Goal: Task Accomplishment & Management: Use online tool/utility

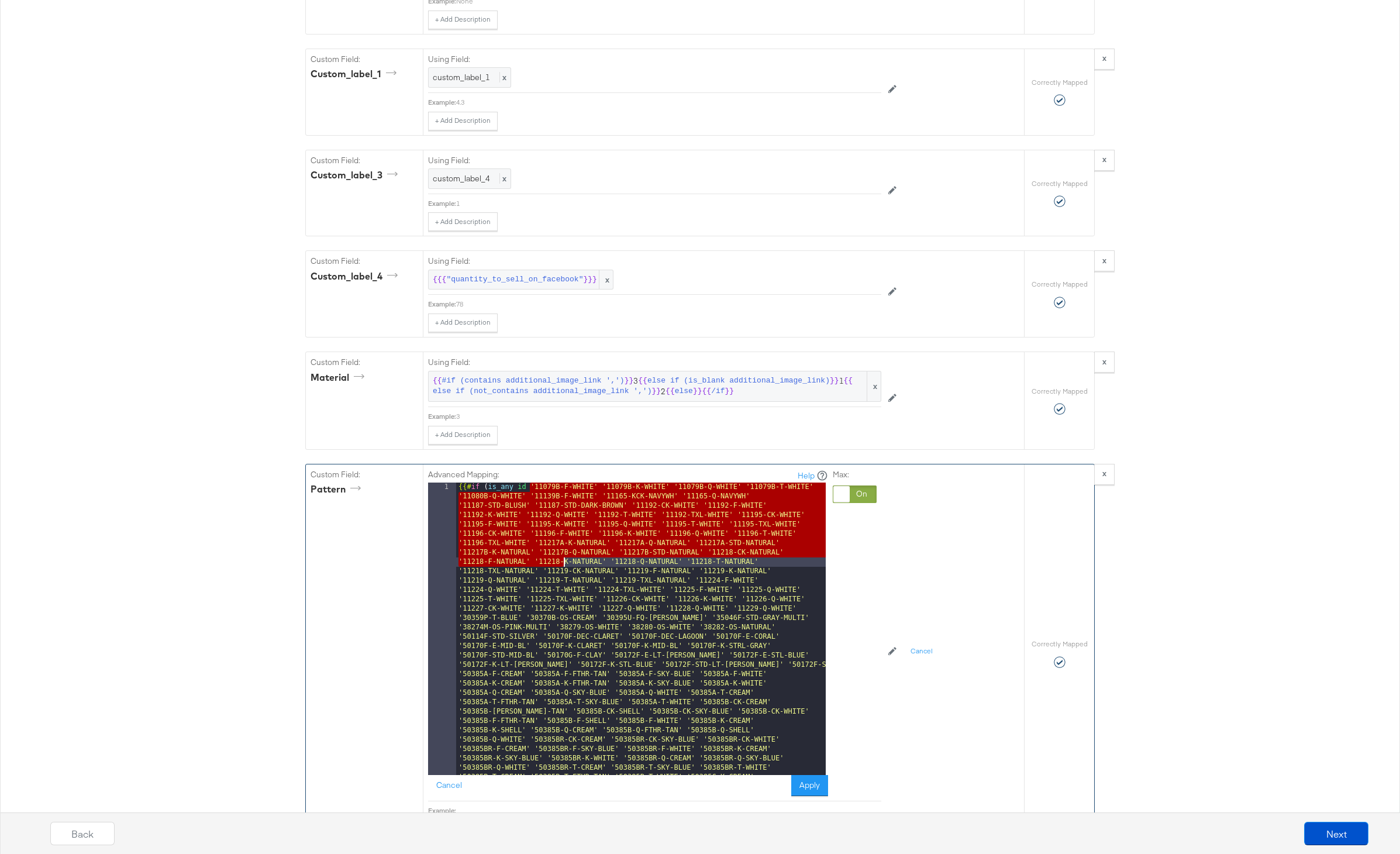
drag, startPoint x: 529, startPoint y: 485, endPoint x: 576, endPoint y: 592, distance: 116.9
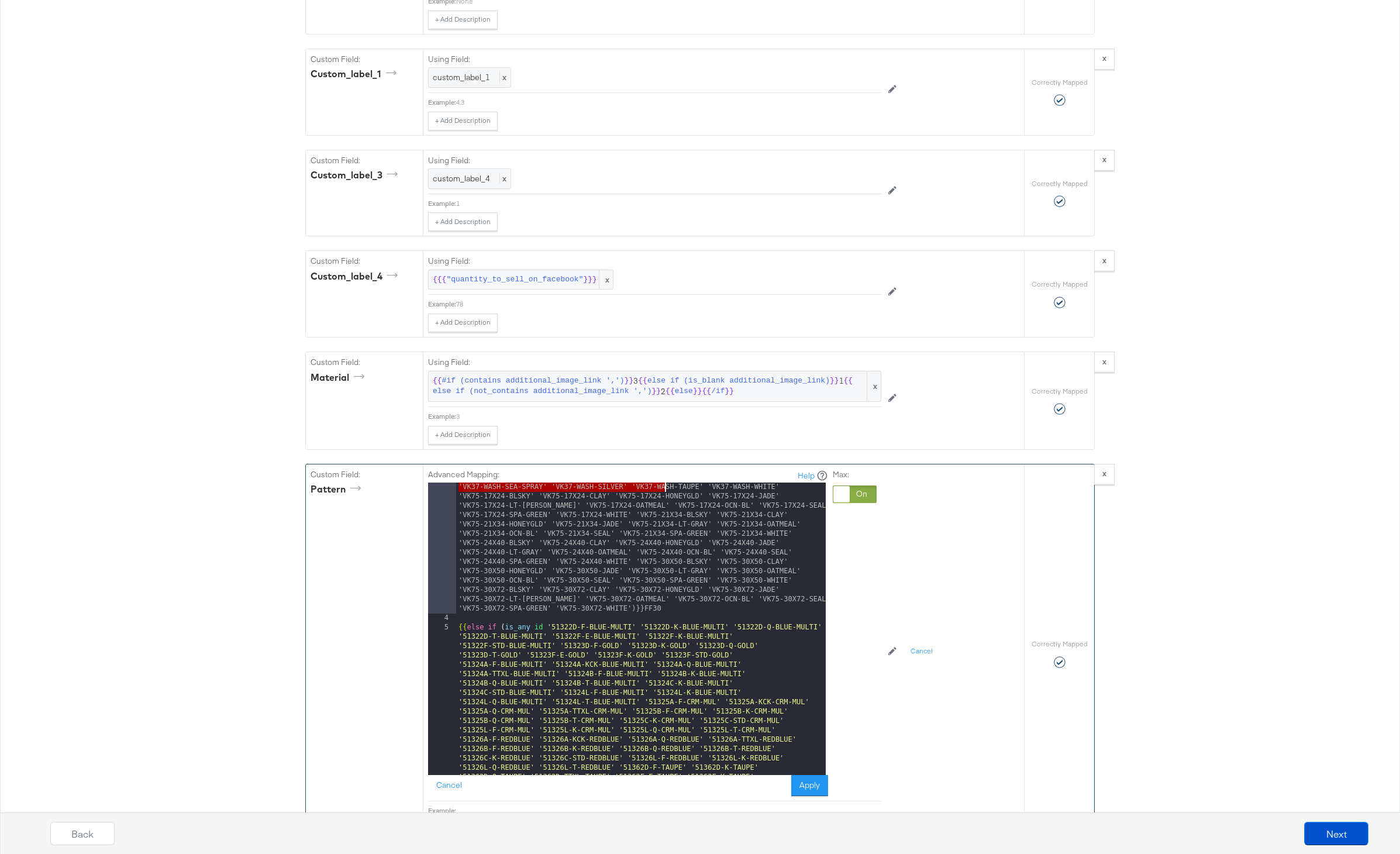
scroll to position [16420, 0]
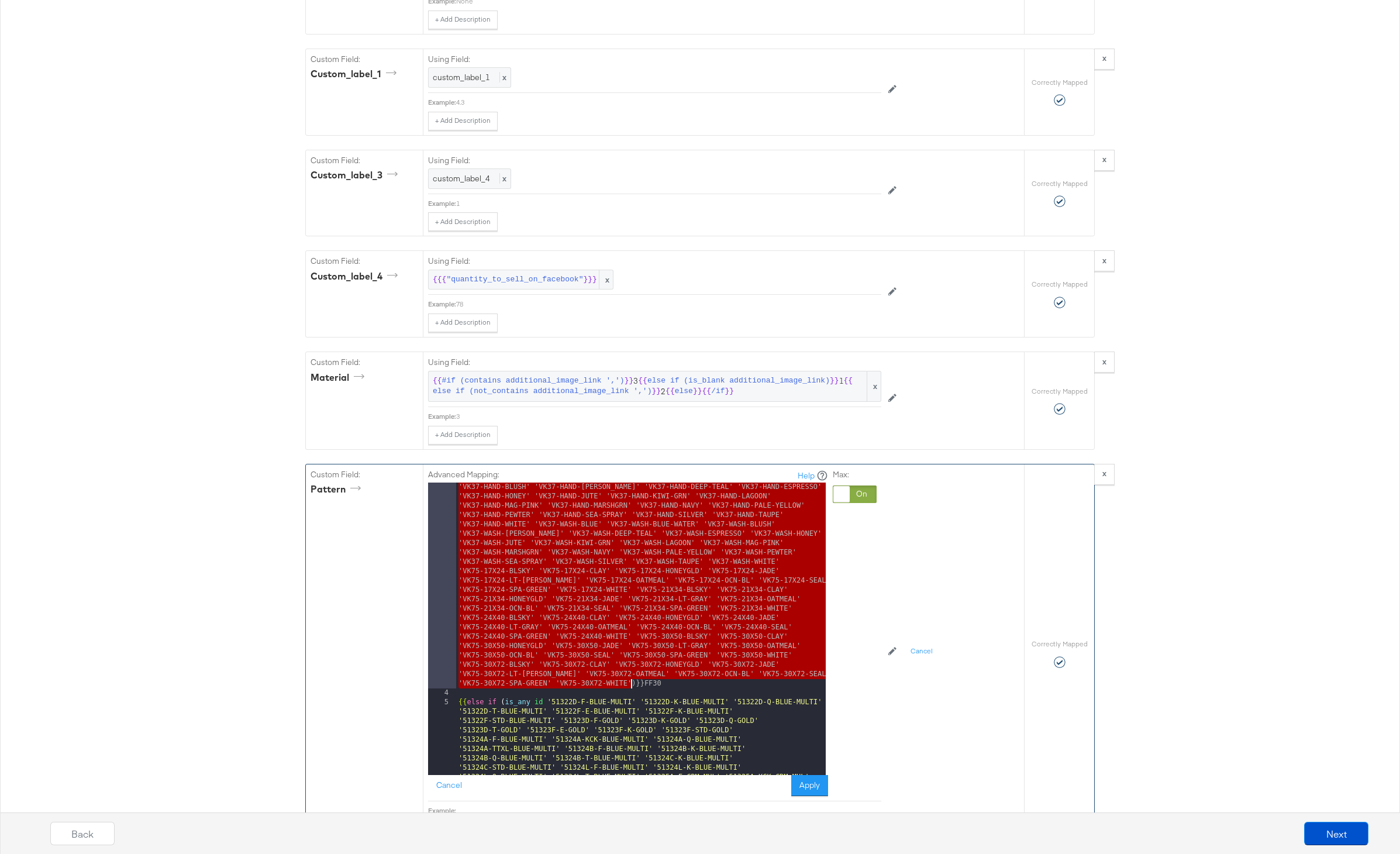
drag, startPoint x: 531, startPoint y: 487, endPoint x: 631, endPoint y: 680, distance: 217.4
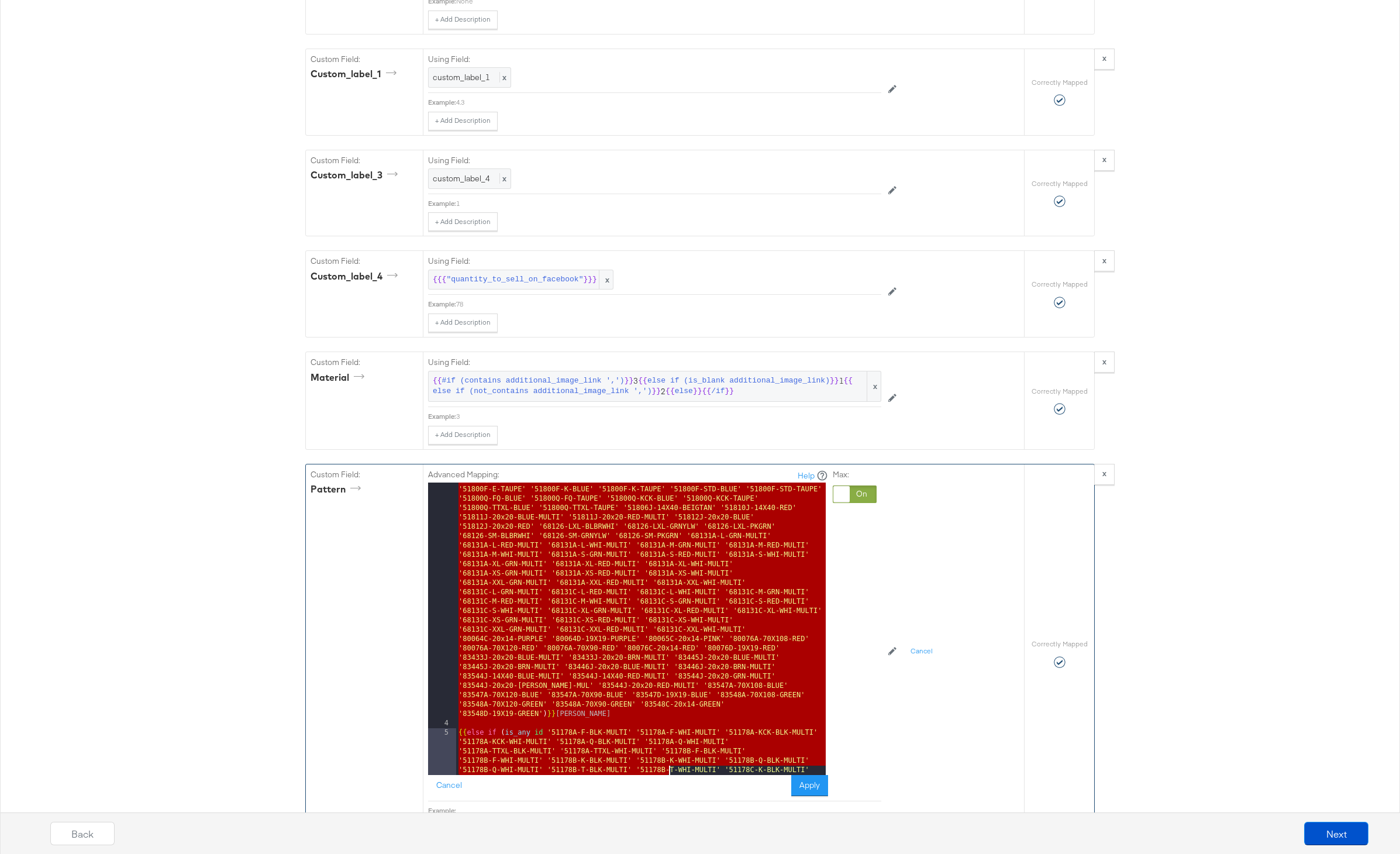
scroll to position [10843, 0]
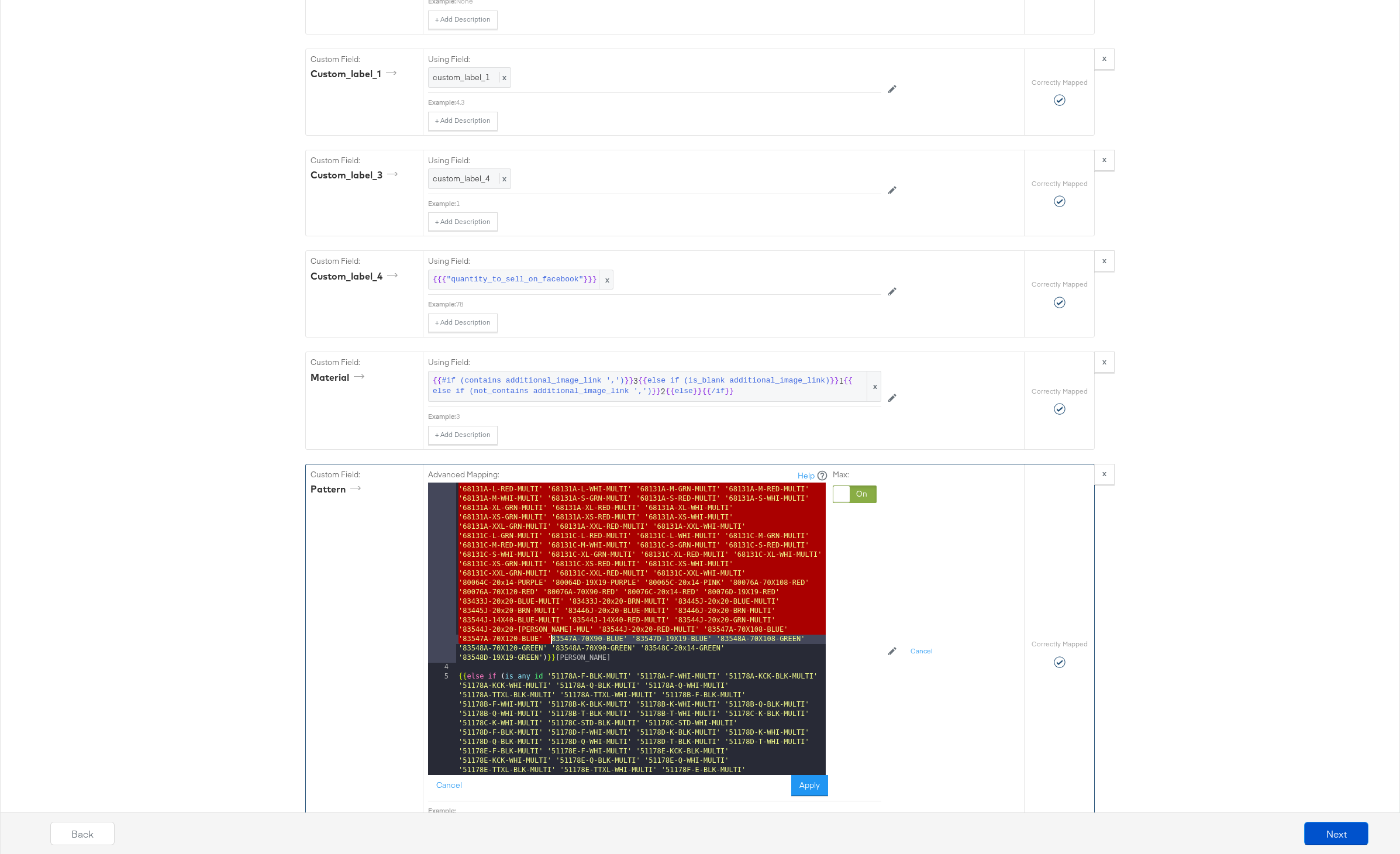
drag, startPoint x: 545, startPoint y: 599, endPoint x: 553, endPoint y: 635, distance: 36.9
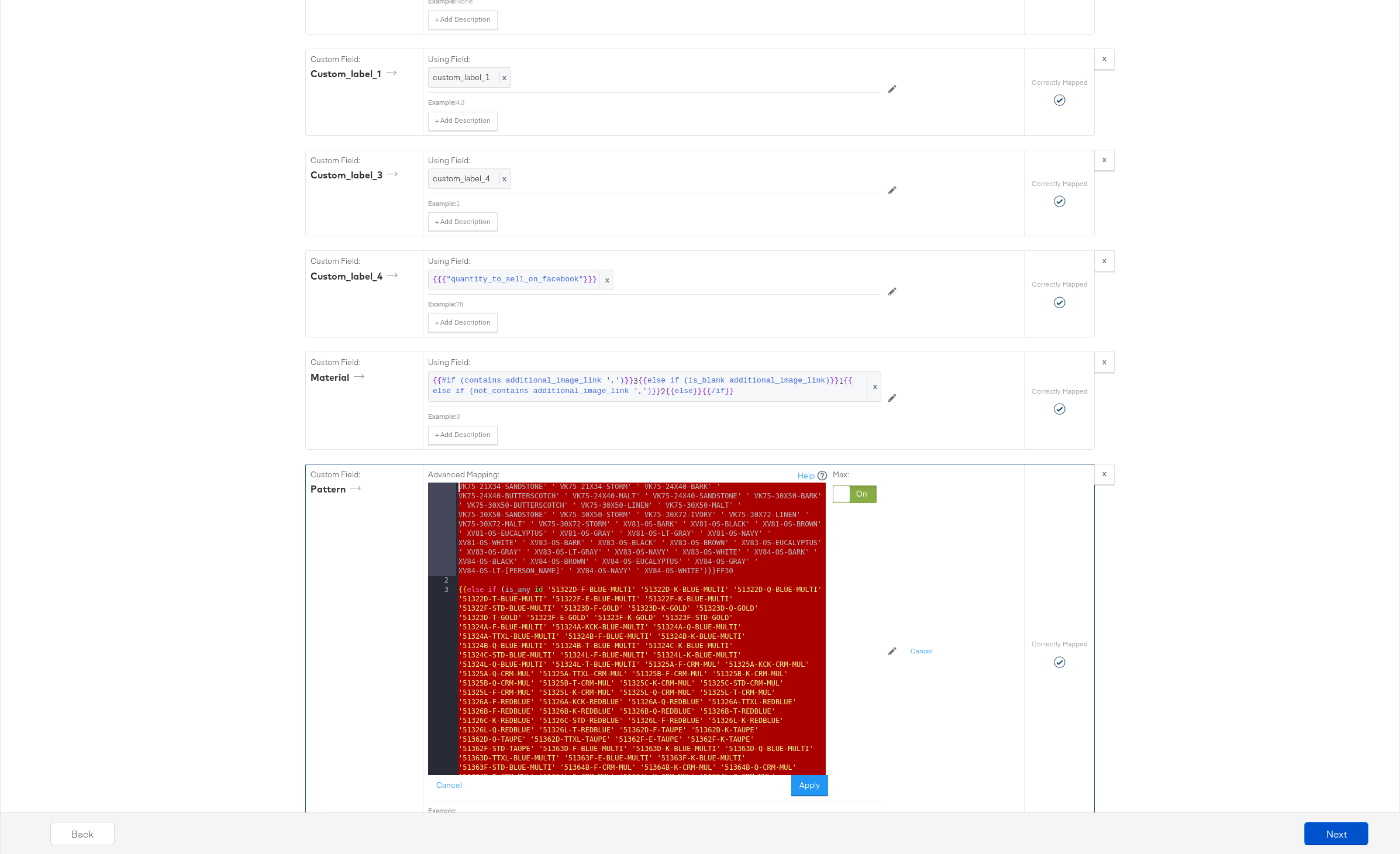
scroll to position [10313, 0]
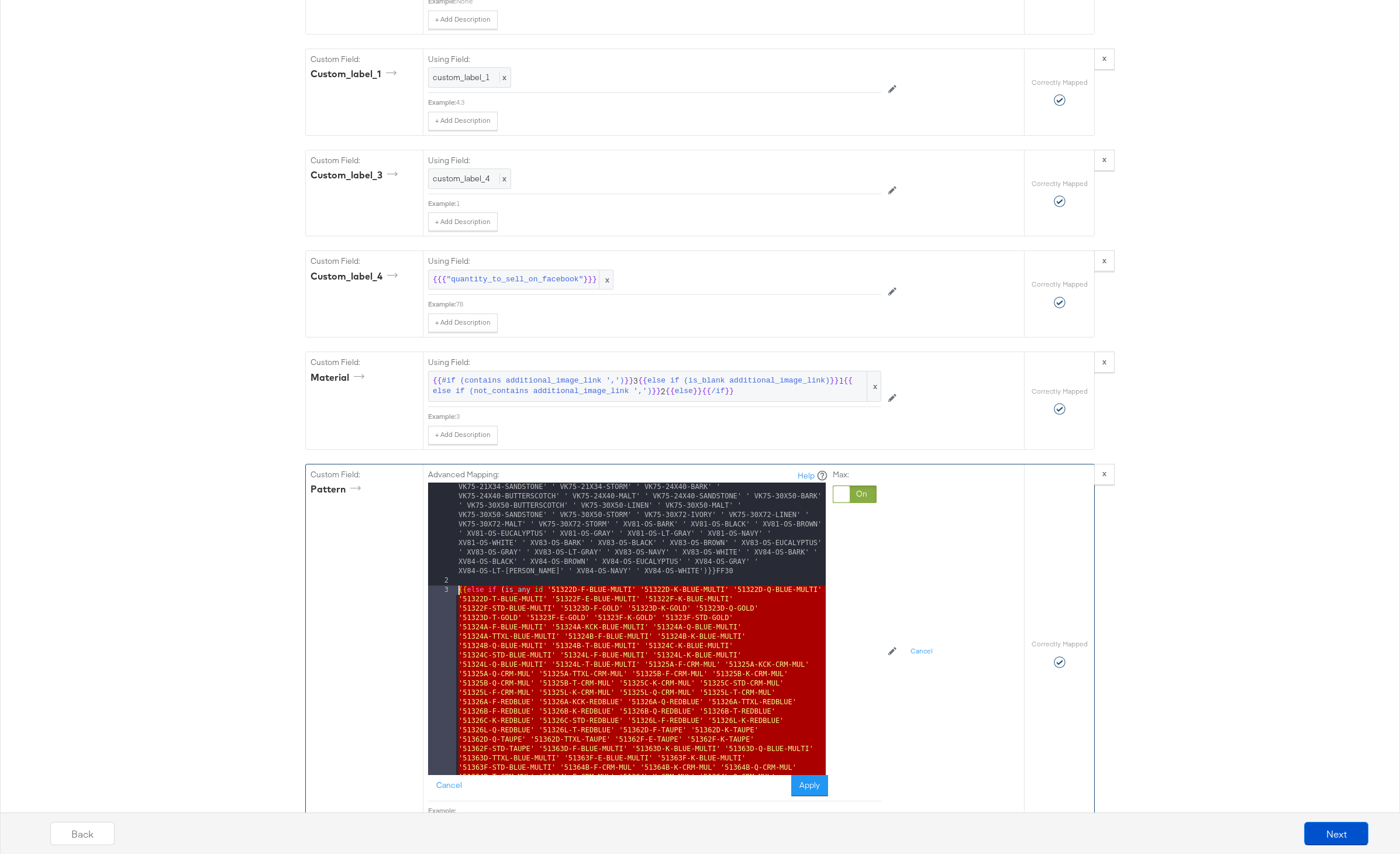
drag, startPoint x: 590, startPoint y: 657, endPoint x: 442, endPoint y: 593, distance: 161.2
click at [442, 593] on div "1 2 3 4 5 6 7 8 9 {{# if ( is_any id '11139B-F-WHITE' ' 11165-KCK-NAVYWH' ' 111…" at bounding box center [627, 629] width 398 height 292
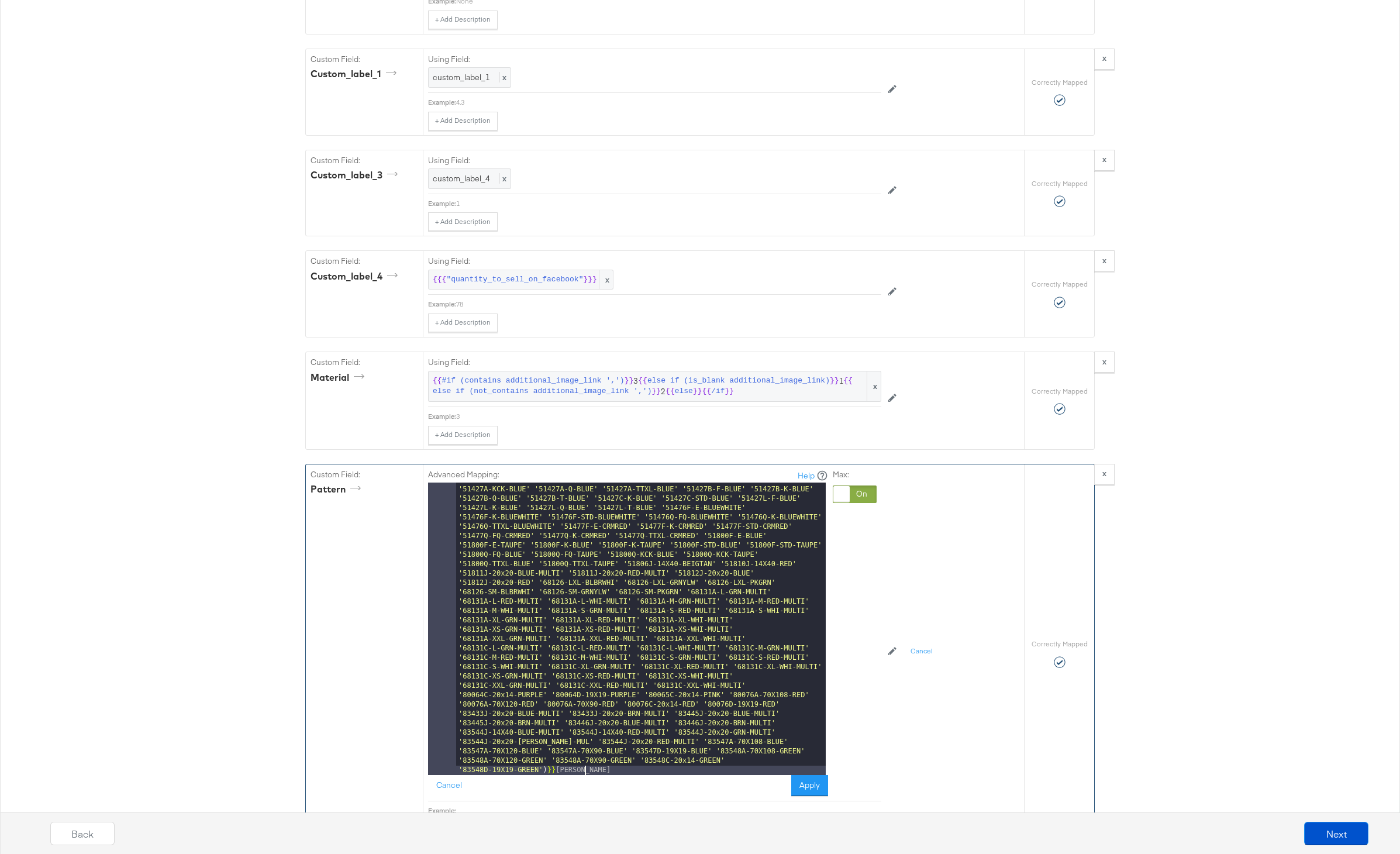
scroll to position [10731, 0]
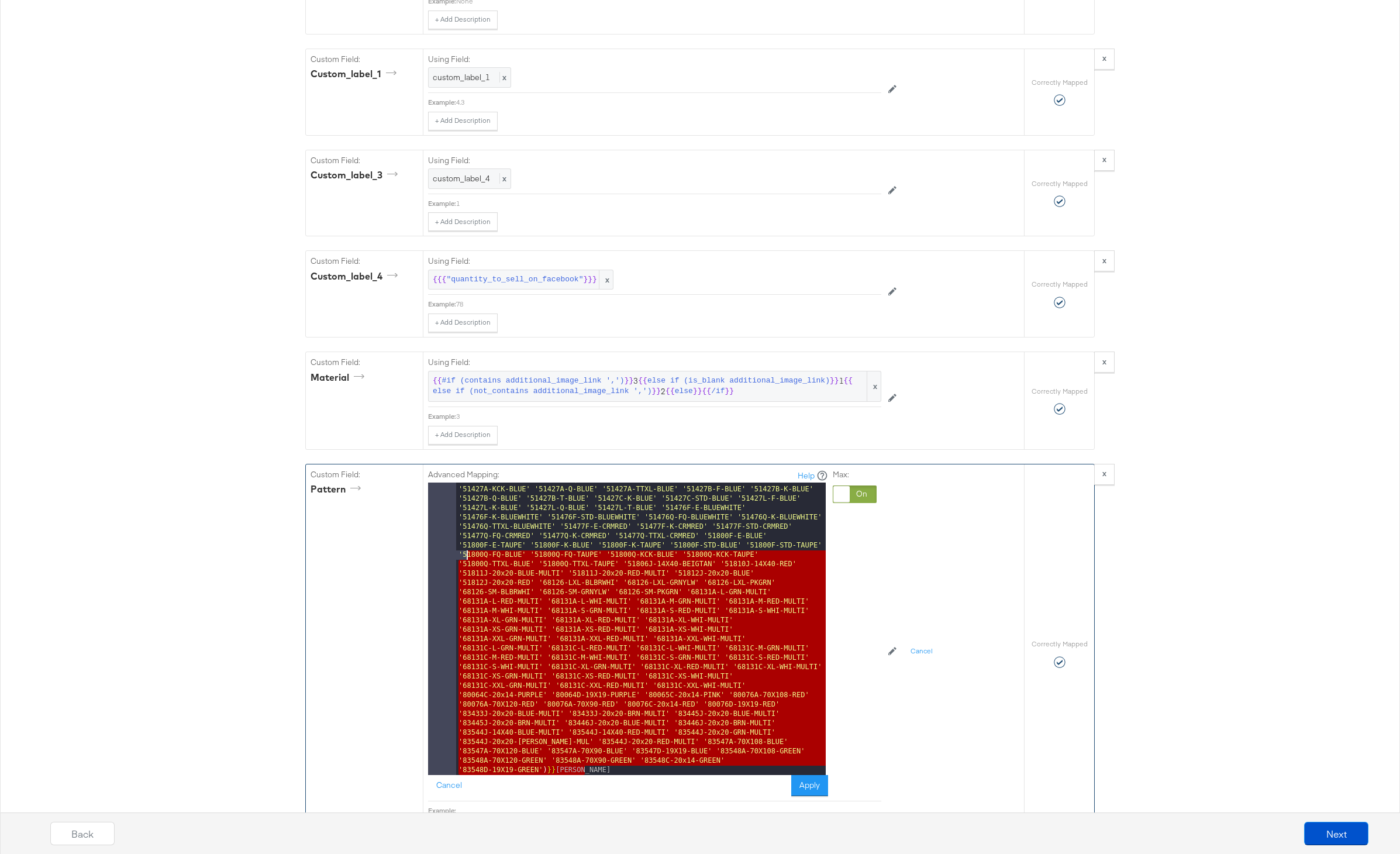
drag, startPoint x: 588, startPoint y: 774, endPoint x: 468, endPoint y: 558, distance: 247.1
click at [468, 558] on div "{{ else if ( is_any id '51322D-F-BLUE-MULTI' '51322D-K-BLUE-MULTI' '51322D-Q-BL…" at bounding box center [641, 622] width 370 height 910
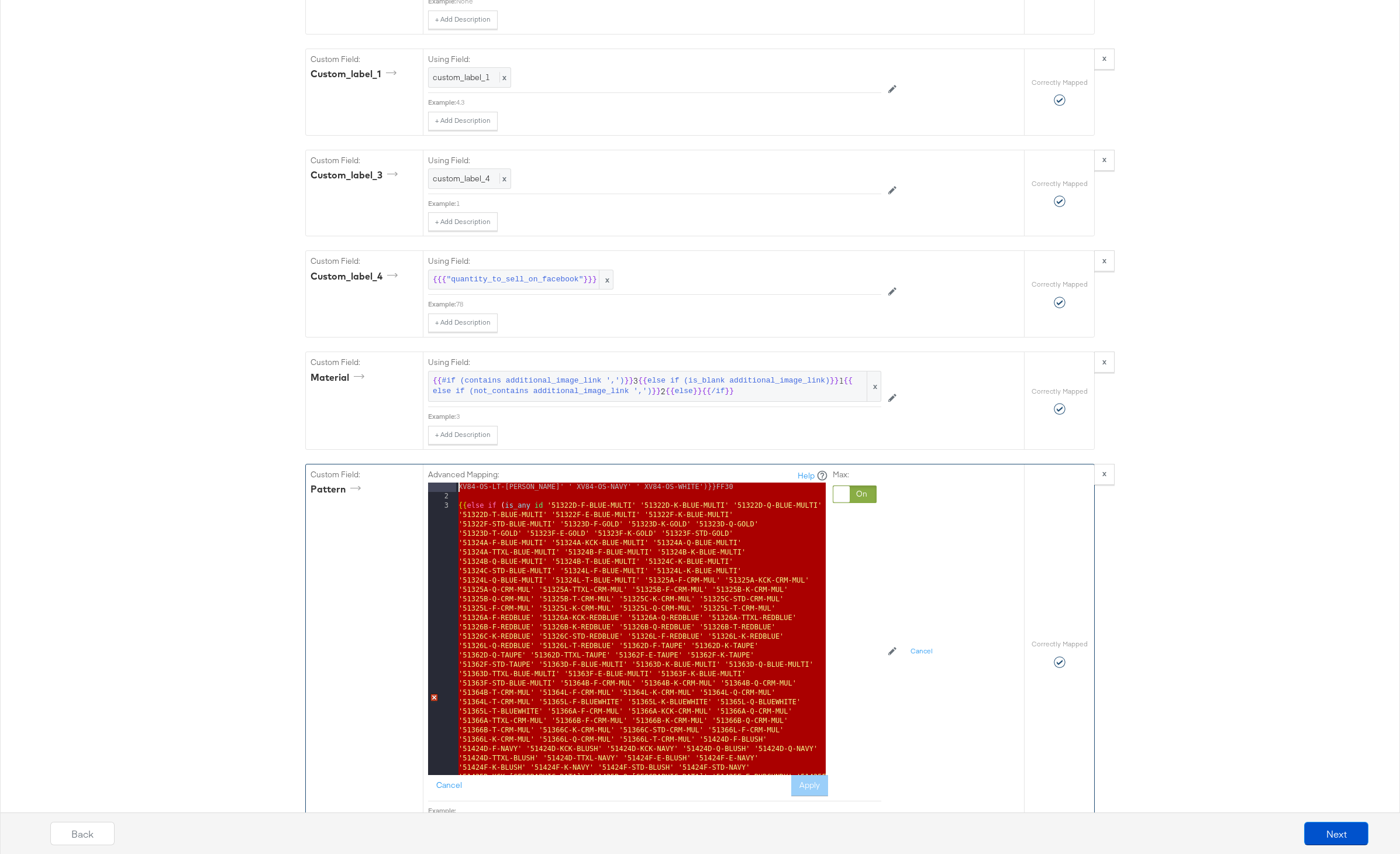
scroll to position [10397, 0]
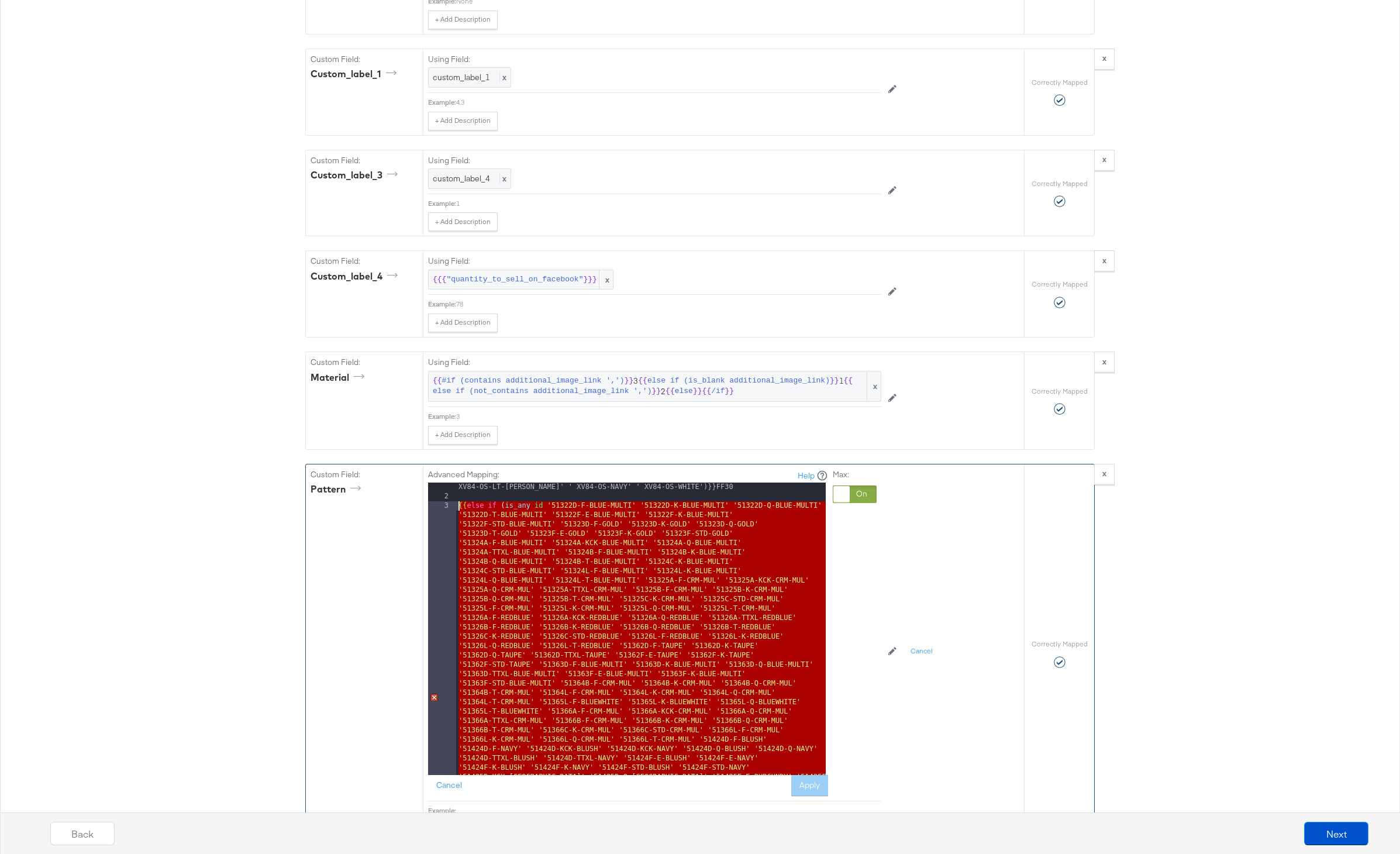
drag, startPoint x: 475, startPoint y: 641, endPoint x: 424, endPoint y: 505, distance: 145.2
click at [424, 505] on div "Advanced Mapping: Help 1 2 3 4 5 6 7 8 9 10 11 {{# if ( is_any id '11139B-F-WHI…" at bounding box center [724, 654] width 601 height 379
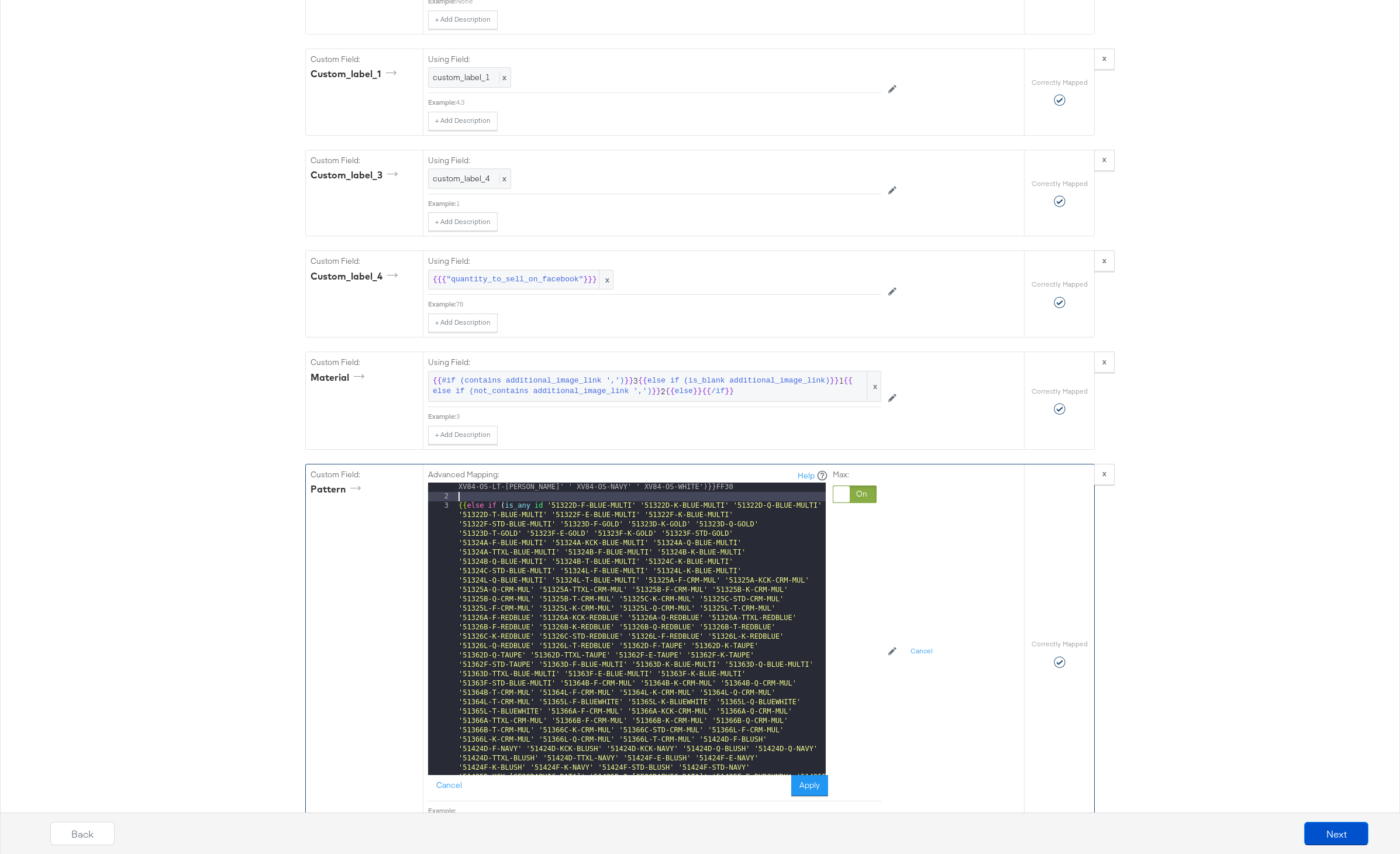
scroll to position [10279, 0]
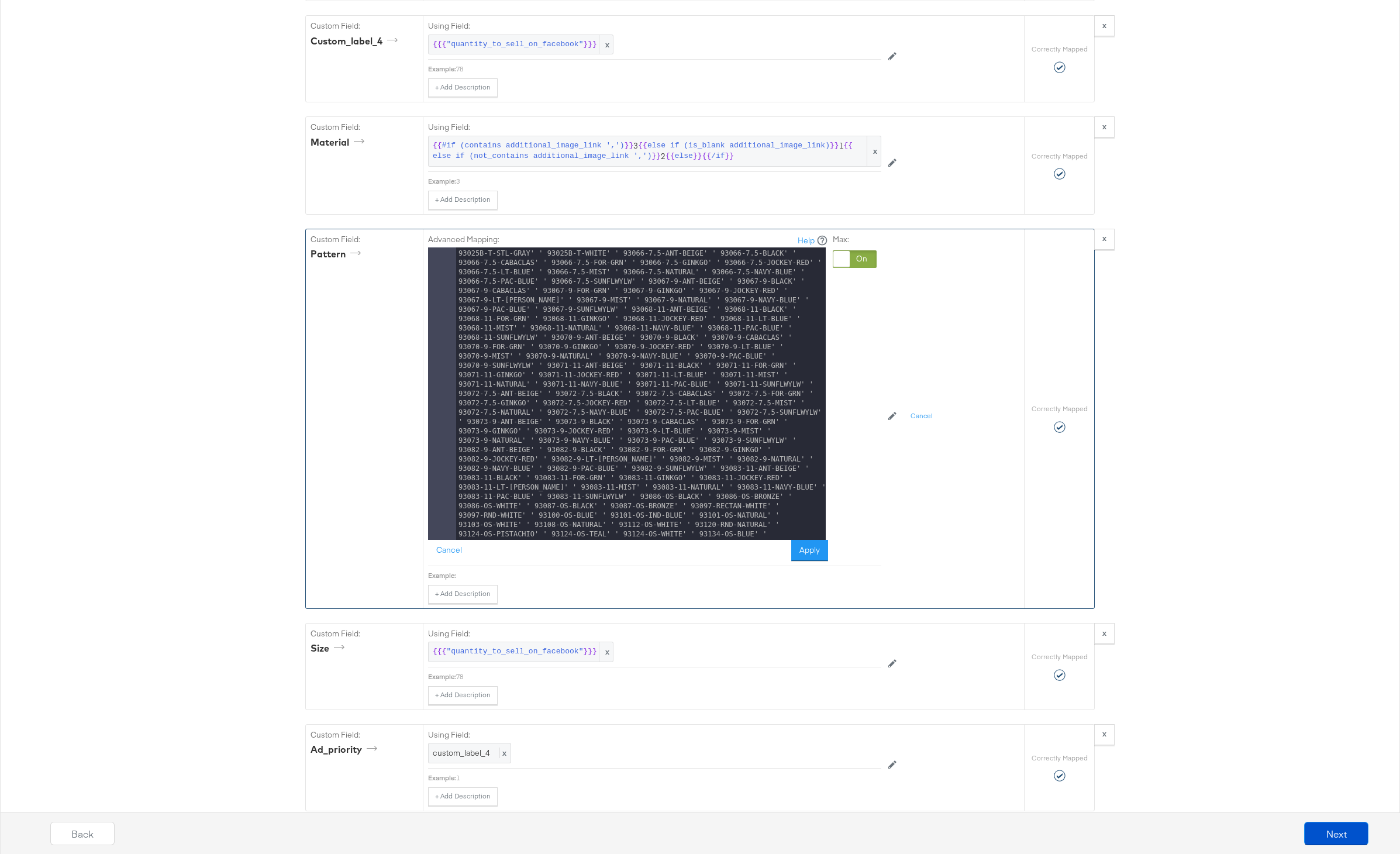
scroll to position [0, 0]
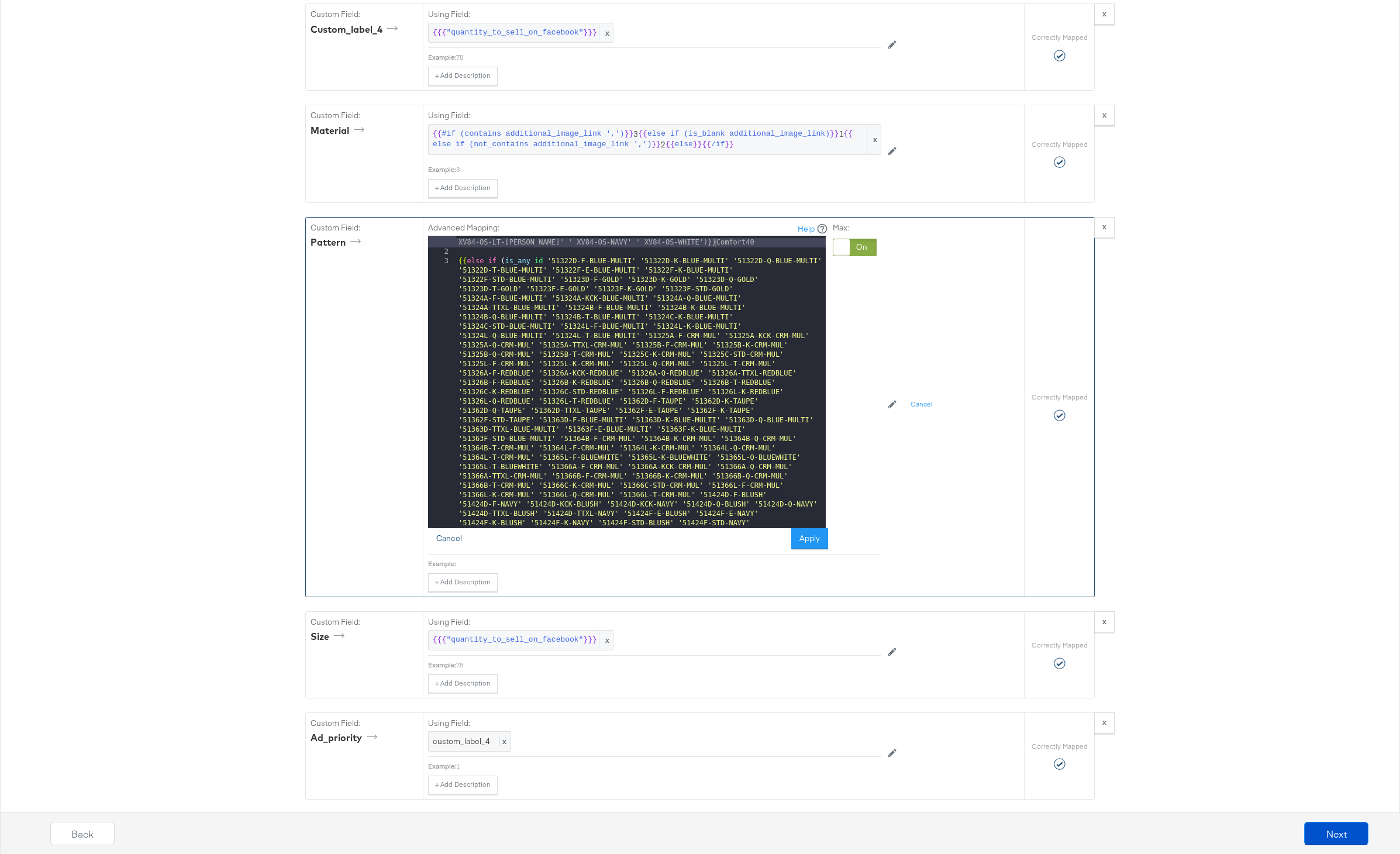
click at [458, 541] on button "Cancel" at bounding box center [449, 539] width 42 height 21
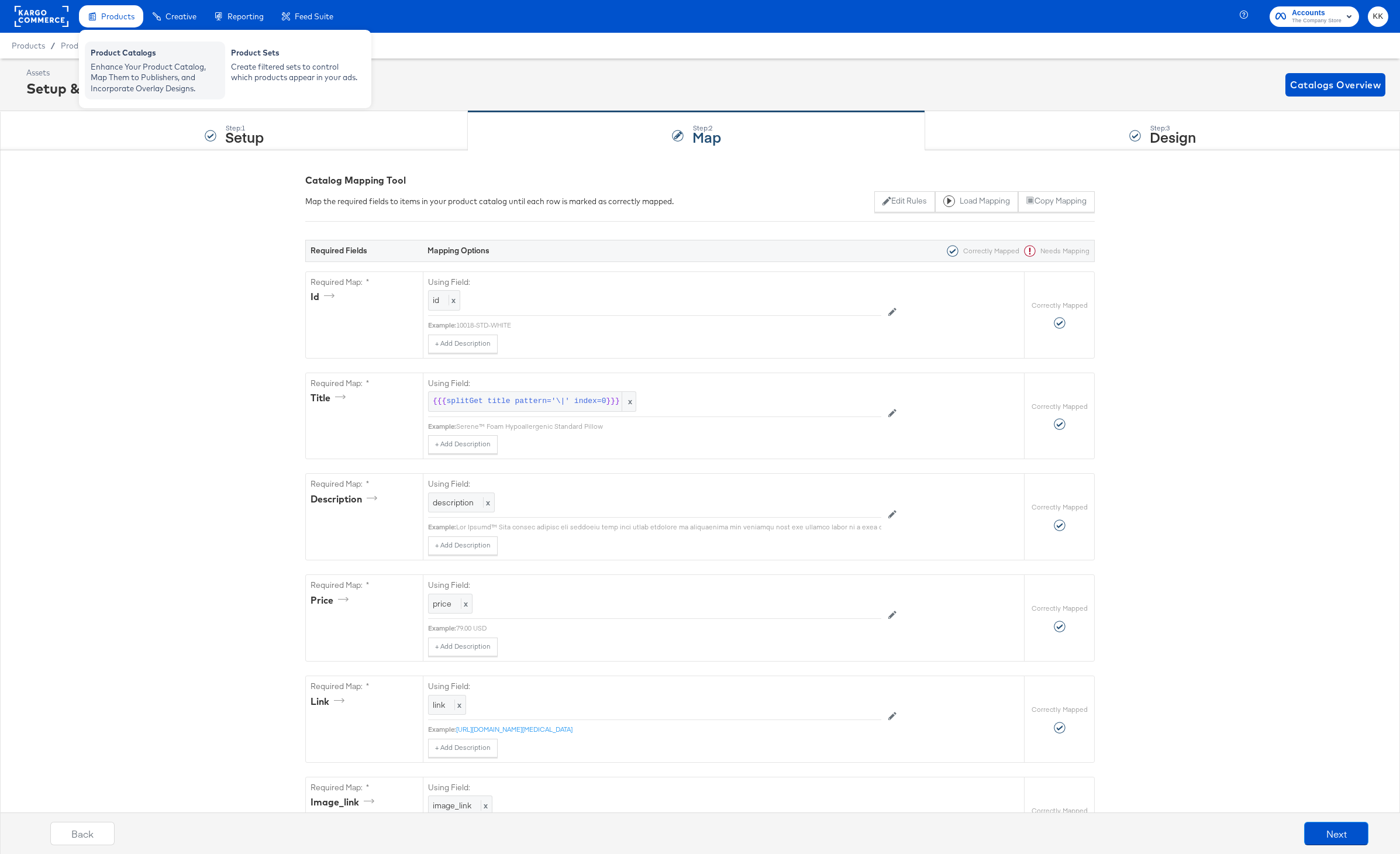
click at [109, 48] on div "Product Catalogs" at bounding box center [154, 54] width 128 height 14
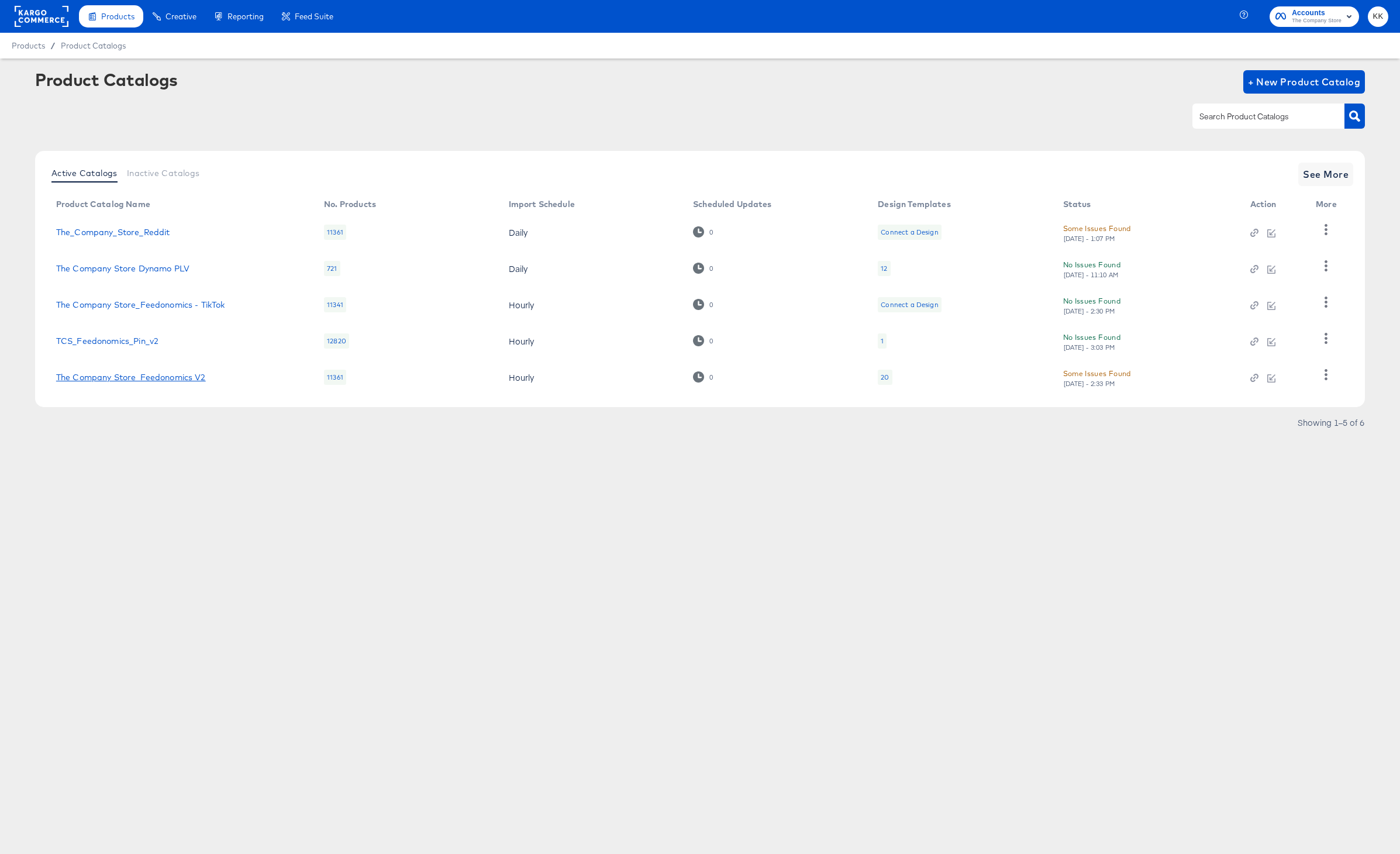
click at [137, 373] on link "The Company Store_Feedonomics V2" at bounding box center [131, 377] width 150 height 9
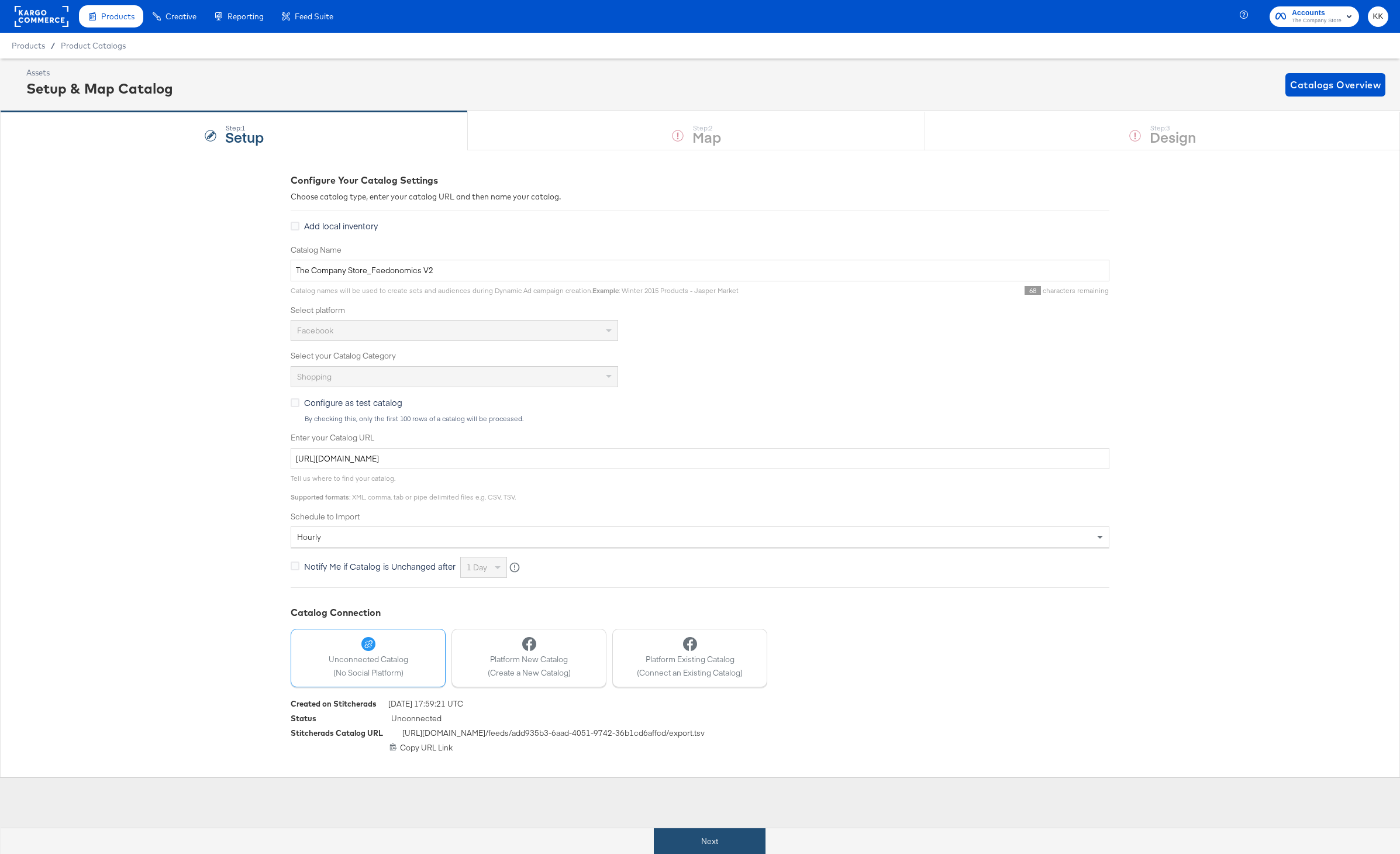
click at [676, 837] on button "Next" at bounding box center [709, 841] width 112 height 27
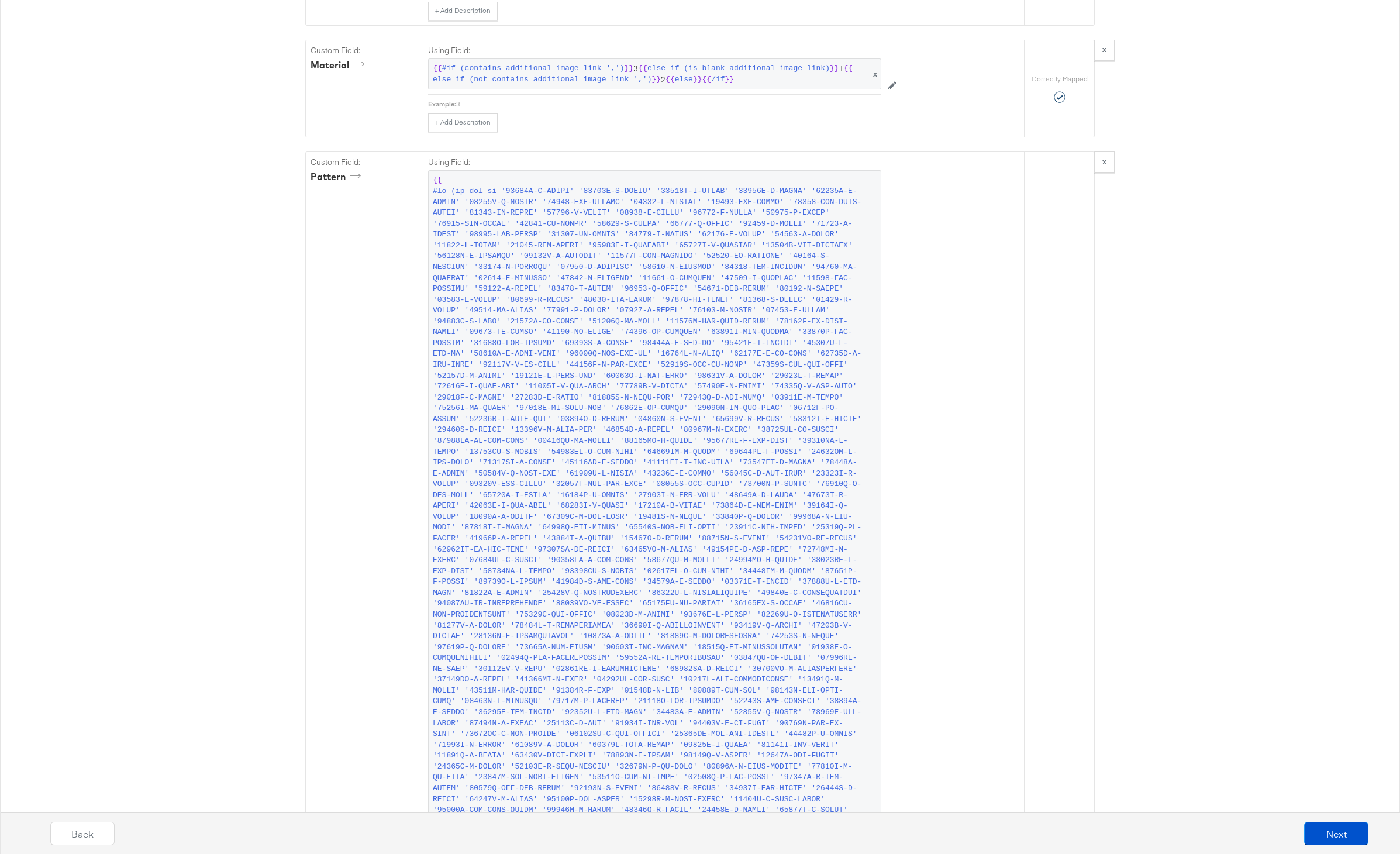
scroll to position [3088, 0]
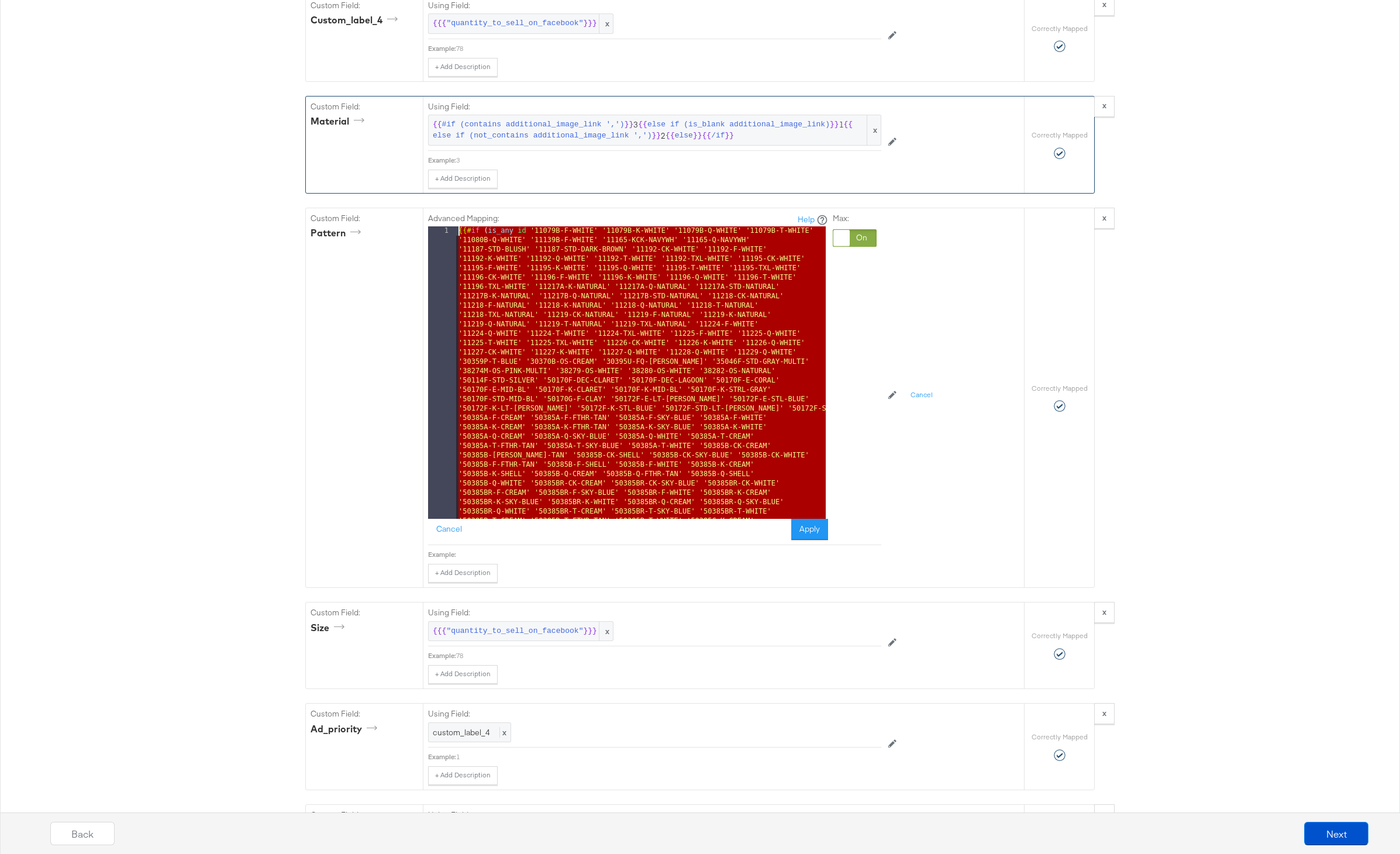
scroll to position [0, 0]
drag, startPoint x: 725, startPoint y: 259, endPoint x: 531, endPoint y: 232, distance: 195.9
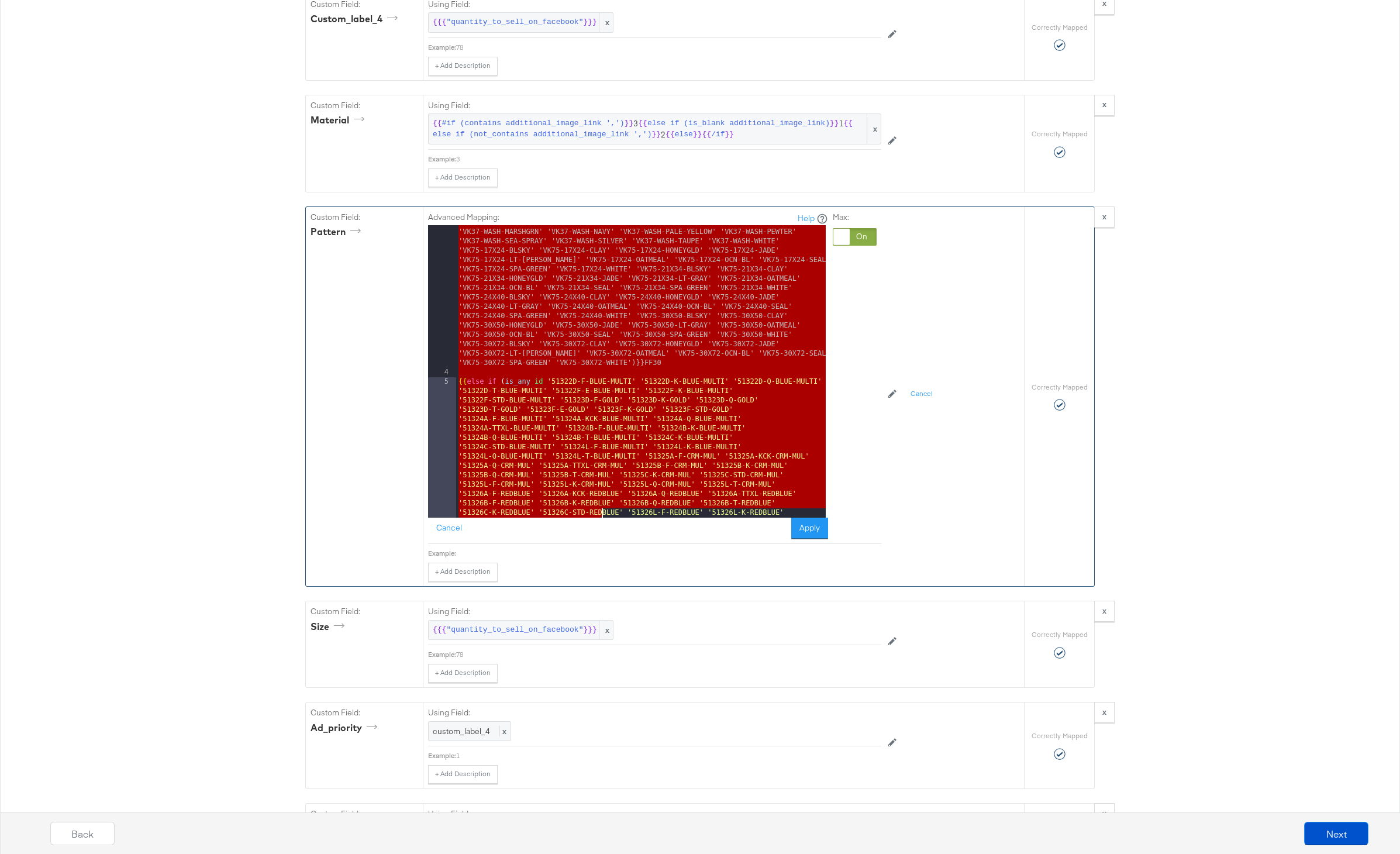
scroll to position [16593, 0]
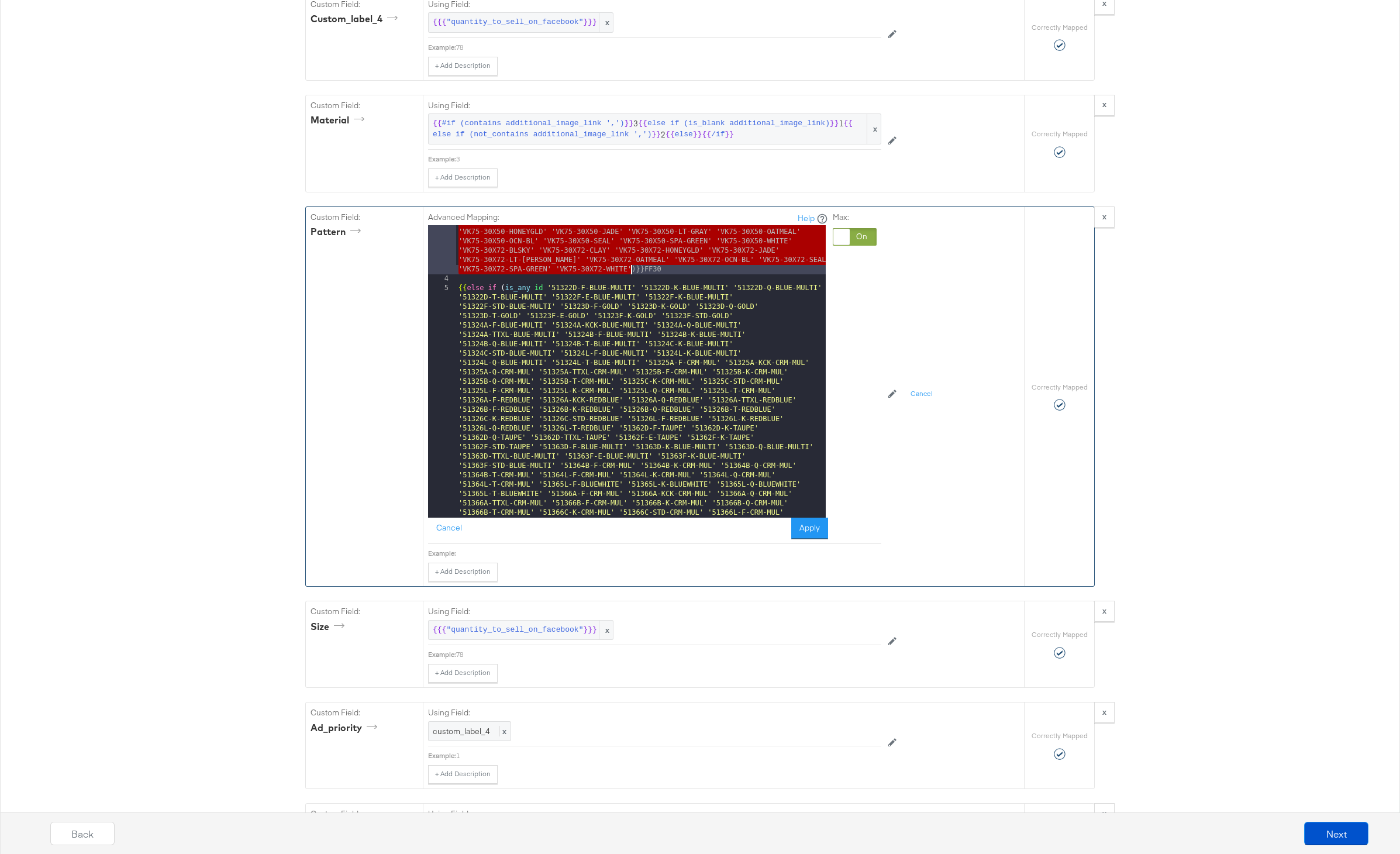
drag, startPoint x: 548, startPoint y: 345, endPoint x: 631, endPoint y: 268, distance: 113.2
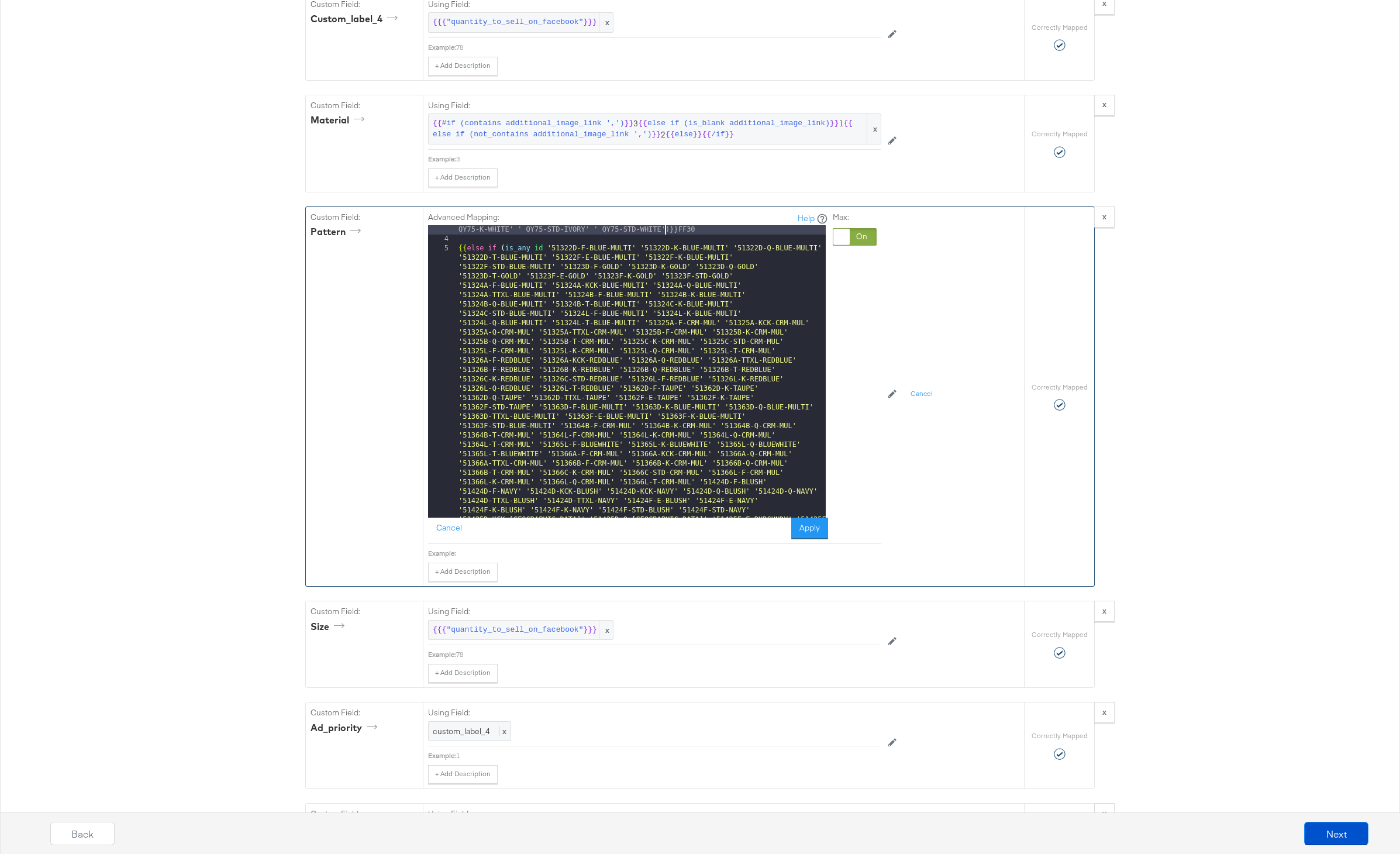
scroll to position [14121, 0]
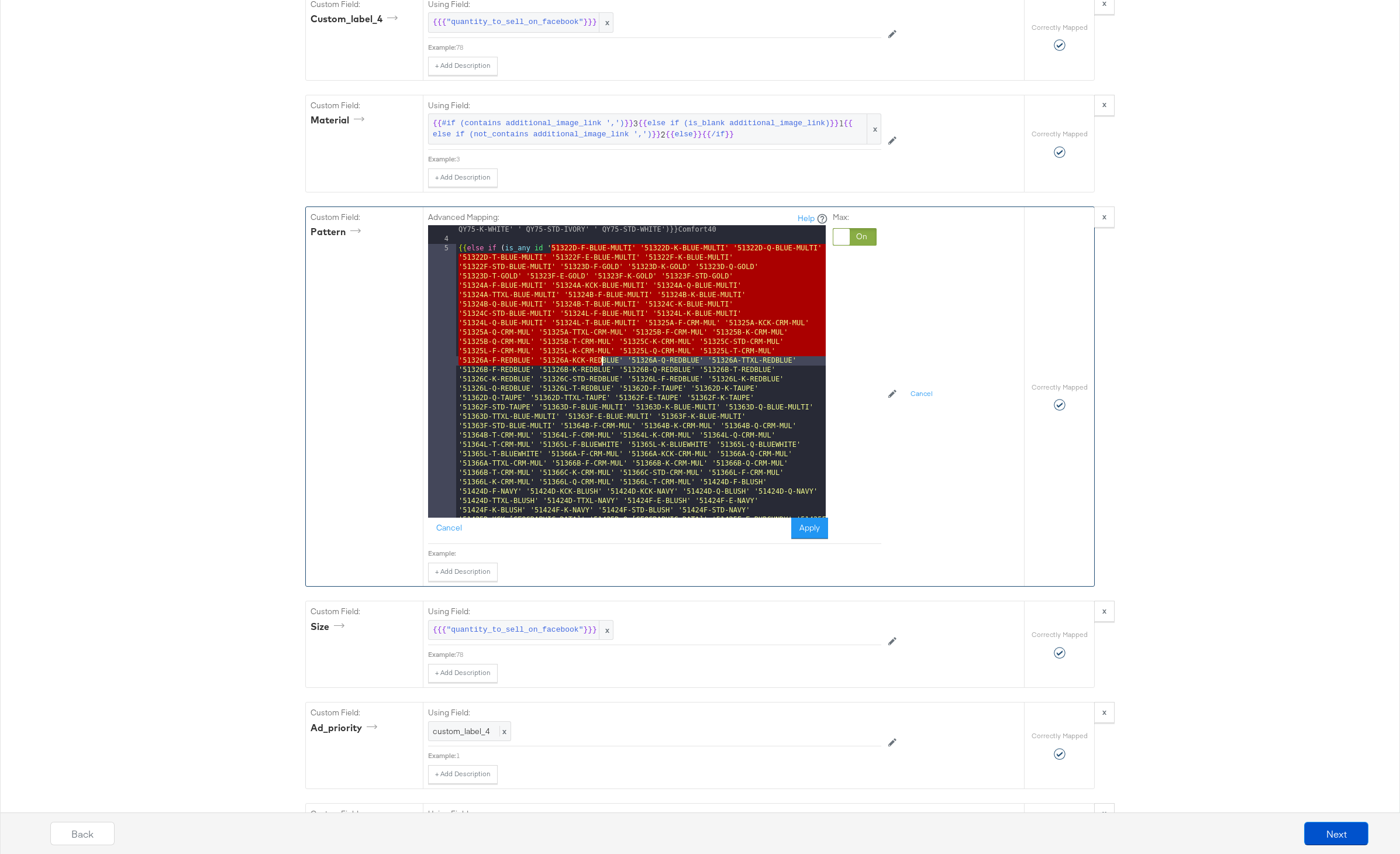
drag, startPoint x: 549, startPoint y: 249, endPoint x: 602, endPoint y: 367, distance: 129.4
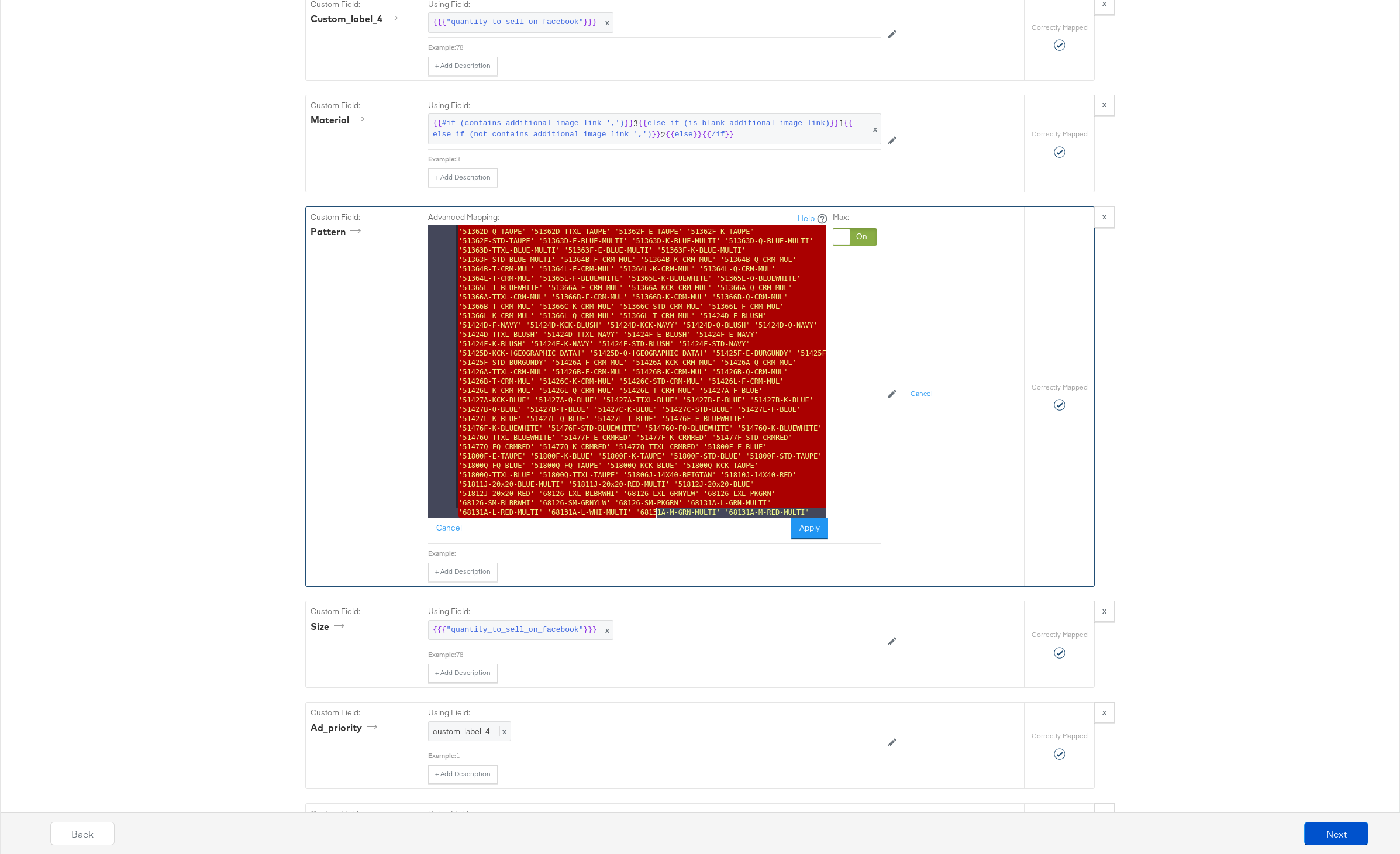
scroll to position [14502, 0]
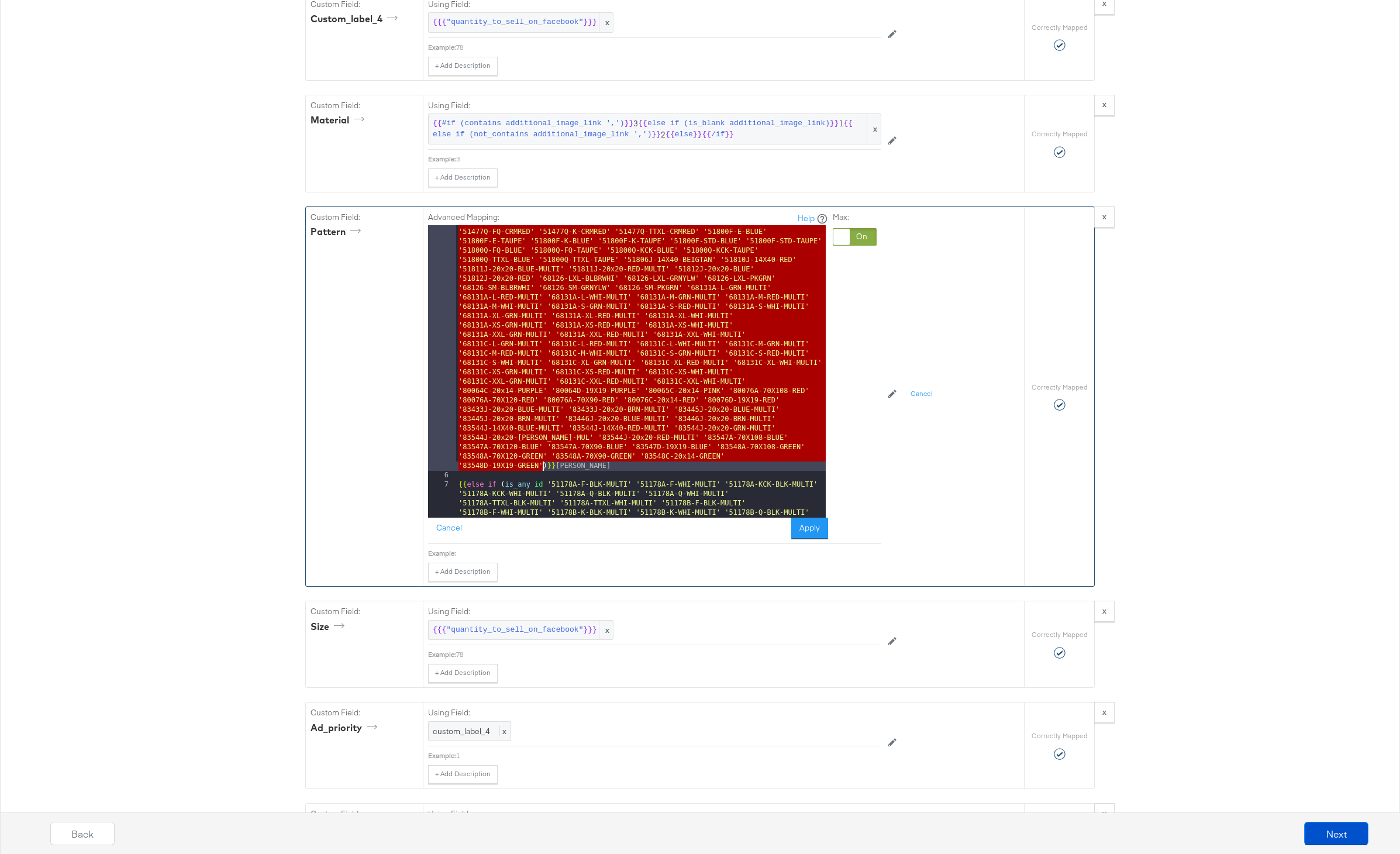
drag, startPoint x: 549, startPoint y: 250, endPoint x: 543, endPoint y: 462, distance: 212.1
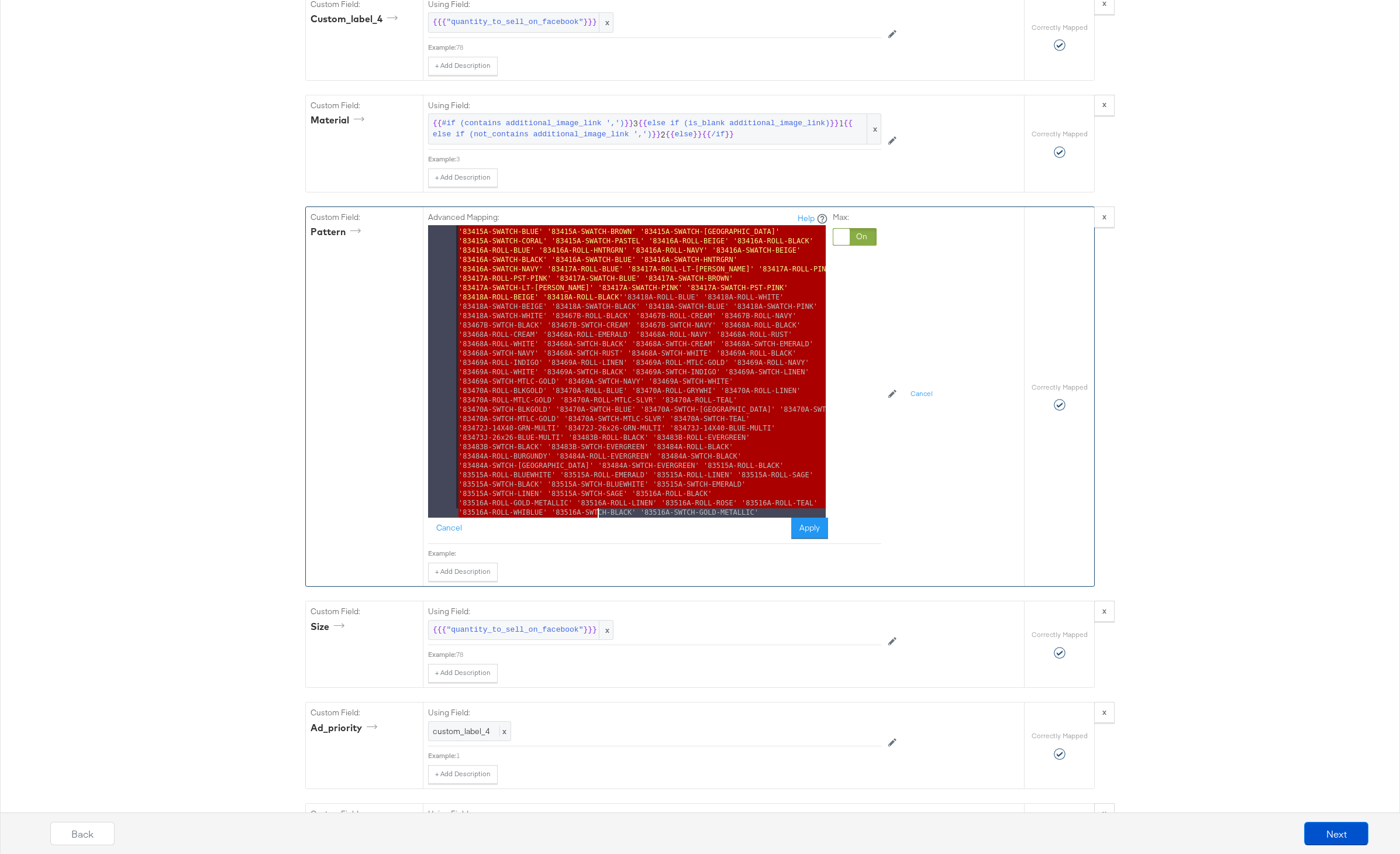
scroll to position [17197, 0]
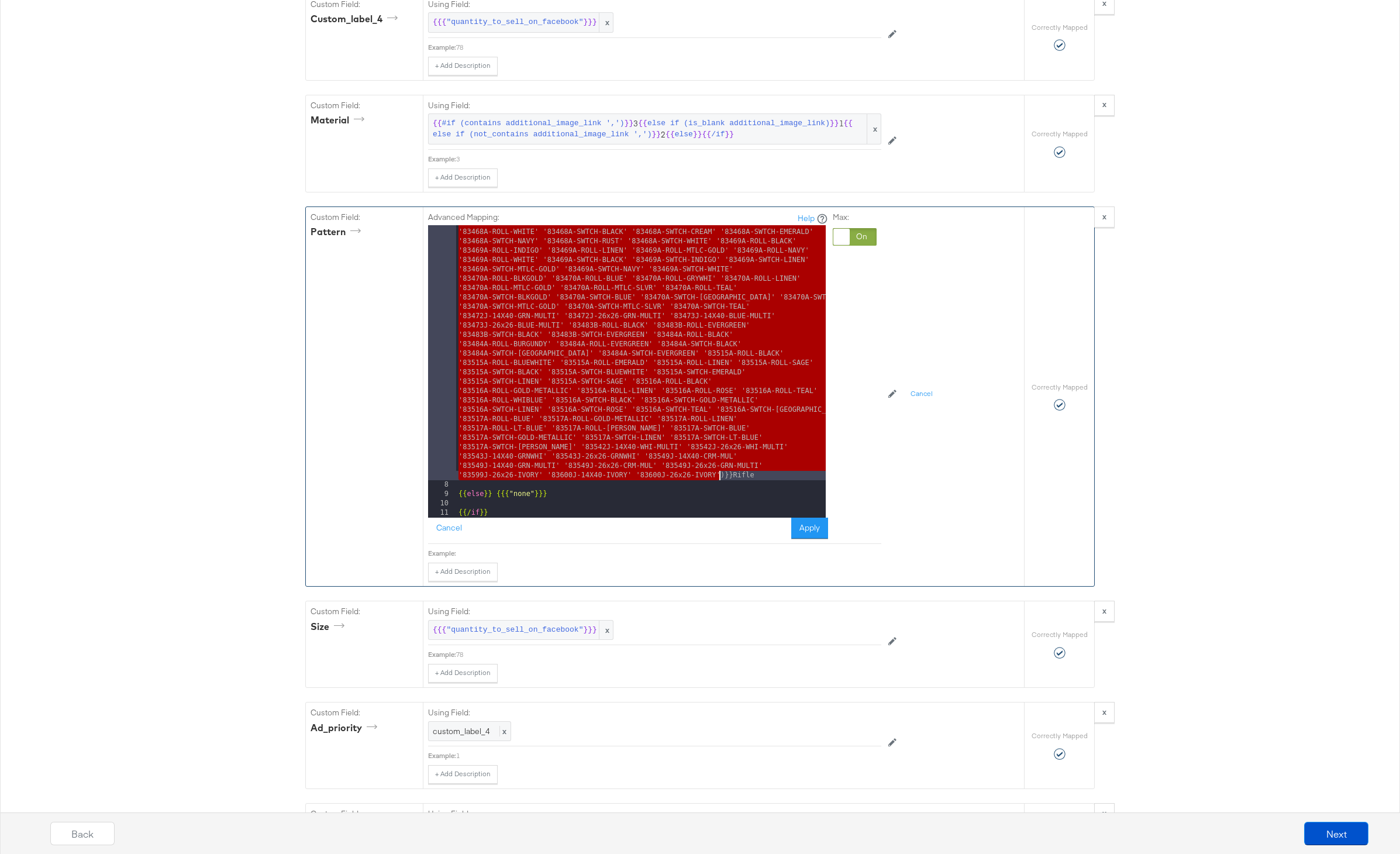
drag, startPoint x: 548, startPoint y: 357, endPoint x: 719, endPoint y: 473, distance: 206.6
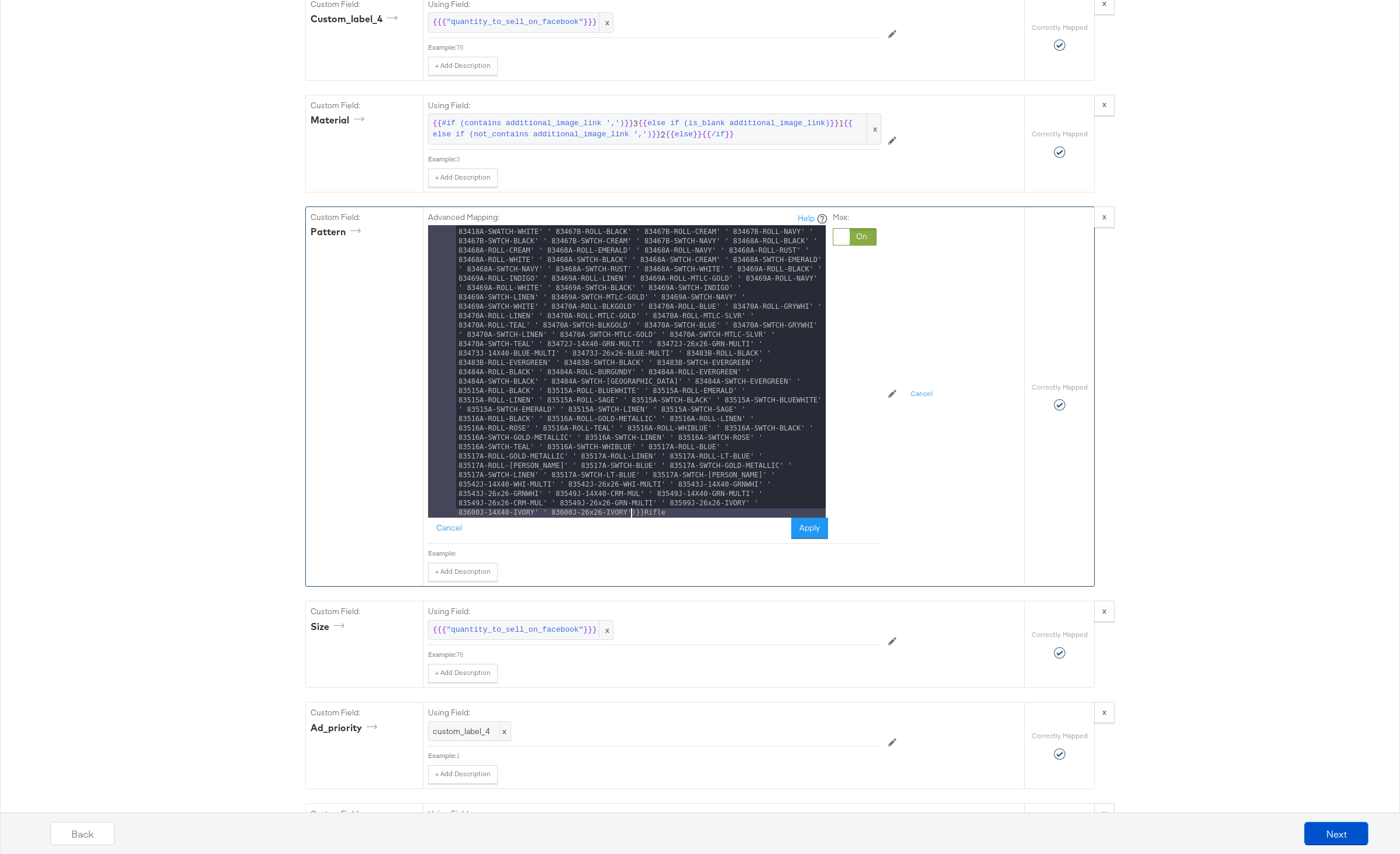
scroll to position [17281, 0]
click at [813, 531] on button "Apply" at bounding box center [809, 528] width 37 height 21
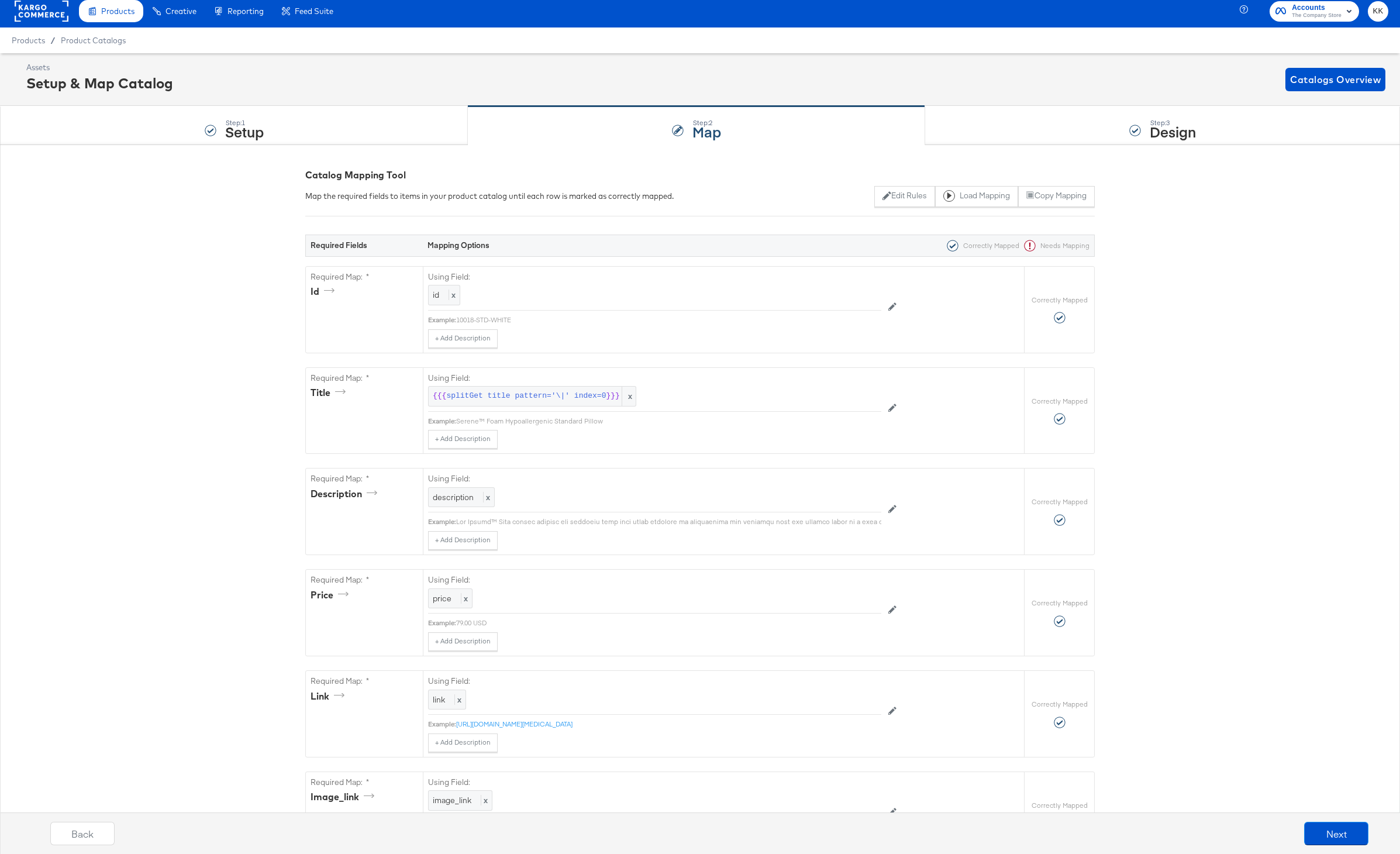
scroll to position [0, 0]
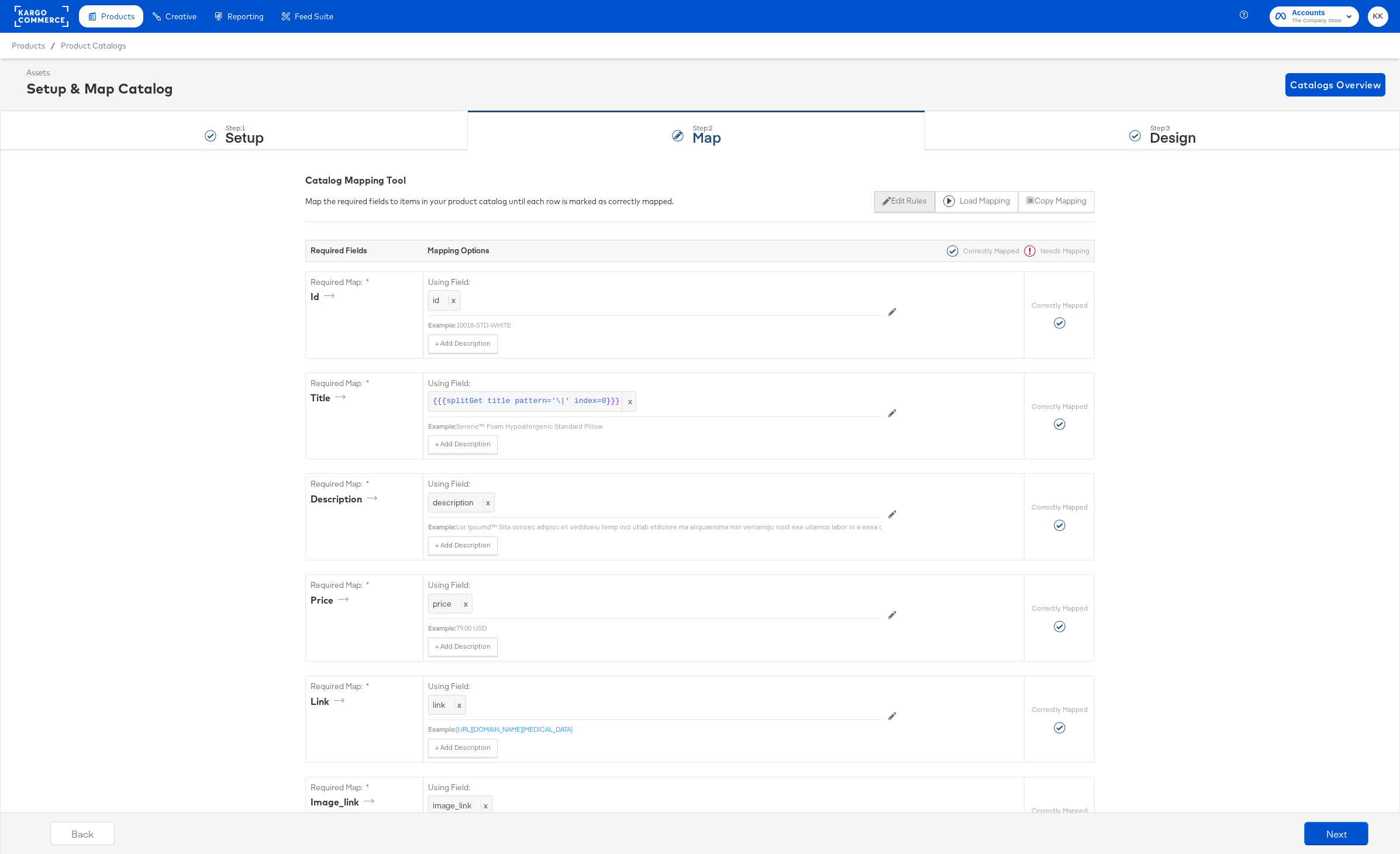
click at [883, 204] on button "Edit Rules" at bounding box center [904, 202] width 60 height 21
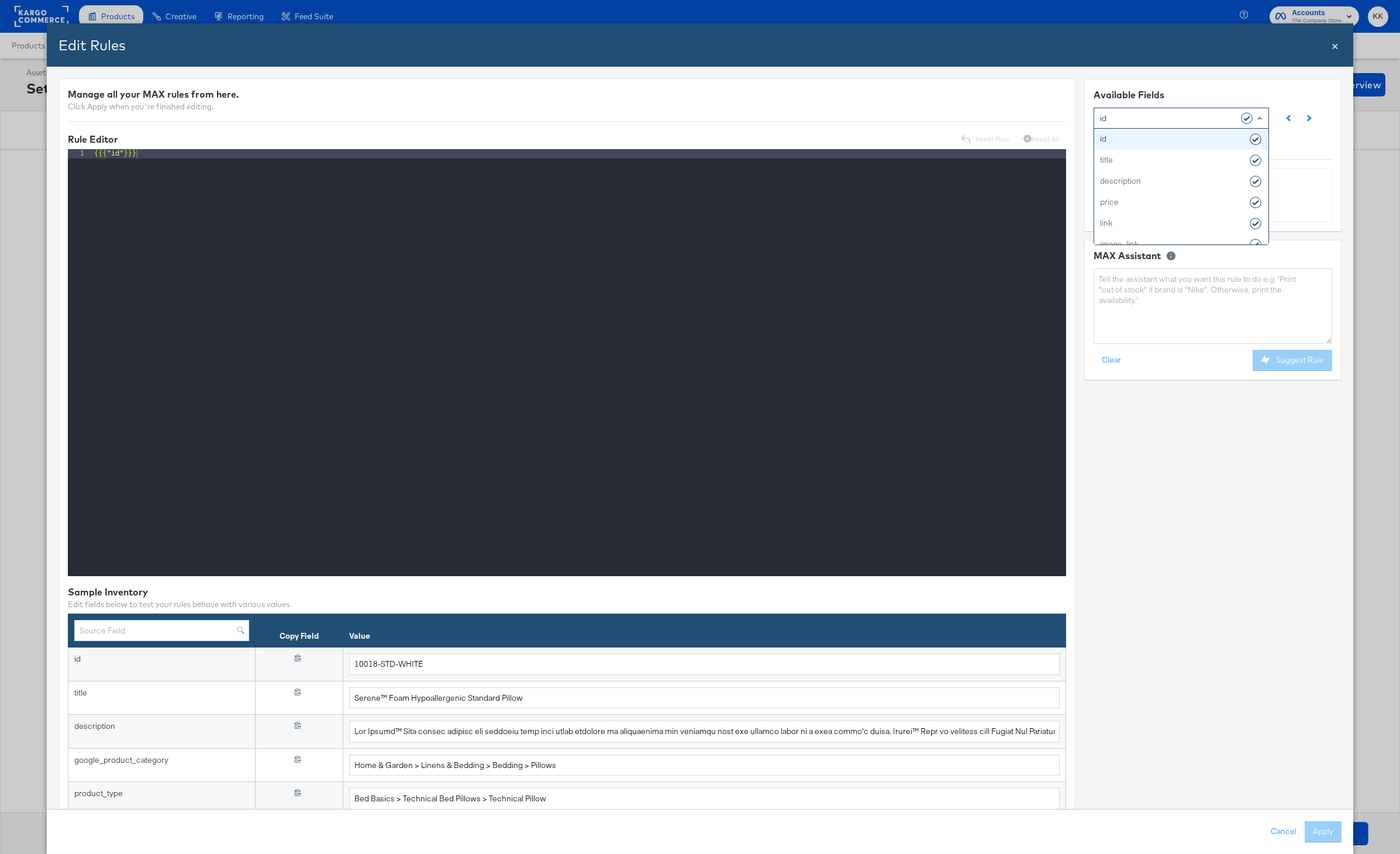
click at [1149, 124] on div "id" at bounding box center [1177, 118] width 154 height 20
type input "patt"
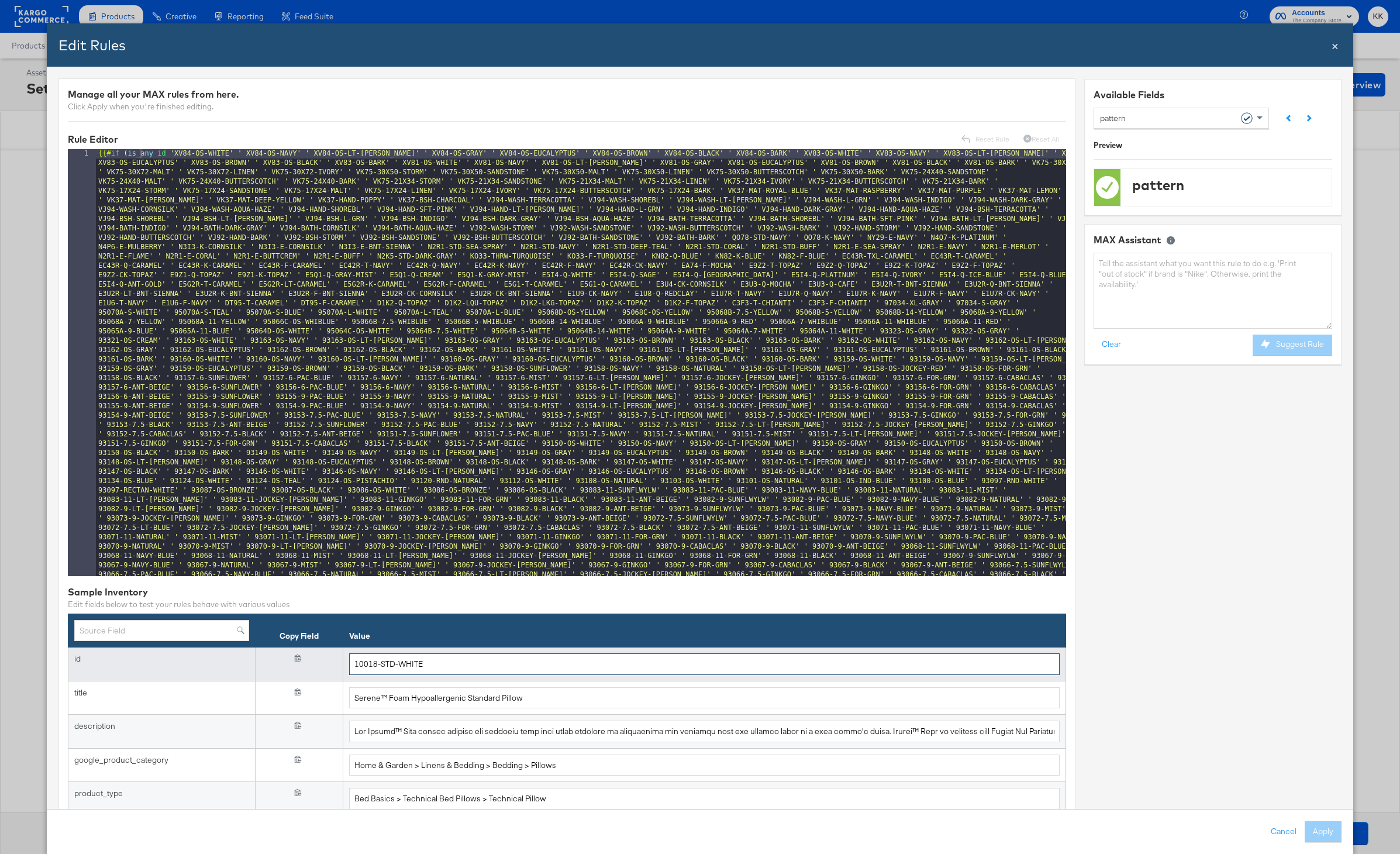
drag, startPoint x: 427, startPoint y: 660, endPoint x: 317, endPoint y: 661, distance: 110.0
click at [317, 661] on tr "id {{{ id }}} 10018-STD-WHITE" at bounding box center [566, 664] width 998 height 34
paste input "85123X-OS-NAVY"
type input "85123X-OS-NAVY"
click at [468, 654] on input "85123X-OS-NAVY" at bounding box center [705, 664] width 711 height 22
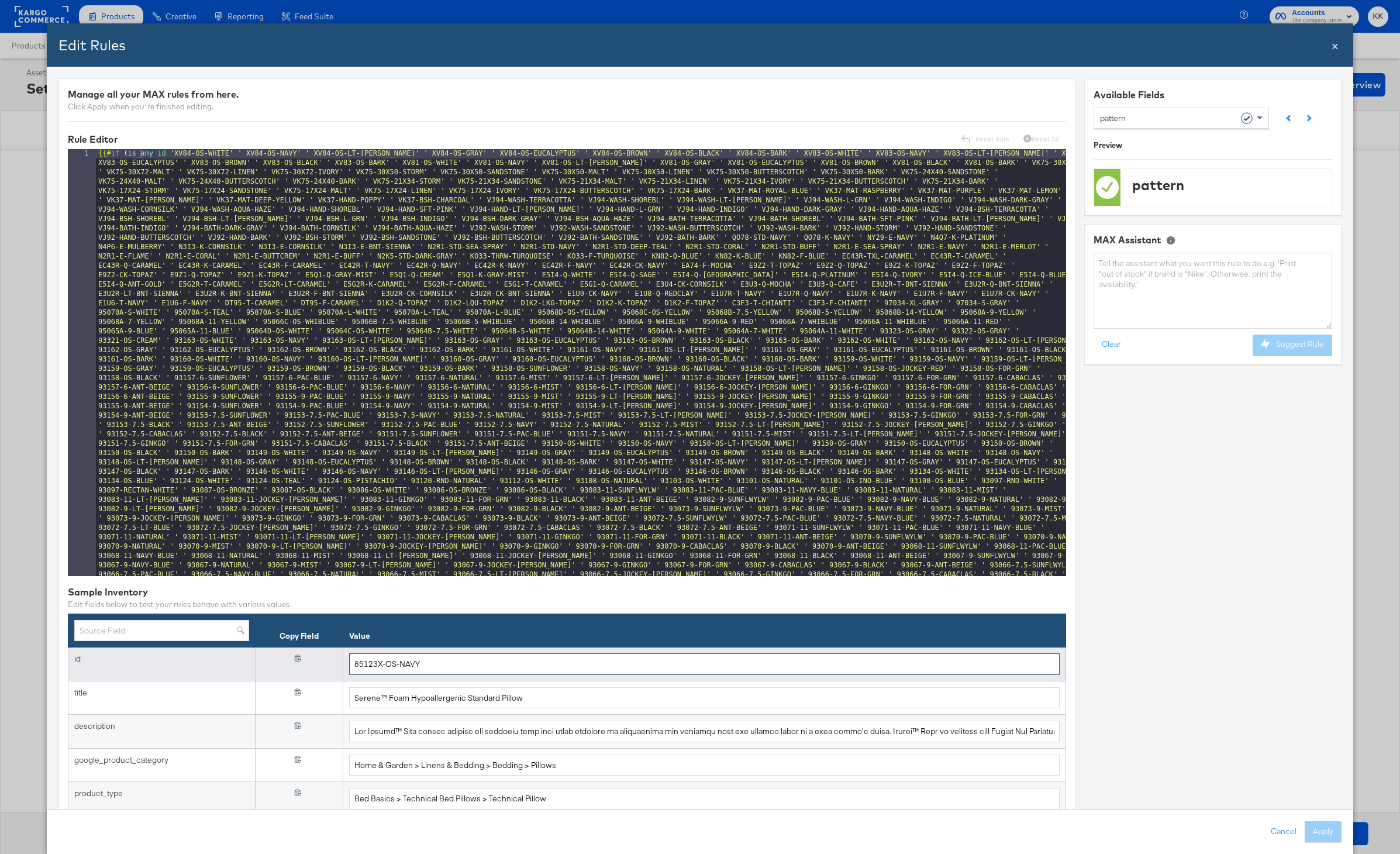
drag, startPoint x: 460, startPoint y: 666, endPoint x: 251, endPoint y: 663, distance: 209.0
click at [251, 663] on tr "id {{{ id }}} 85123X-OS-NAVY" at bounding box center [566, 664] width 998 height 34
paste input "85123W-TTXL-NAVY"
type input "85123W-TTXL-NAVY"
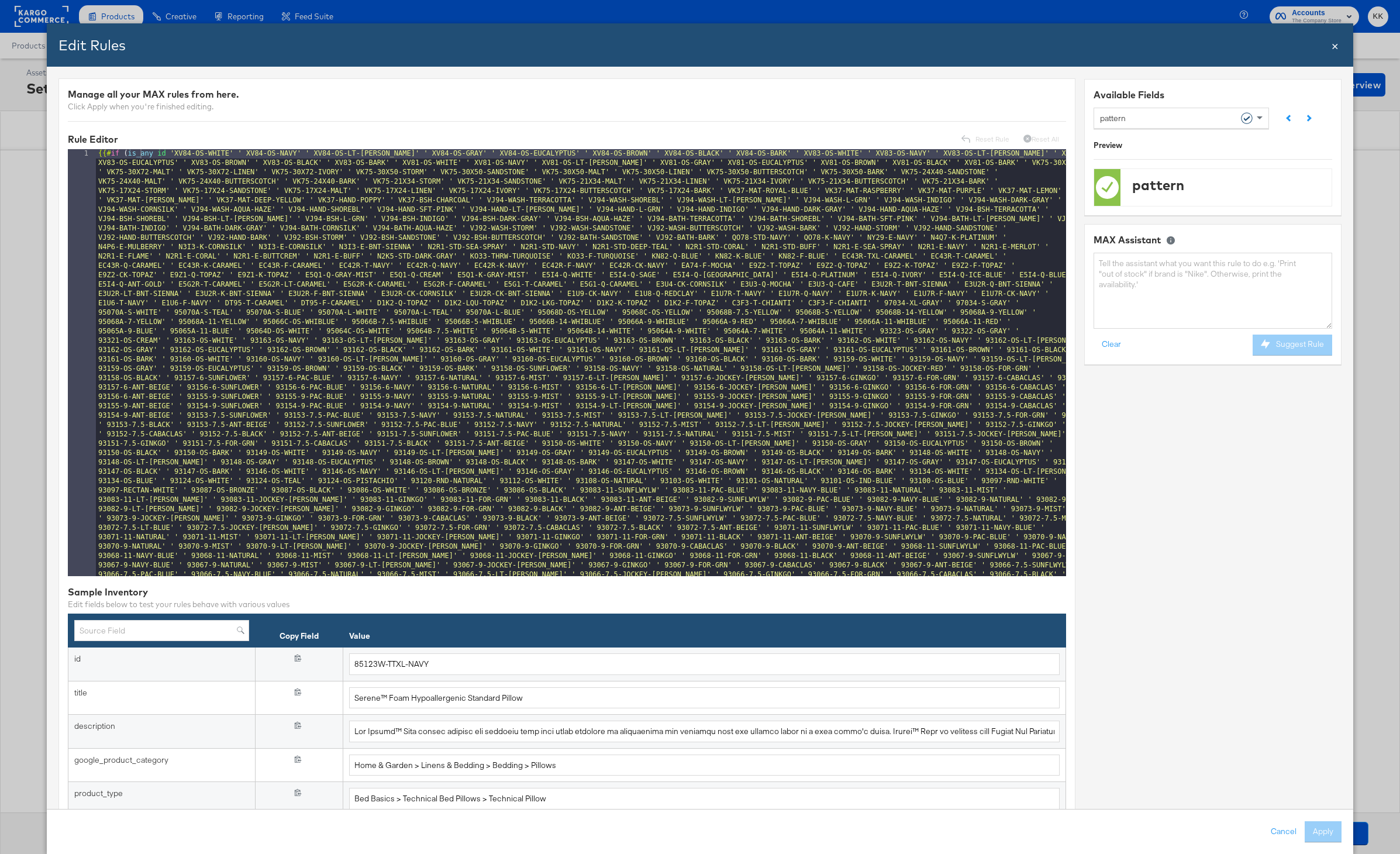
click at [1332, 42] on span "×" at bounding box center [1335, 45] width 7 height 16
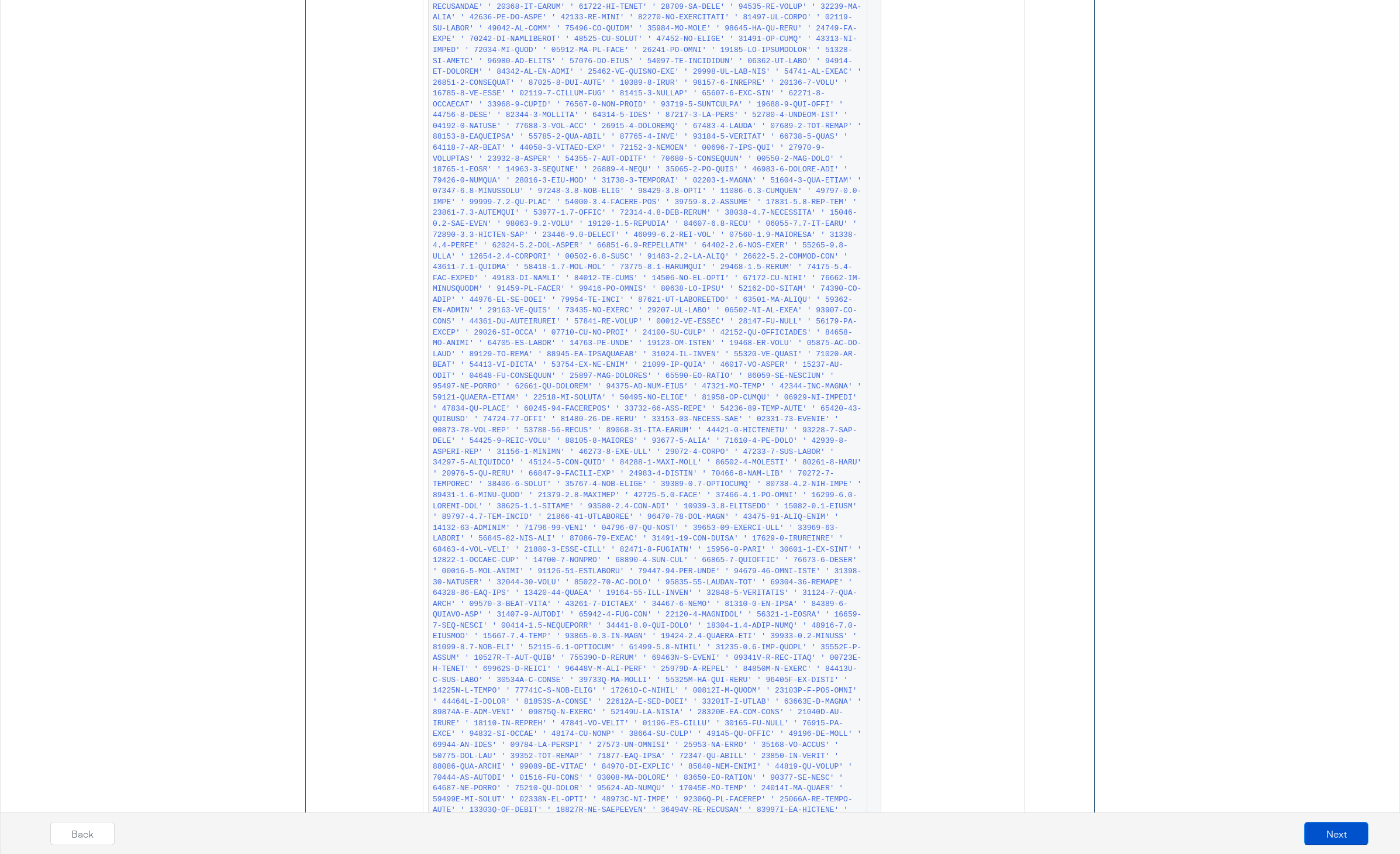
scroll to position [3186, 0]
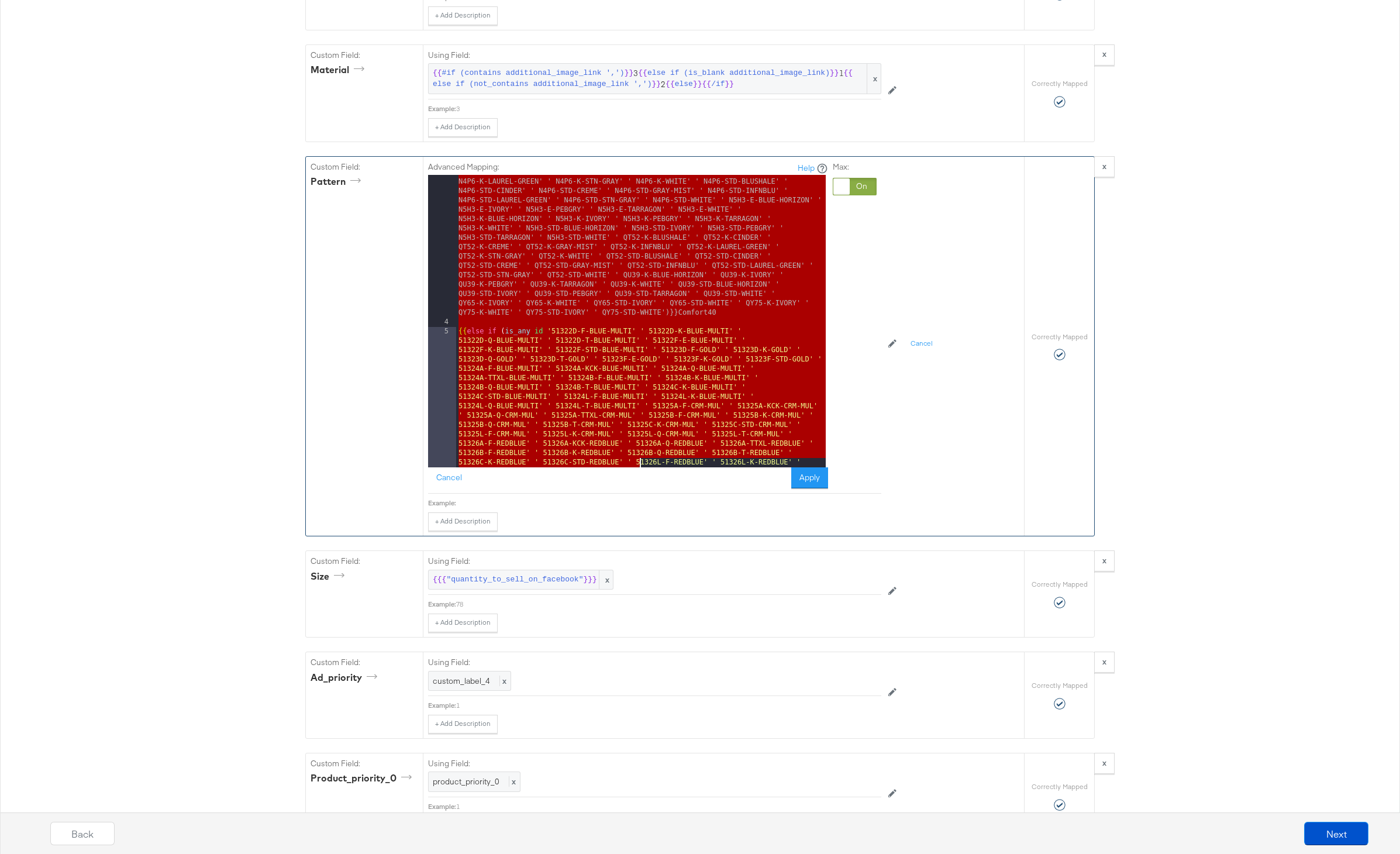
scroll to position [14063, 0]
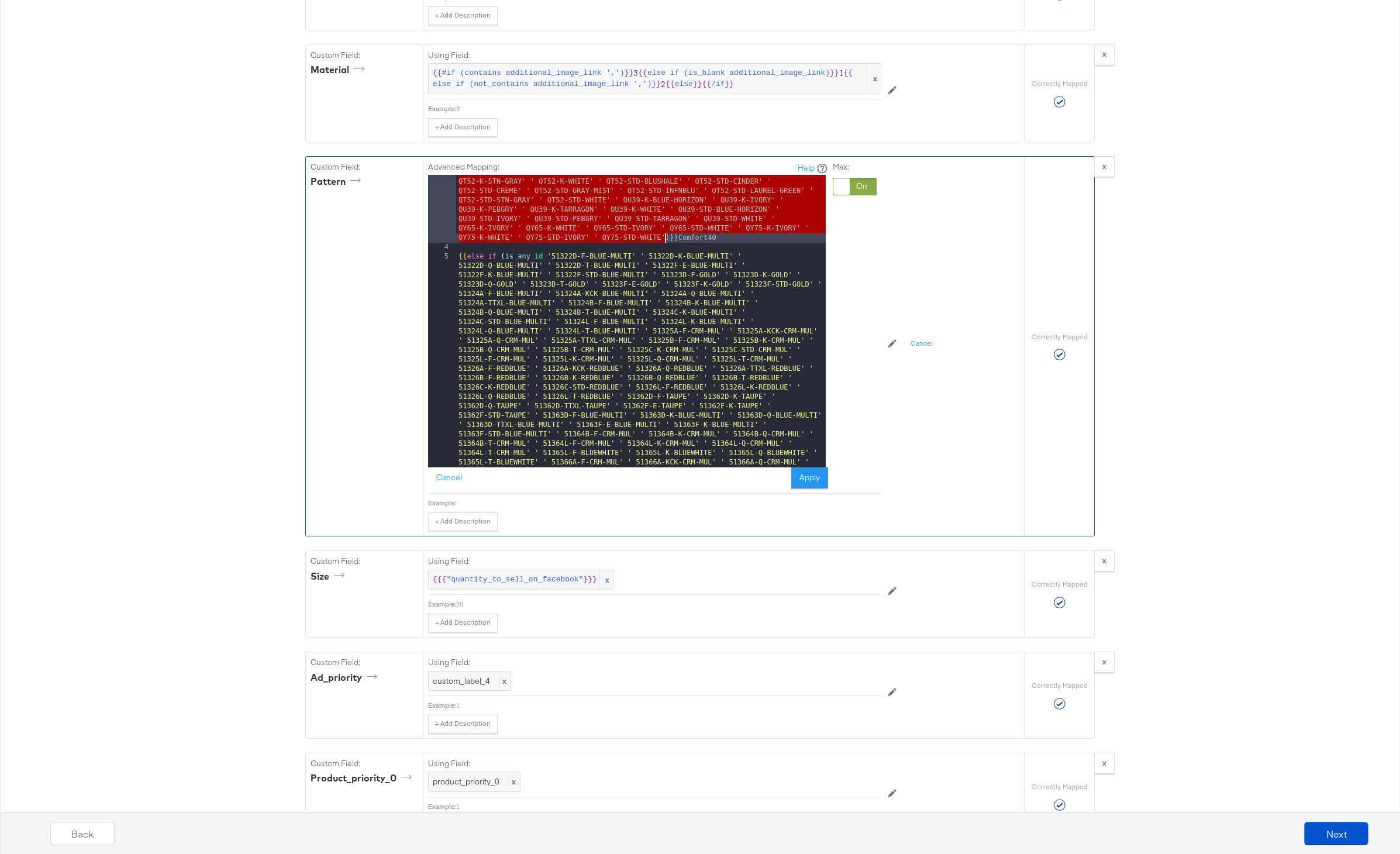
drag, startPoint x: 547, startPoint y: 271, endPoint x: 664, endPoint y: 241, distance: 120.8
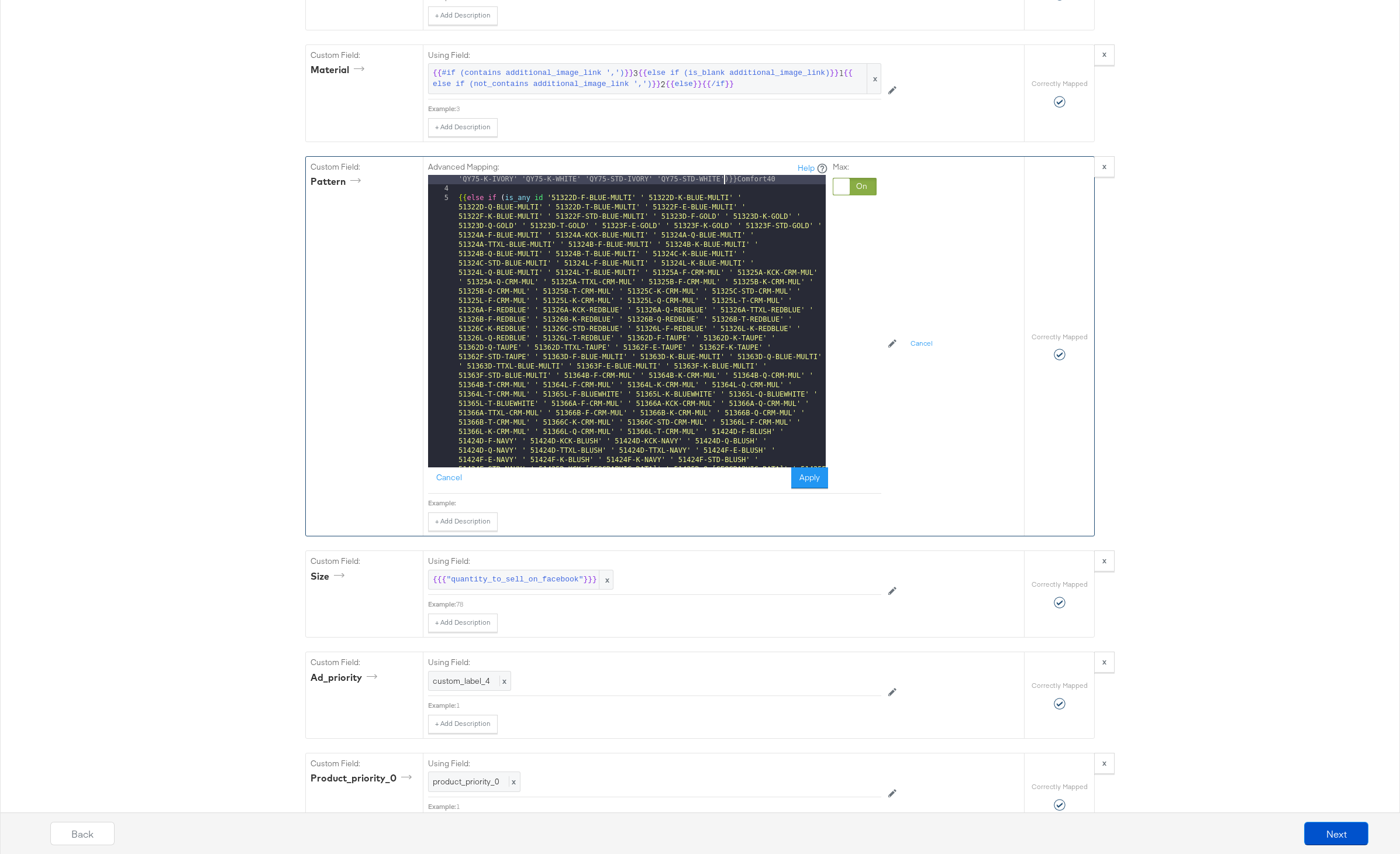
scroll to position [14009, 0]
click at [819, 476] on button "Apply" at bounding box center [809, 478] width 37 height 21
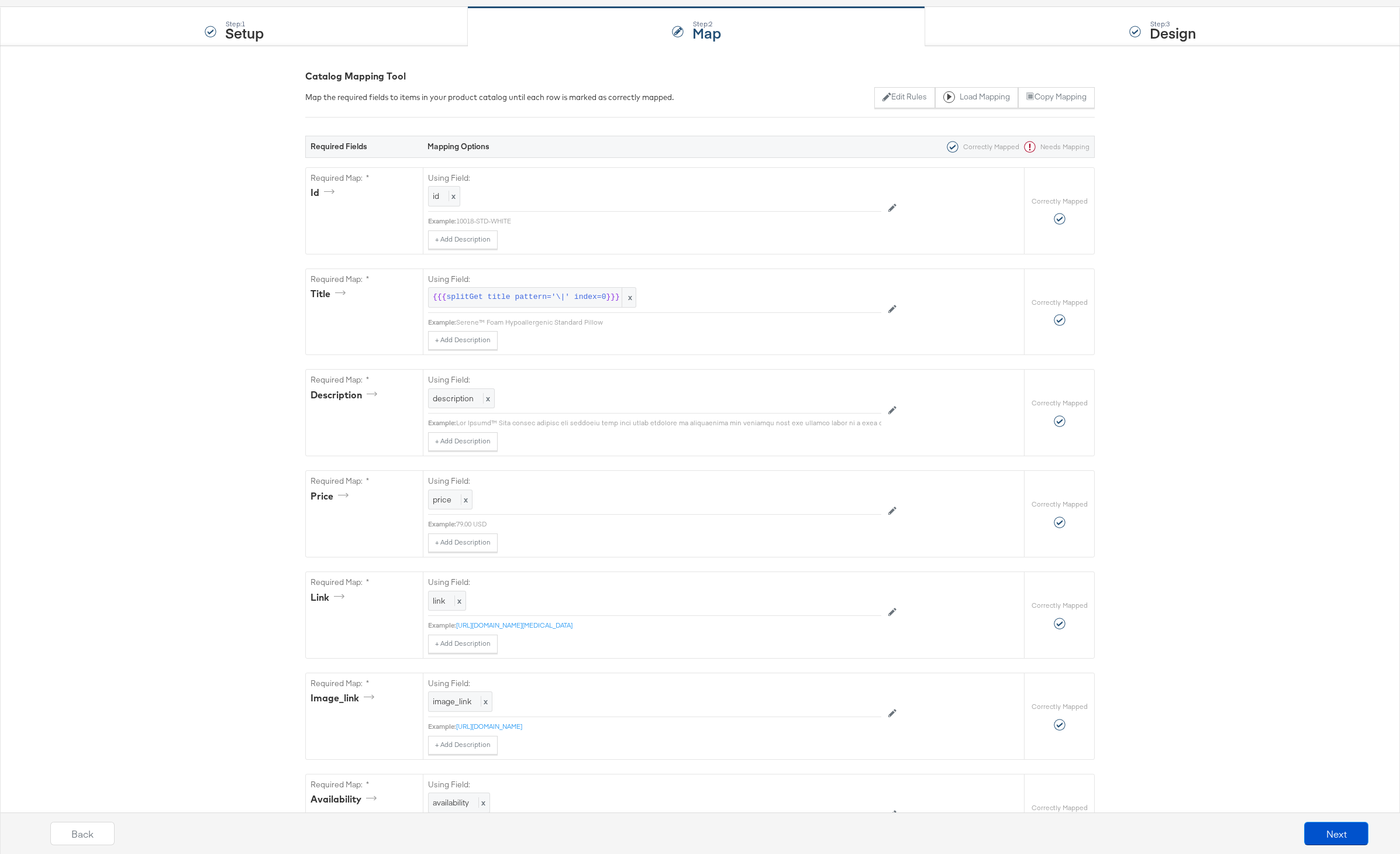
scroll to position [0, 0]
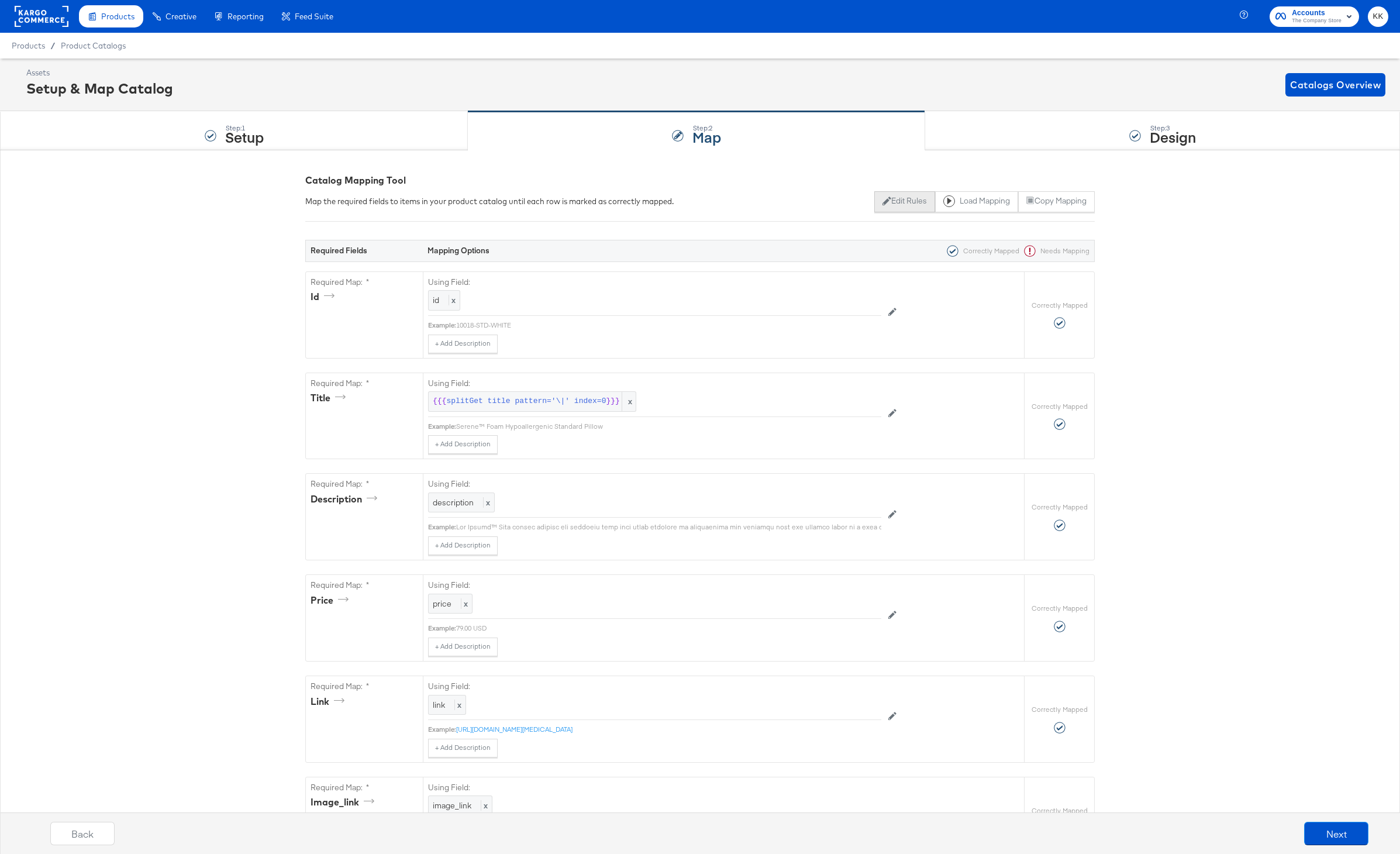
click at [882, 194] on button "Edit Rules" at bounding box center [904, 202] width 60 height 21
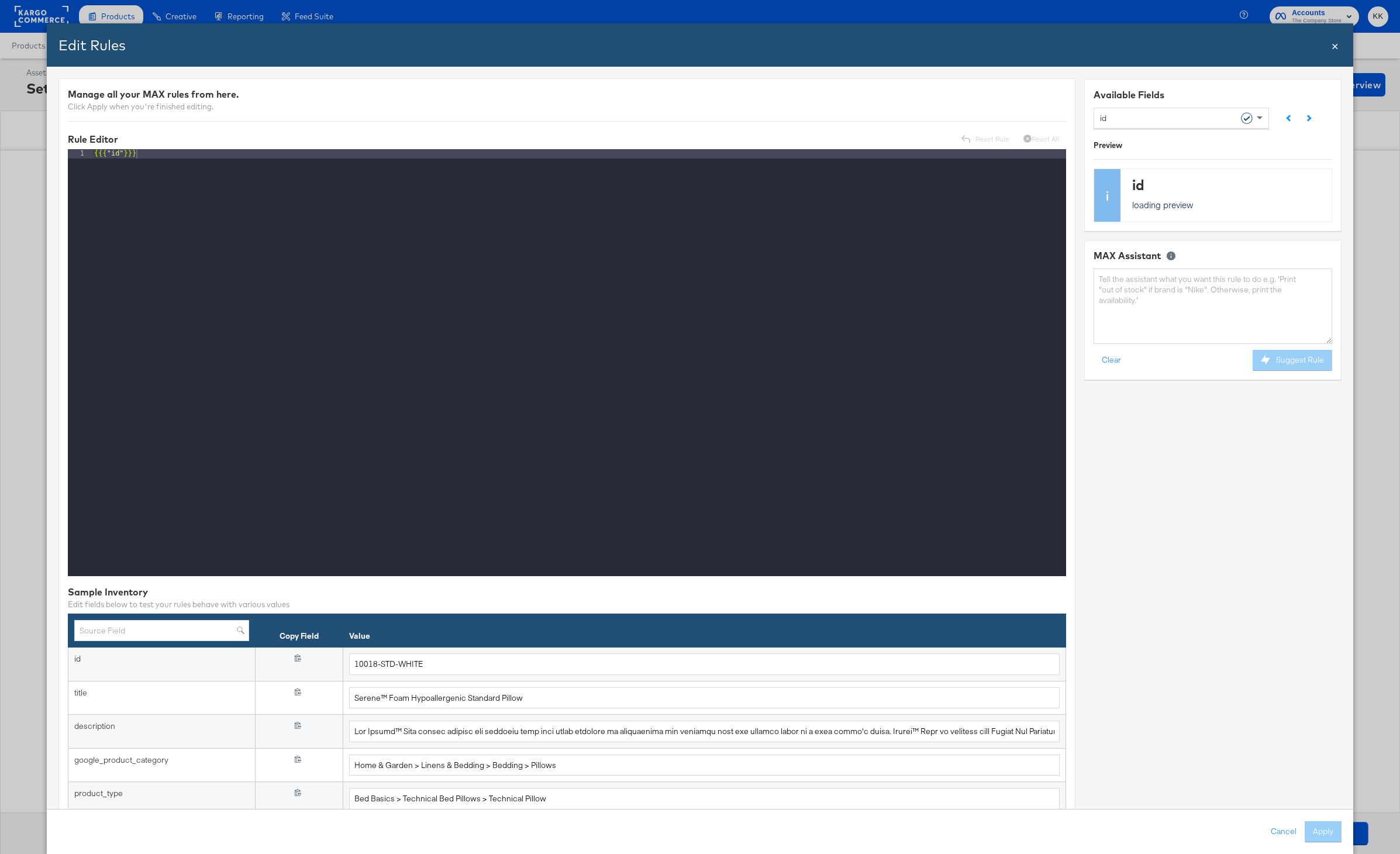
click at [1168, 119] on div "id" at bounding box center [1177, 118] width 154 height 20
type input "patt"
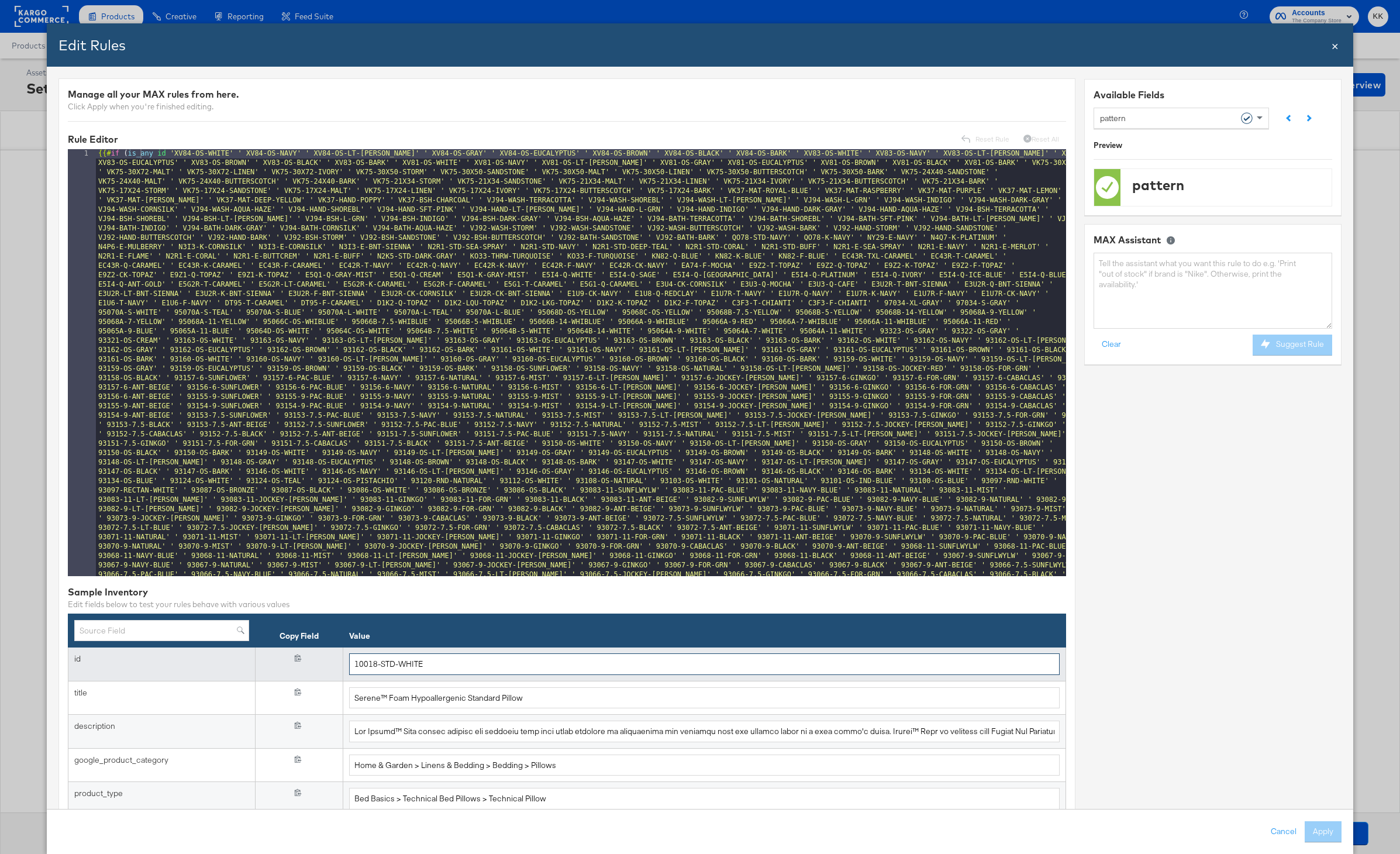
drag, startPoint x: 430, startPoint y: 663, endPoint x: 332, endPoint y: 663, distance: 98.0
click at [332, 663] on tr "id {{{ id }}} 10018-STD-WHITE" at bounding box center [566, 664] width 998 height 34
paste input "50172F-K-IVORY"
drag, startPoint x: 405, startPoint y: 661, endPoint x: 307, endPoint y: 661, distance: 98.0
click at [307, 661] on tr "id {{{ id }}} 50172F-K-IVORY" at bounding box center [566, 664] width 998 height 34
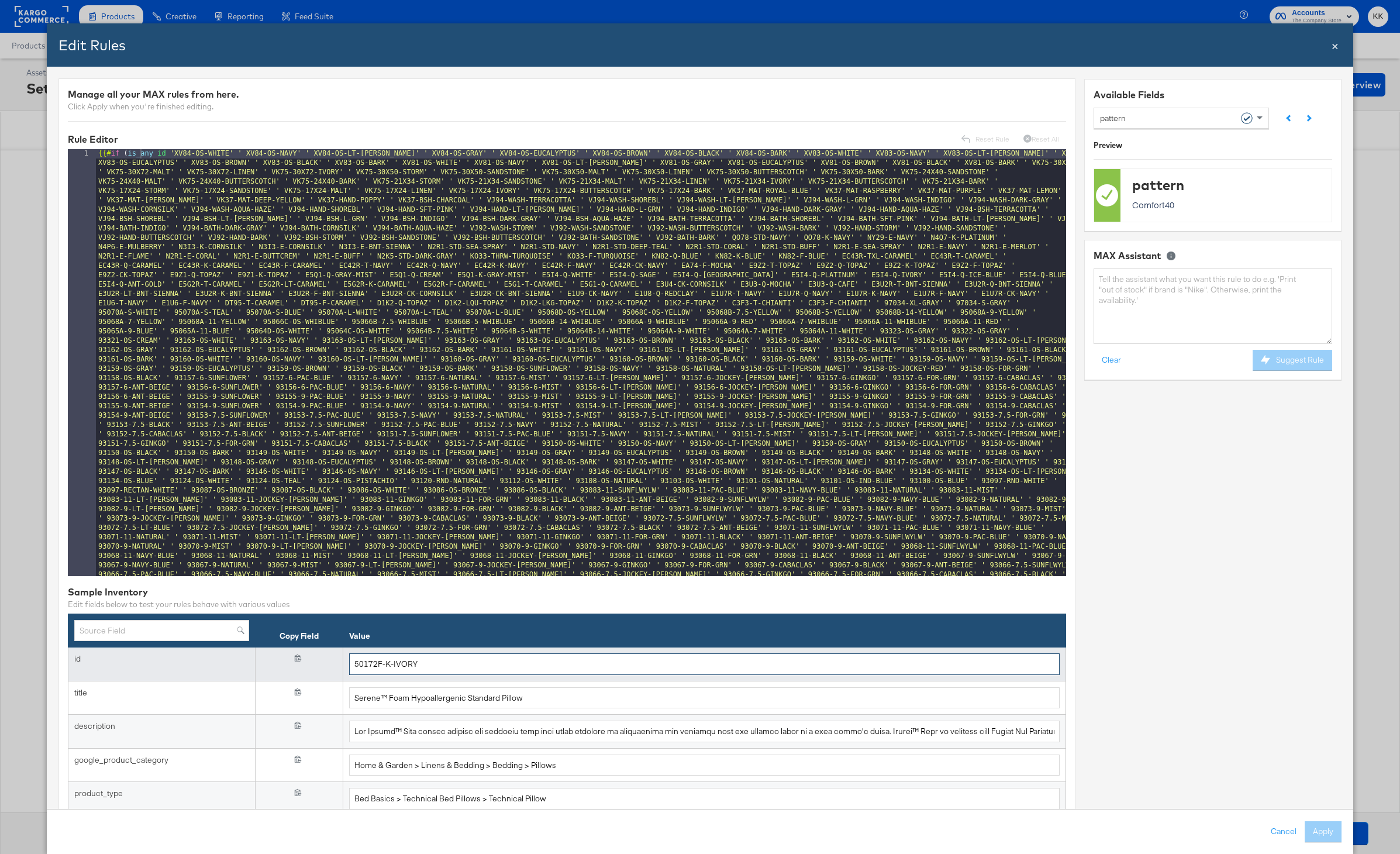
paste input "7459-2X4"
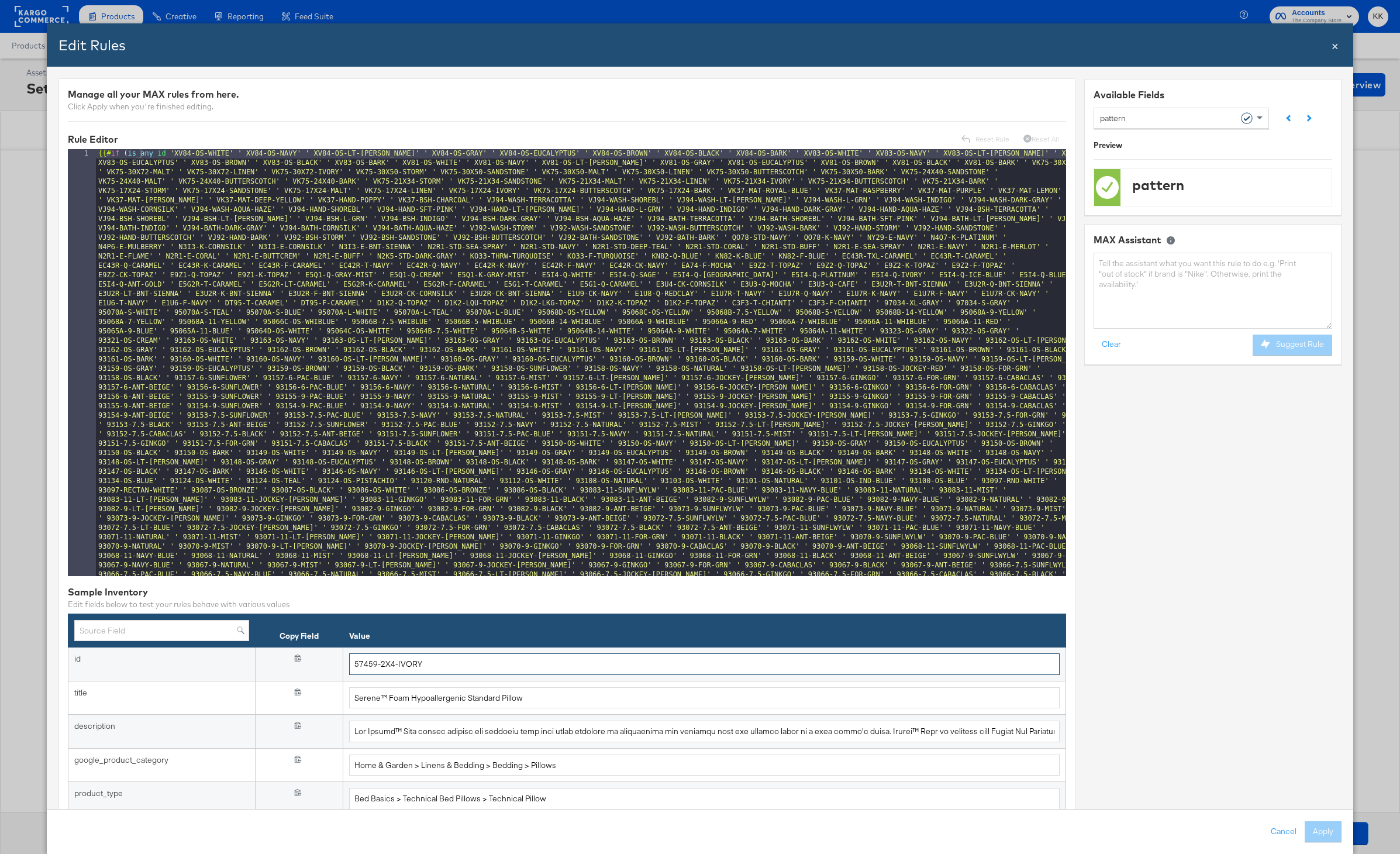
type input "57459-2X4-IVORY"
click at [1338, 44] on span "×" at bounding box center [1335, 45] width 7 height 16
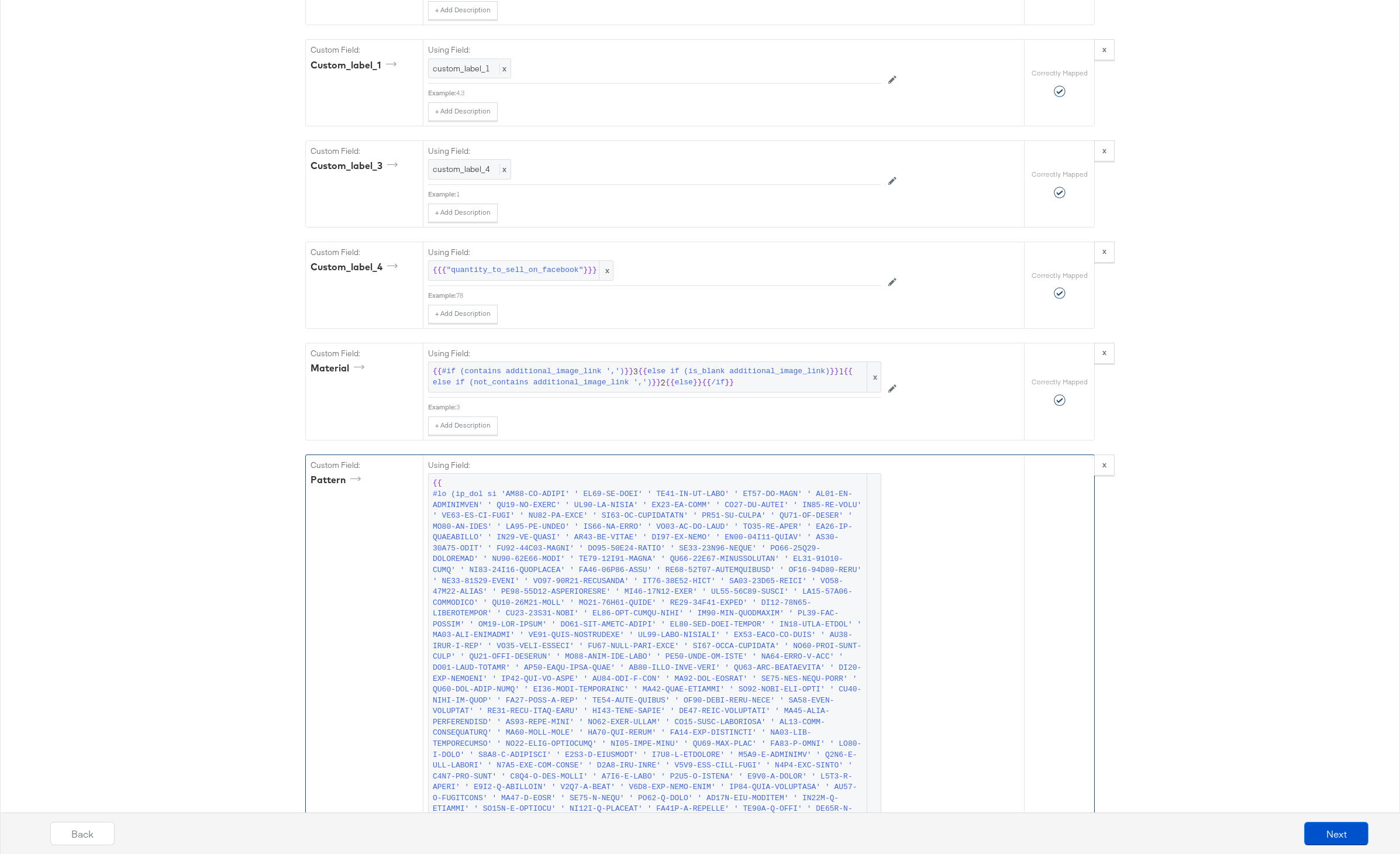
scroll to position [3103, 0]
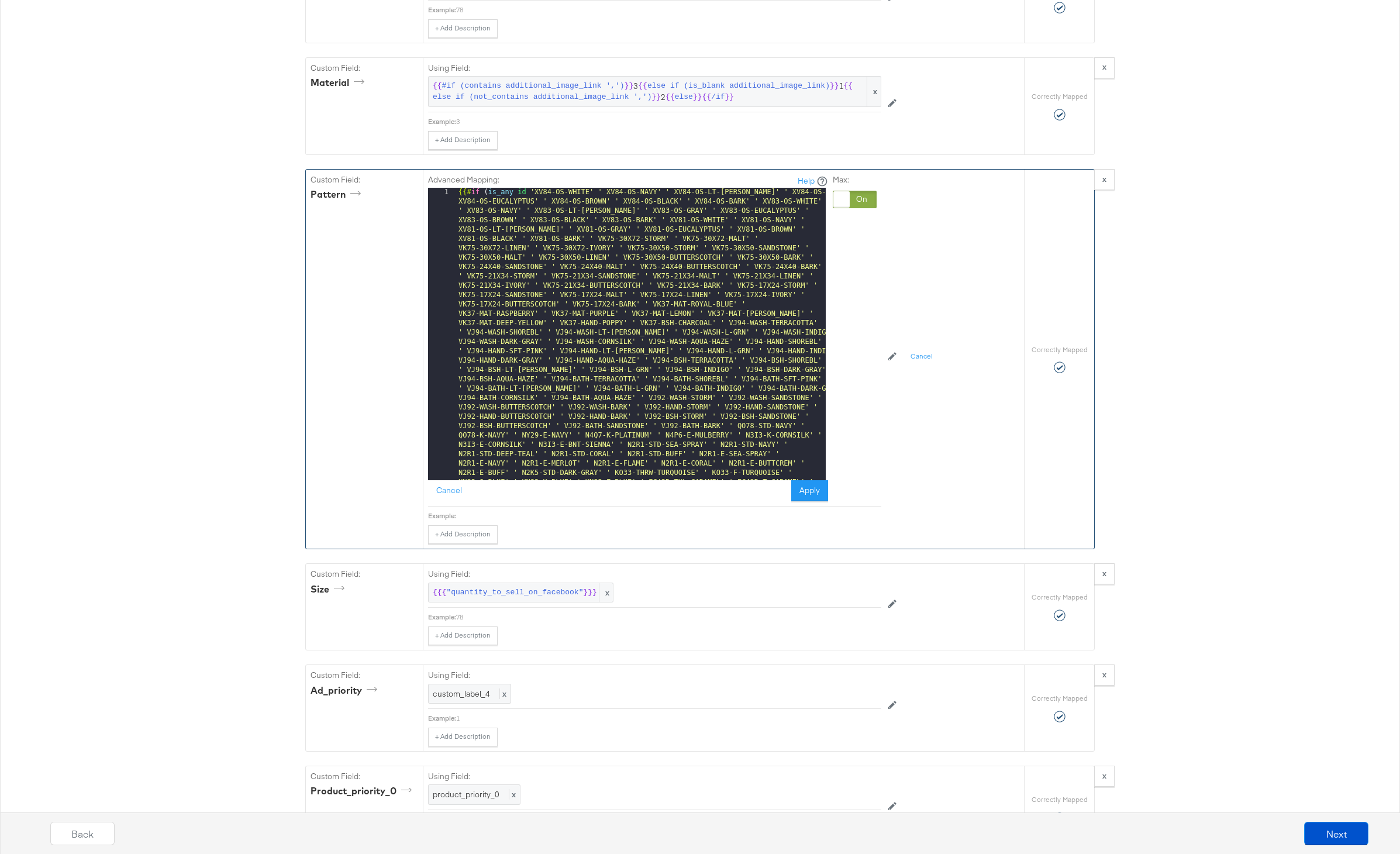
scroll to position [3060, 0]
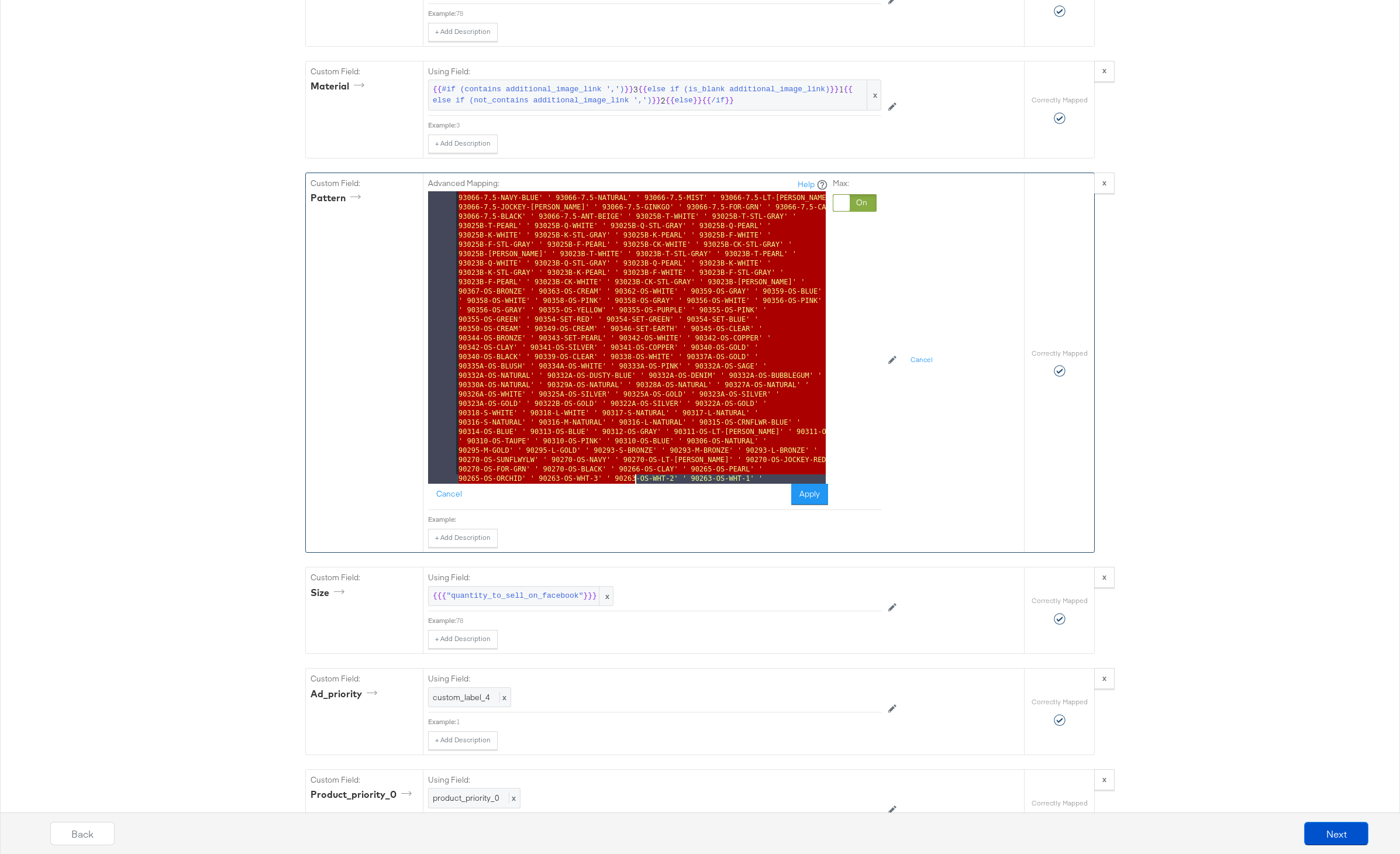
drag, startPoint x: 530, startPoint y: 197, endPoint x: 635, endPoint y: 507, distance: 327.3
click at [635, 507] on div "Advanced Mapping: Help 1 2 3 4 5 6 7 8 9 10 11 {{# if ( is_any id 'XV84-OS-WHIT…" at bounding box center [654, 342] width 453 height 338
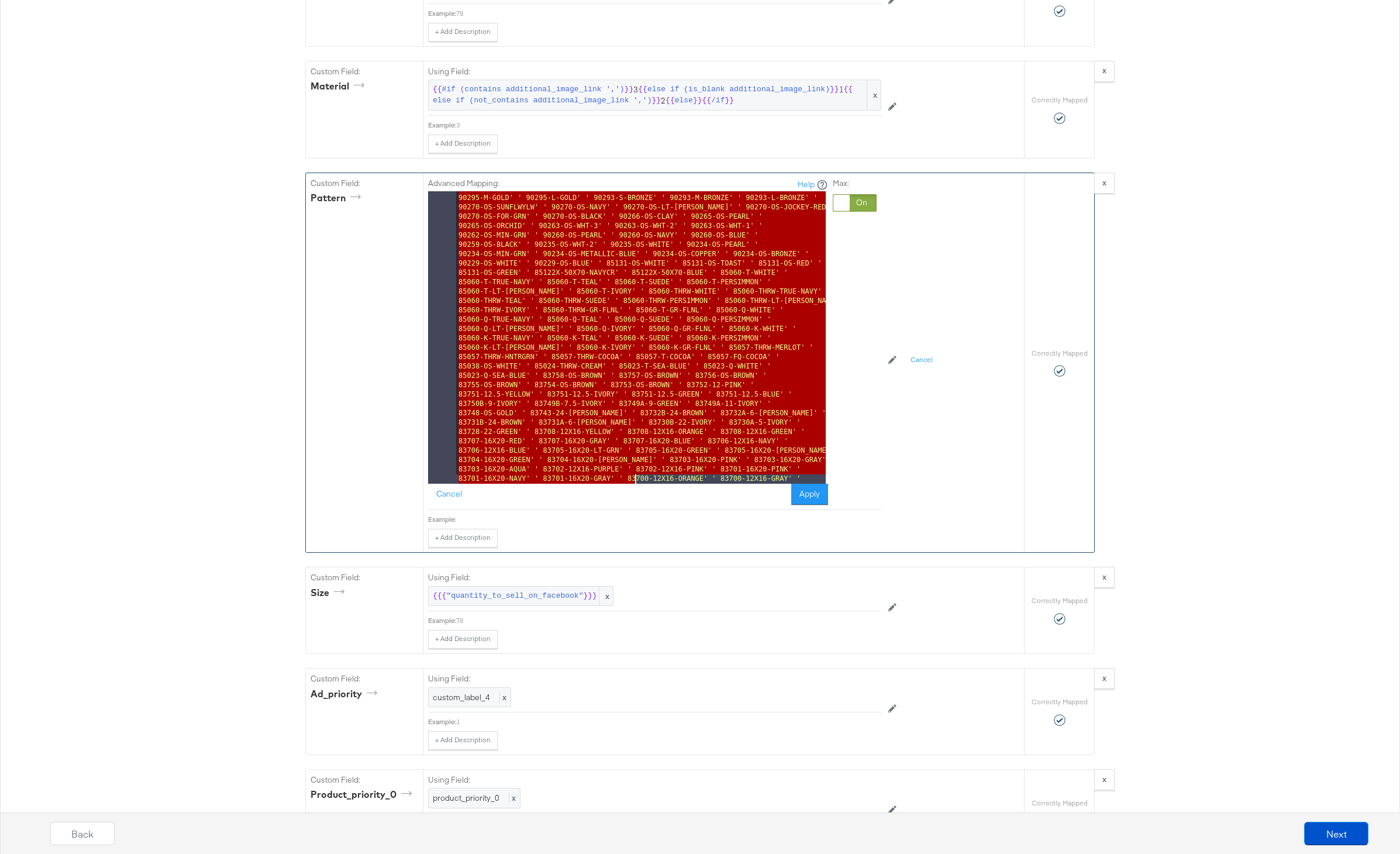
scroll to position [1420, 0]
click at [636, 507] on div "Advanced Mapping: Help 1 2 3 4 5 6 7 8 9 10 11 {{# if ( is_any id 'XV84-OS-WHIT…" at bounding box center [654, 342] width 453 height 338
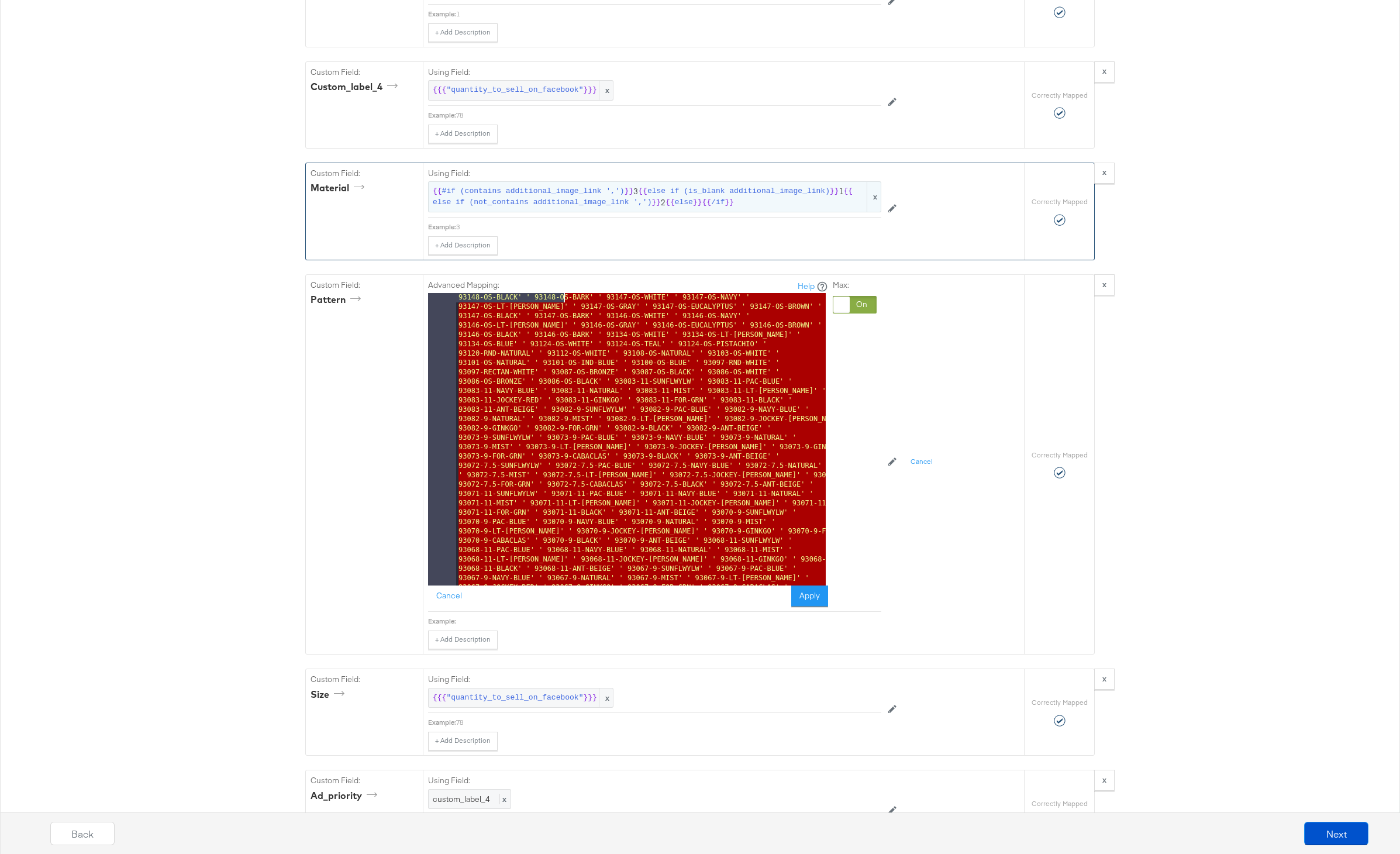
scroll to position [0, 0]
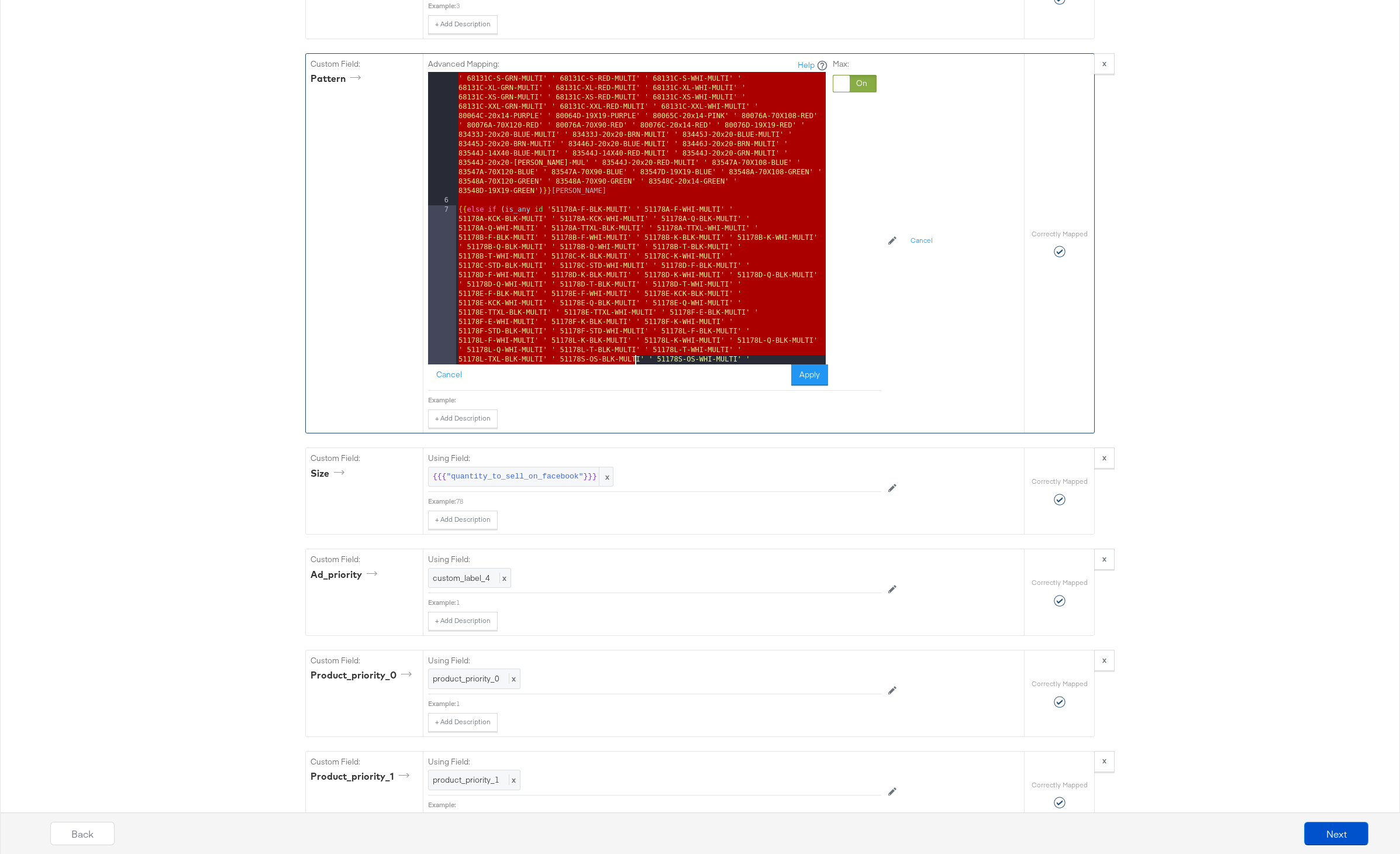
scroll to position [14015, 0]
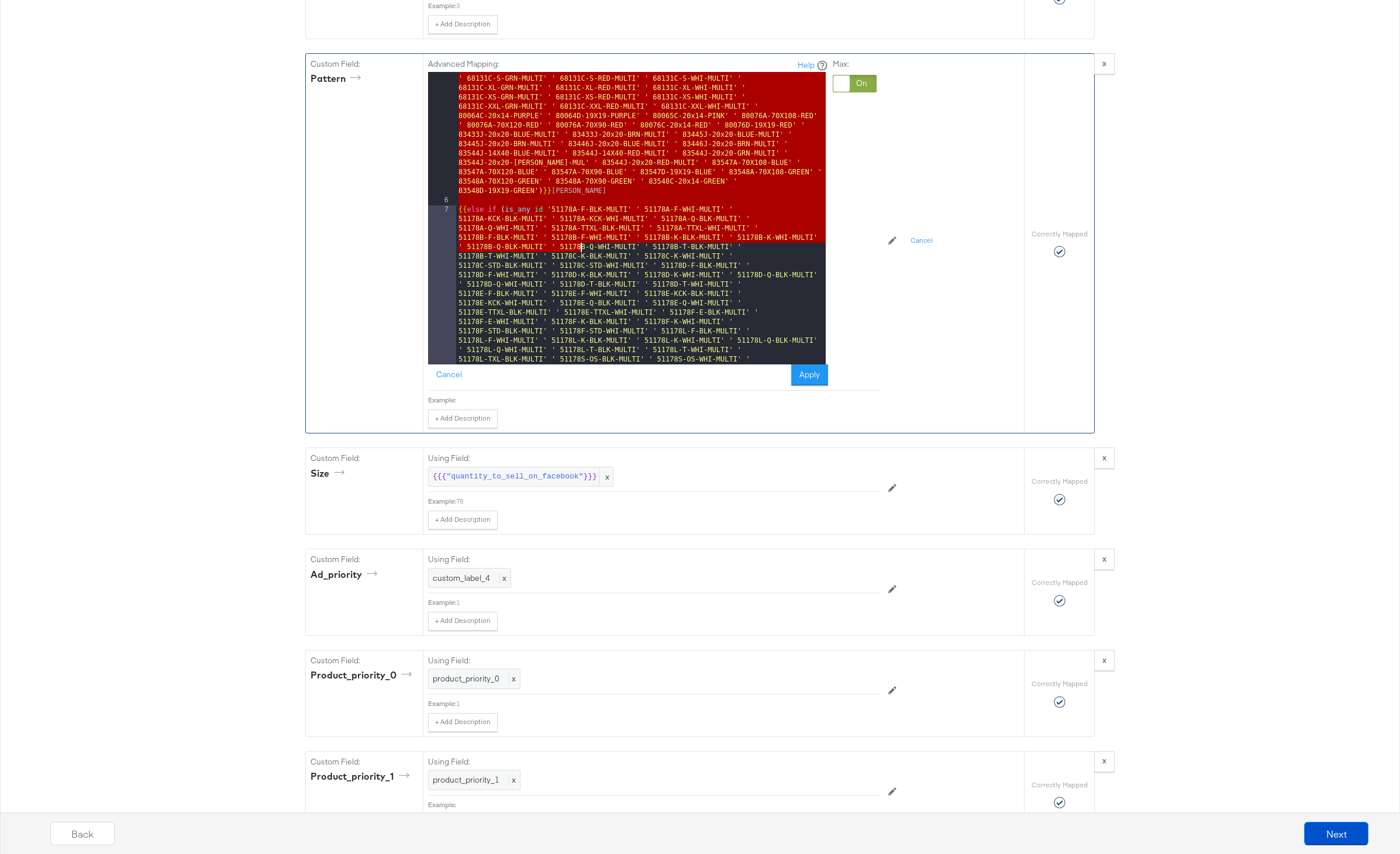
drag, startPoint x: 547, startPoint y: 103, endPoint x: 554, endPoint y: 195, distance: 92.3
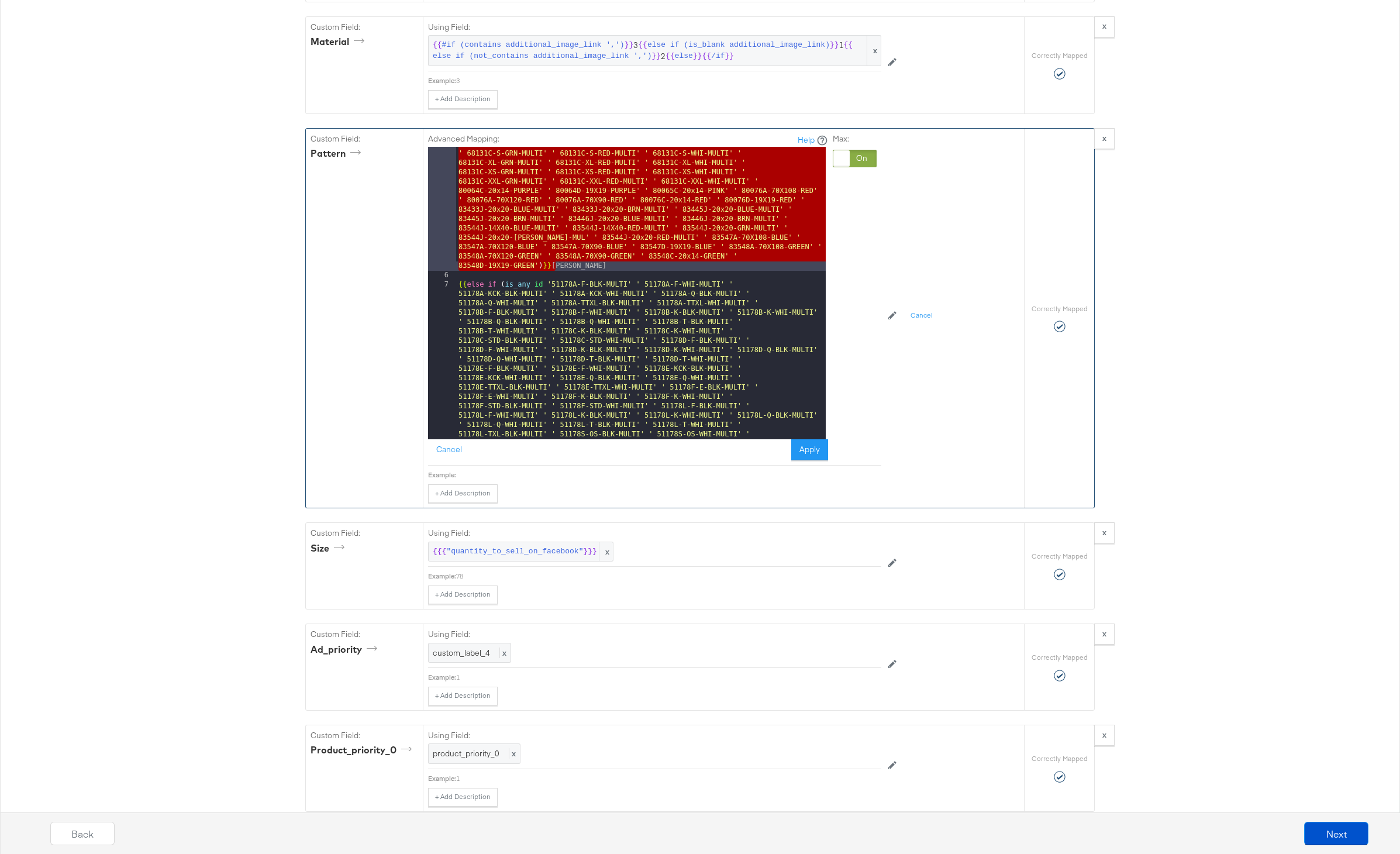
scroll to position [3071, 0]
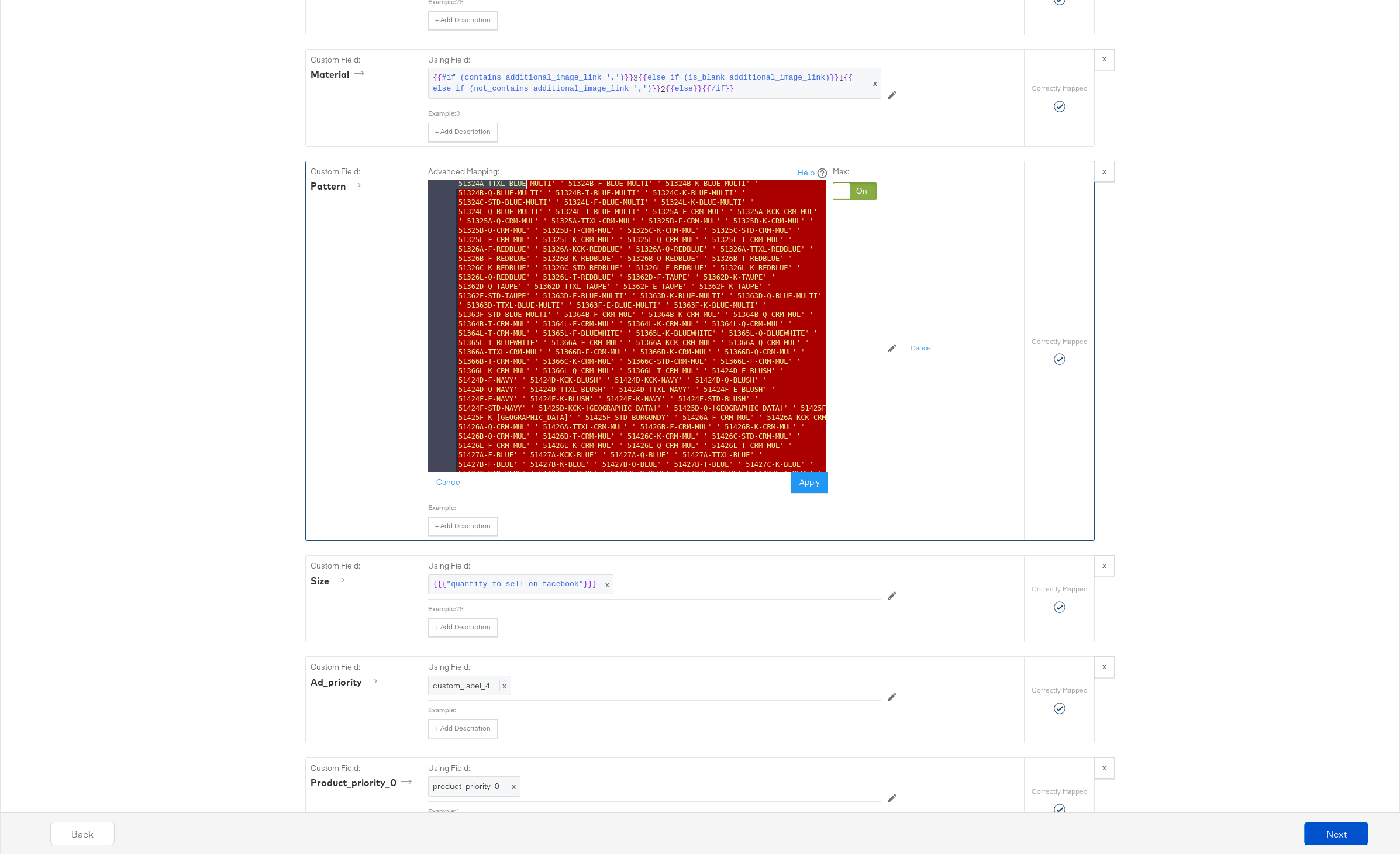
scroll to position [13512, 0]
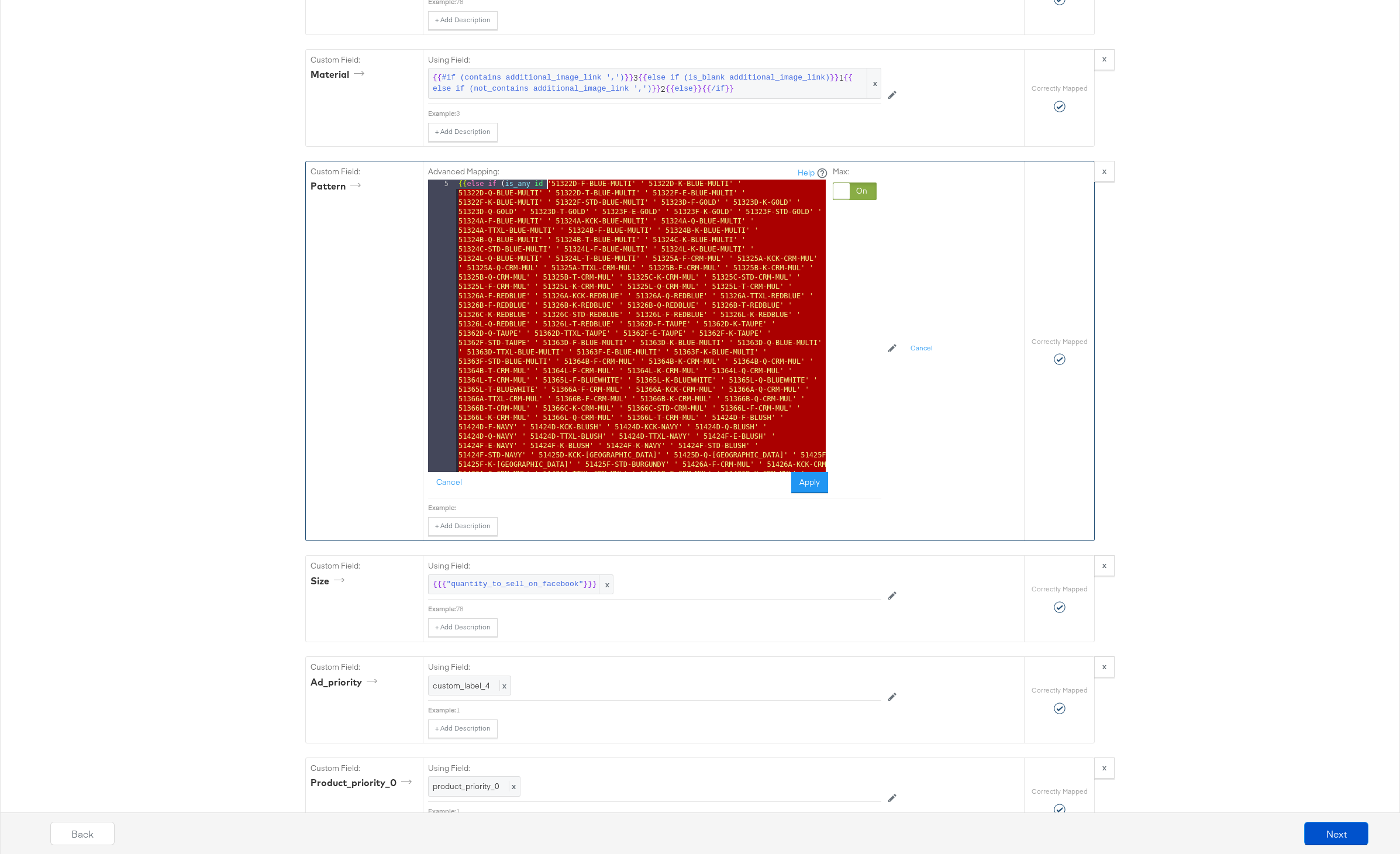
drag, startPoint x: 540, startPoint y: 375, endPoint x: 548, endPoint y: 187, distance: 188.2
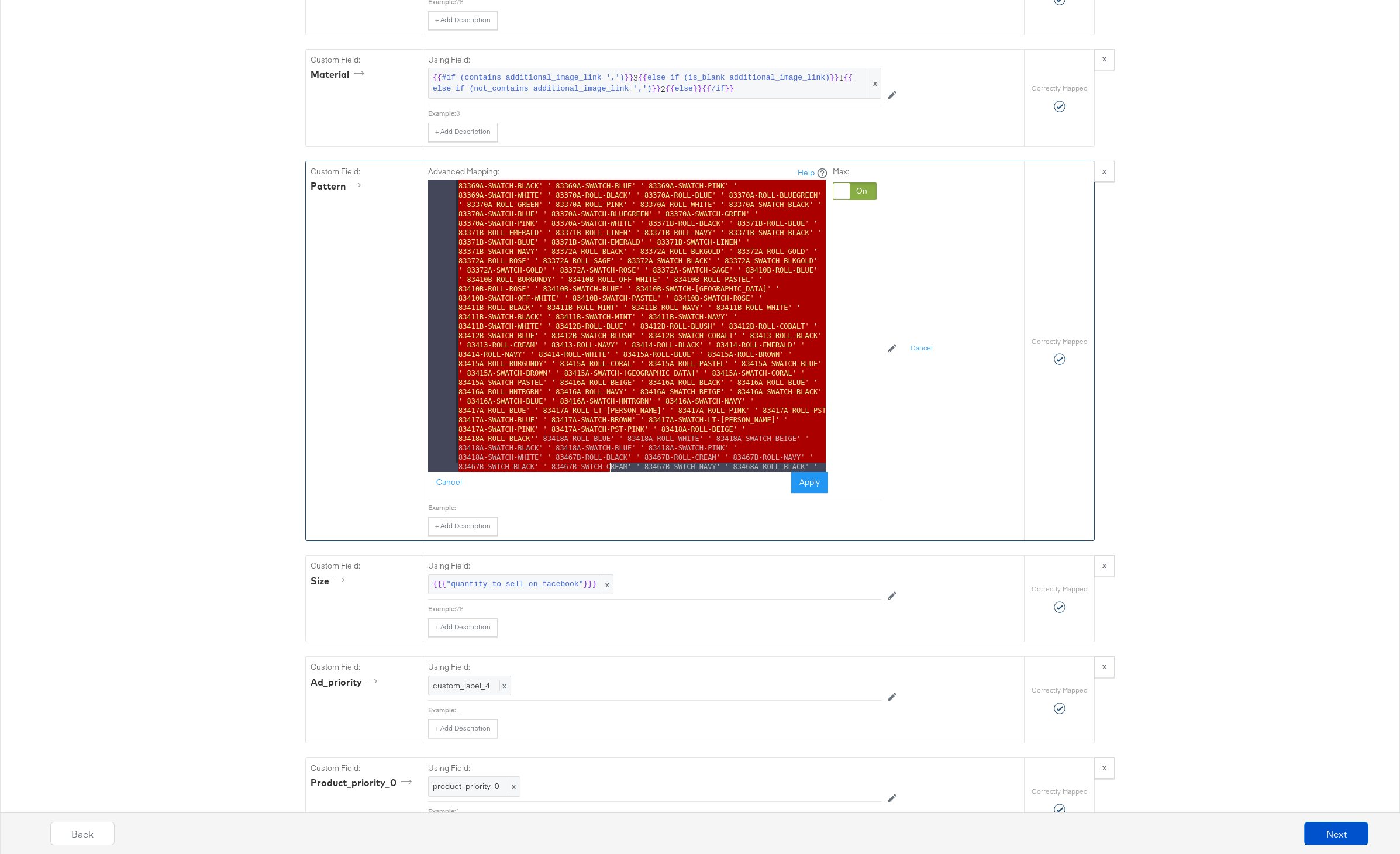
scroll to position [16673, 0]
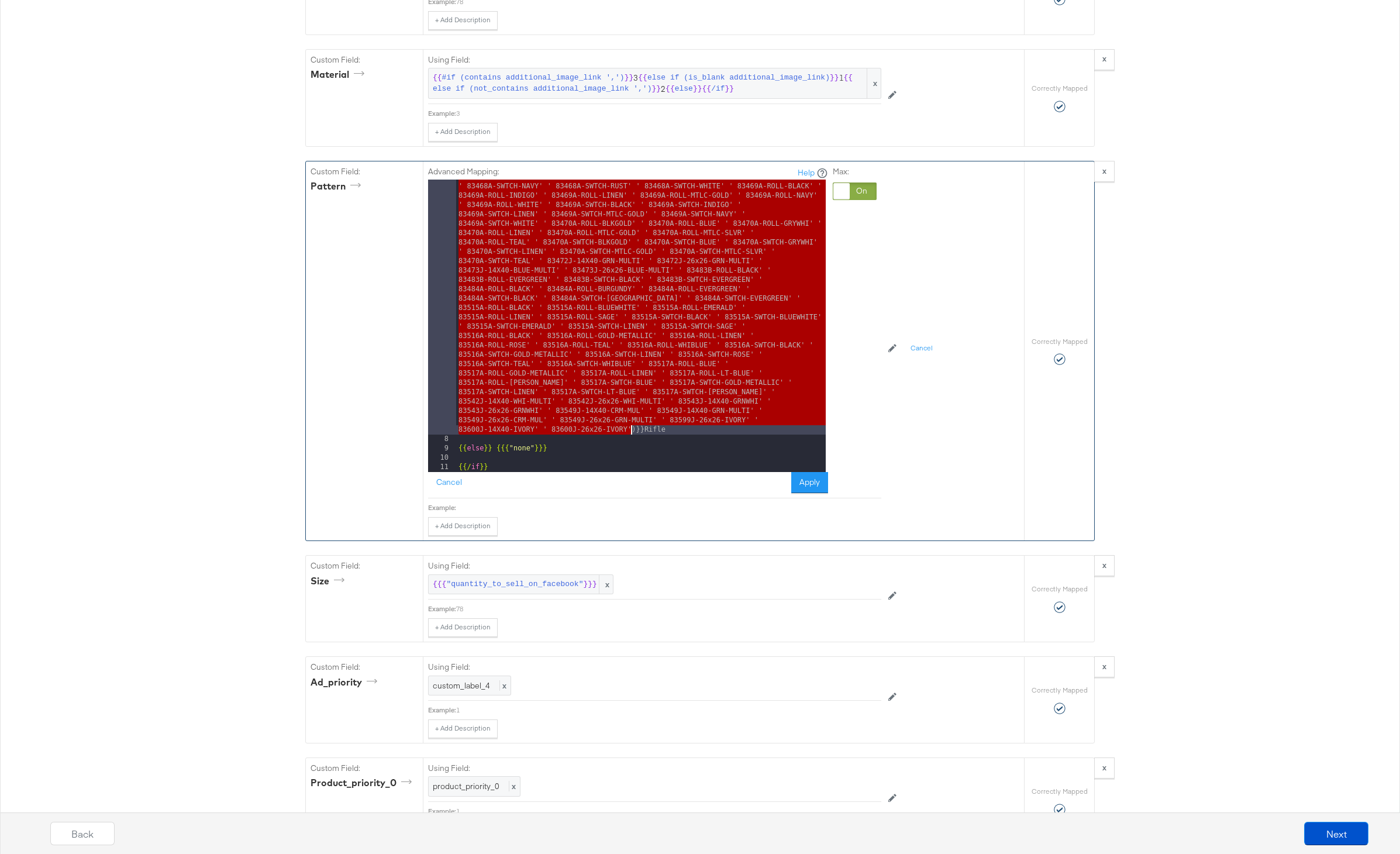
drag, startPoint x: 547, startPoint y: 400, endPoint x: 631, endPoint y: 427, distance: 88.2
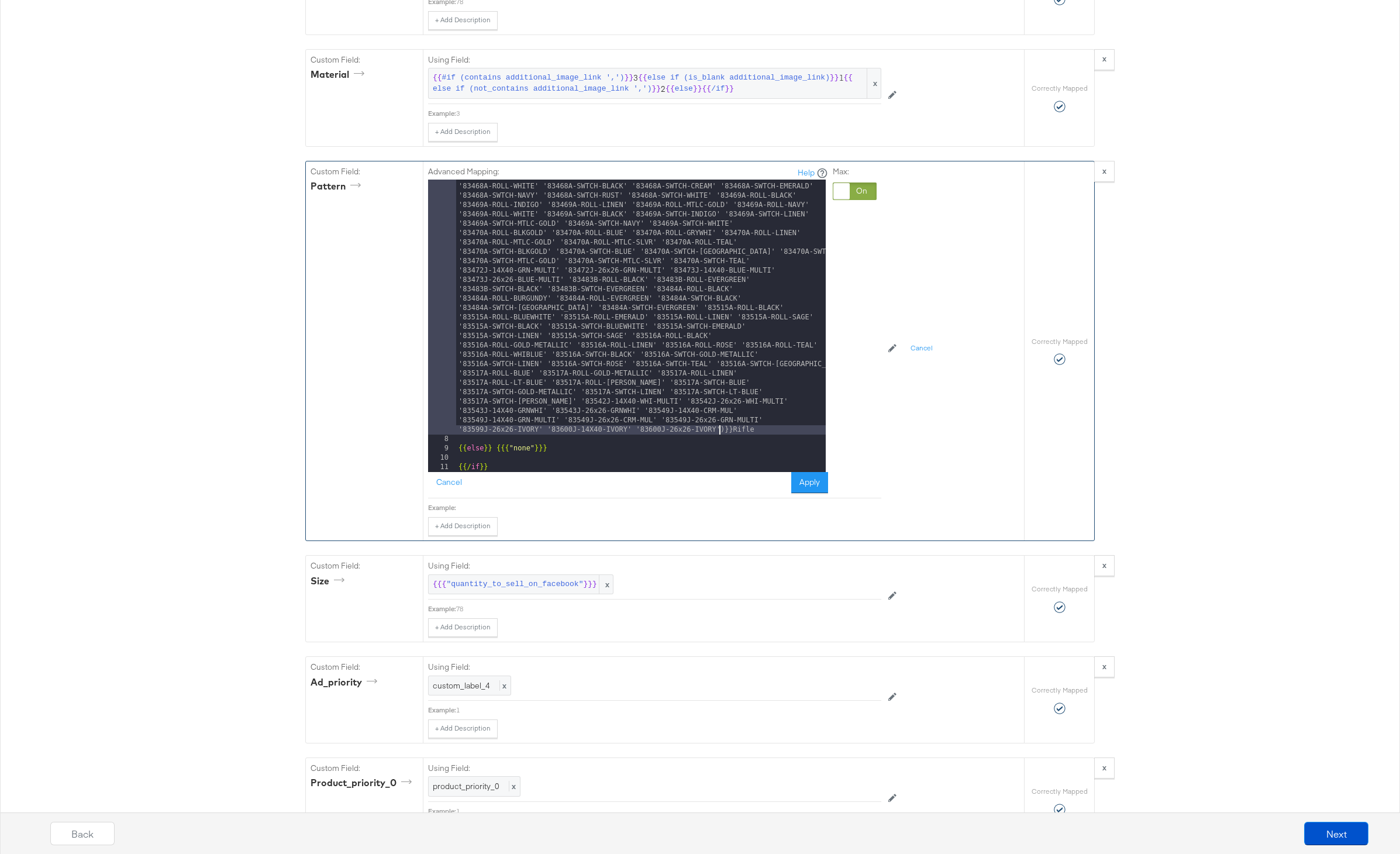
scroll to position [16552, 0]
click at [814, 484] on button "Apply" at bounding box center [809, 483] width 37 height 21
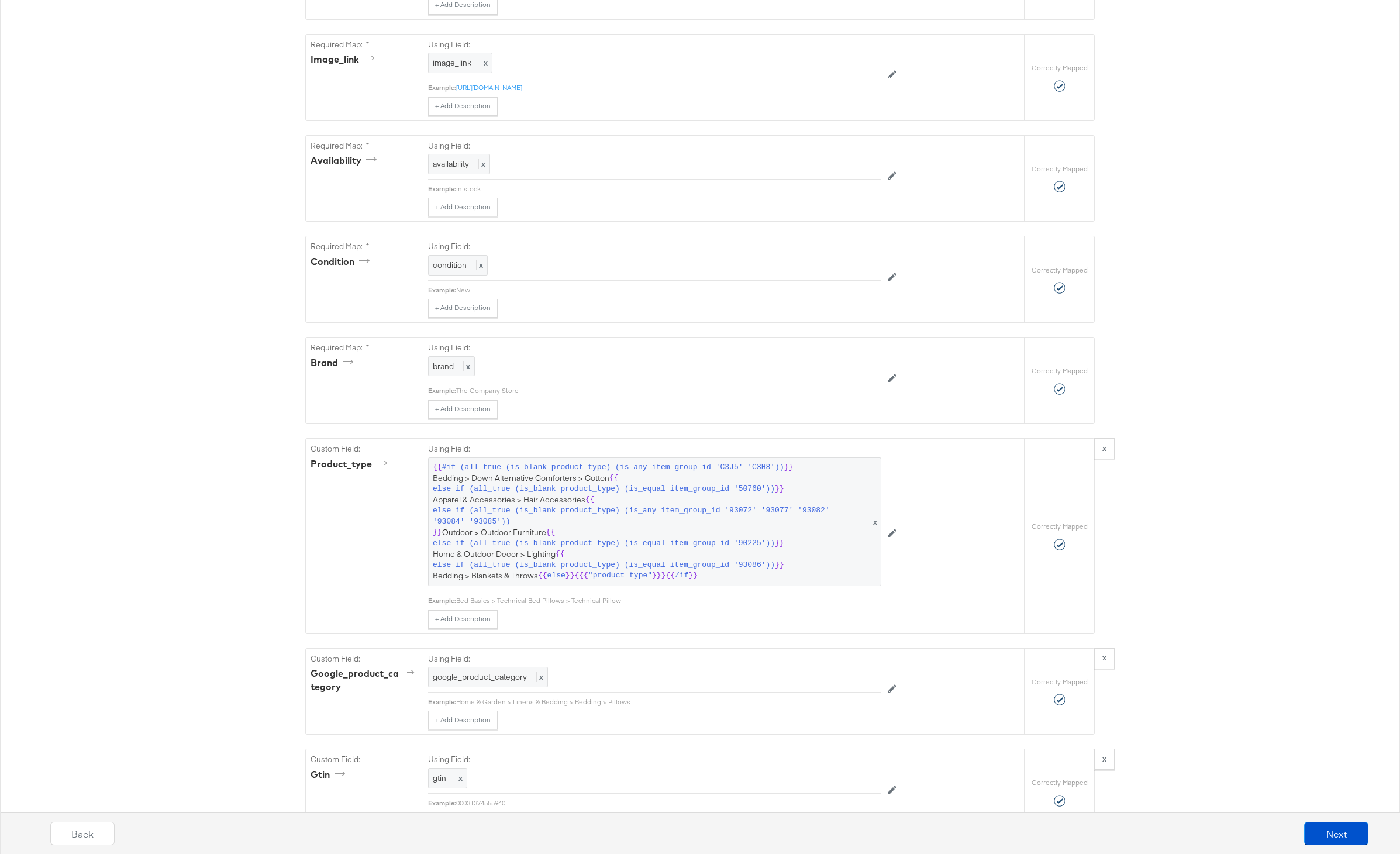
scroll to position [0, 0]
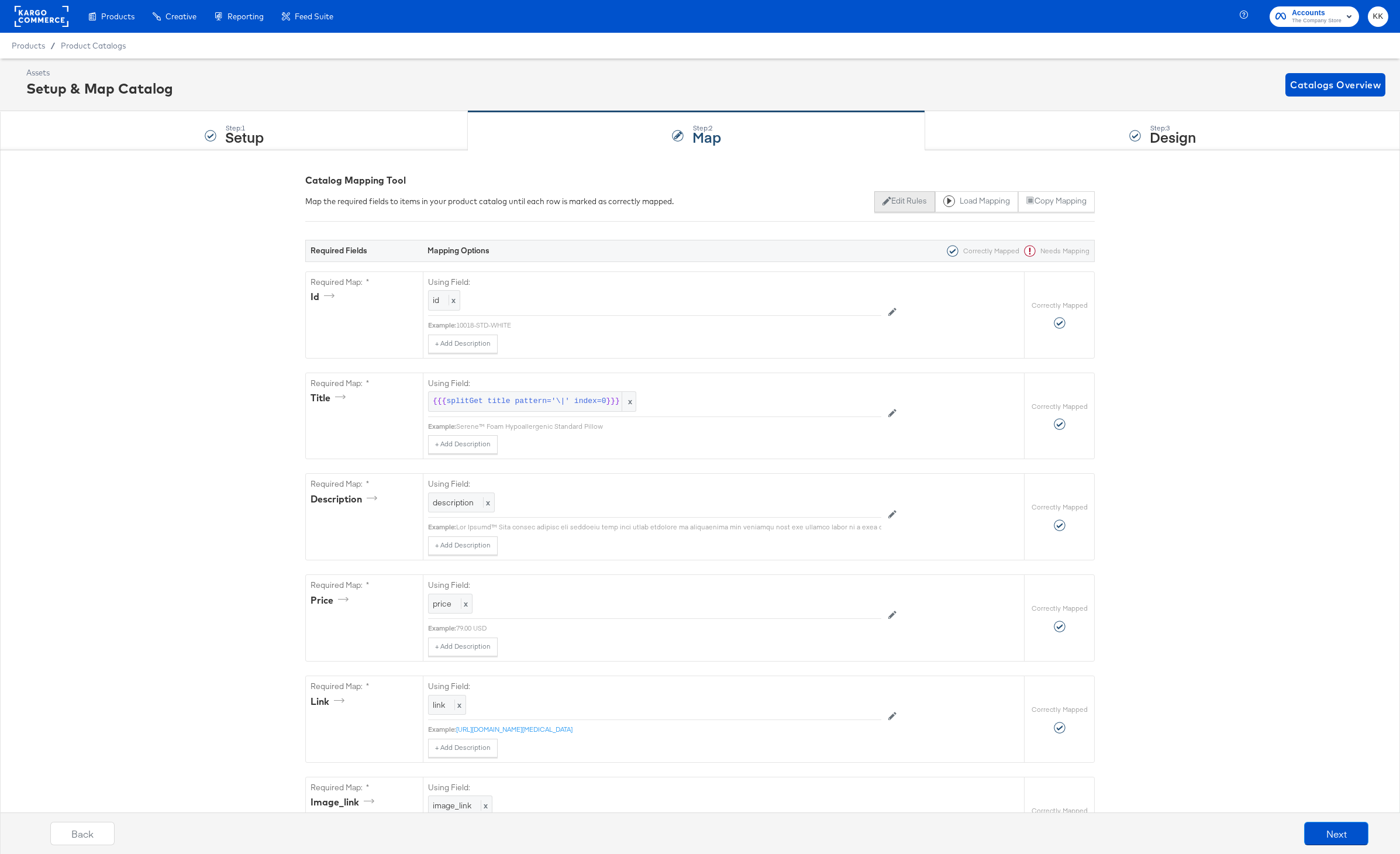
click at [896, 211] on button "Edit Rules" at bounding box center [904, 202] width 60 height 21
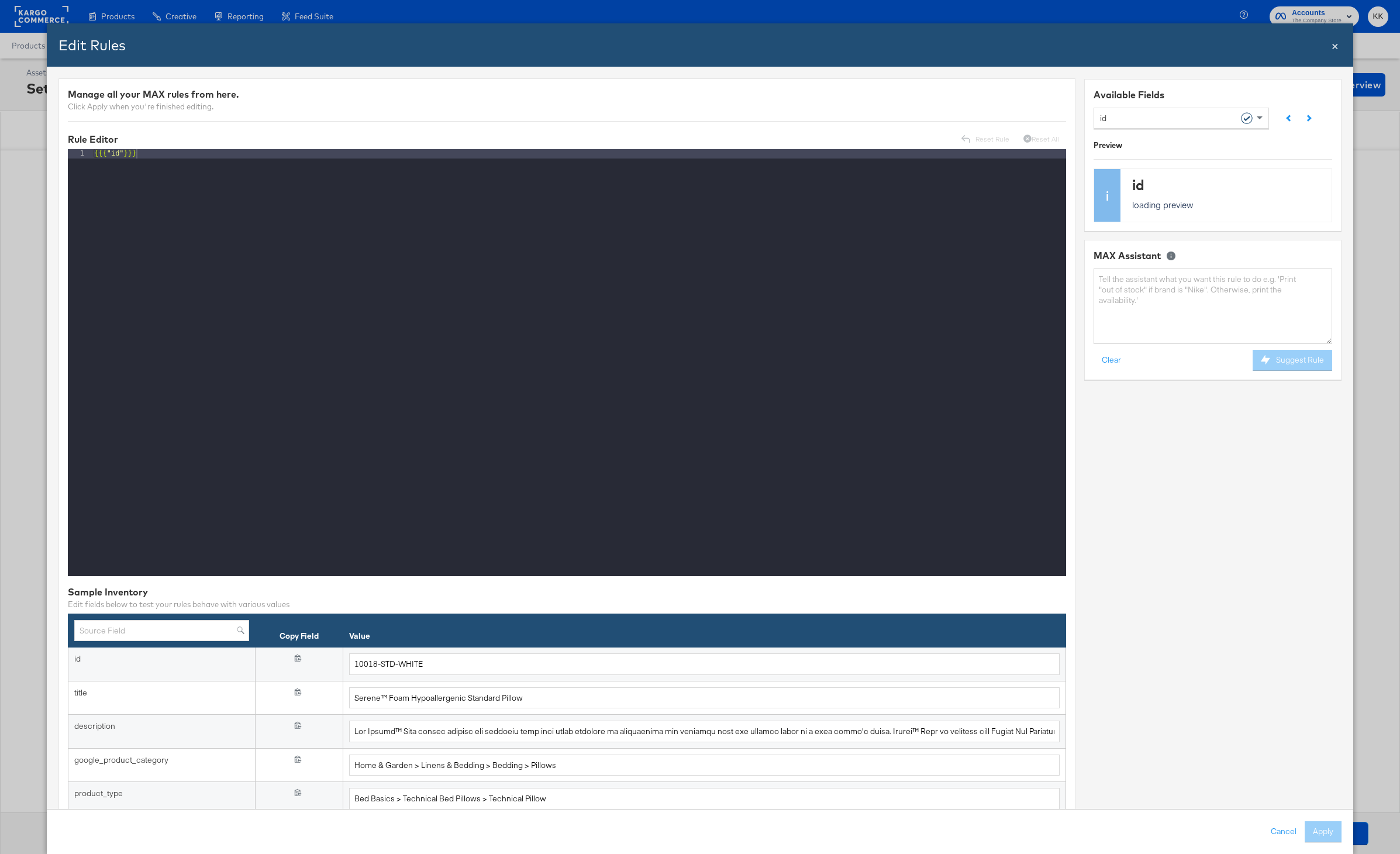
click at [1175, 121] on div "id" at bounding box center [1177, 118] width 154 height 20
type input "patt"
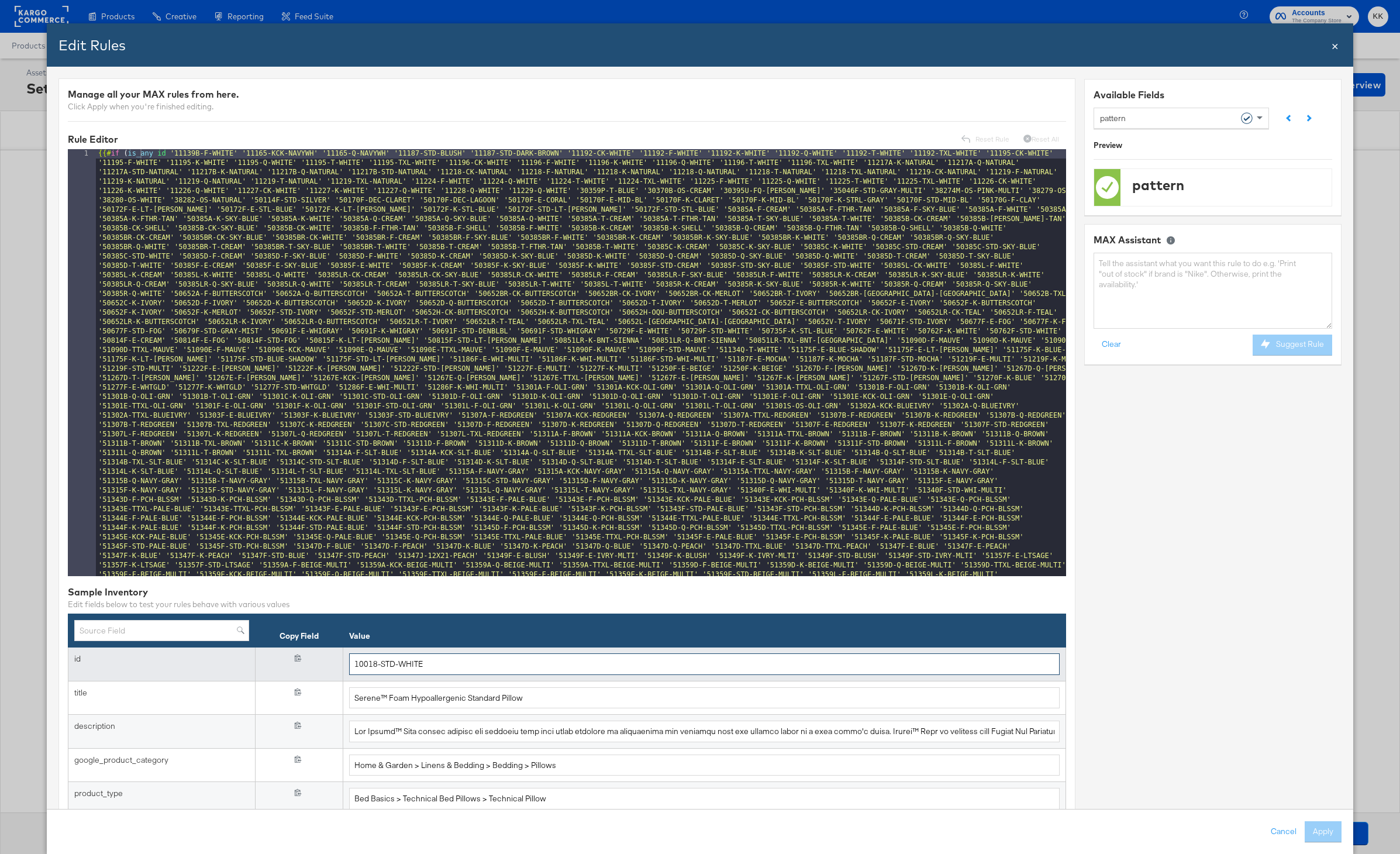
drag, startPoint x: 442, startPoint y: 661, endPoint x: 314, endPoint y: 661, distance: 128.0
click at [314, 661] on tr "id {{{ id }}} 10018-STD-WHITE" at bounding box center [566, 664] width 998 height 34
paste input "51178A-KCK-BLK-MULTI"
drag, startPoint x: 457, startPoint y: 667, endPoint x: 325, endPoint y: 667, distance: 132.0
click at [325, 667] on tr "id {{{ id }}} 51178A-KCK-BLK-MULTI" at bounding box center [566, 664] width 998 height 34
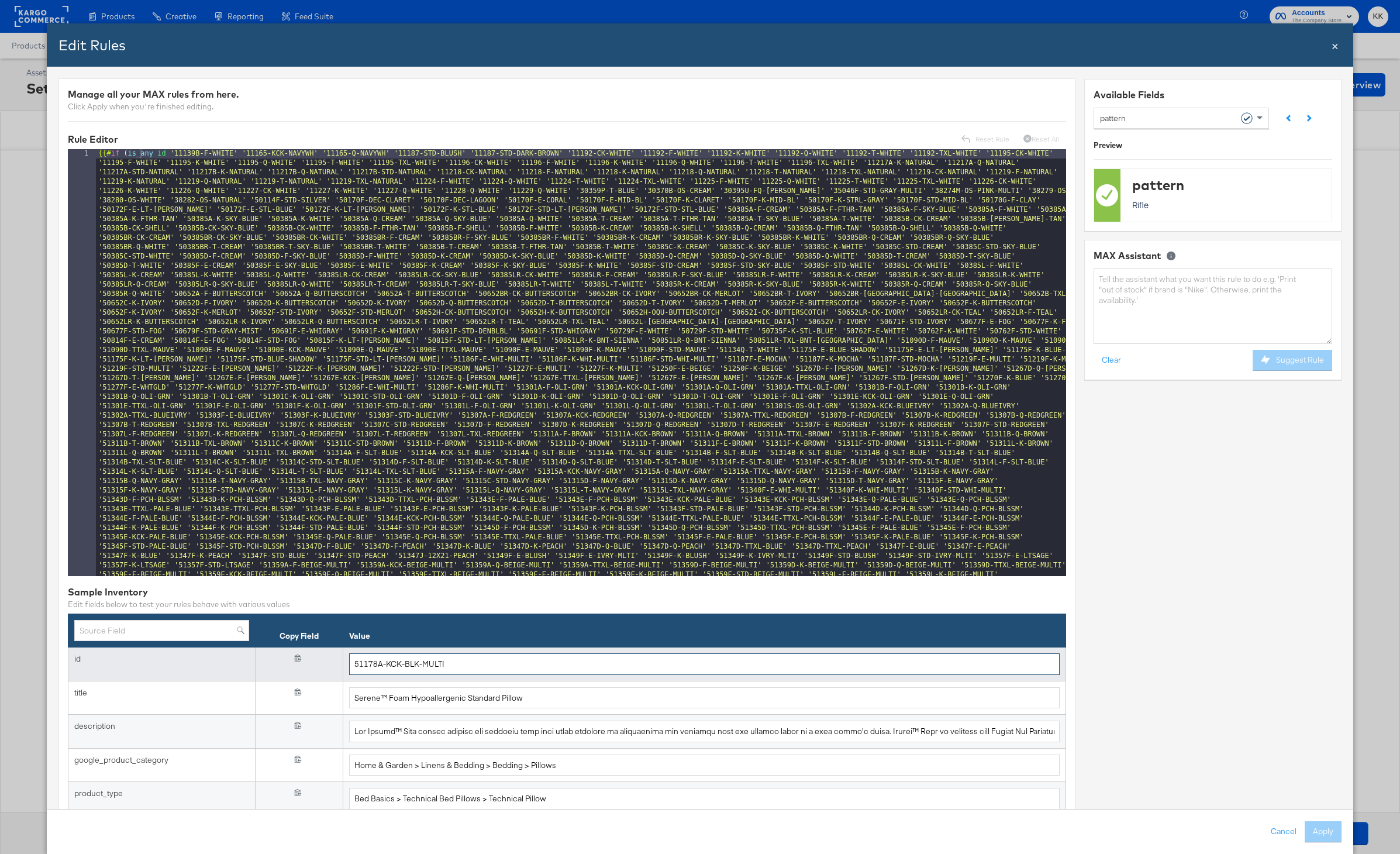
paste input "322F-STD-BLUE"
type input "51322F-STD-BLUE-MULTI"
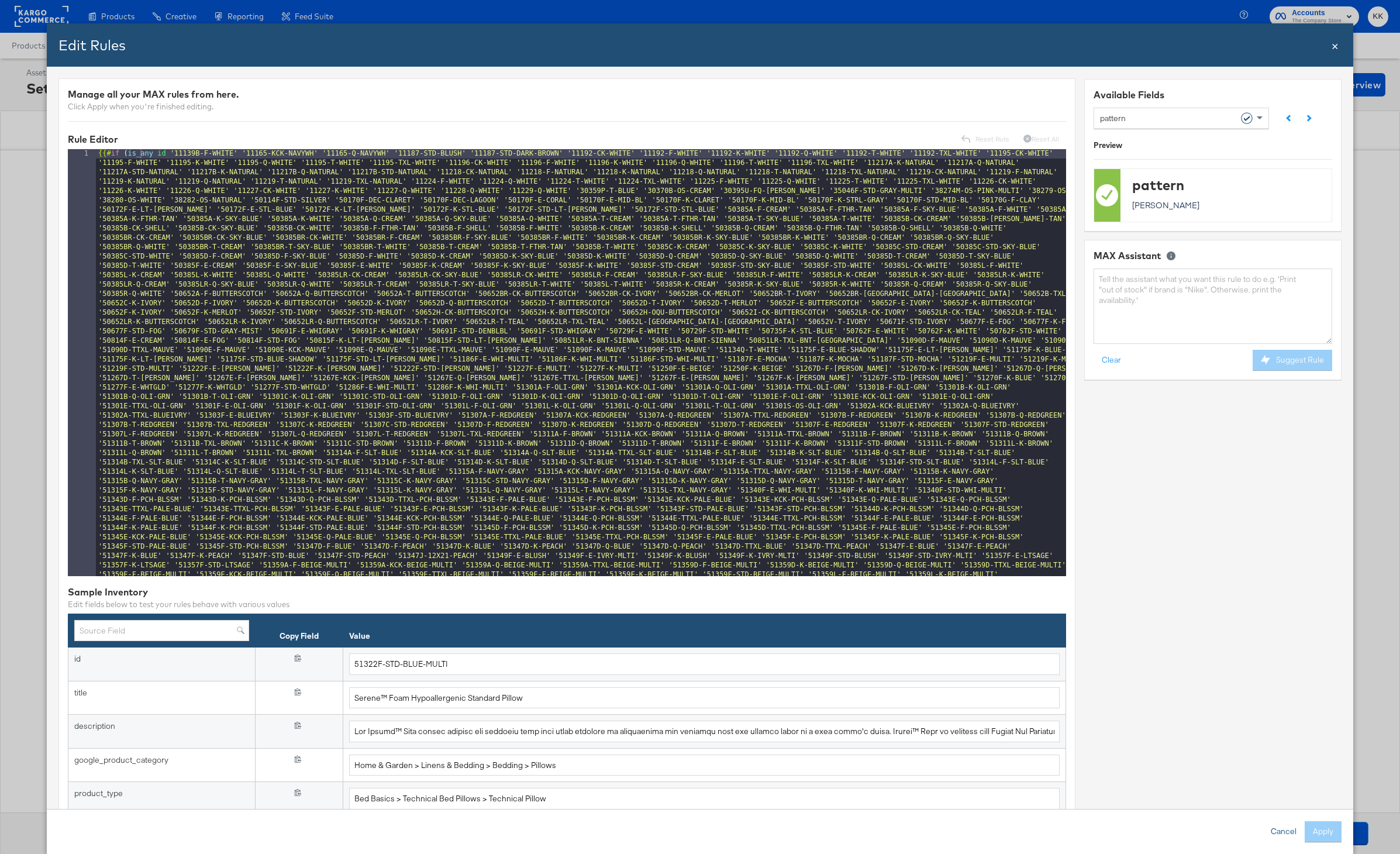
click at [1273, 834] on button "Cancel" at bounding box center [1283, 832] width 42 height 21
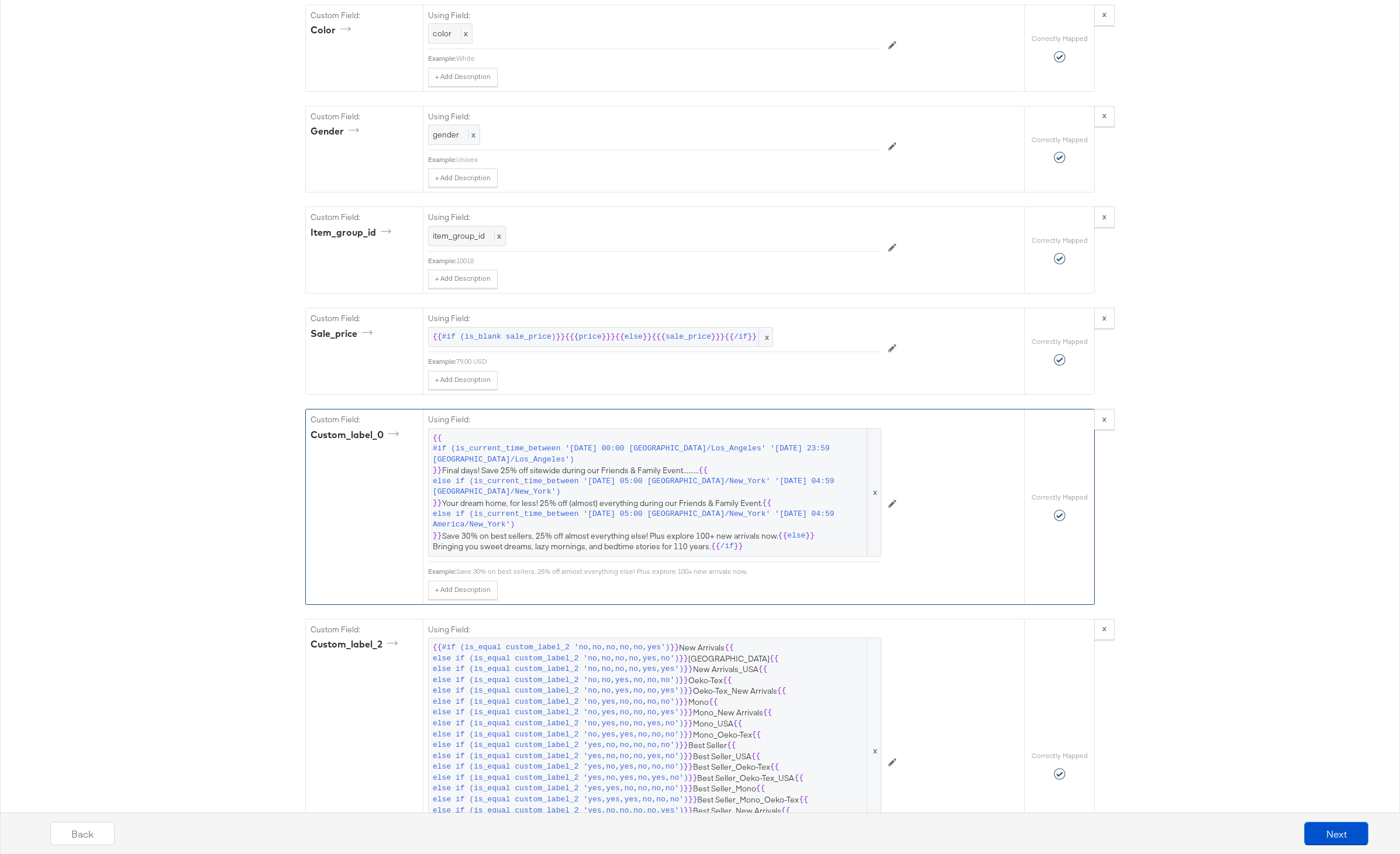
scroll to position [1905, 0]
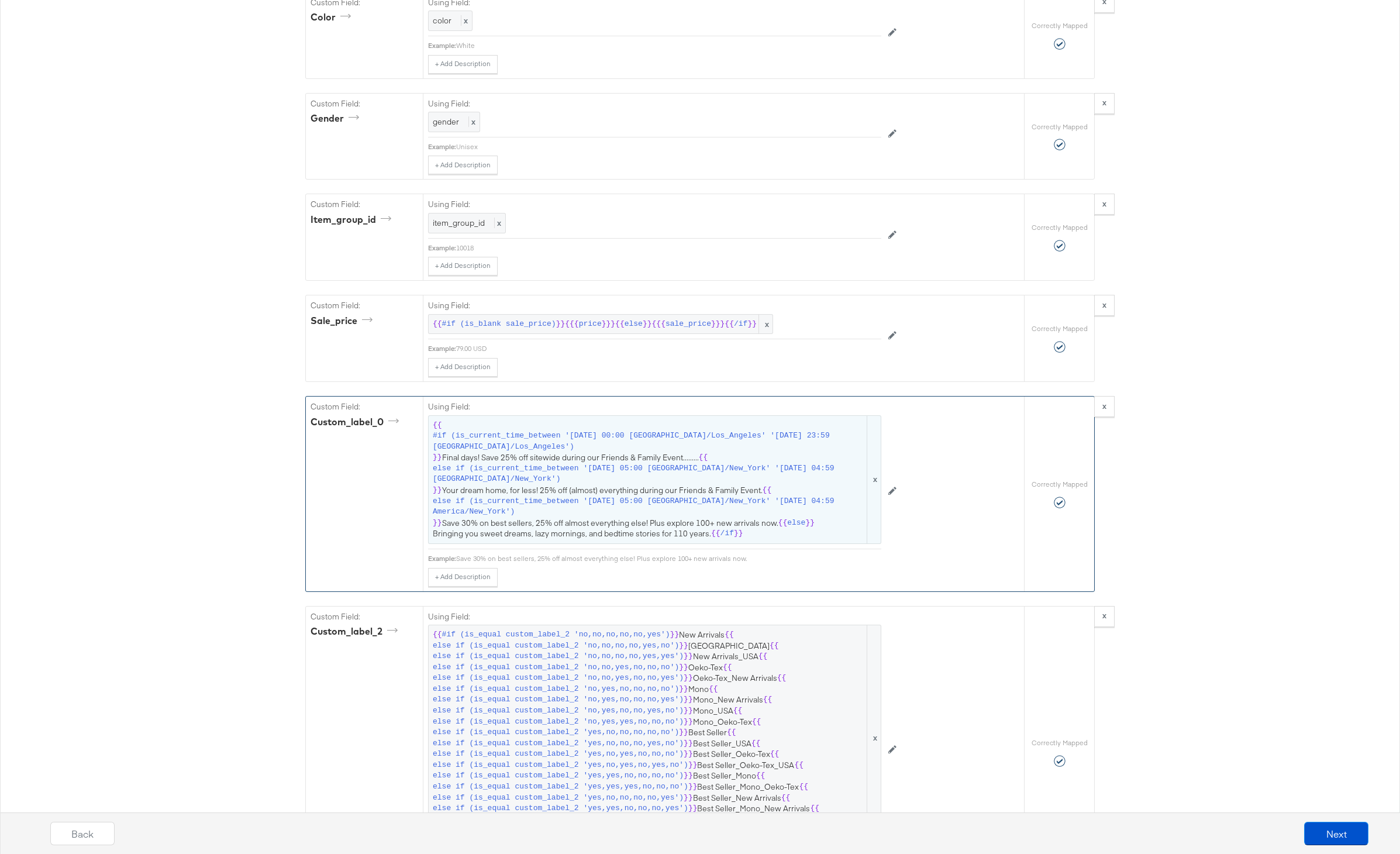
click at [678, 477] on span "else if (is_current_time_between '[DATE] 05:00 [GEOGRAPHIC_DATA]/New_York' '[DA…" at bounding box center [648, 474] width 432 height 22
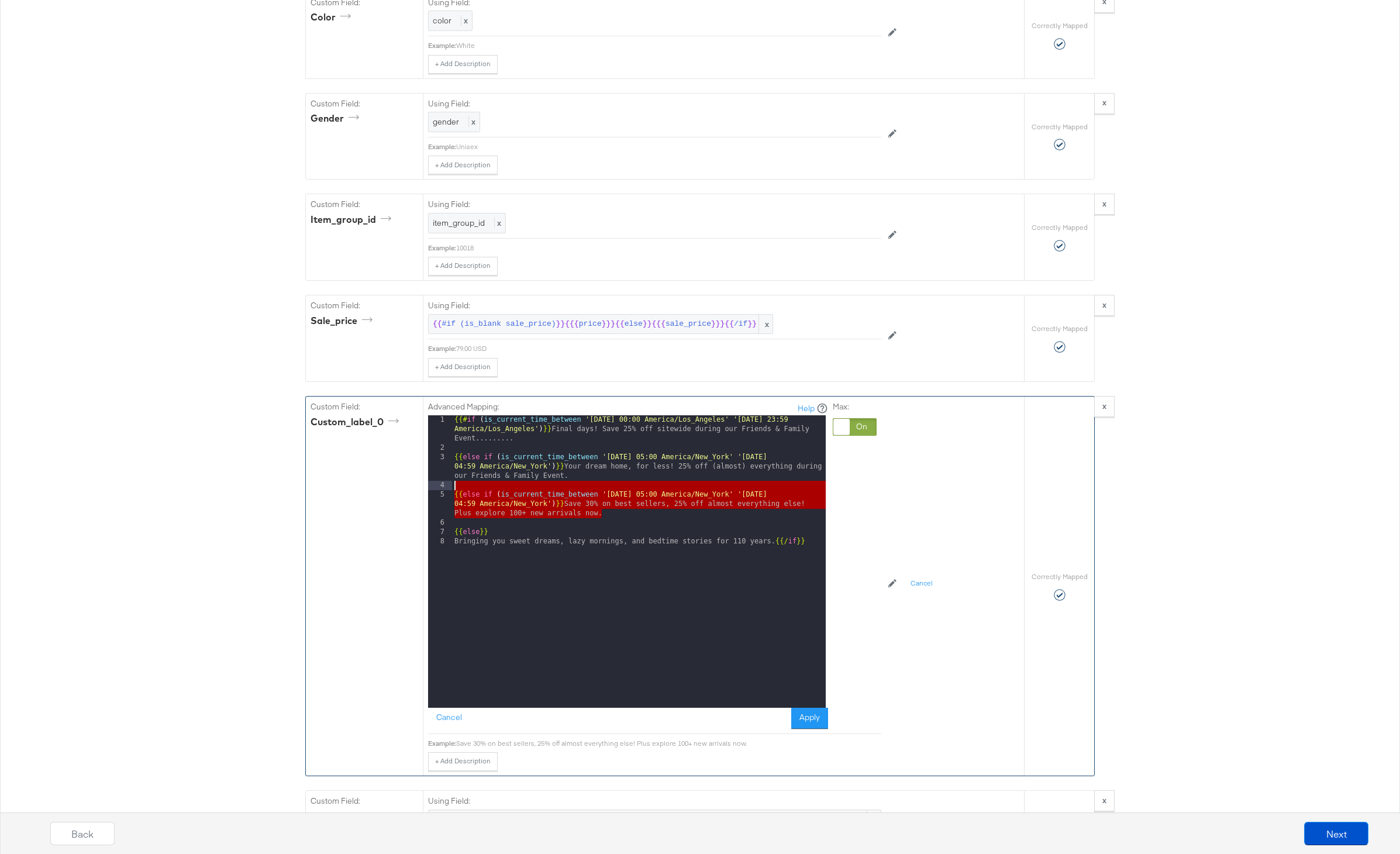
drag, startPoint x: 611, startPoint y: 512, endPoint x: 411, endPoint y: 489, distance: 201.3
click at [411, 489] on div "Custom Field: custom_label_0 Advanced Mapping: Help 1 2 3 4 5 6 7 8 {{# if ( is…" at bounding box center [665, 585] width 718 height 379
click at [591, 510] on div "{{# if ( is_current_time_between '2022-03-21 00:00 America/Los_Angeles' '2022-0…" at bounding box center [639, 580] width 374 height 330
drag, startPoint x: 607, startPoint y: 510, endPoint x: 437, endPoint y: 493, distance: 170.8
click at [437, 493] on div "1 2 3 4 5 6 7 8 {{# if ( is_current_time_between '2022-03-21 00:00 America/Los_…" at bounding box center [627, 561] width 398 height 292
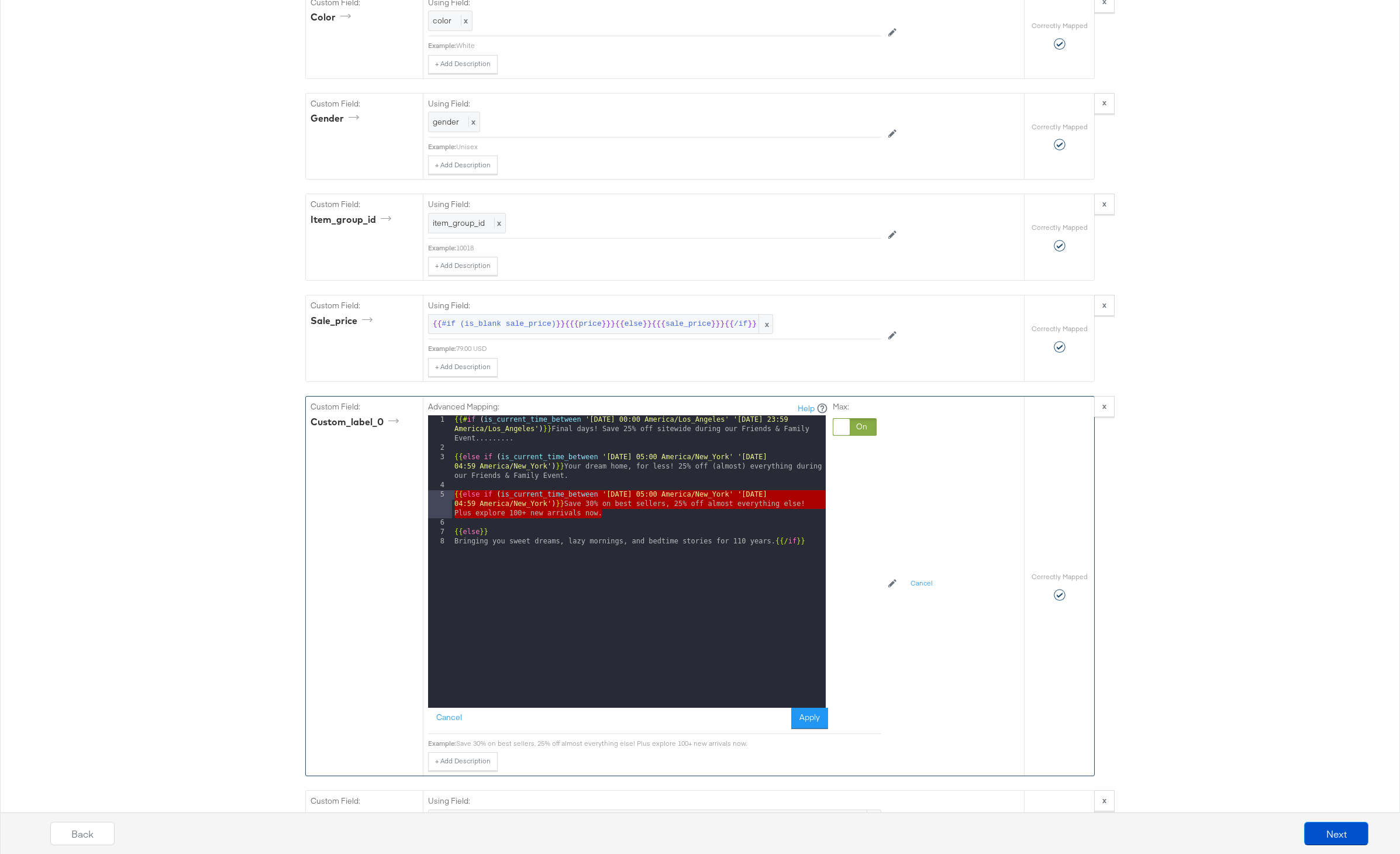
click at [622, 520] on div "{{# if ( is_current_time_between '2022-03-21 00:00 America/Los_Angeles' '2022-0…" at bounding box center [639, 580] width 374 height 330
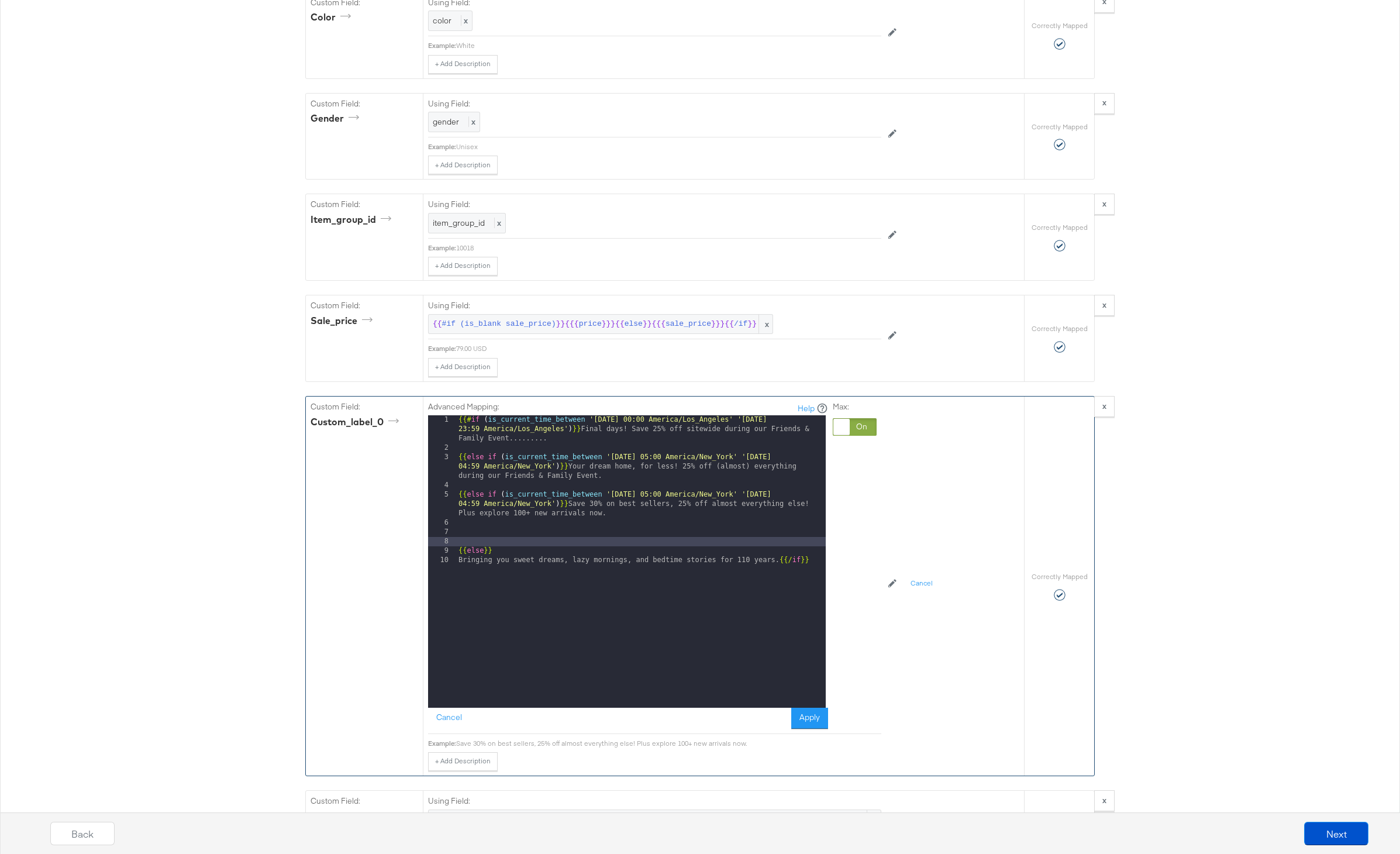
click at [500, 525] on div "{{# if ( is_current_time_between '2022-03-21 00:00 America/Los_Angeles' '2022-0…" at bounding box center [641, 580] width 370 height 330
paste textarea
click at [652, 531] on div "{{# if ( is_current_time_between '2022-03-21 00:00 America/Los_Angeles' '2022-0…" at bounding box center [641, 580] width 370 height 330
click at [806, 533] on div "{{# if ( is_current_time_between '2022-03-21 00:00 America/Los_Angeles' '2022-0…" at bounding box center [641, 580] width 370 height 330
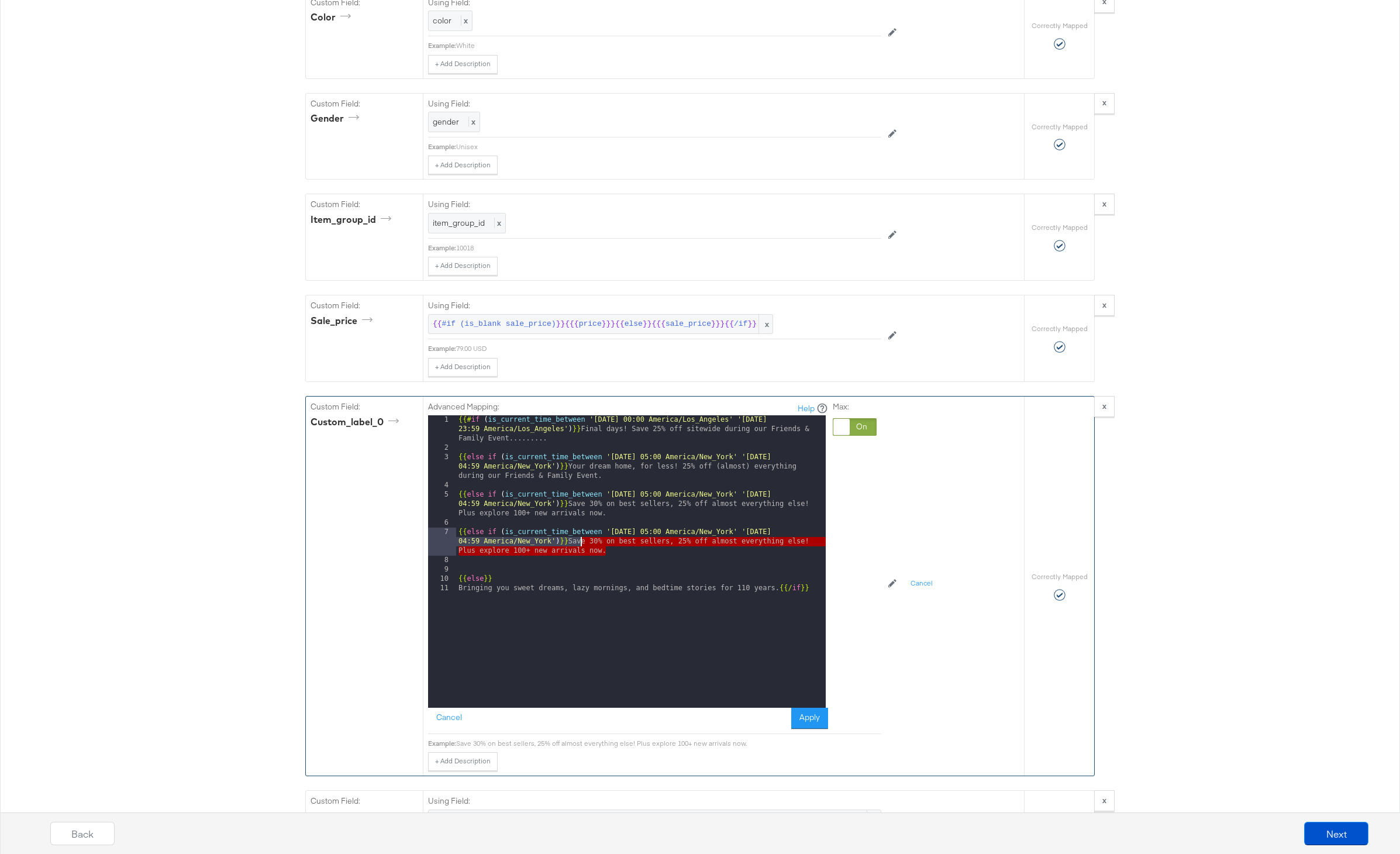
drag, startPoint x: 622, startPoint y: 549, endPoint x: 580, endPoint y: 543, distance: 42.4
click at [580, 543] on div "{{# if ( is_current_time_between '2022-03-21 00:00 America/Los_Angeles' '2022-0…" at bounding box center [641, 580] width 370 height 330
click at [596, 553] on div "{{# if ( is_current_time_between '2022-03-21 00:00 America/Los_Angeles' '2022-0…" at bounding box center [641, 580] width 370 height 330
drag, startPoint x: 624, startPoint y: 553, endPoint x: 585, endPoint y: 545, distance: 39.8
click at [585, 545] on div "{{# if ( is_current_time_between '2022-03-21 00:00 America/Los_Angeles' '2022-0…" at bounding box center [641, 580] width 370 height 330
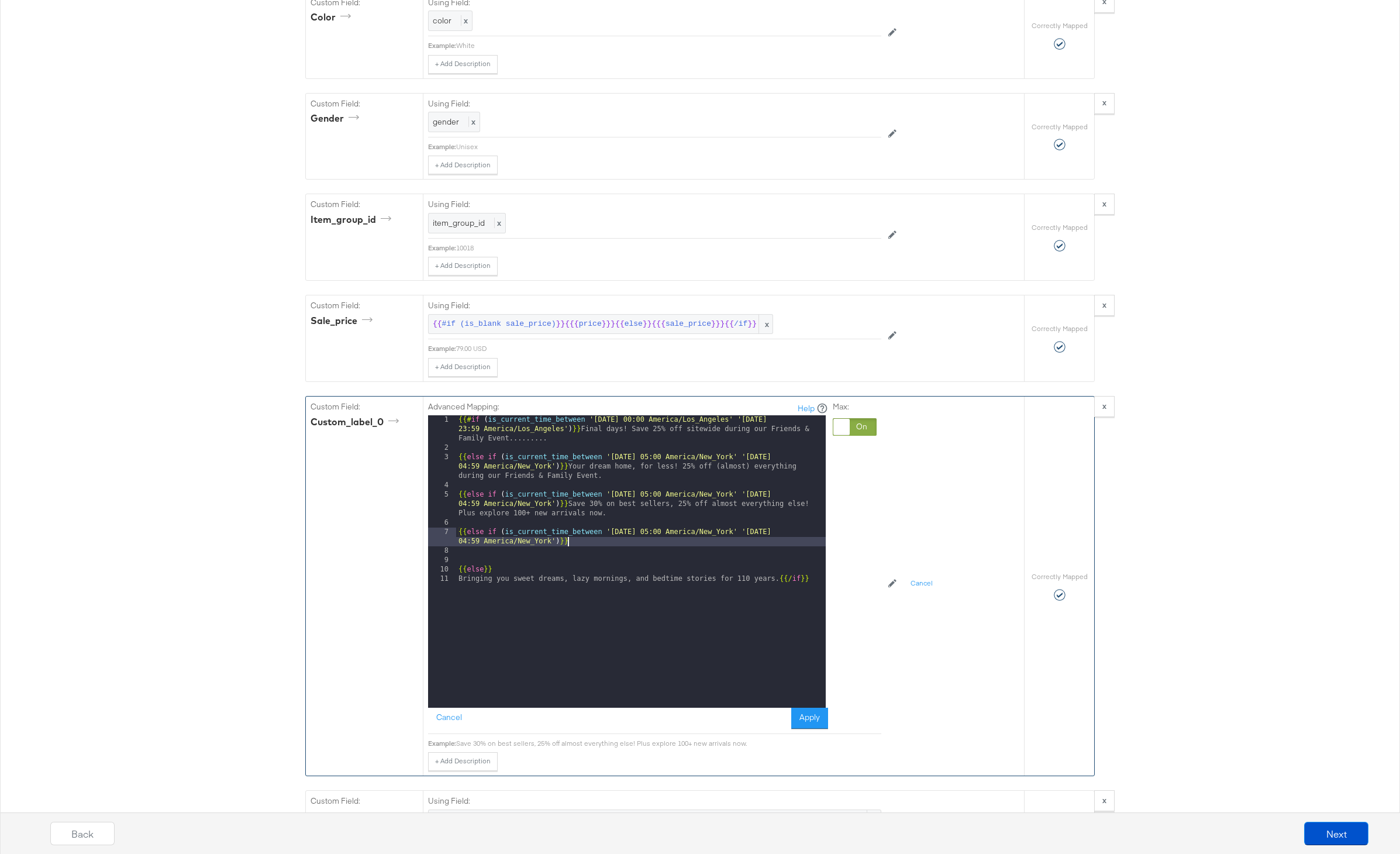
click at [582, 540] on div "{{# if ( is_current_time_between '2022-03-21 00:00 America/Los_Angeles' '2022-0…" at bounding box center [641, 580] width 370 height 330
click at [582, 540] on div "{{# if ( is_current_time_between '2022-03-21 00:00 America/Los_Angeles' '2022-0…" at bounding box center [641, 580] width 370 height 330
click at [508, 558] on div "{{# if ( is_current_time_between '2022-03-21 00:00 America/Los_Angeles' '2022-0…" at bounding box center [641, 580] width 370 height 330
click at [800, 714] on button "Apply" at bounding box center [809, 718] width 37 height 21
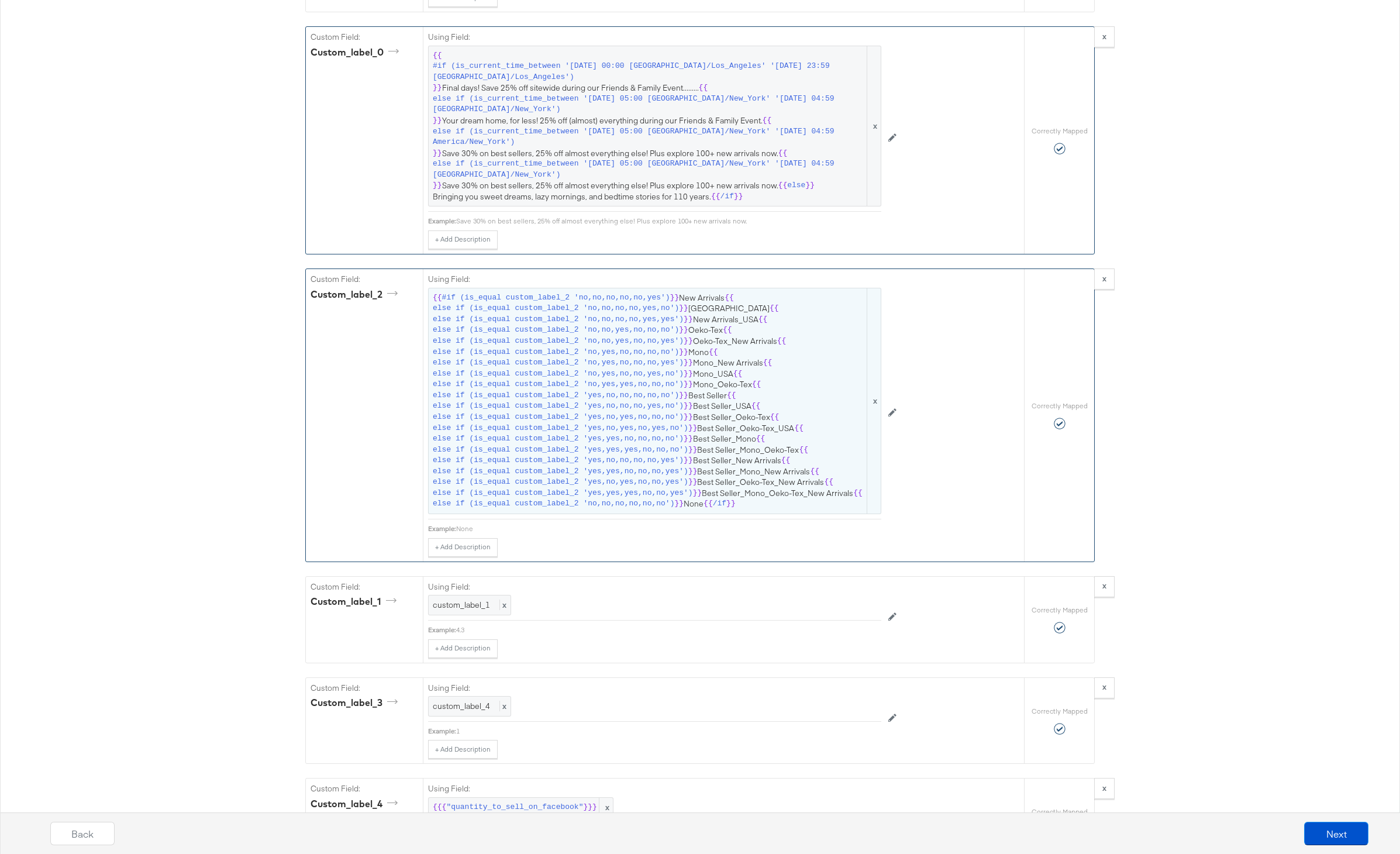
scroll to position [2753, 0]
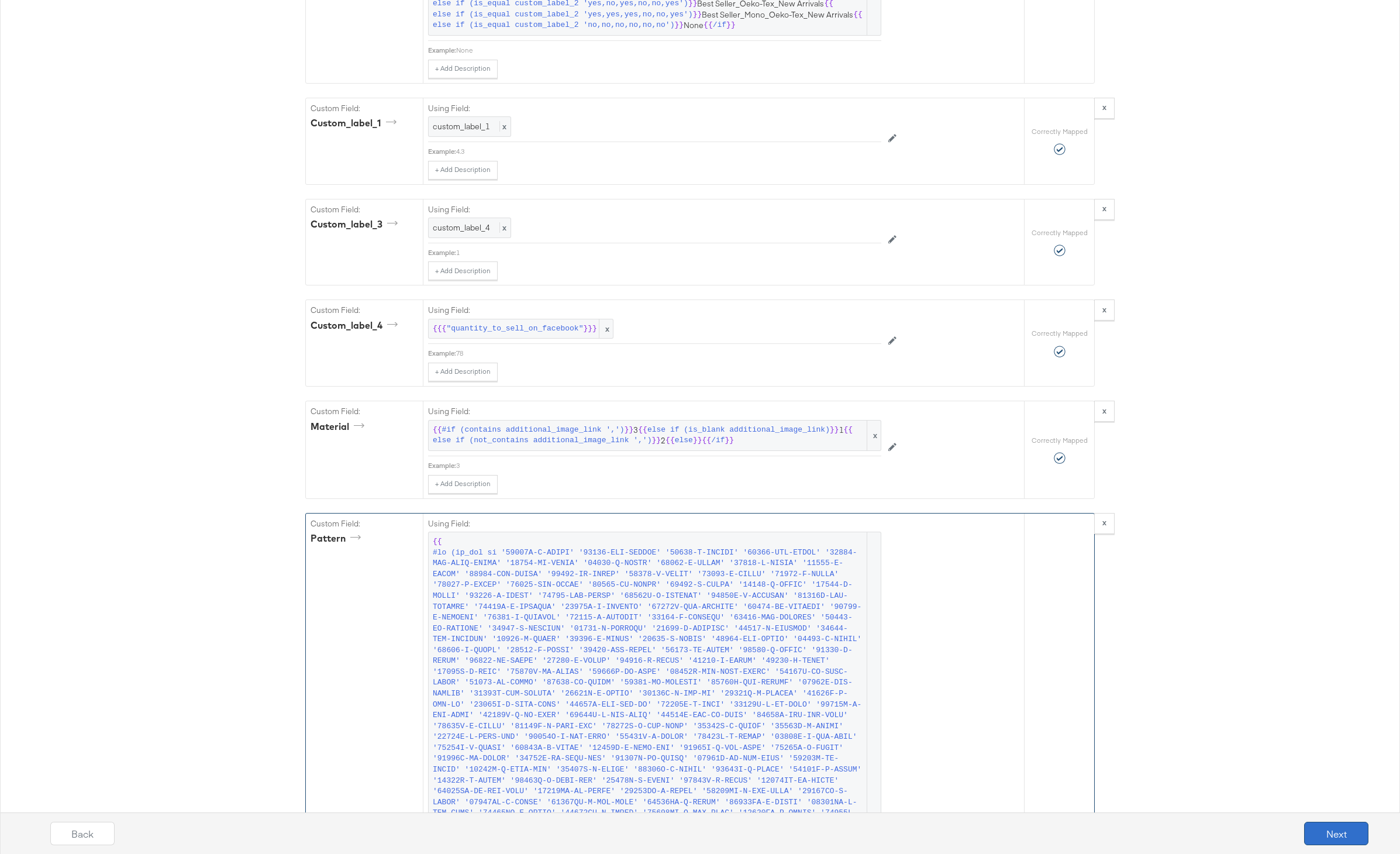
click at [1342, 840] on button "Next" at bounding box center [1336, 833] width 65 height 24
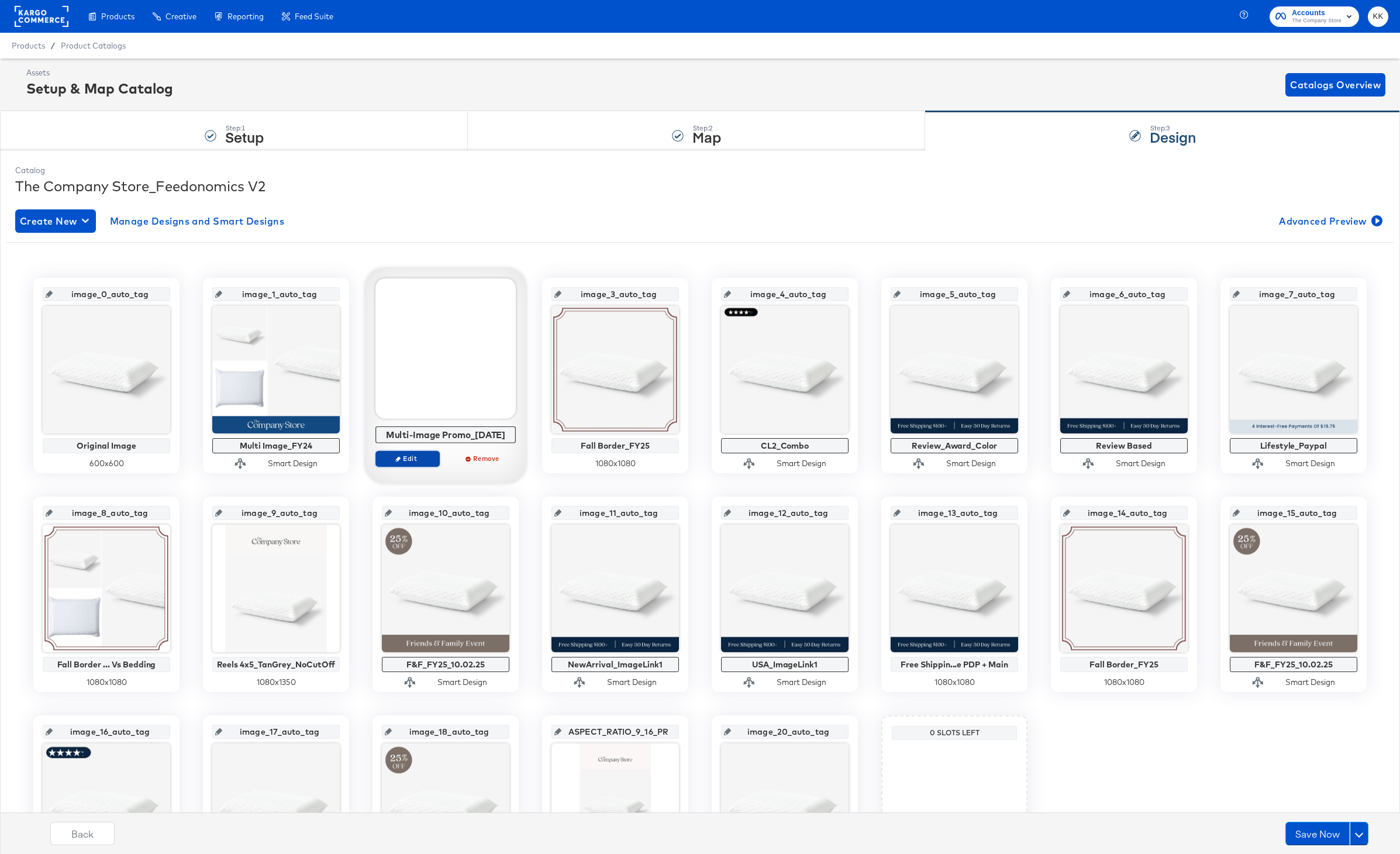
click at [420, 455] on span "Edit" at bounding box center [408, 459] width 54 height 9
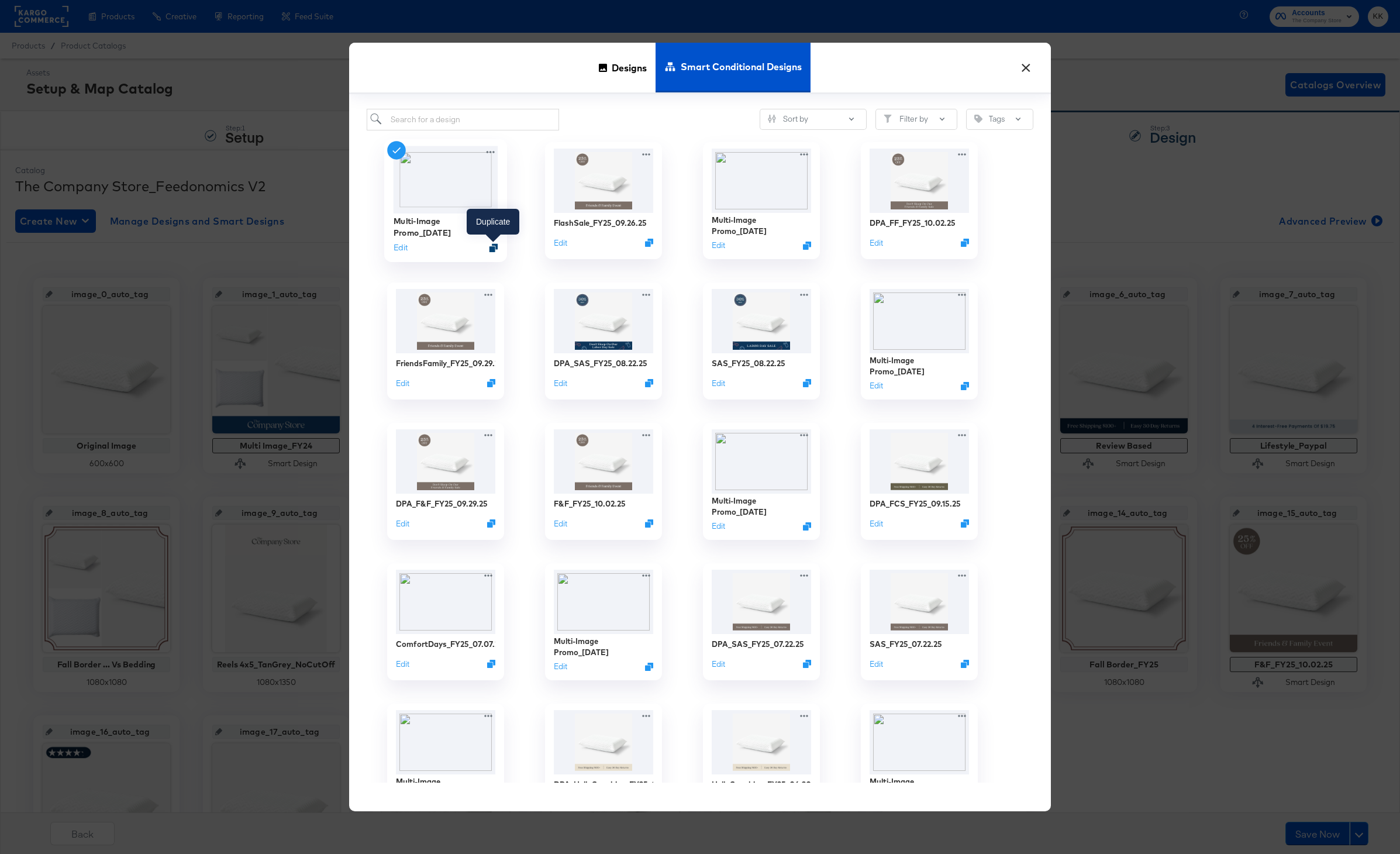
click at [493, 245] on icon "Duplicate" at bounding box center [494, 248] width 9 height 9
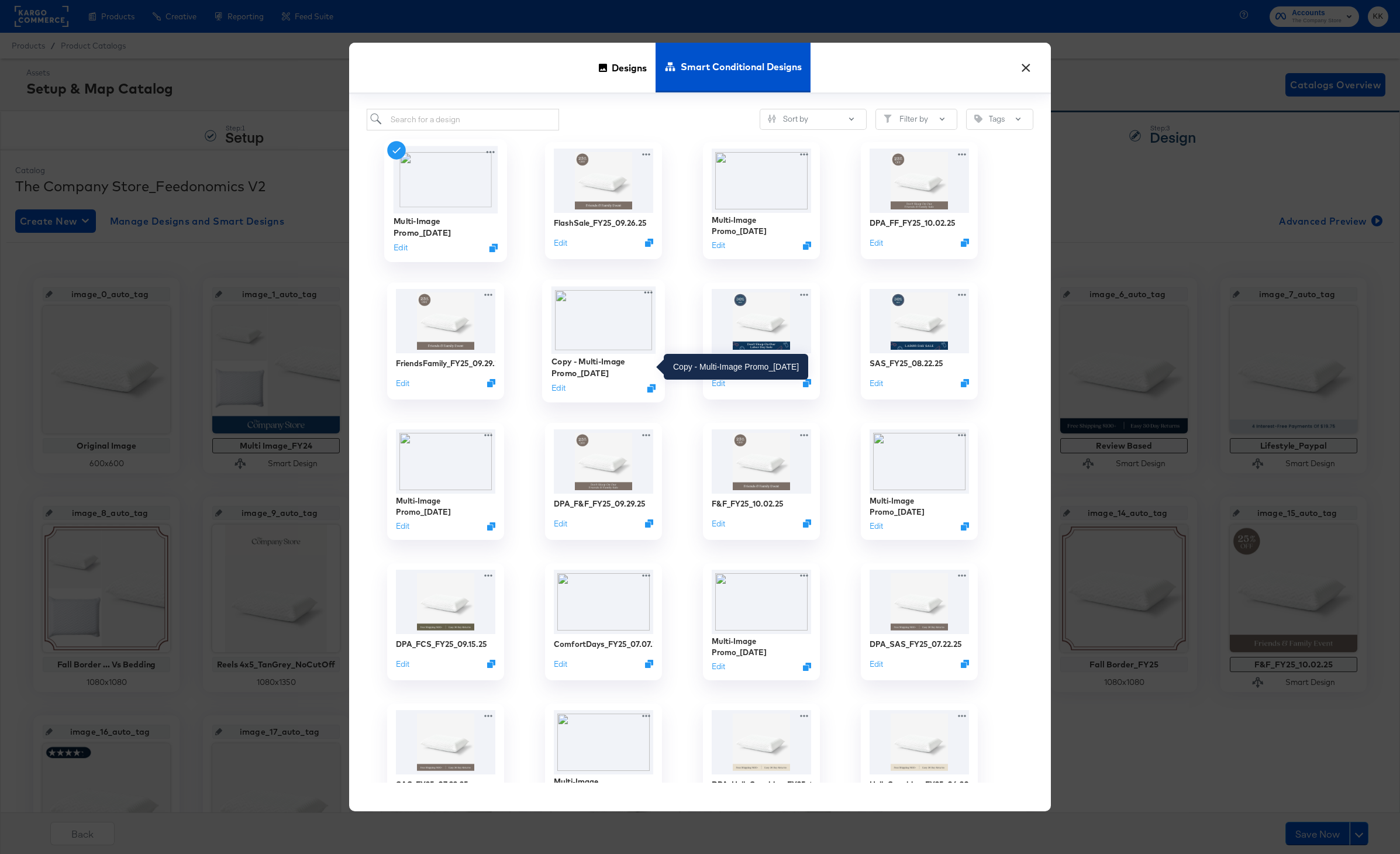
click at [598, 358] on div "Copy - Multi-Image Promo_10.02.25" at bounding box center [604, 367] width 105 height 23
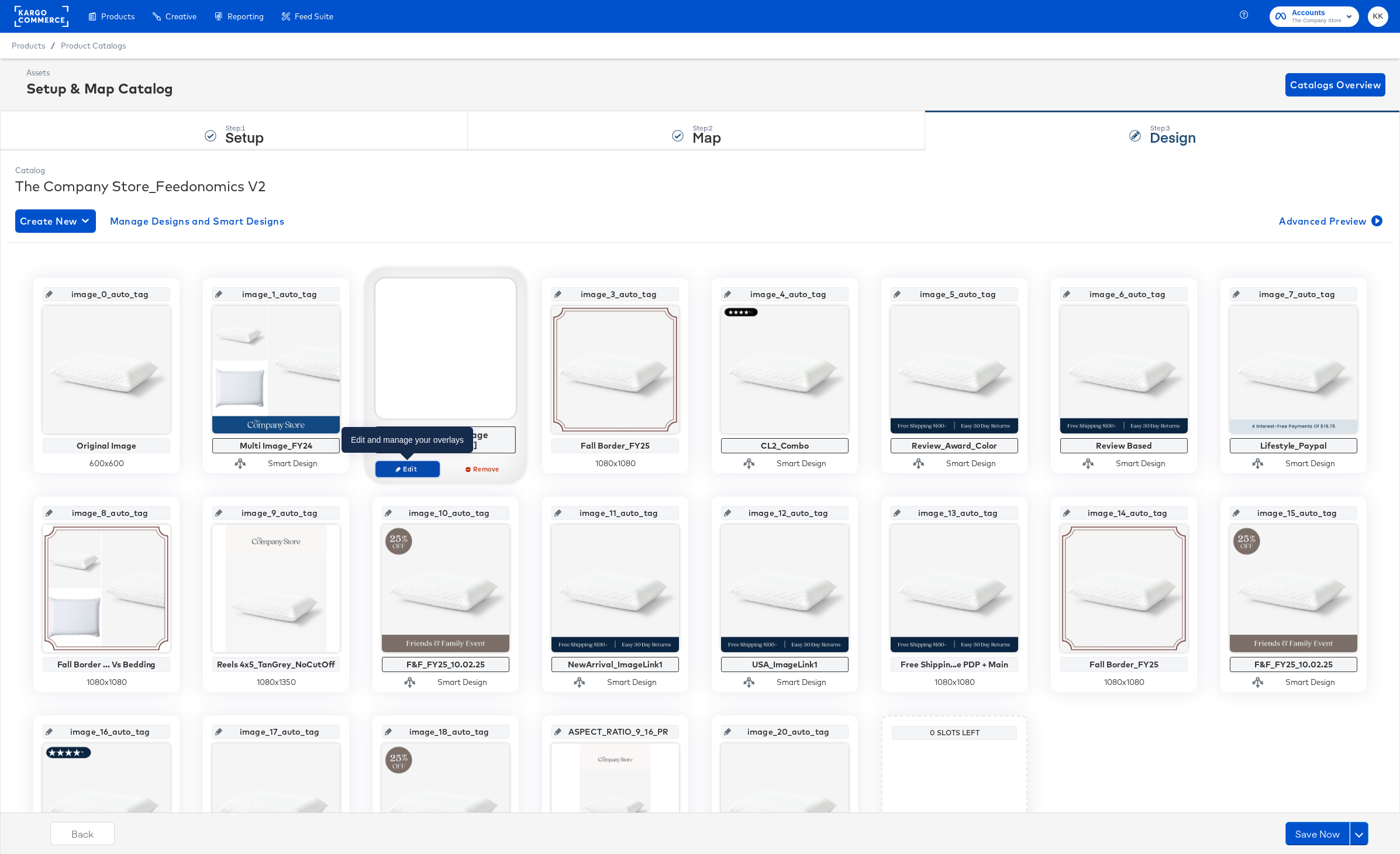
click at [411, 470] on span "Edit" at bounding box center [408, 469] width 54 height 9
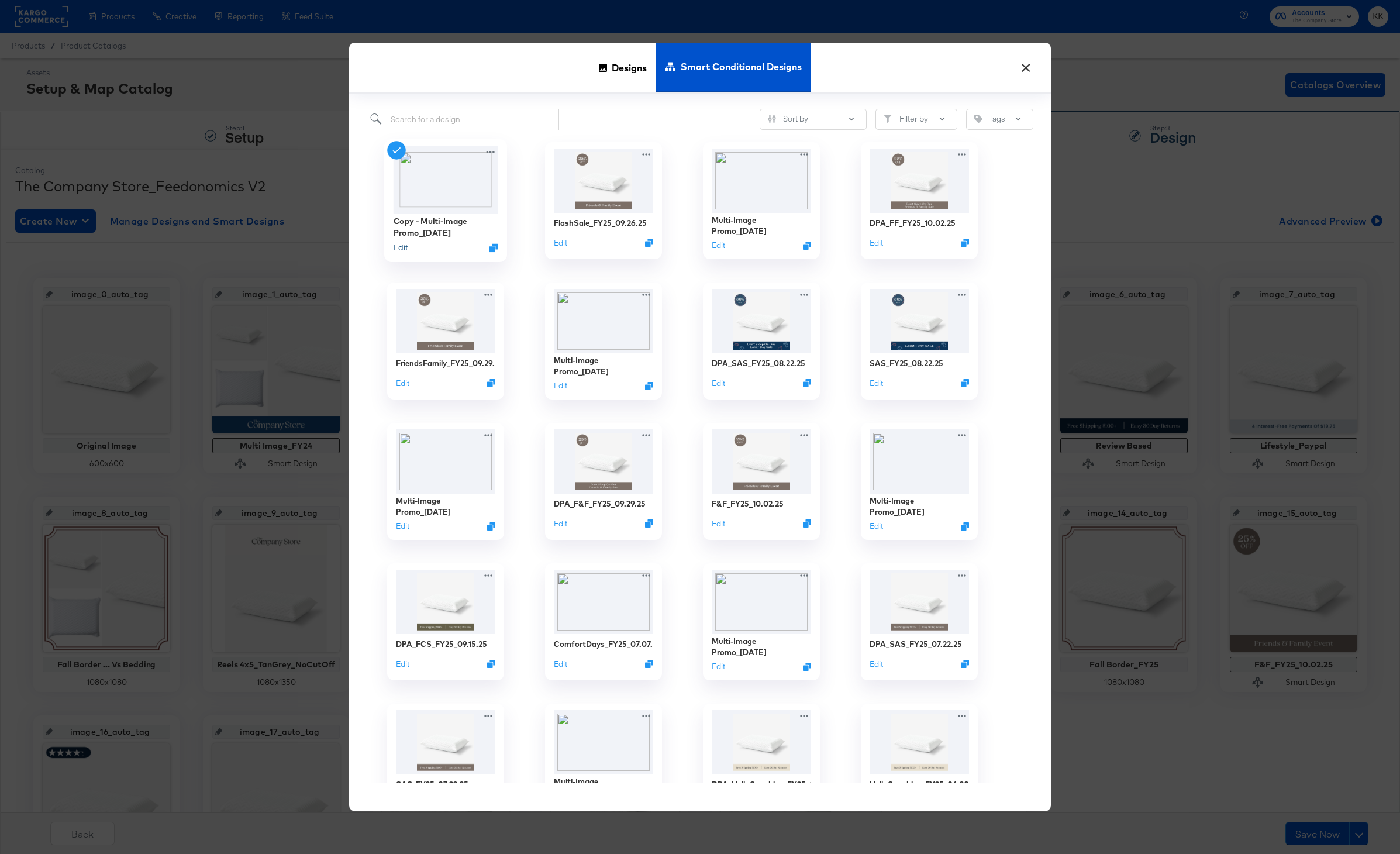
click at [399, 248] on button "Edit" at bounding box center [401, 247] width 14 height 11
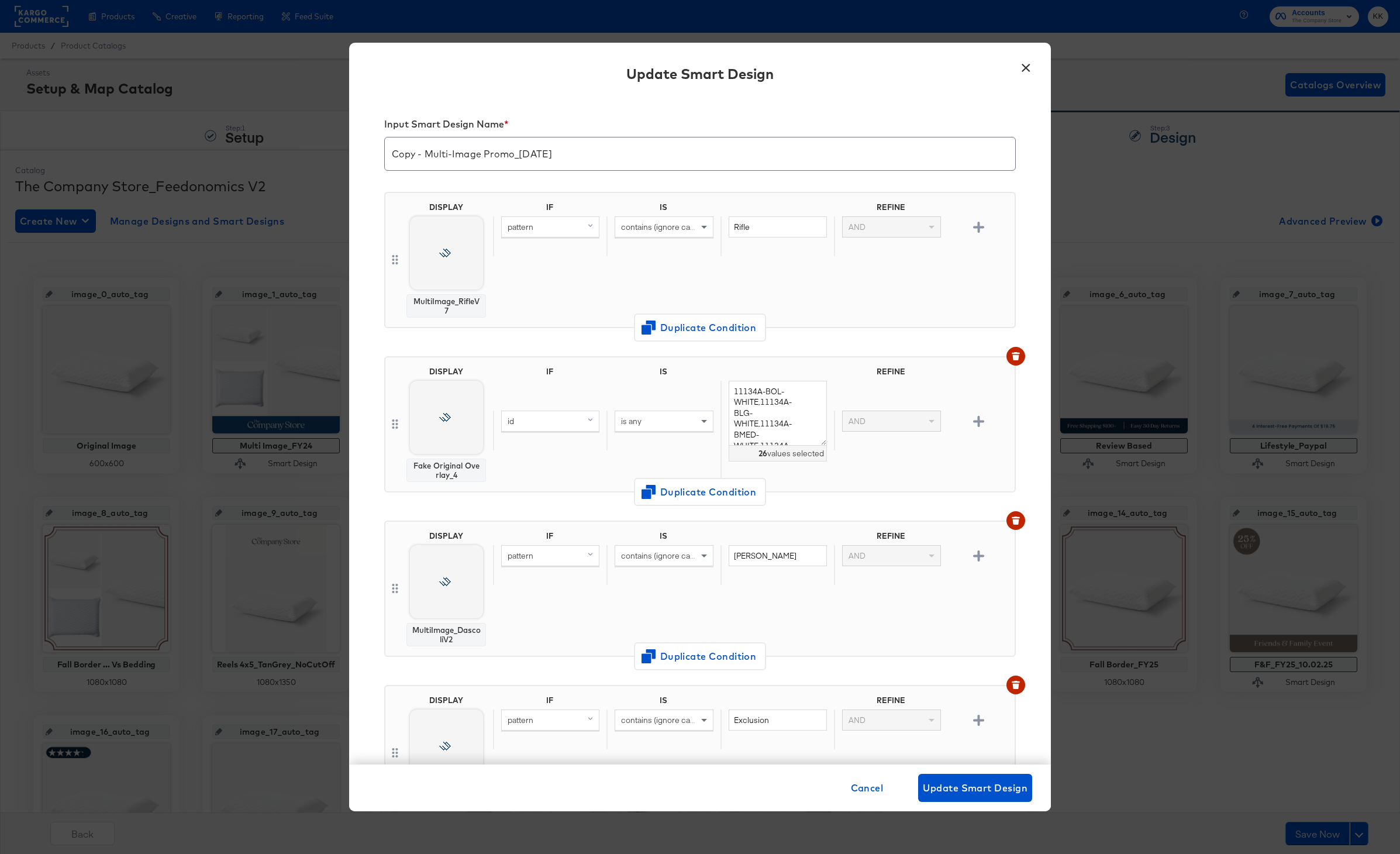
click at [425, 154] on input "Copy - Multi-Image Promo_10.02.25" at bounding box center [700, 149] width 631 height 33
click at [504, 150] on input "Multi-Image Promo_10.02.25" at bounding box center [700, 149] width 631 height 33
type input "Multi-Image Promo_10.06.25"
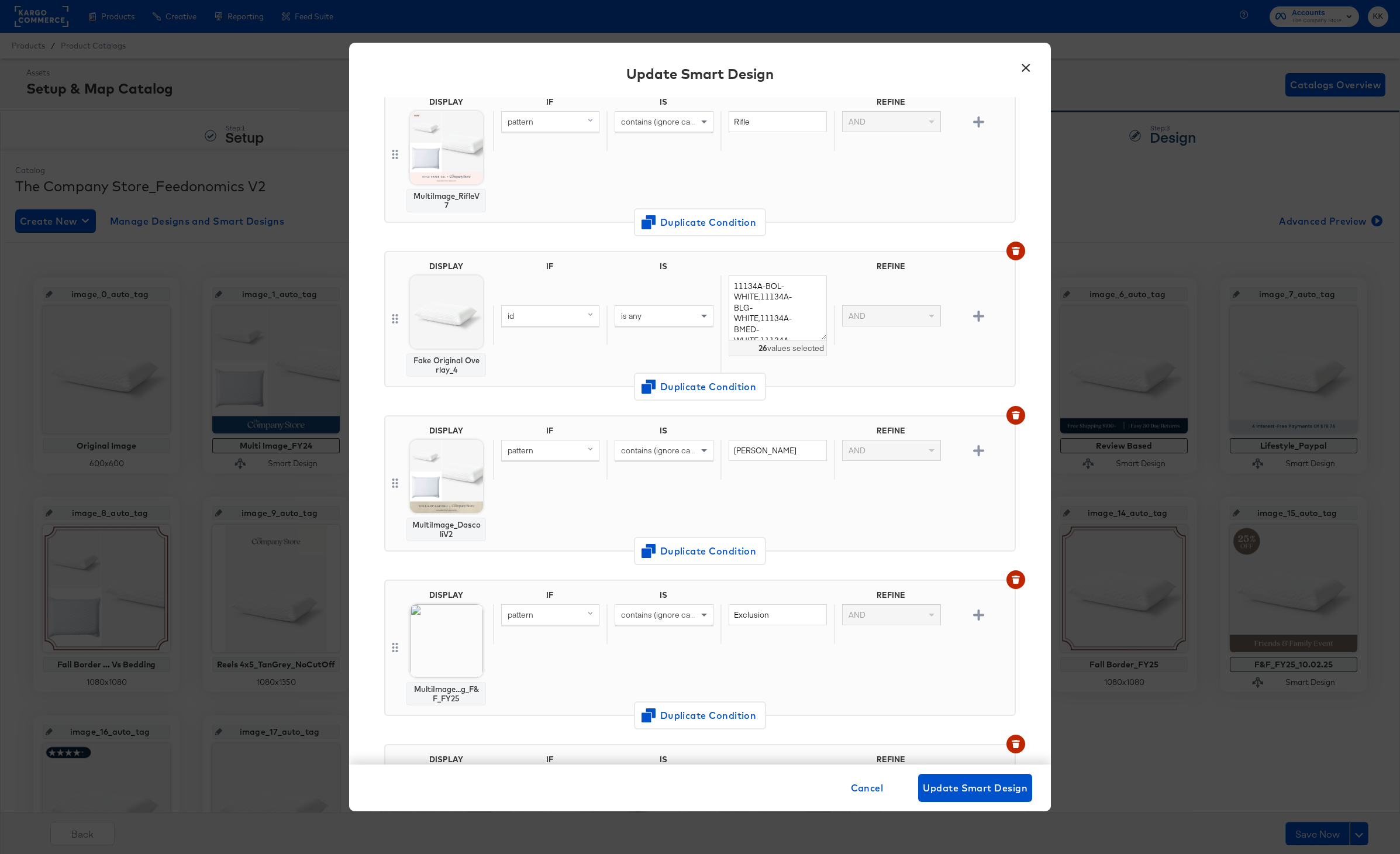
scroll to position [141, 0]
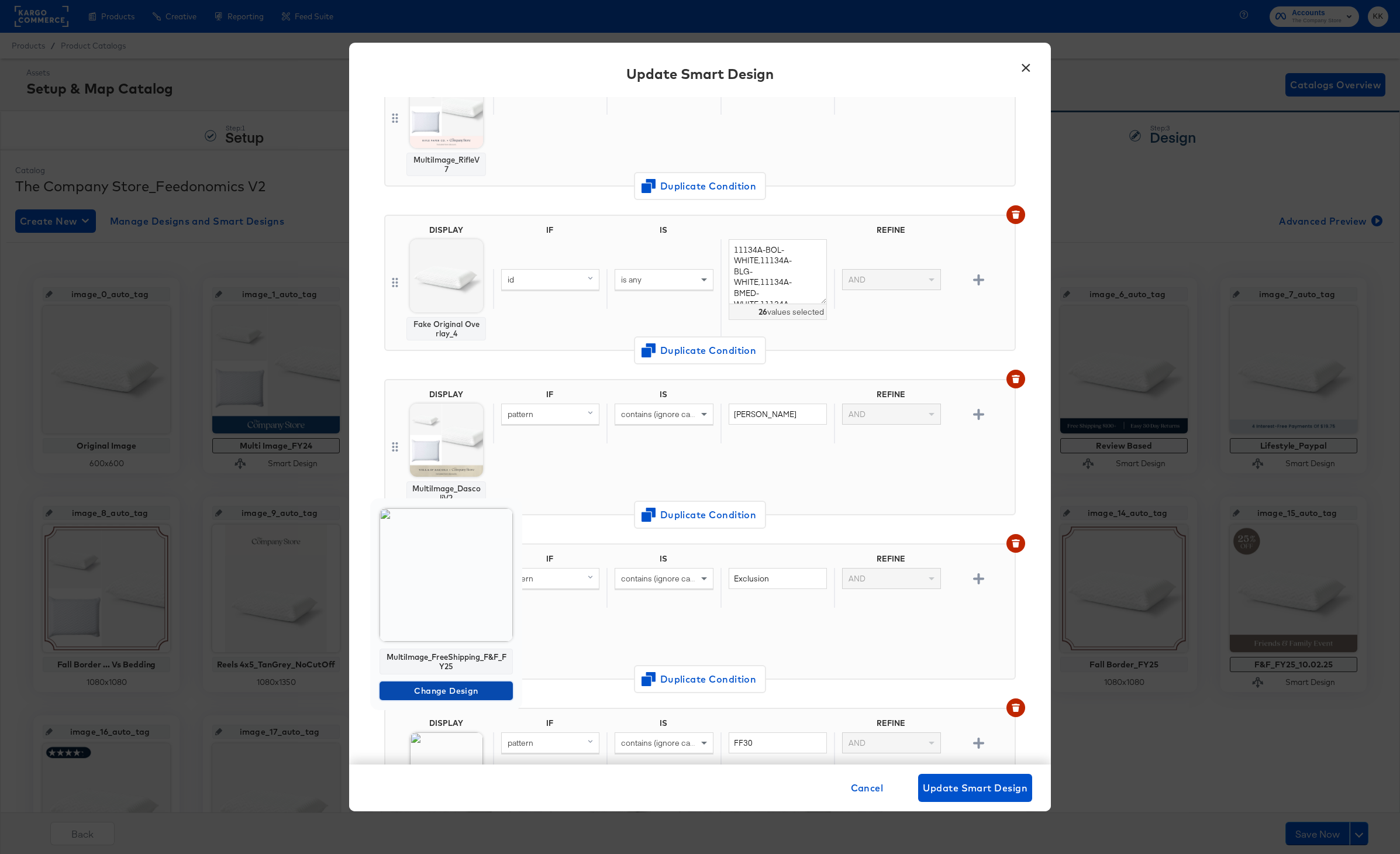
click at [445, 685] on span "Change Design" at bounding box center [446, 691] width 124 height 14
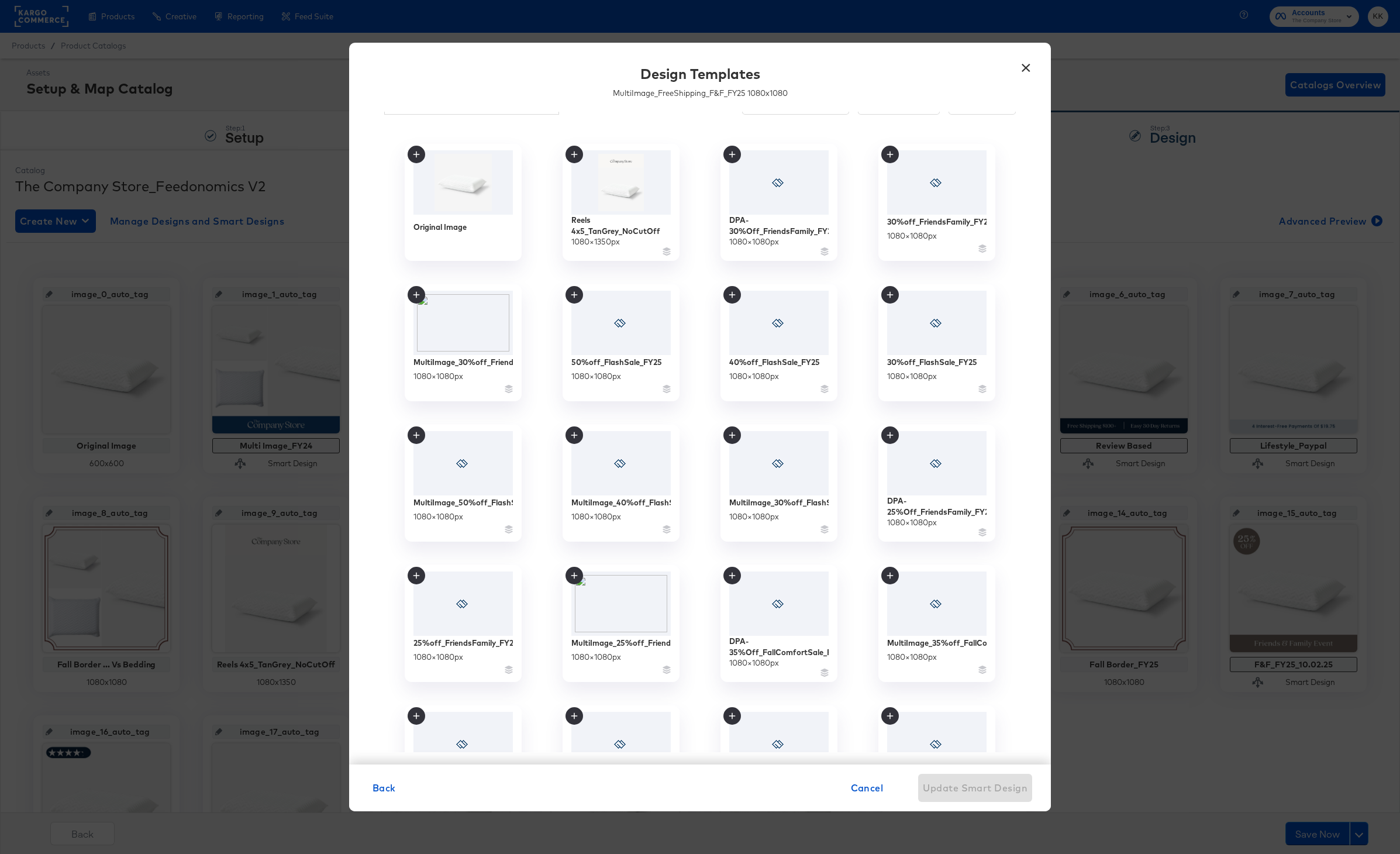
scroll to position [0, 0]
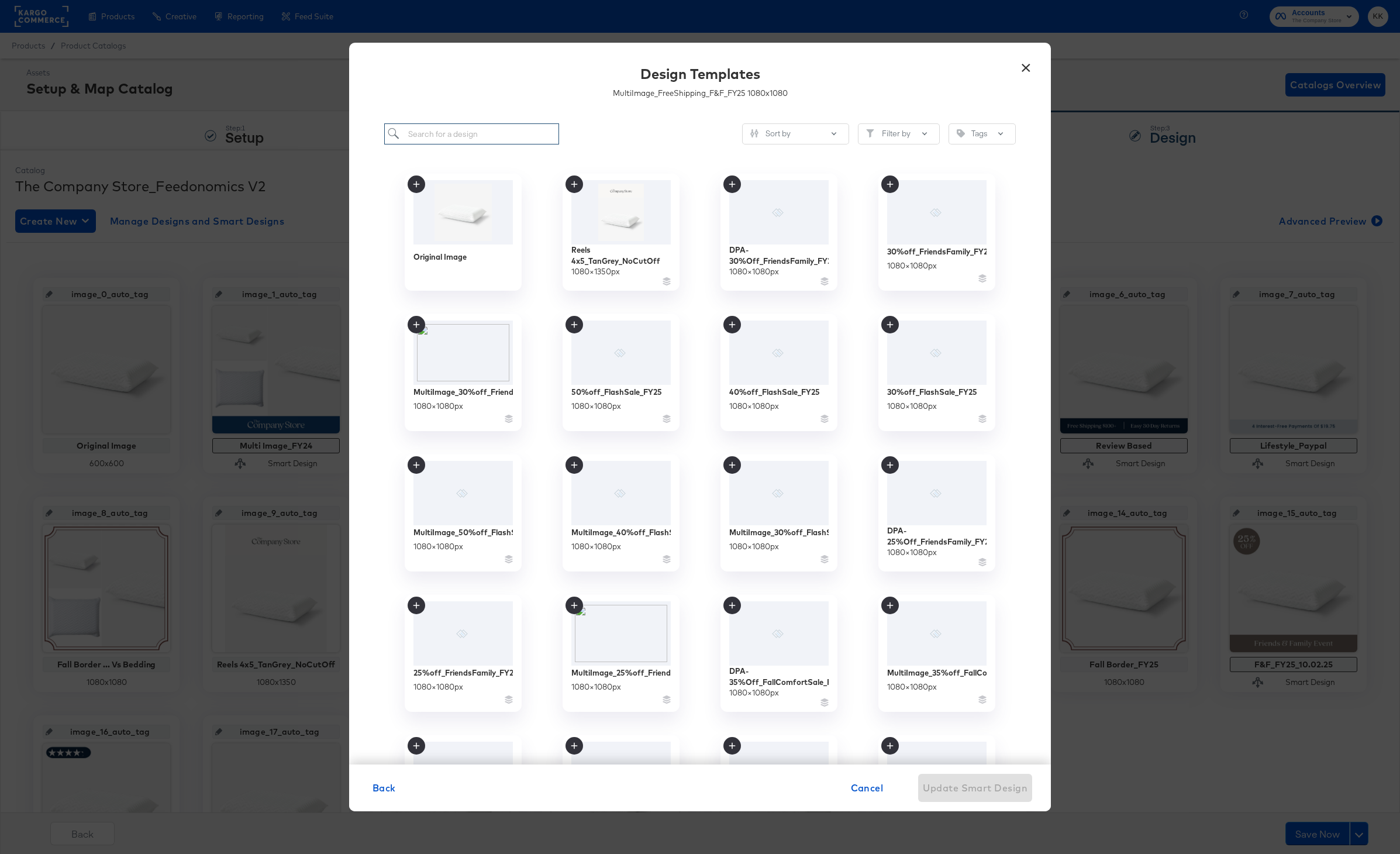
click at [440, 135] on input "search" at bounding box center [471, 134] width 175 height 22
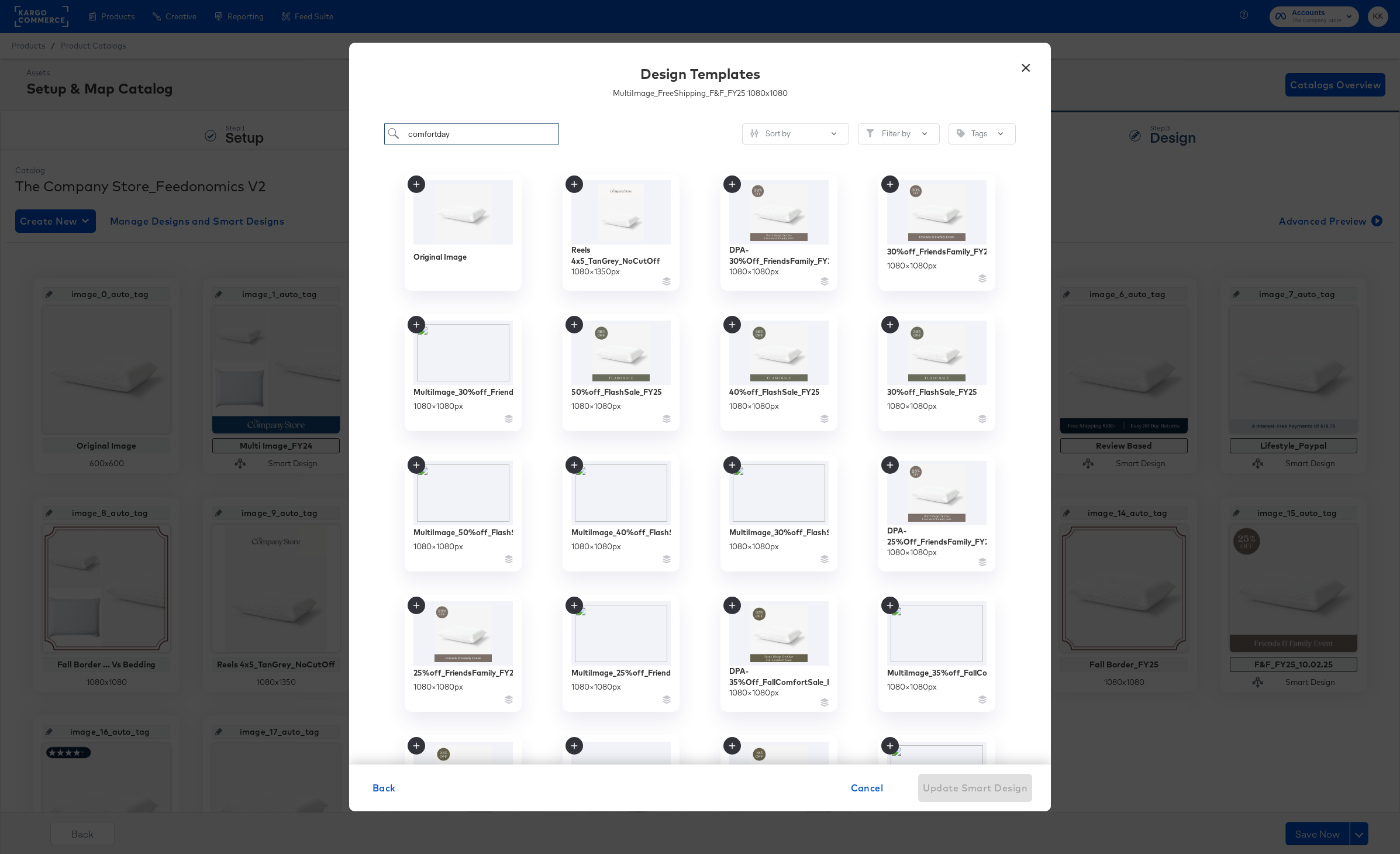
type input "comfortdays"
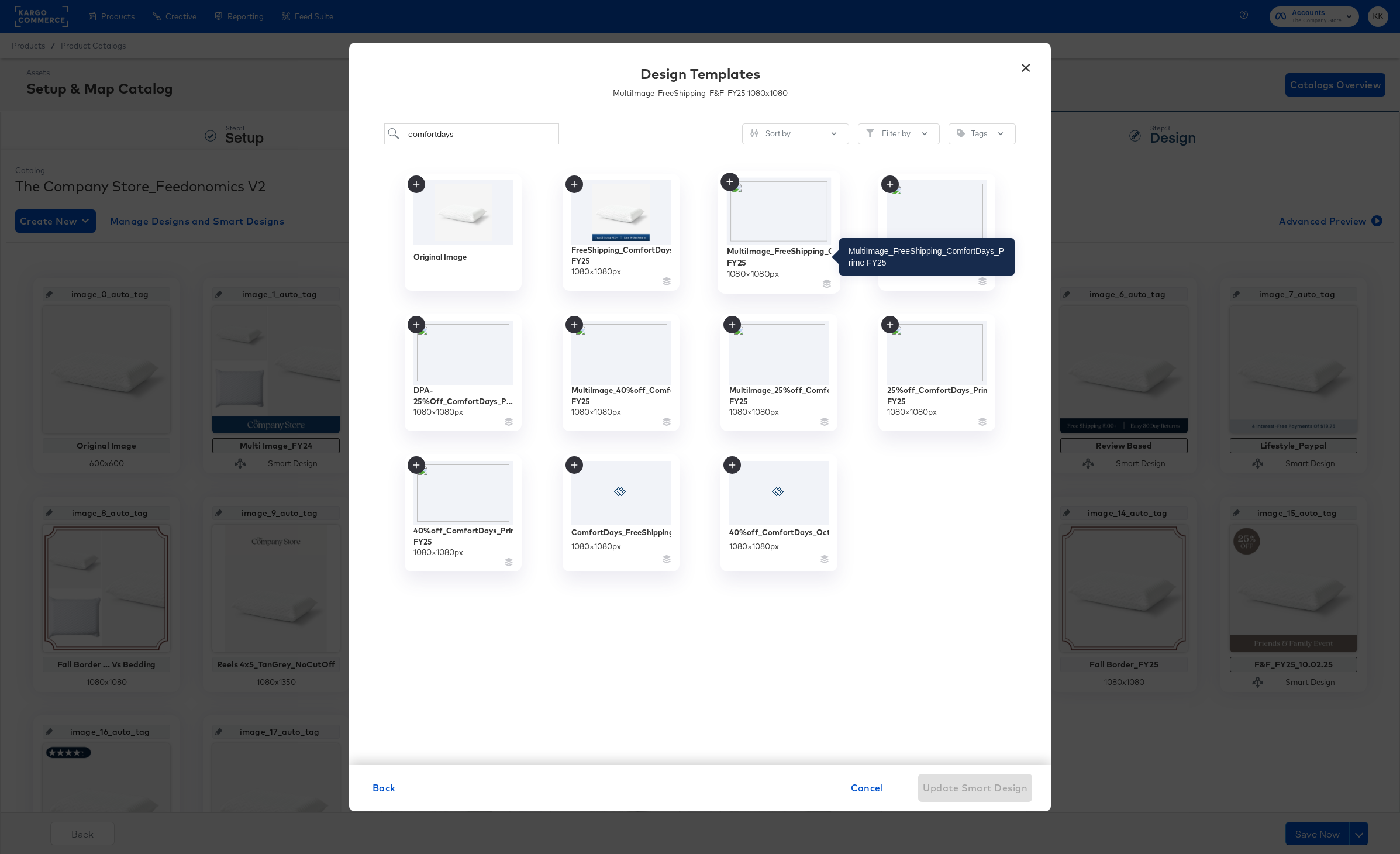
click at [788, 249] on div "MultiImage_FreeShipping_ComfortDays_Prime FY25" at bounding box center [780, 257] width 105 height 23
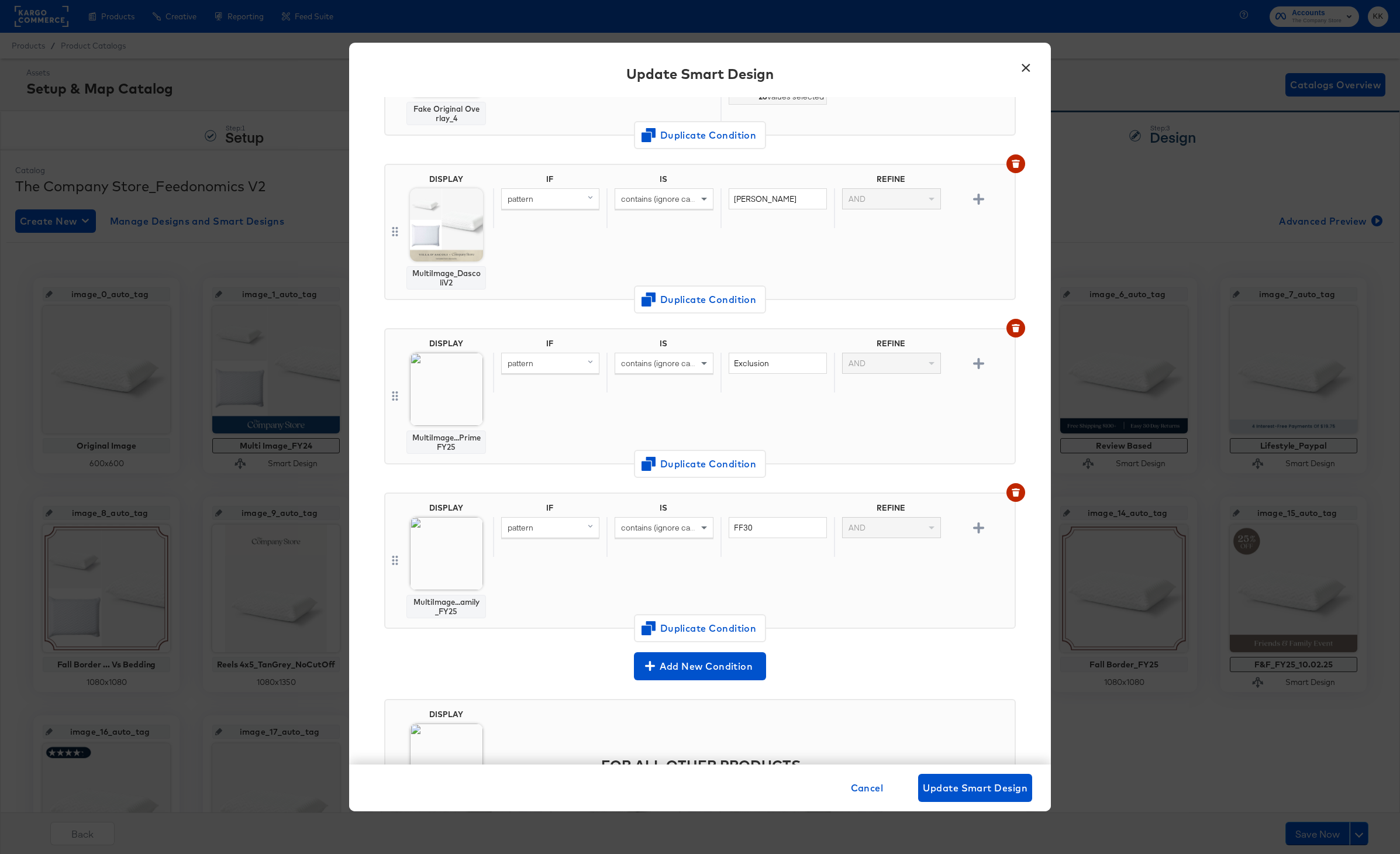
scroll to position [411, 0]
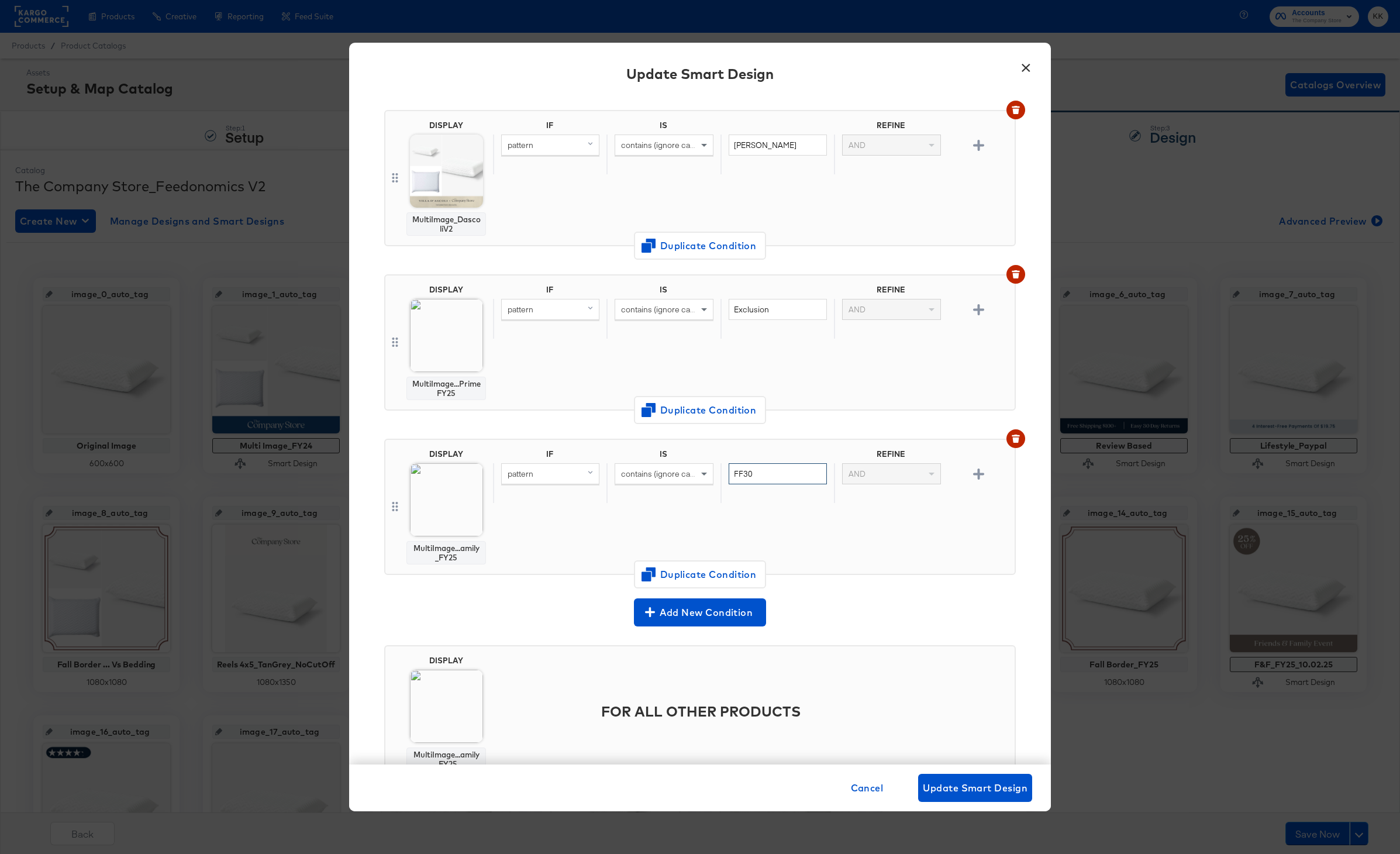
click at [758, 479] on input "FF30" at bounding box center [777, 474] width 98 height 22
type input "F"
type input "Comfort40"
click at [455, 587] on span "Change Design" at bounding box center [446, 586] width 124 height 14
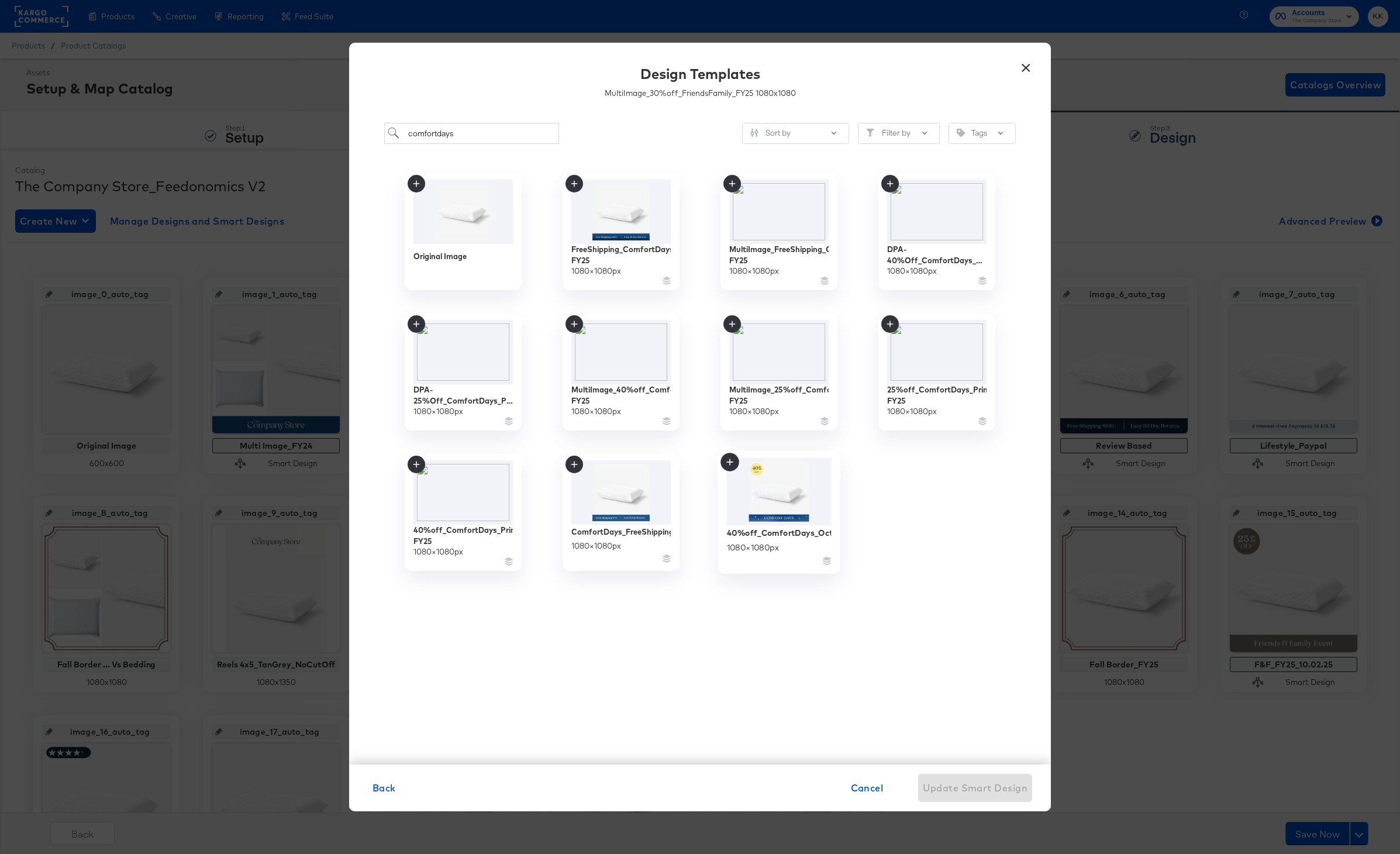
scroll to position [0, 0]
click at [632, 389] on div "MultiImage_40%off_ComfortDays_Prime FY25" at bounding box center [622, 397] width 105 height 23
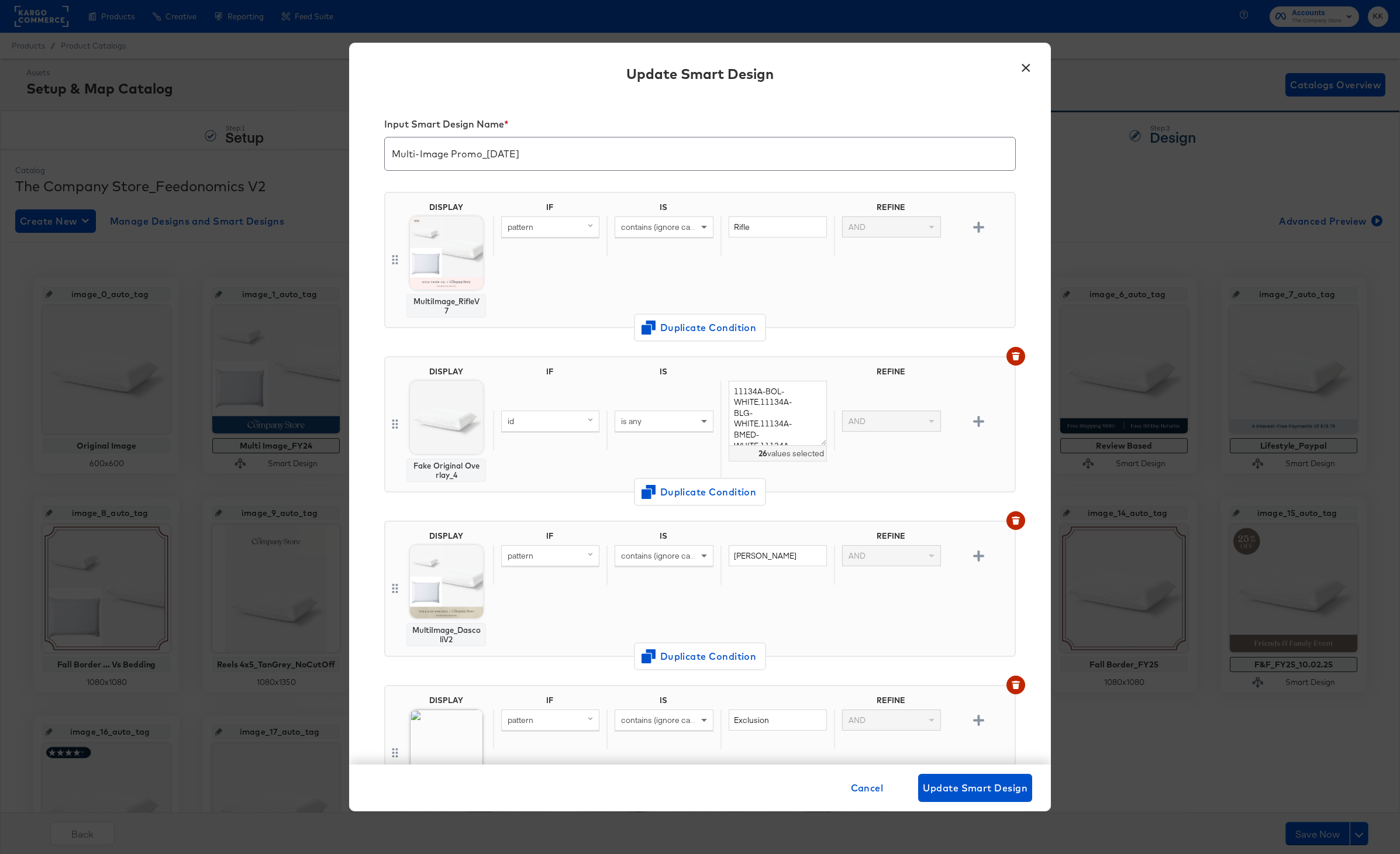
scroll to position [411, 0]
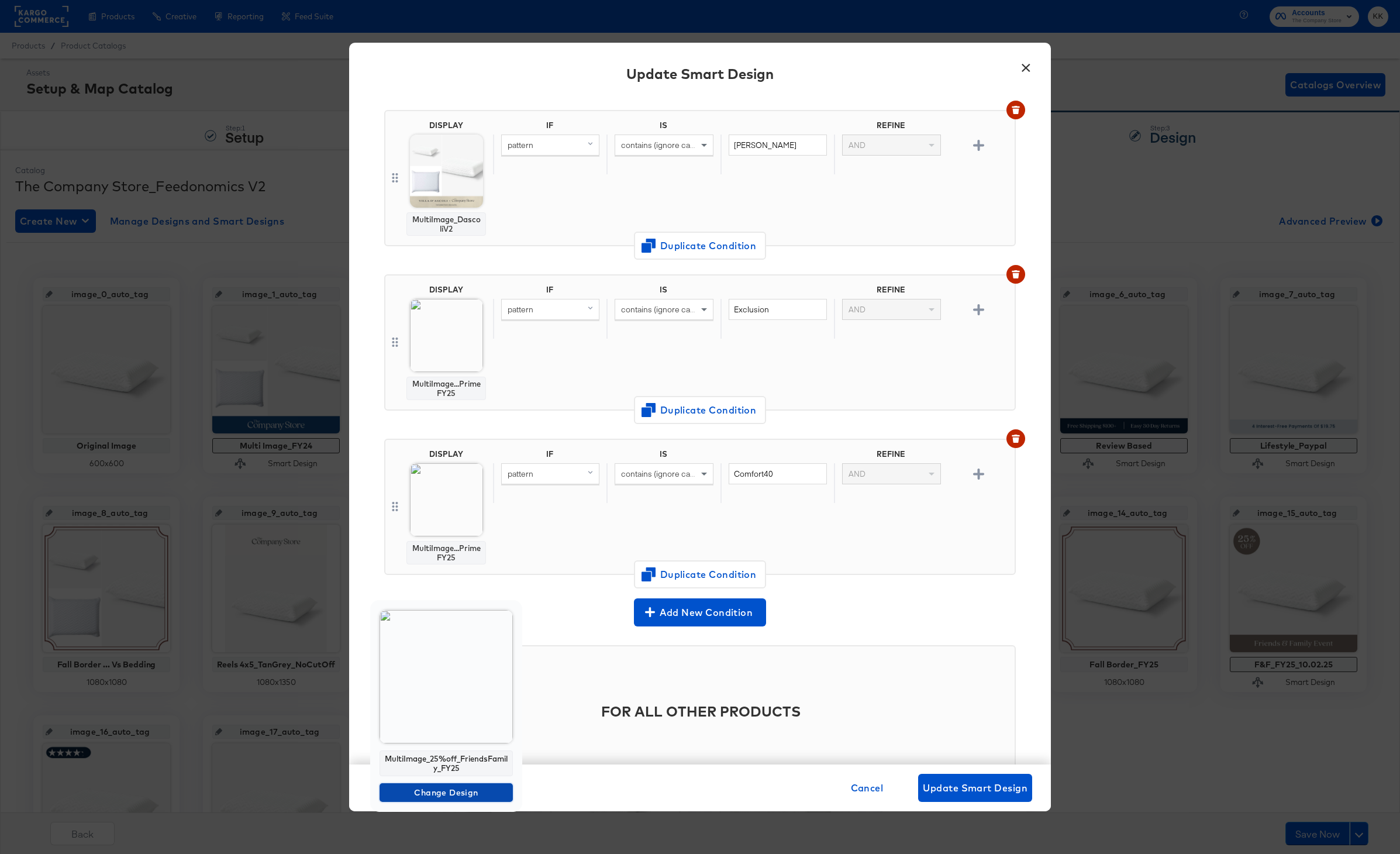
click at [449, 786] on span "Change Design" at bounding box center [446, 793] width 124 height 14
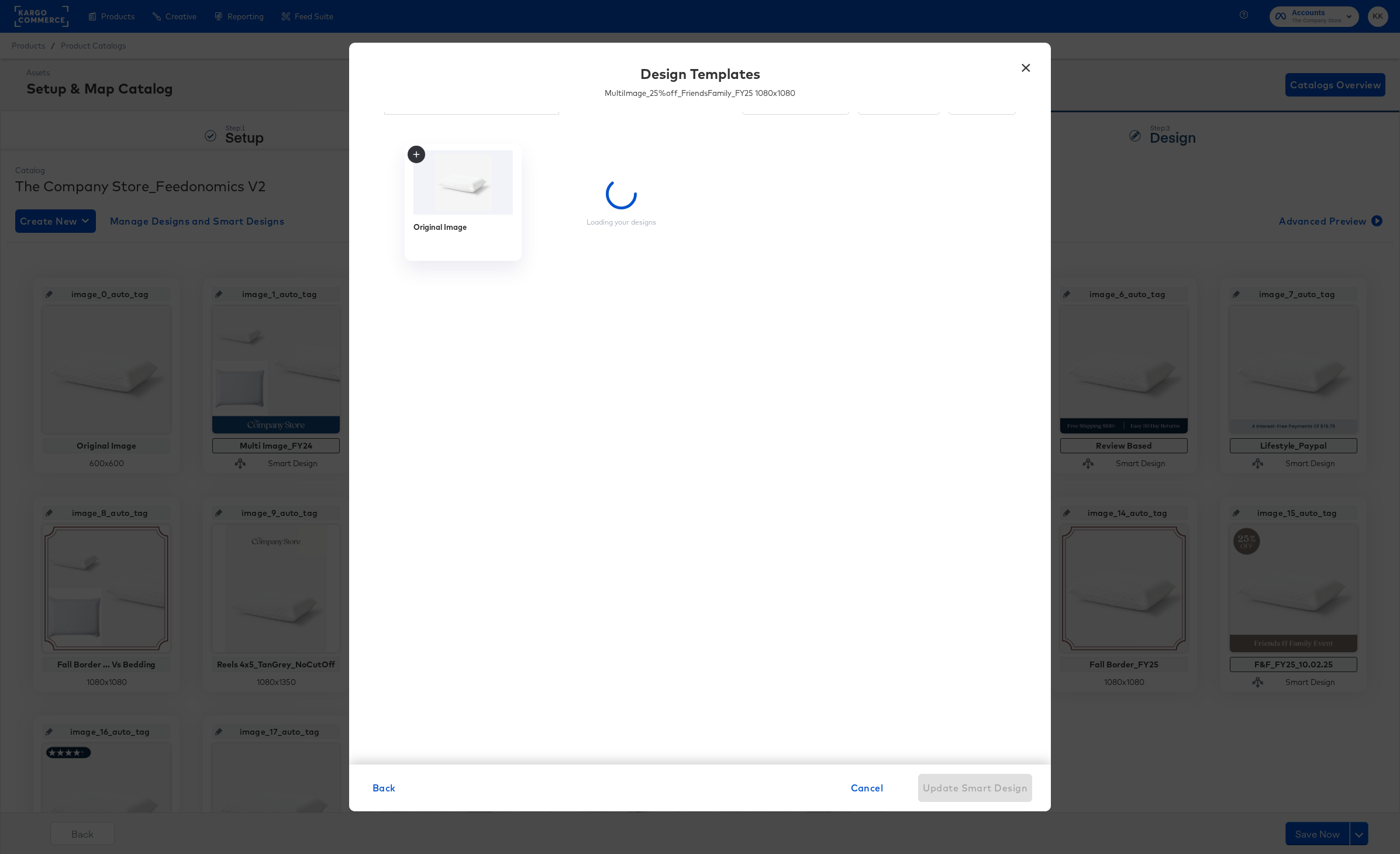
scroll to position [0, 0]
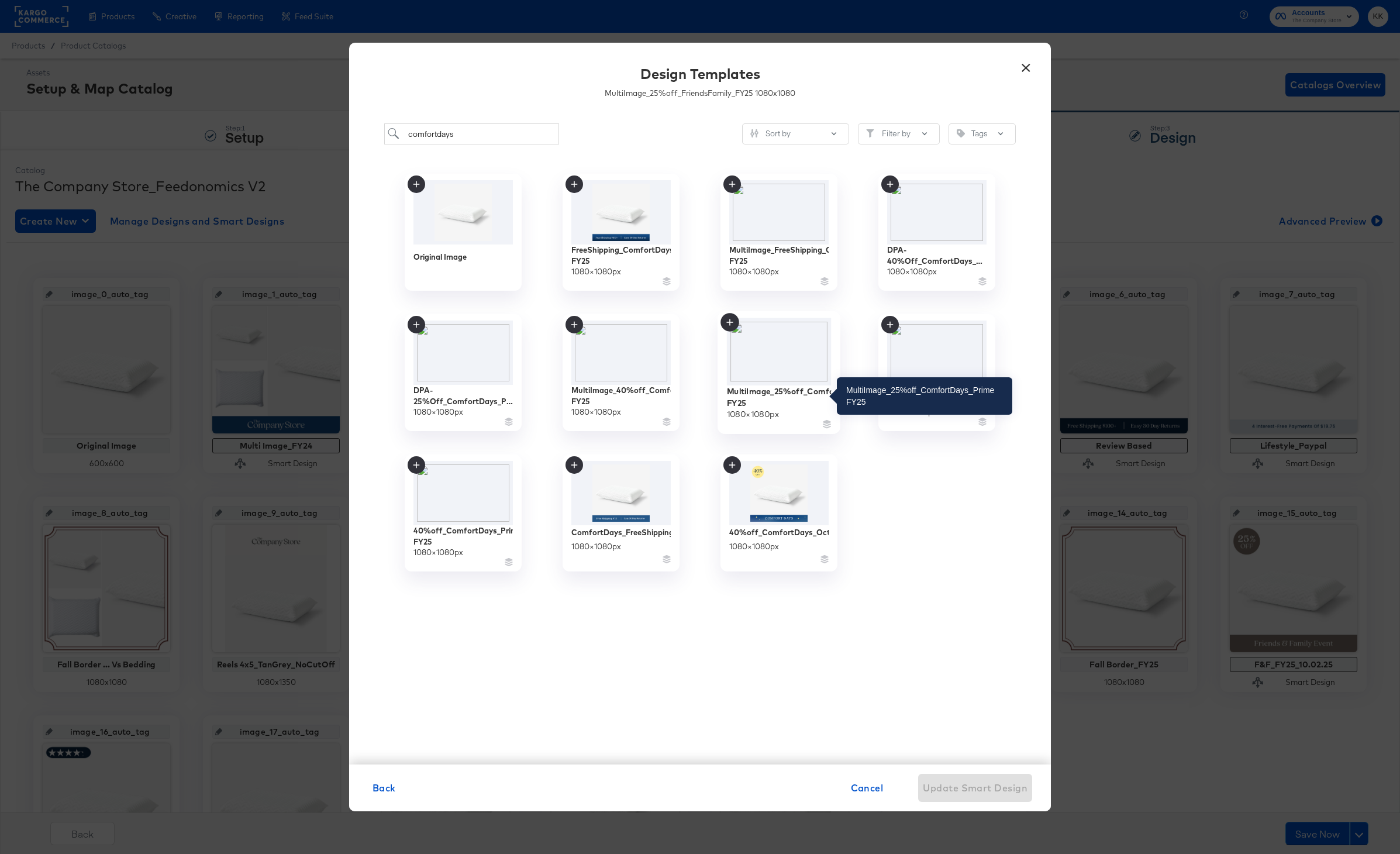
click at [776, 389] on div "MultiImage_25%off_ComfortDays_Prime FY25" at bounding box center [780, 397] width 105 height 23
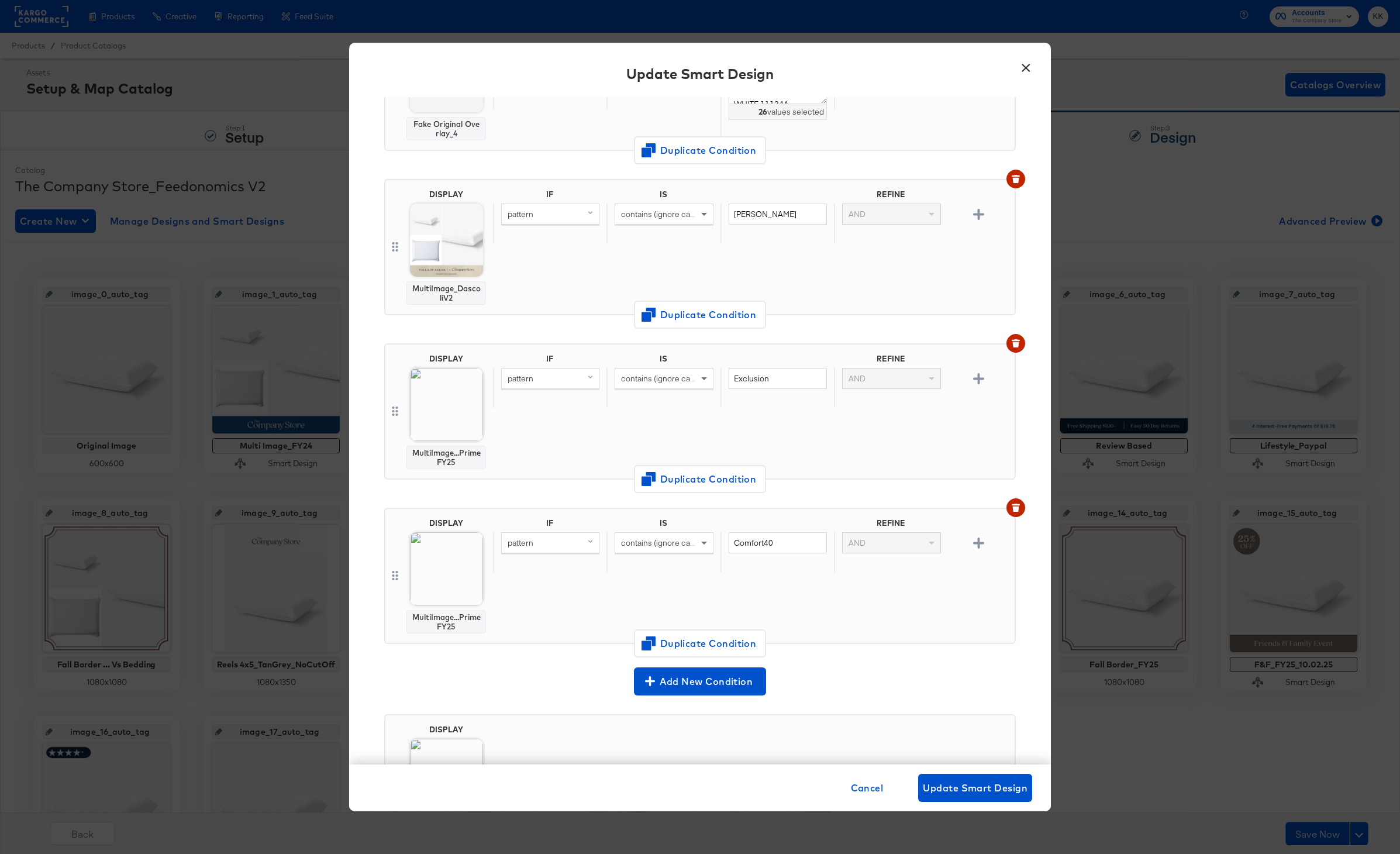
scroll to position [458, 0]
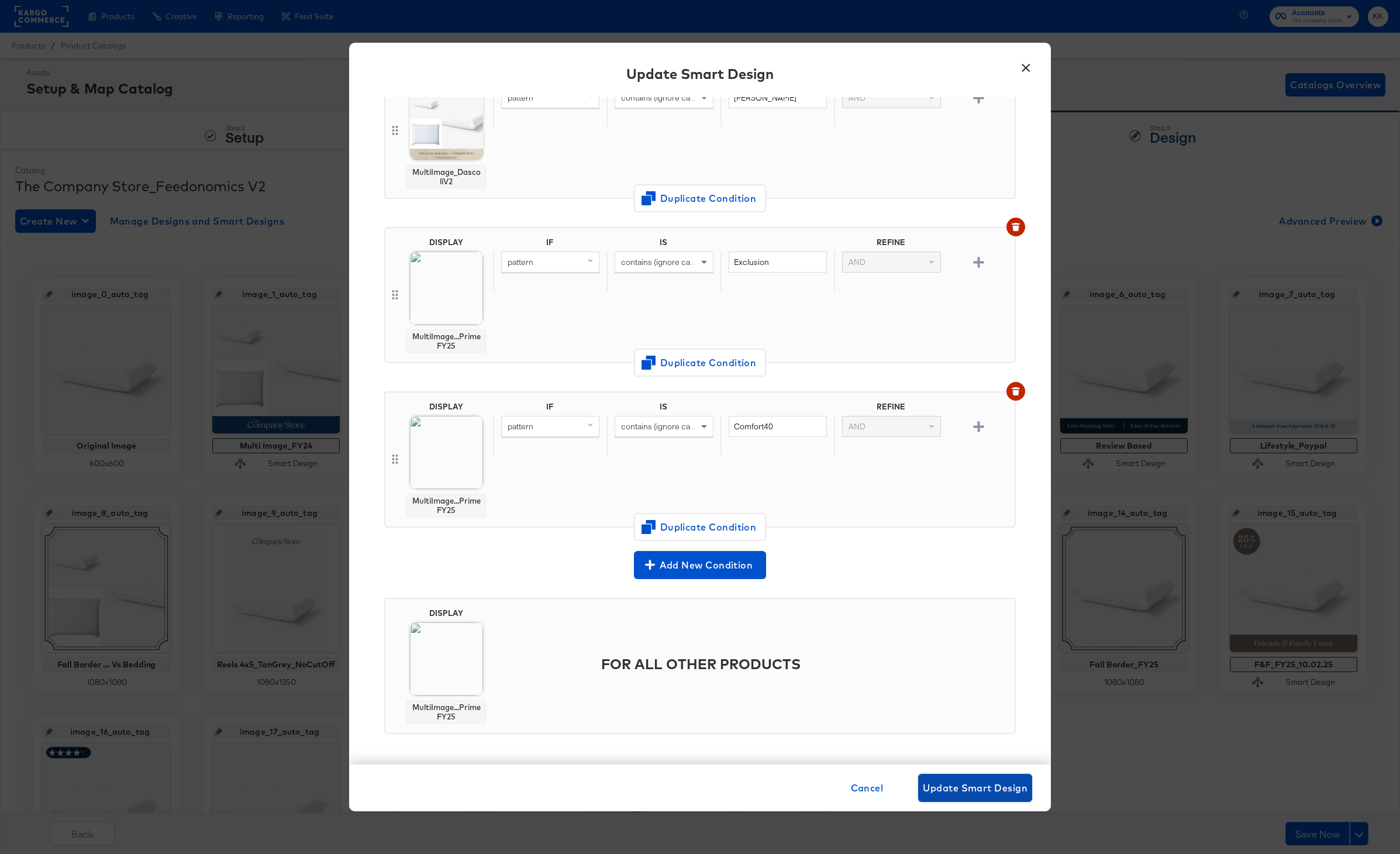
click at [961, 790] on span "Update Smart Design" at bounding box center [976, 788] width 105 height 17
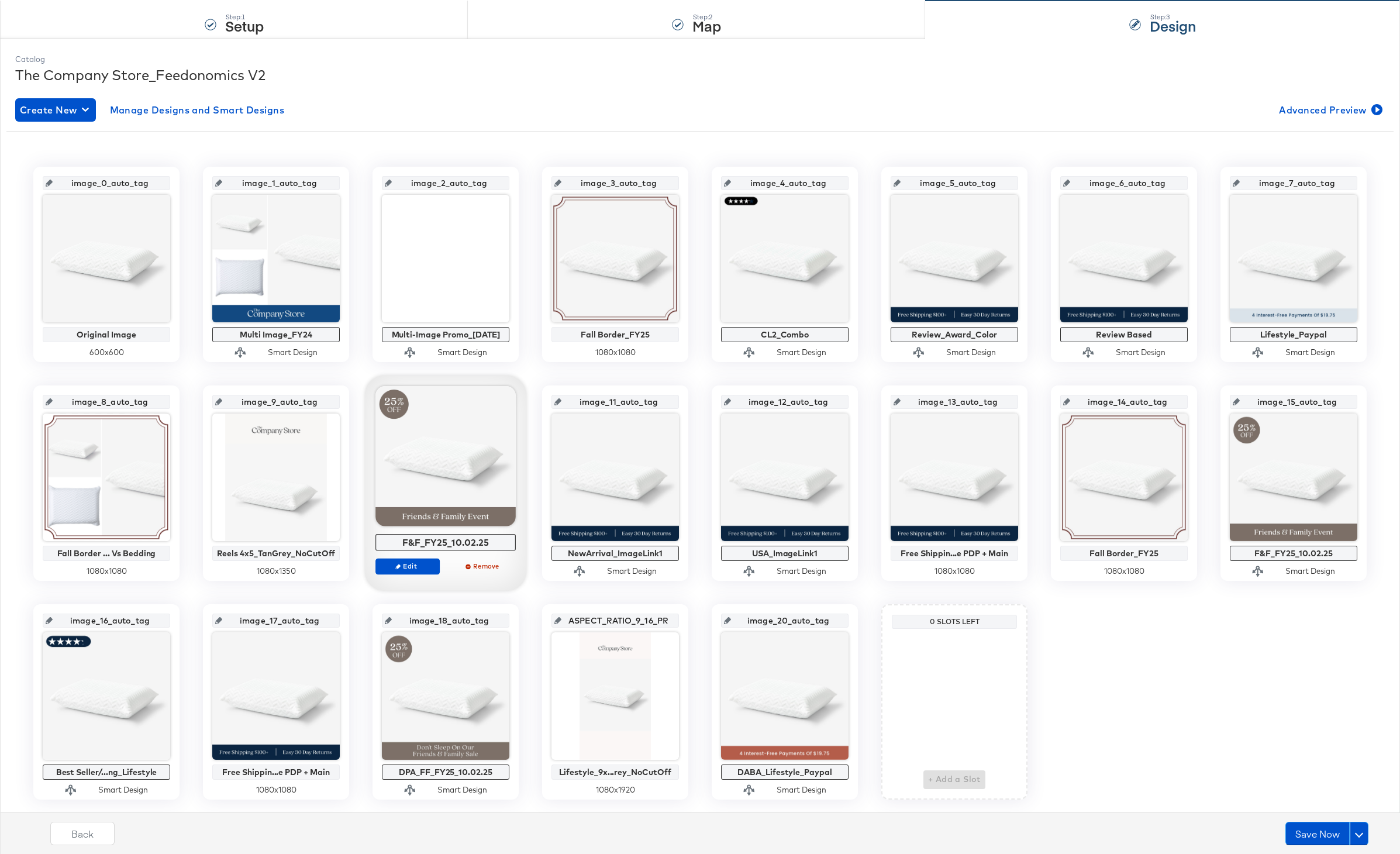
scroll to position [134, 0]
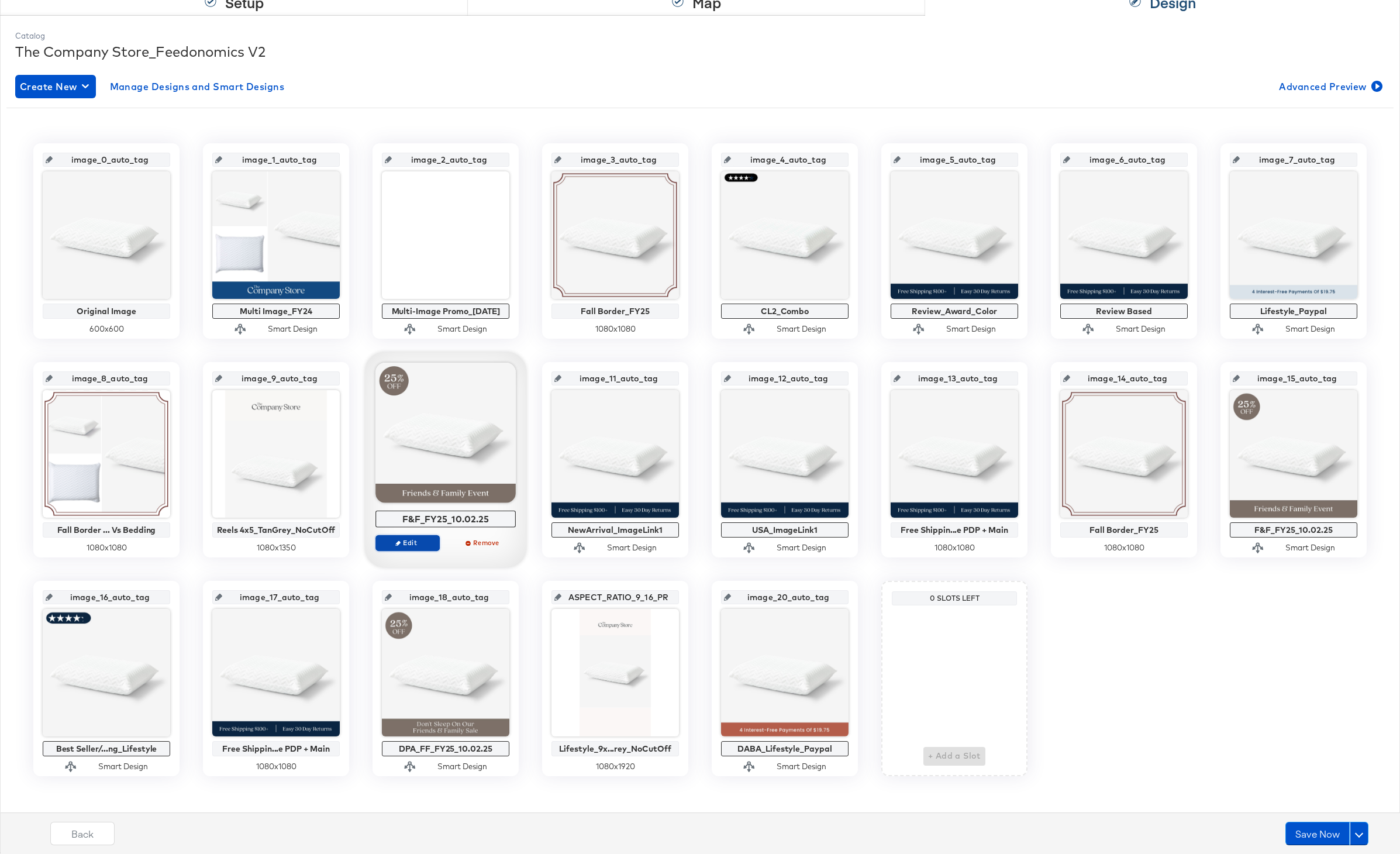
click at [411, 544] on span "Edit" at bounding box center [408, 543] width 54 height 9
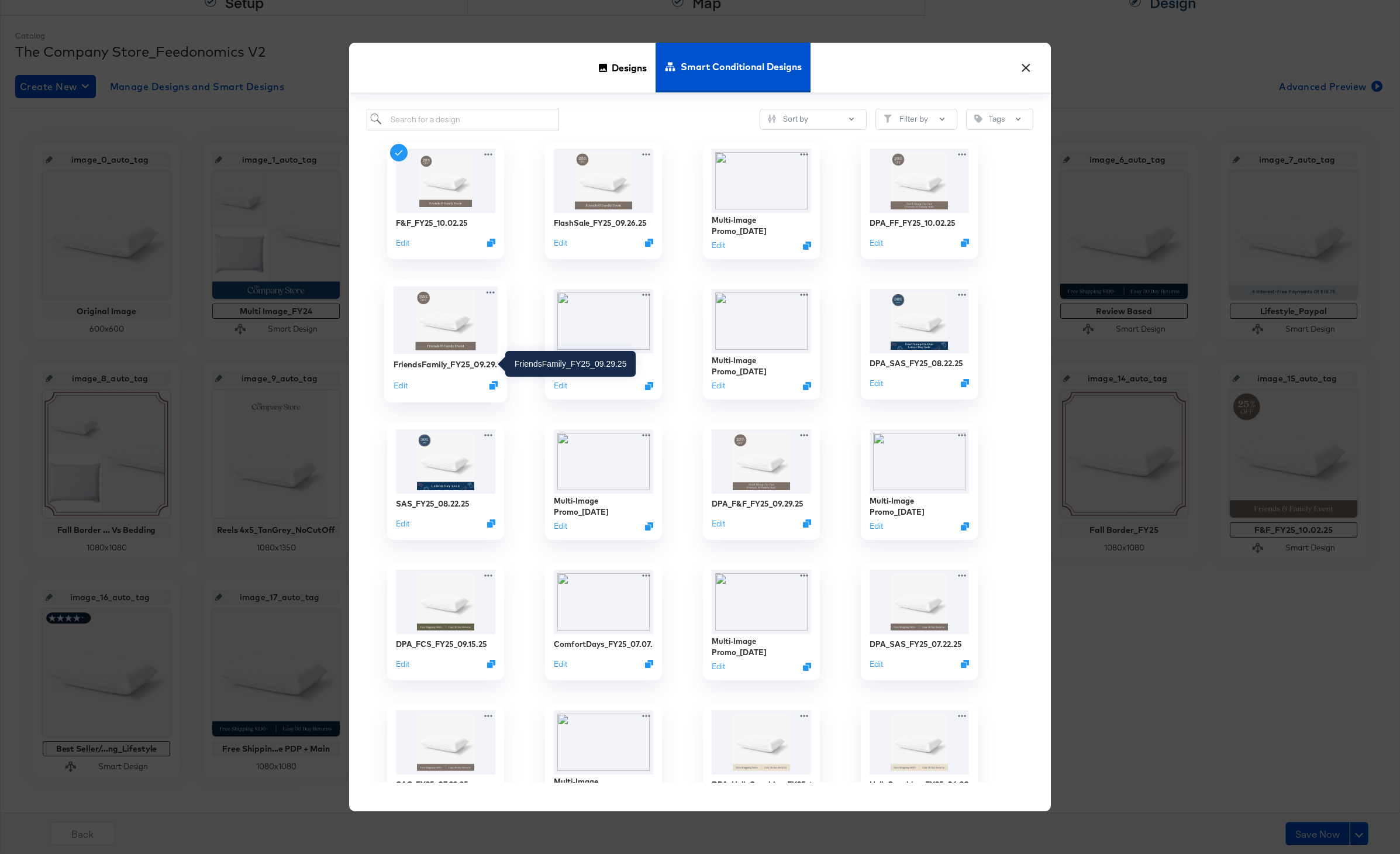
click at [455, 367] on div "FriendsFamily_FY25_09.29.25" at bounding box center [446, 364] width 105 height 11
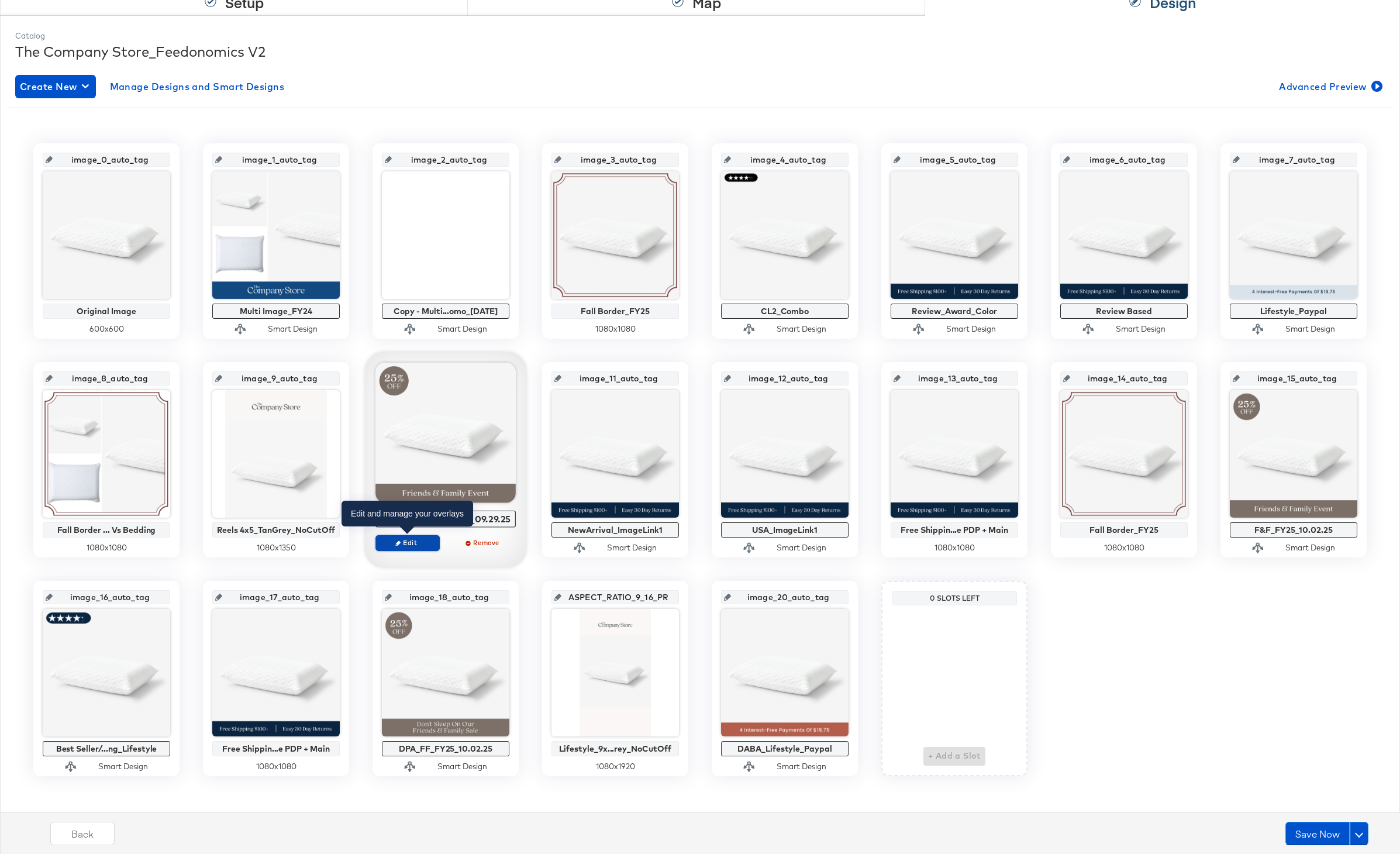
click at [415, 534] on button "Edit" at bounding box center [408, 543] width 65 height 17
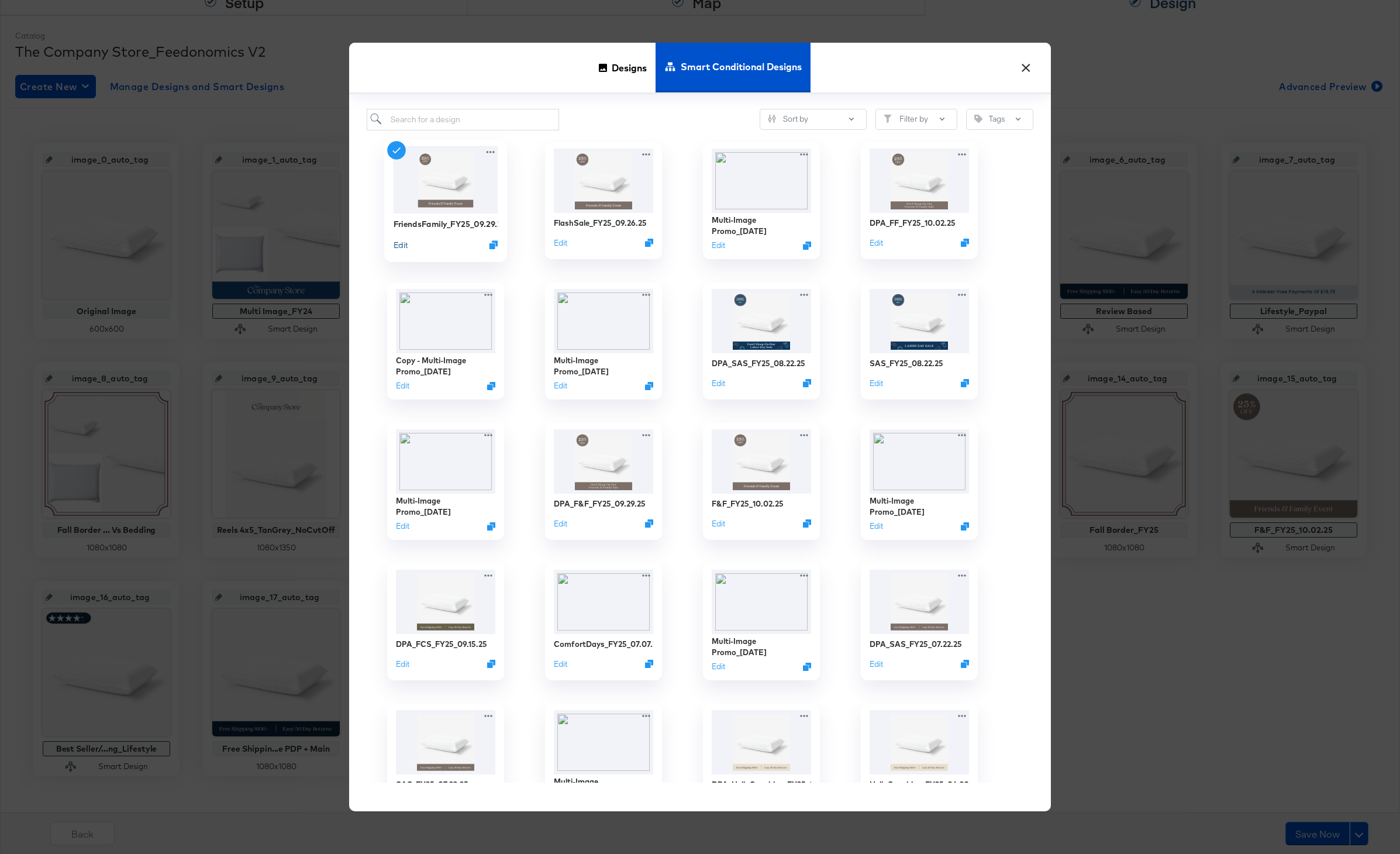
click at [399, 247] on button "Edit" at bounding box center [401, 244] width 14 height 11
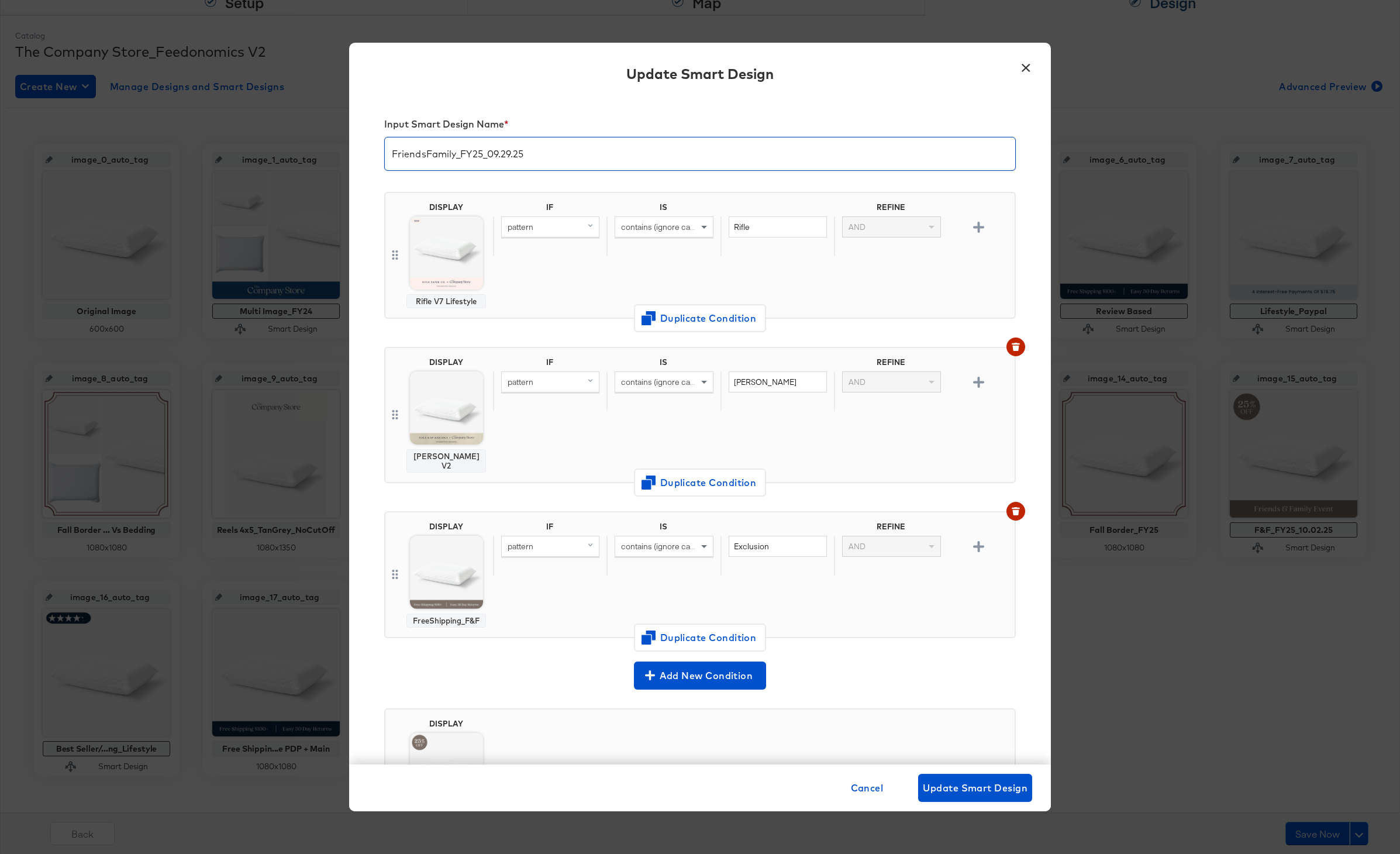
click at [497, 150] on input "FriendsFamily_FY25_09.29.25" at bounding box center [700, 149] width 631 height 33
drag, startPoint x: 455, startPoint y: 157, endPoint x: 351, endPoint y: 157, distance: 104.0
click at [351, 157] on div "Input Smart Design Name * FriendsFamily_FY25_10.06.25 DISPLAY Rifle V7 Lifestyl…" at bounding box center [700, 430] width 702 height 667
type input "ComfortDaysPrime_FY25_10.06.25"
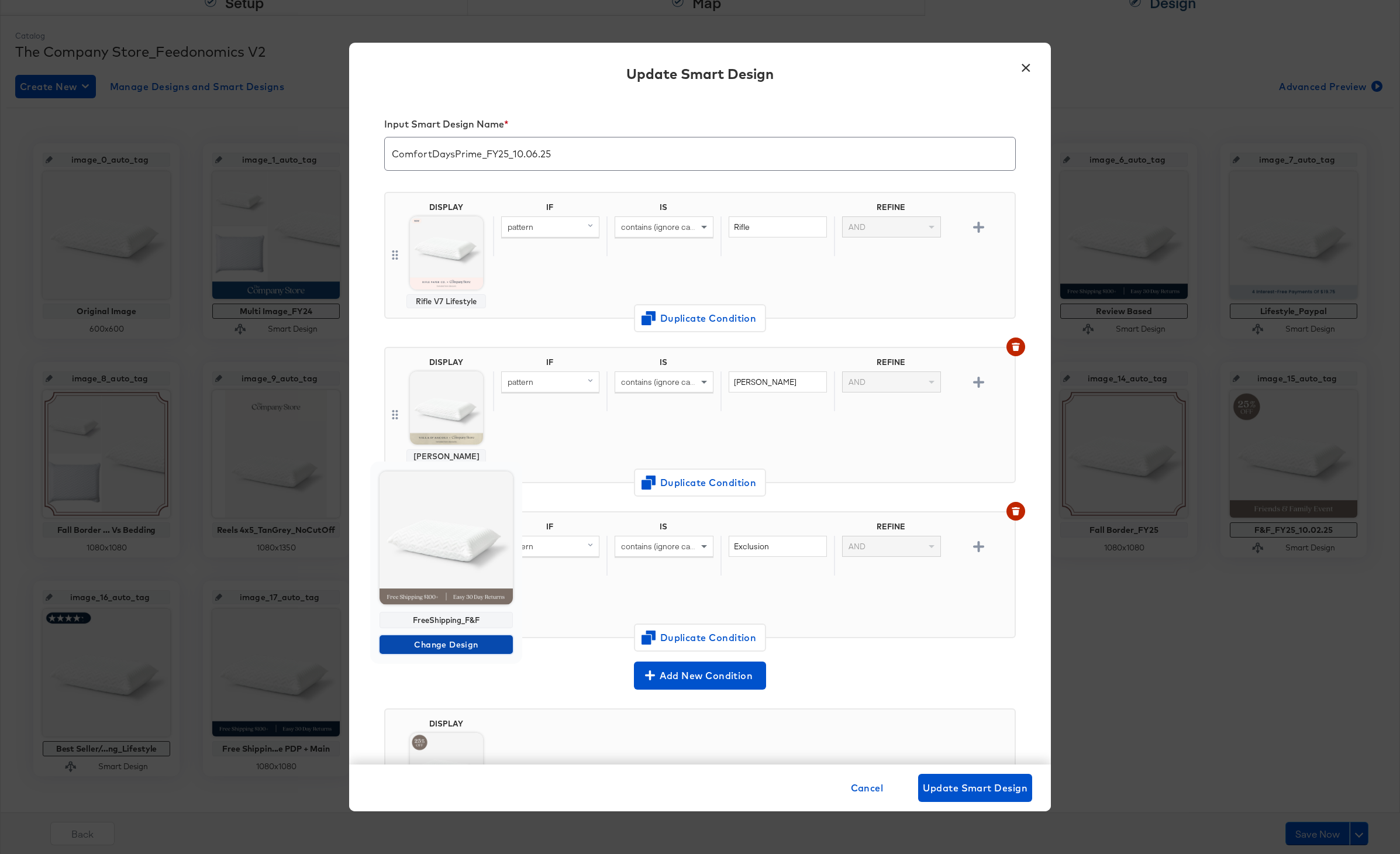
click at [449, 638] on span "Change Design" at bounding box center [446, 644] width 124 height 14
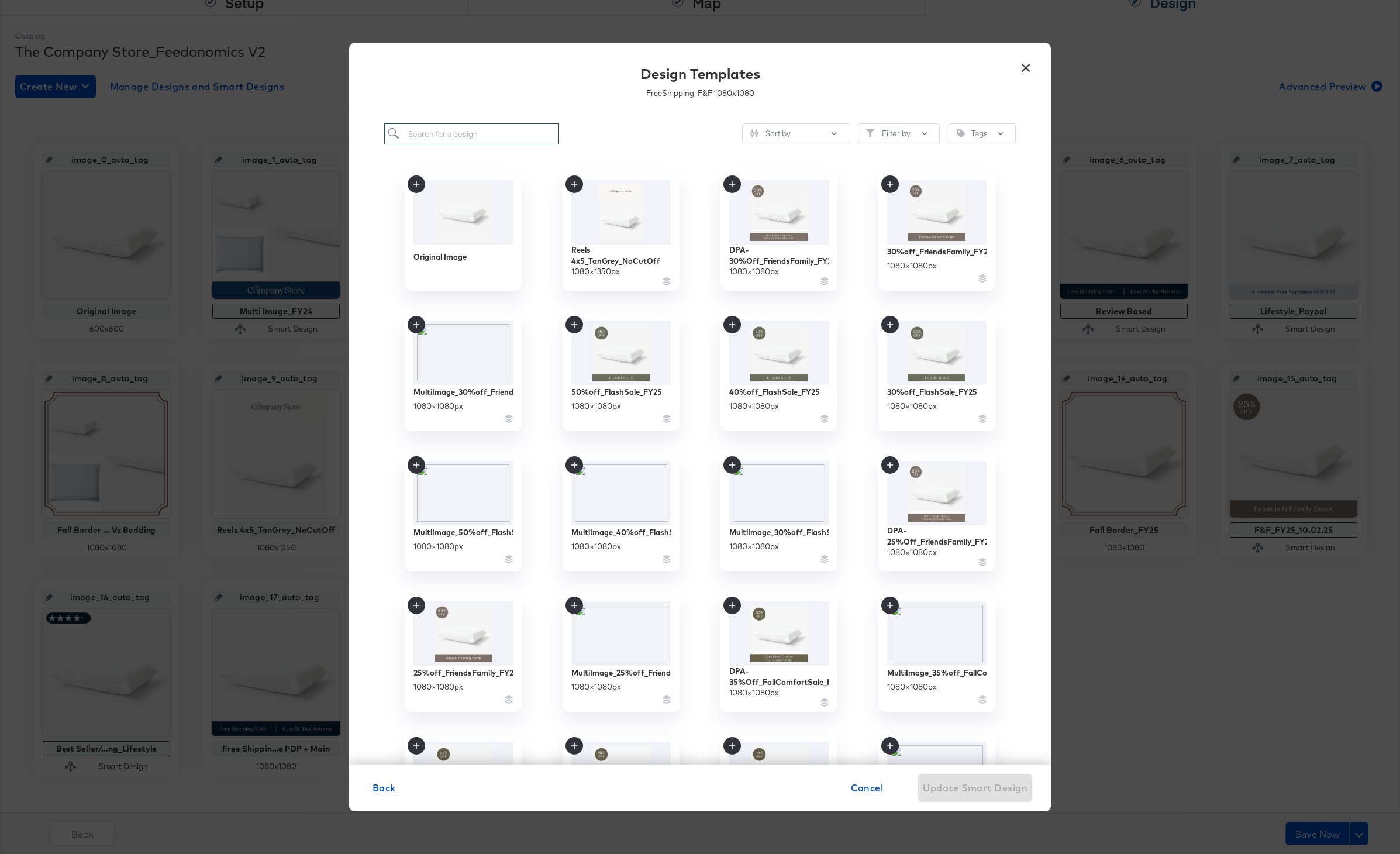
click at [432, 136] on input "search" at bounding box center [471, 134] width 175 height 22
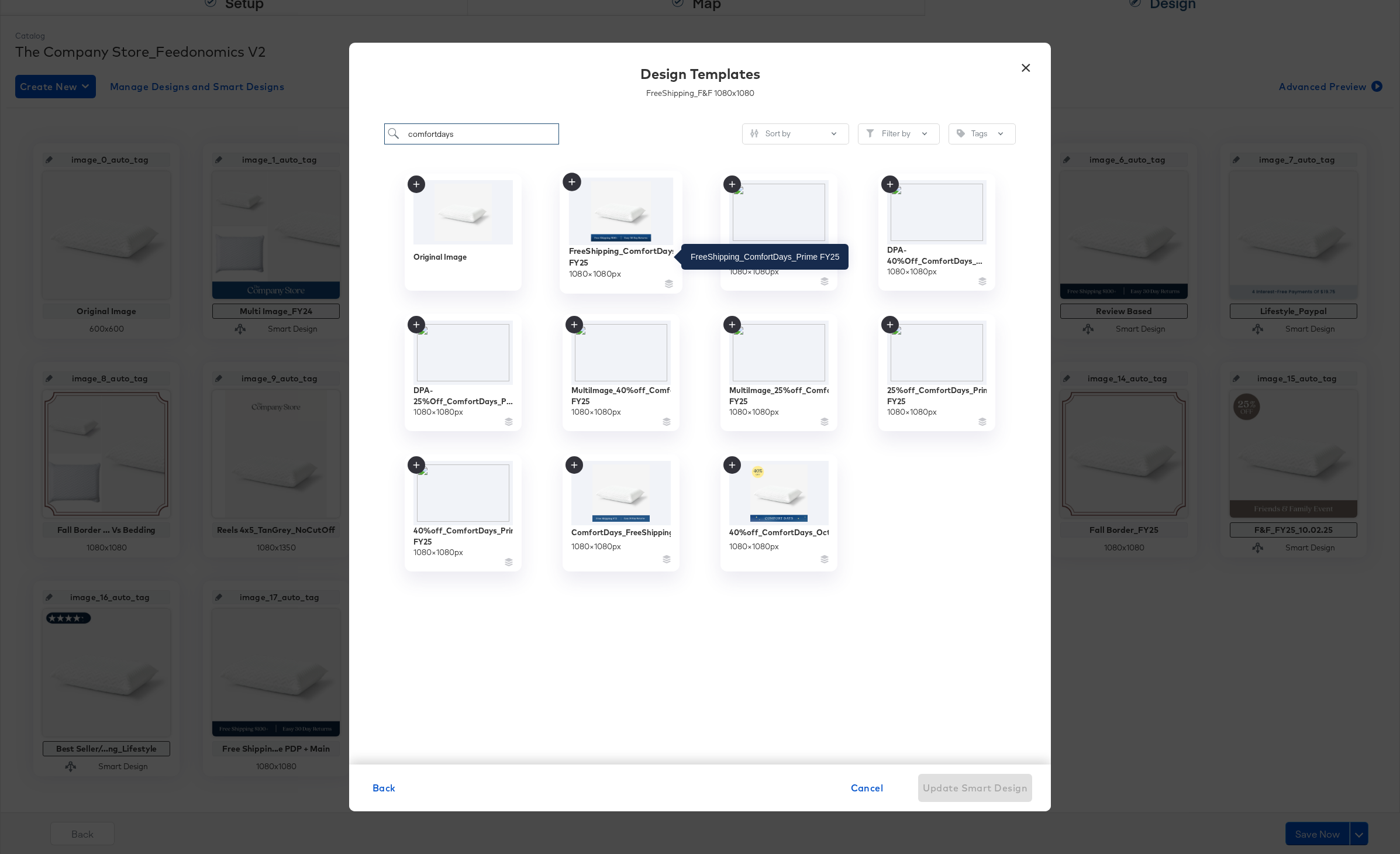
type input "comfortdays"
click at [620, 246] on div "FreeShipping_ComfortDays_Prime FY25" at bounding box center [622, 257] width 105 height 23
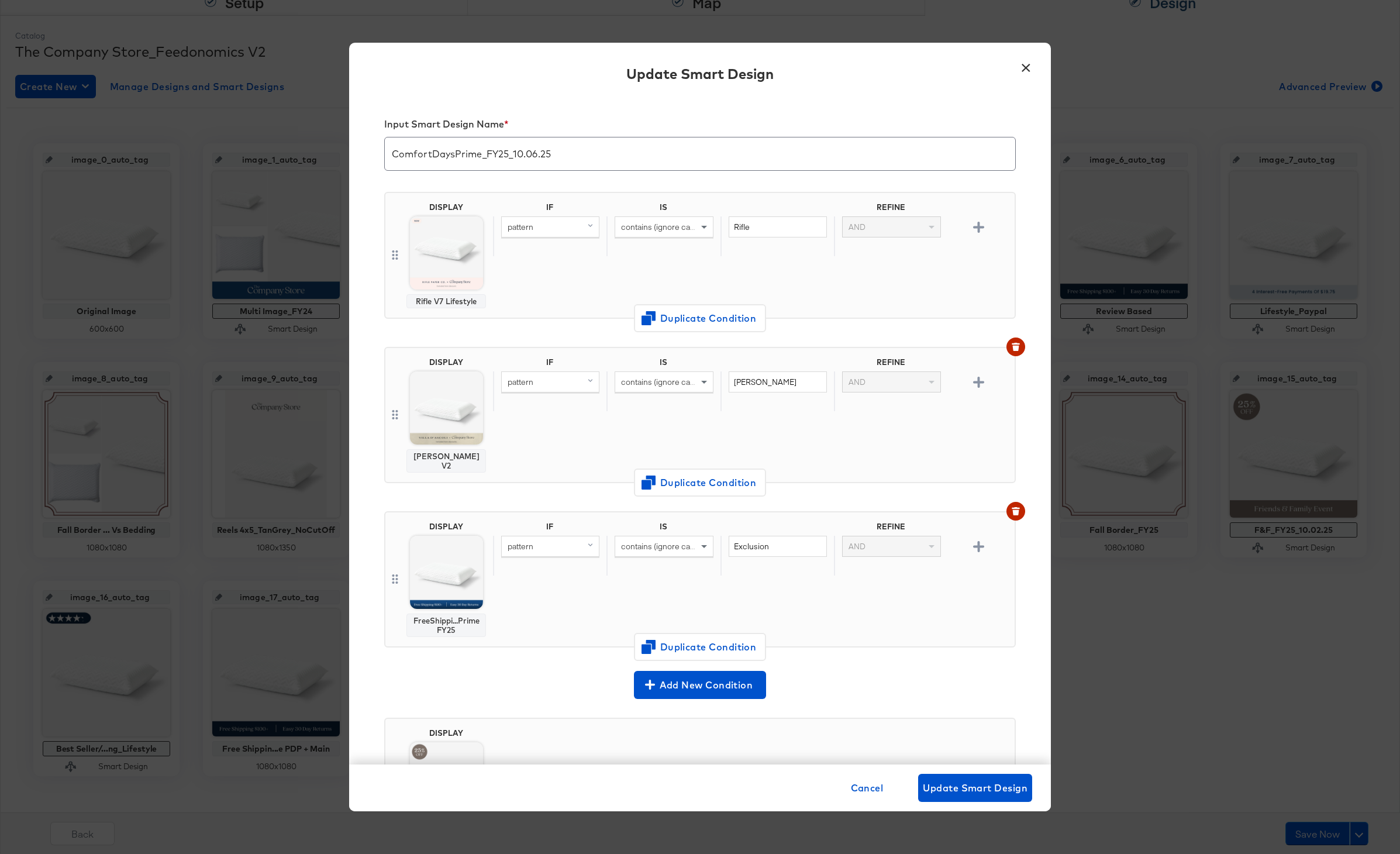
scroll to position [80, 0]
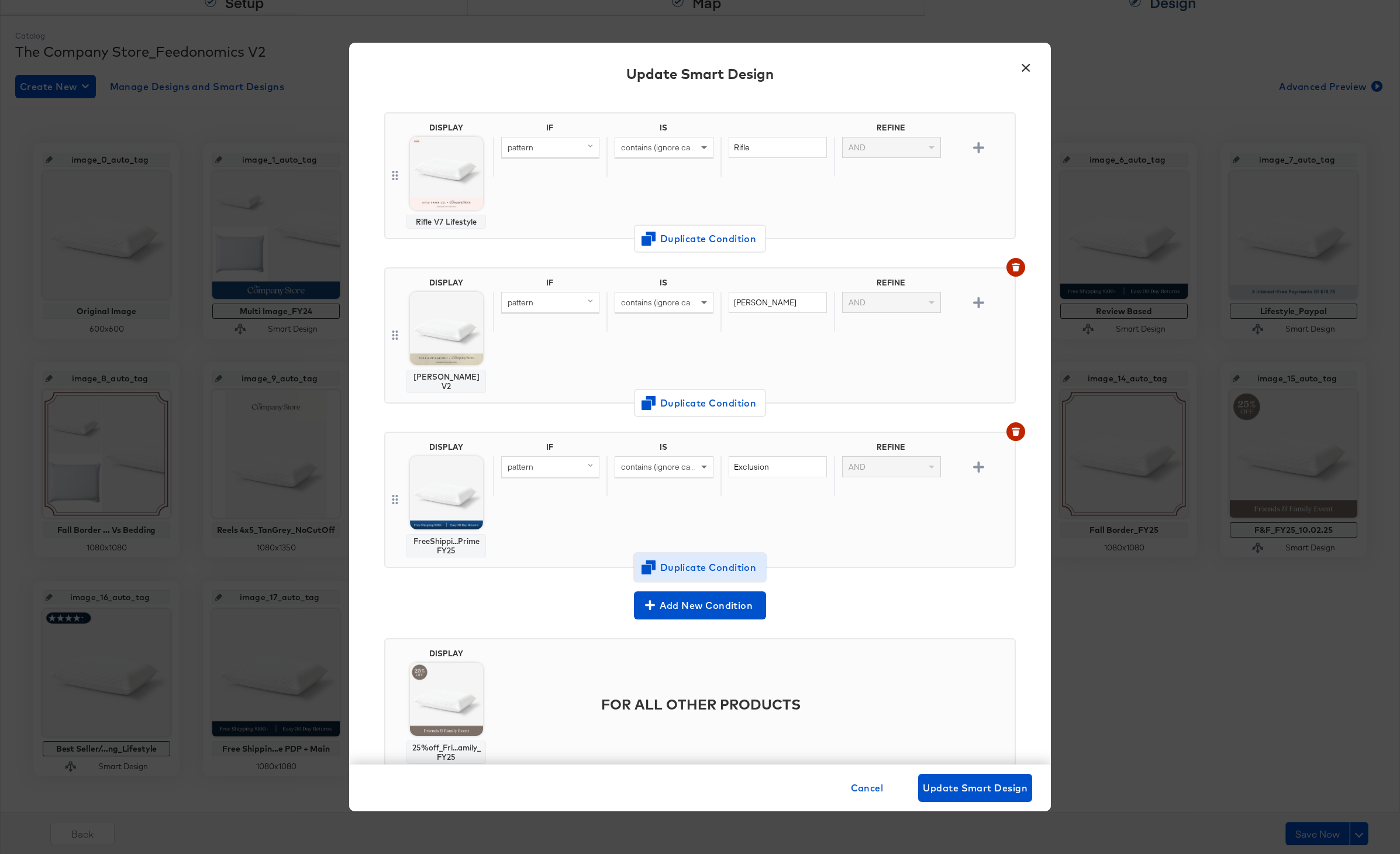
click at [717, 569] on button "Duplicate Condition" at bounding box center [700, 567] width 132 height 28
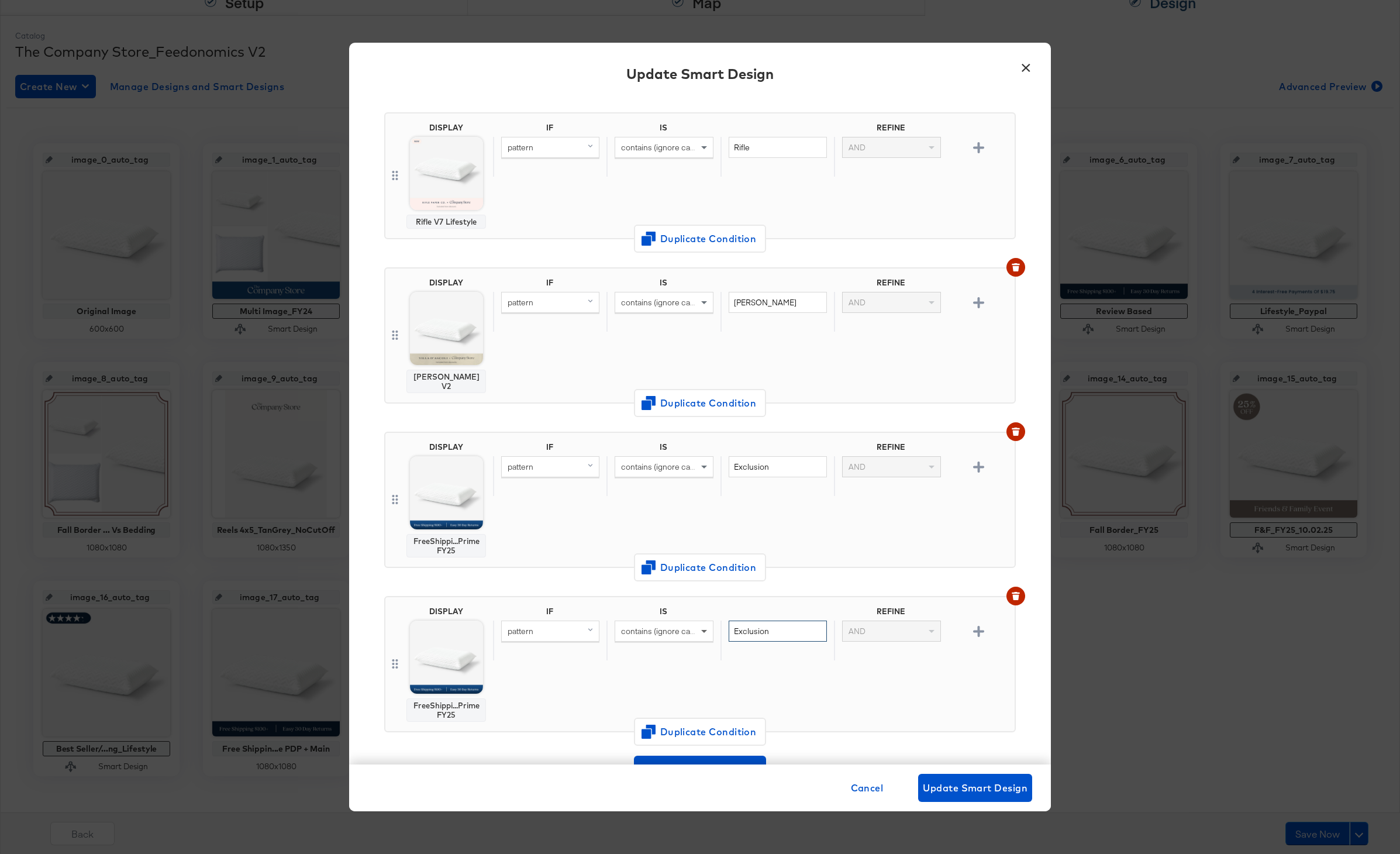
drag, startPoint x: 780, startPoint y: 624, endPoint x: 700, endPoint y: 621, distance: 80.1
click at [702, 621] on div "pattern contains (ignore case) Exclusion AND" at bounding box center [751, 640] width 517 height 40
type input "Comfort40"
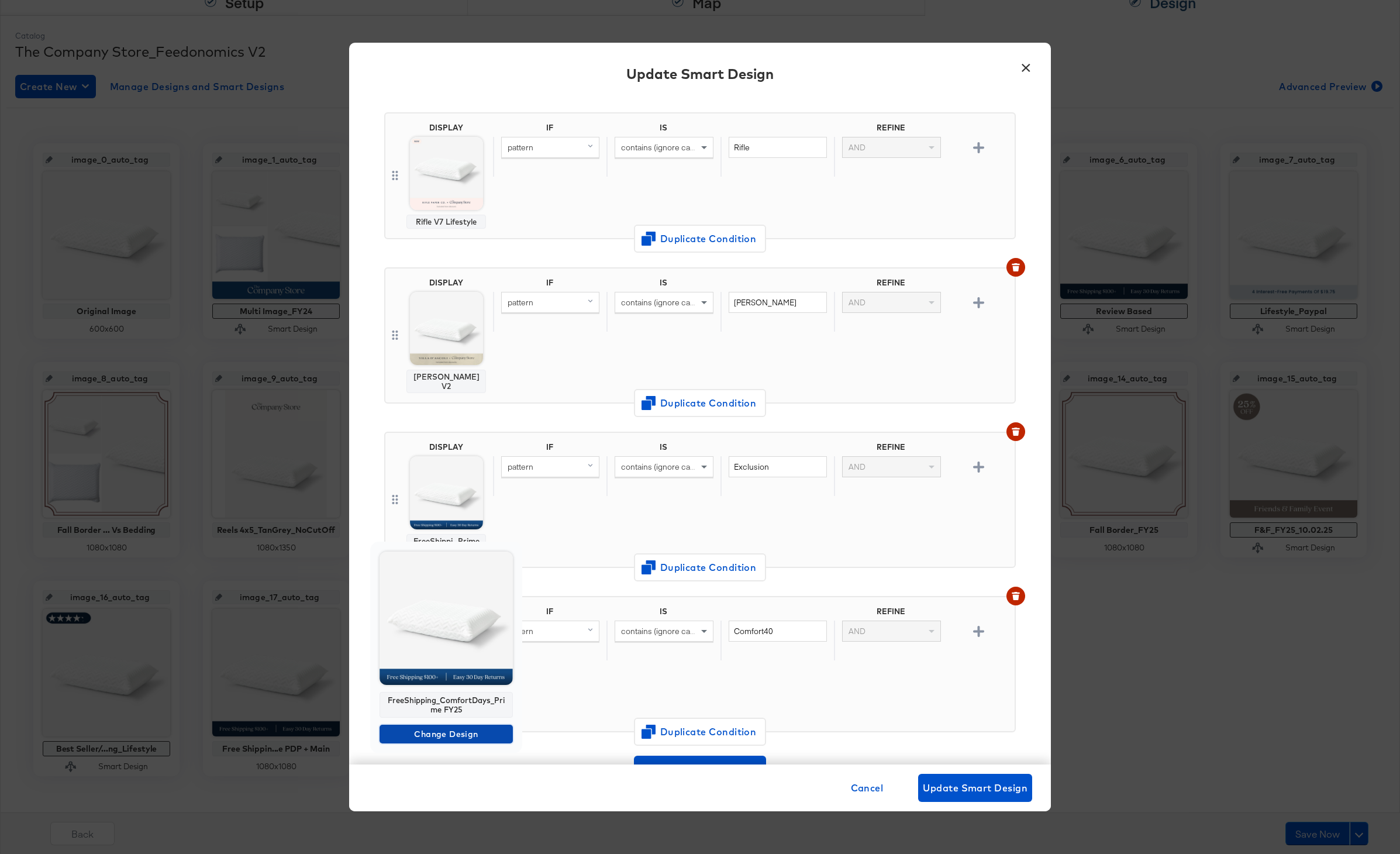
click at [442, 733] on span "Change Design" at bounding box center [446, 734] width 124 height 14
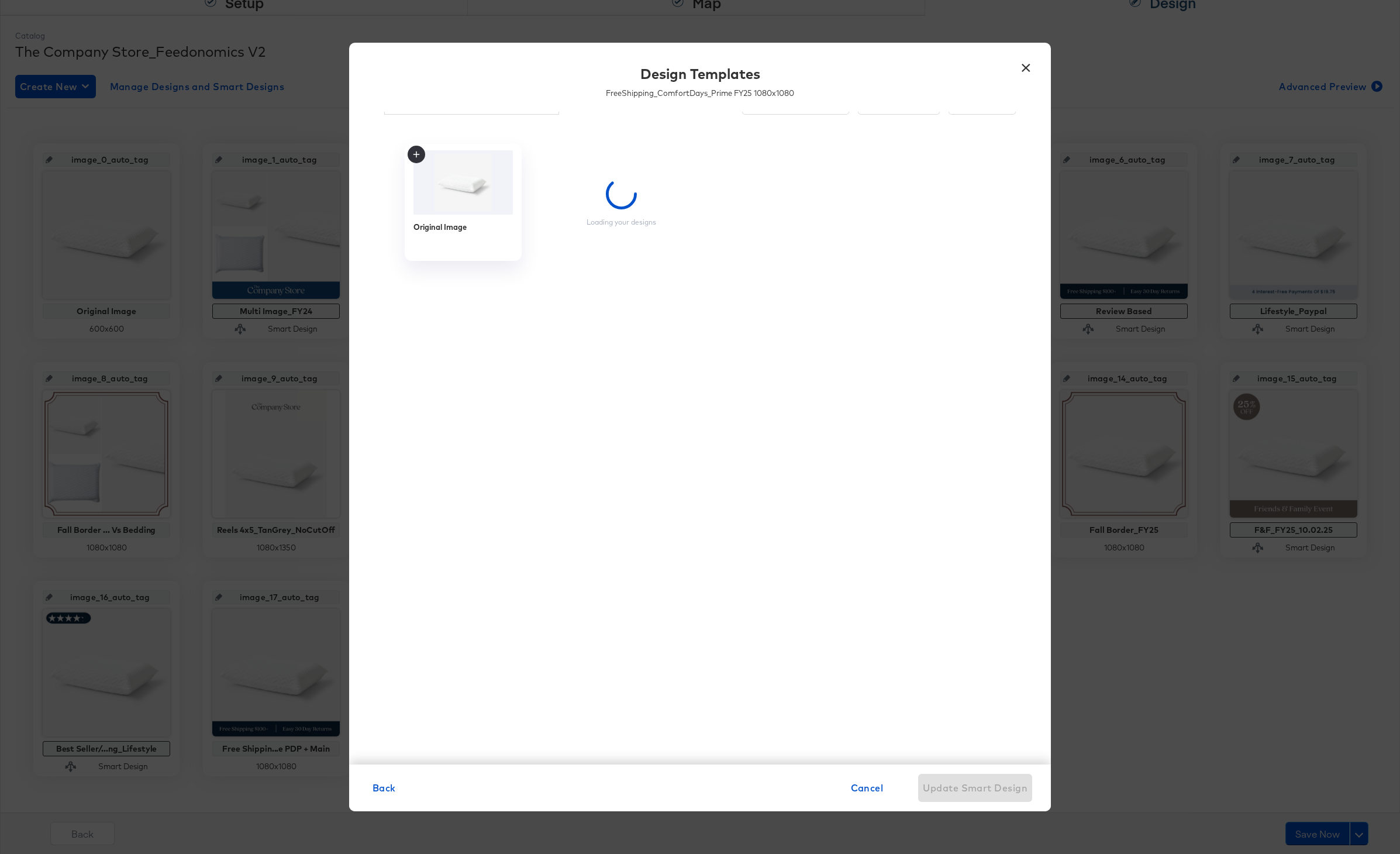
scroll to position [6, 0]
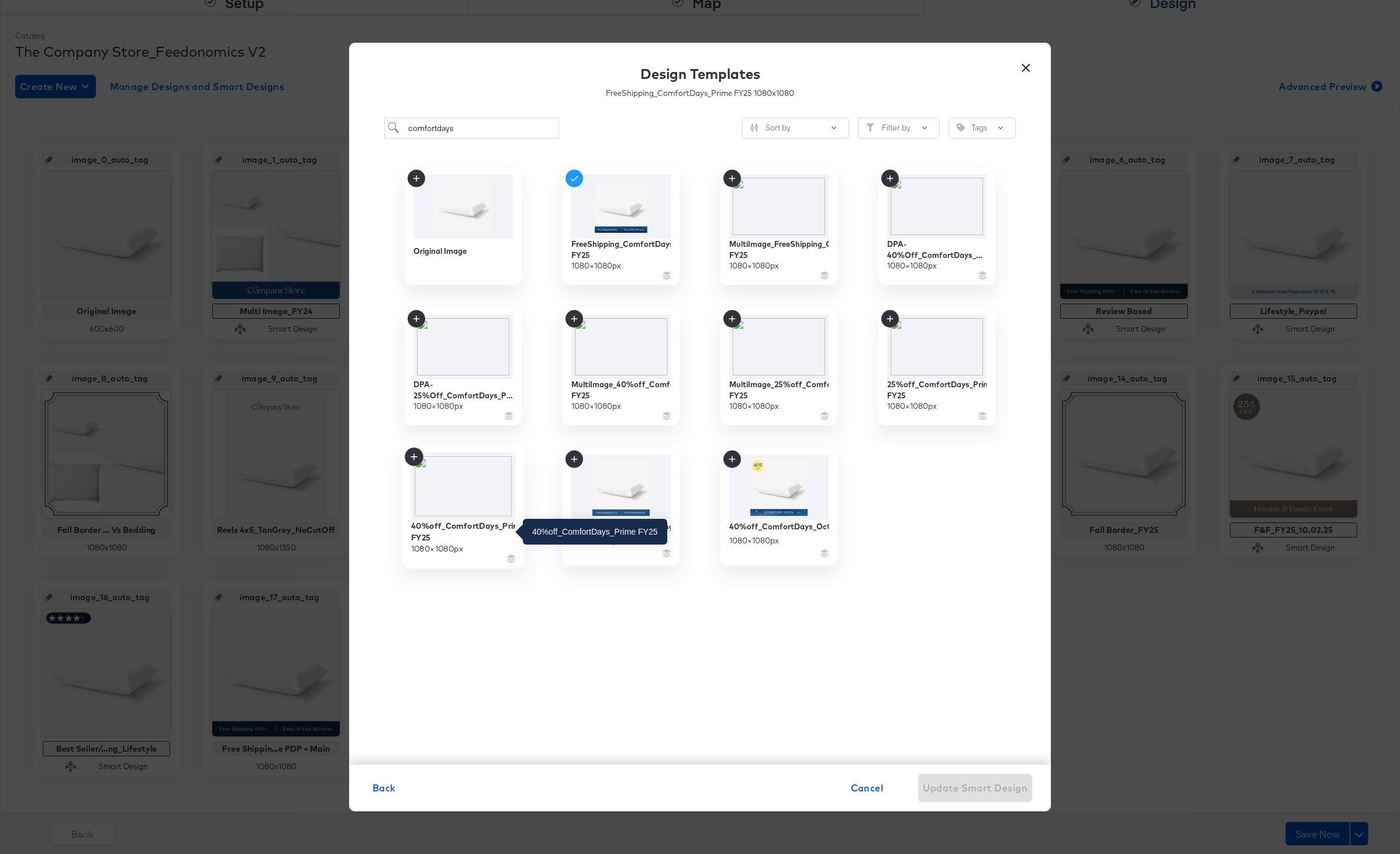
click at [485, 520] on div "40%off_ComfortDays_Prime FY25" at bounding box center [464, 531] width 105 height 23
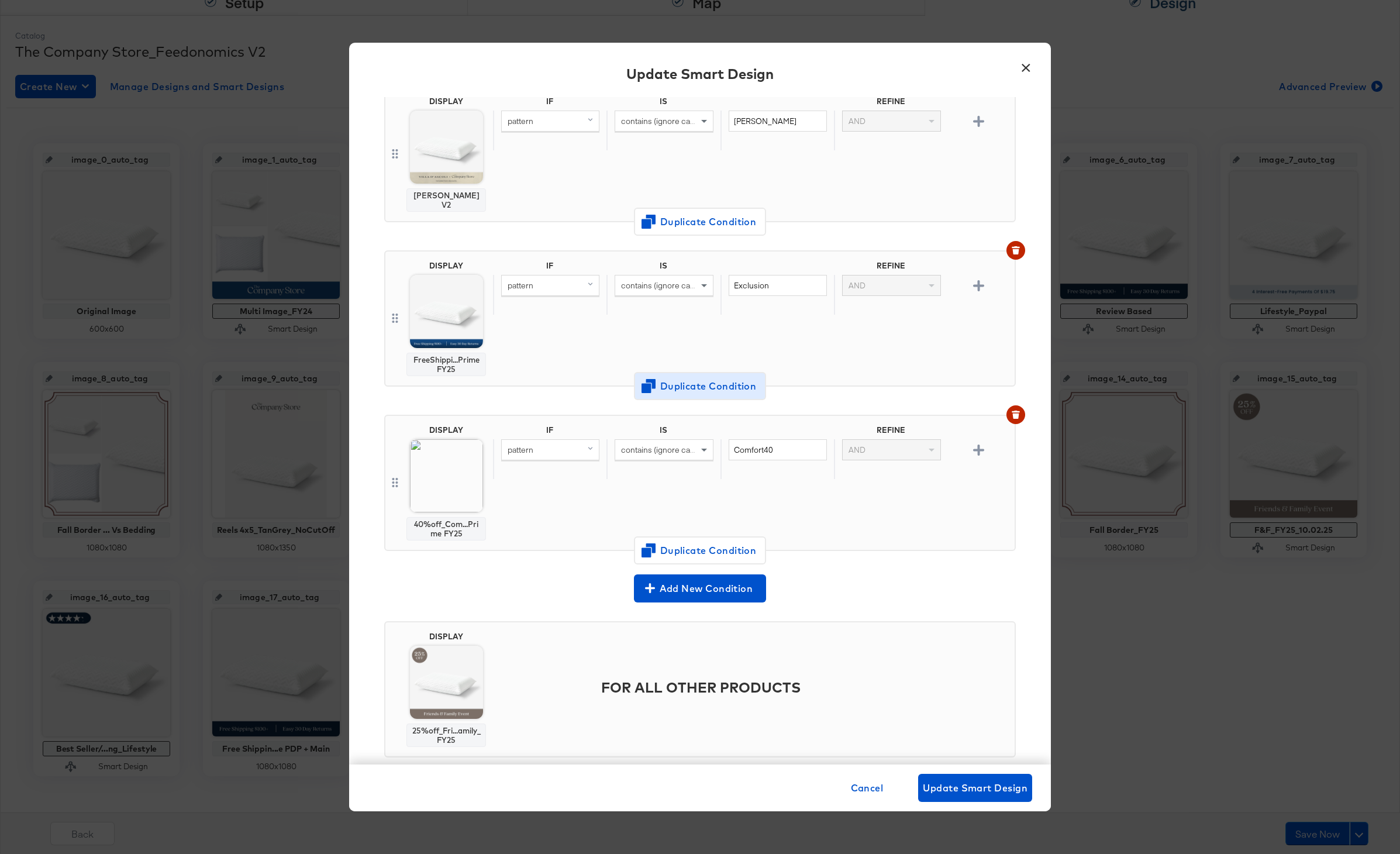
scroll to position [275, 0]
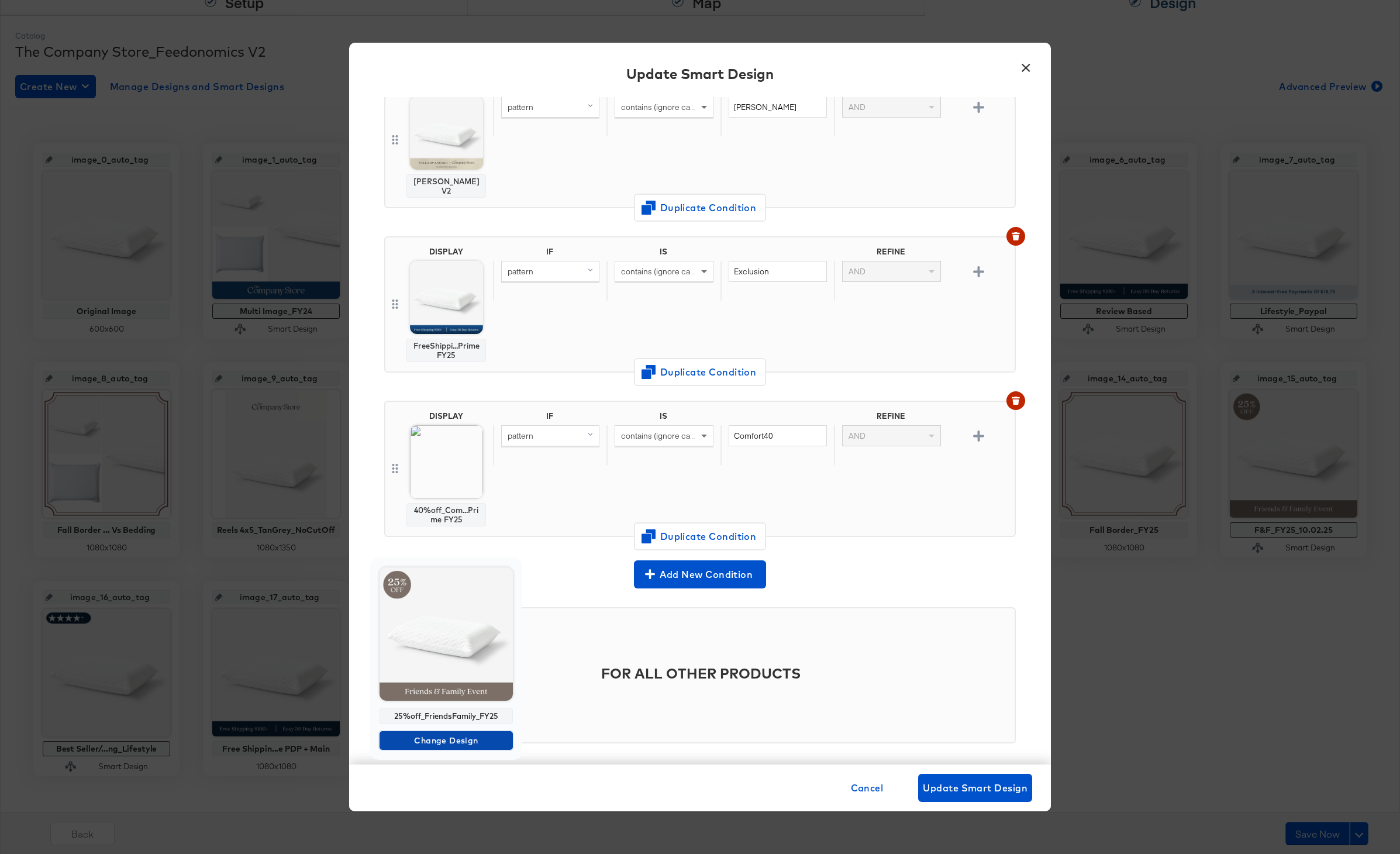
click at [443, 740] on span "Change Design" at bounding box center [446, 740] width 124 height 14
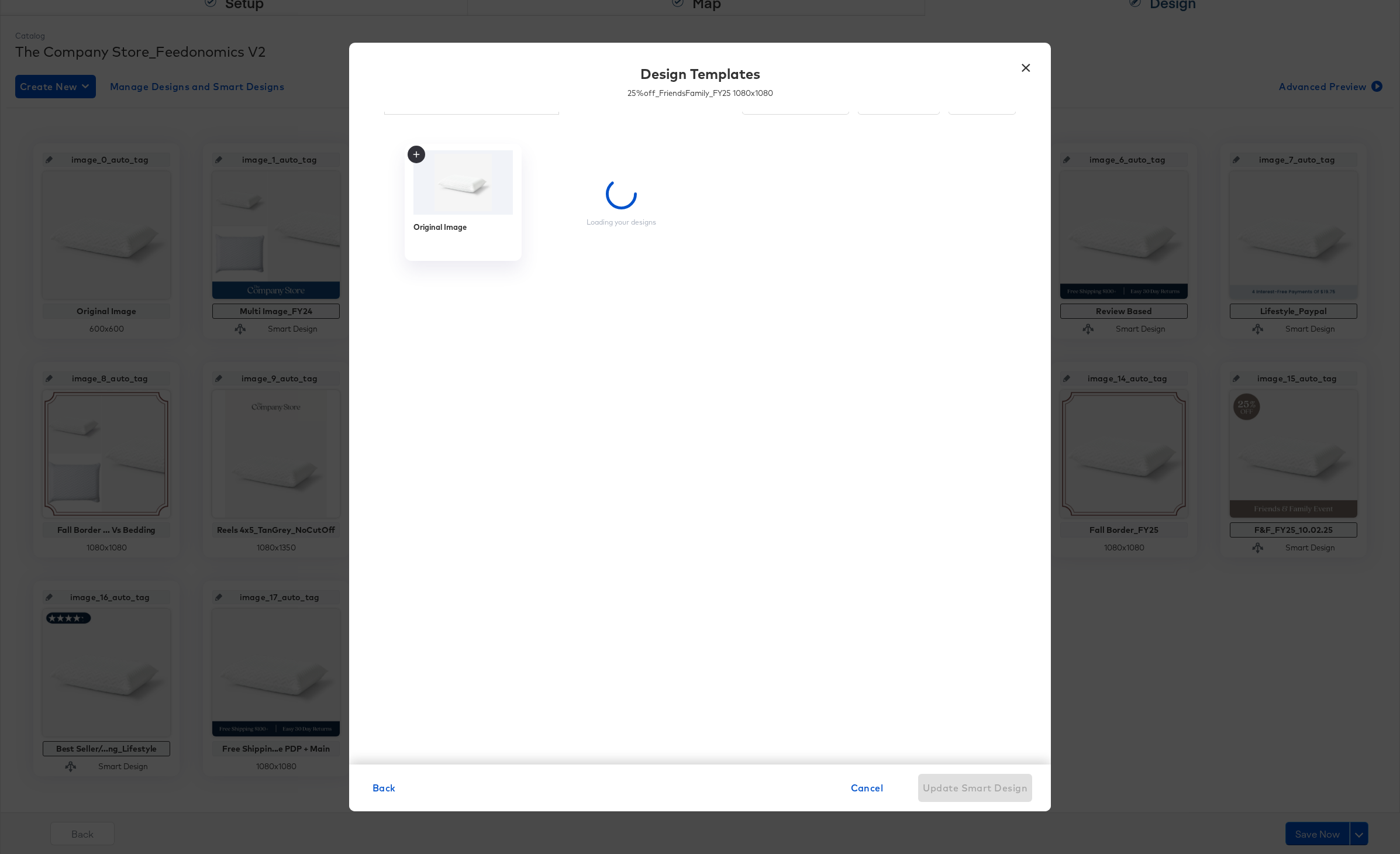
scroll to position [0, 0]
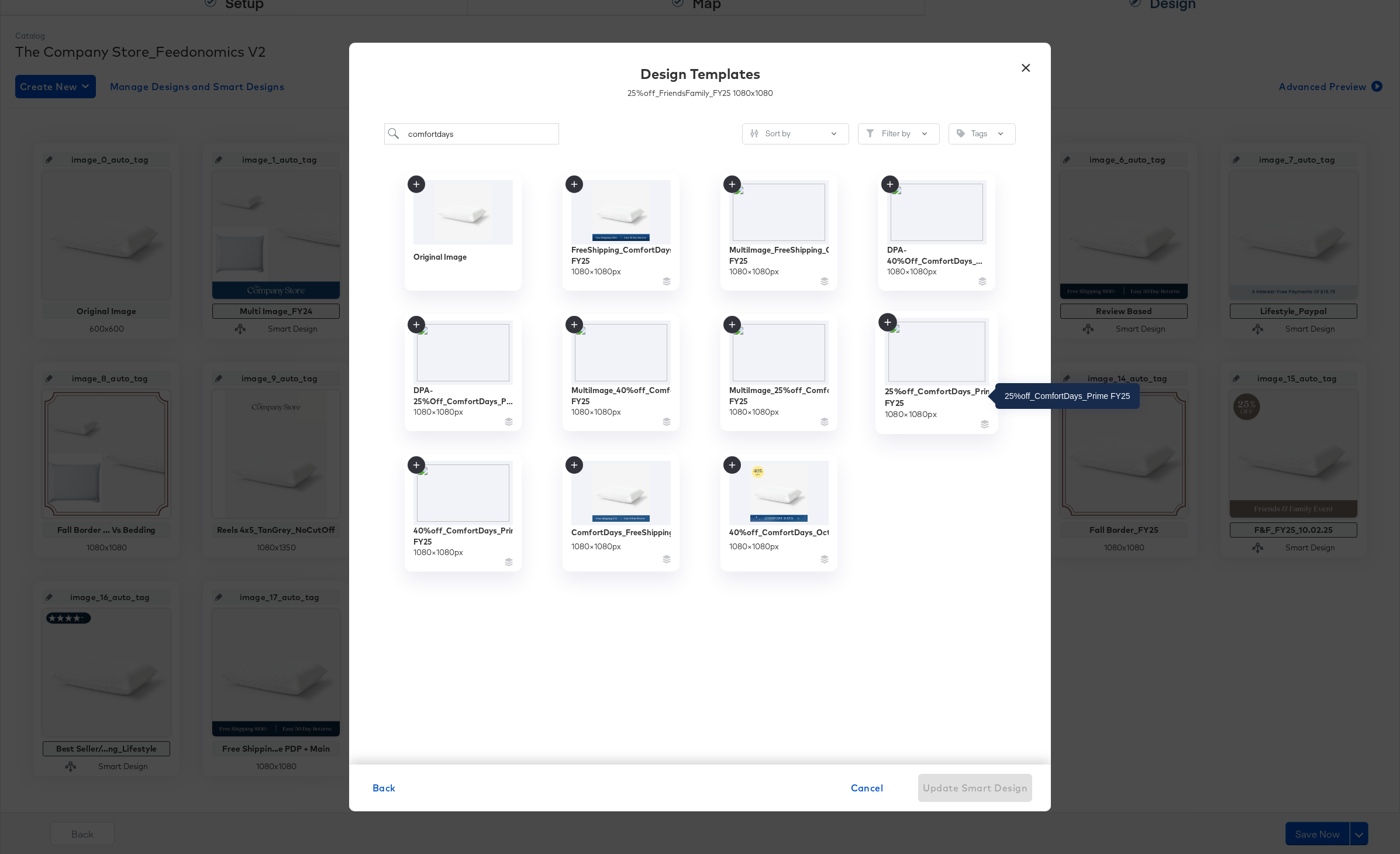
click at [957, 403] on div "25%off_ComfortDays_Prime FY25" at bounding box center [938, 397] width 105 height 23
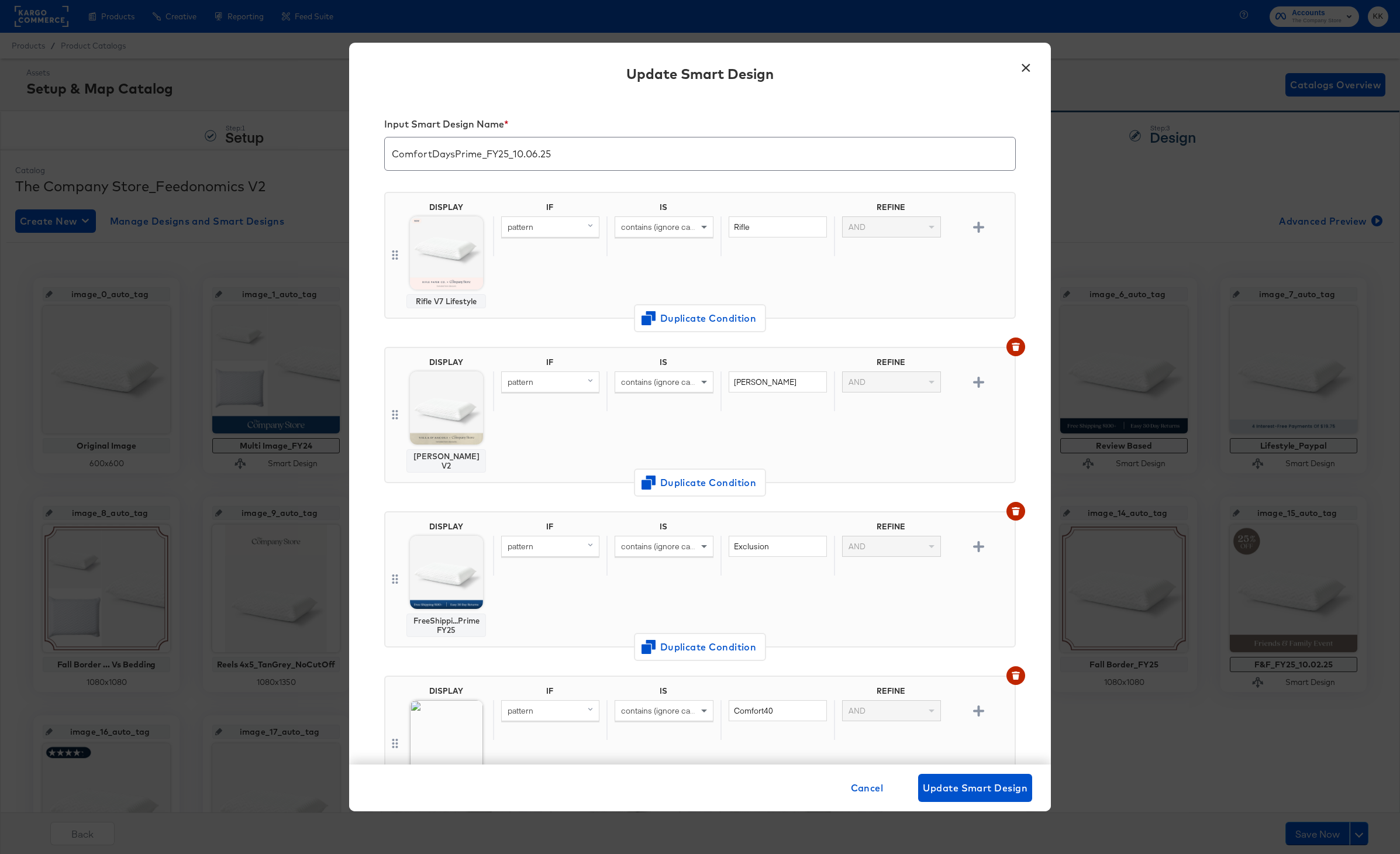
scroll to position [275, 0]
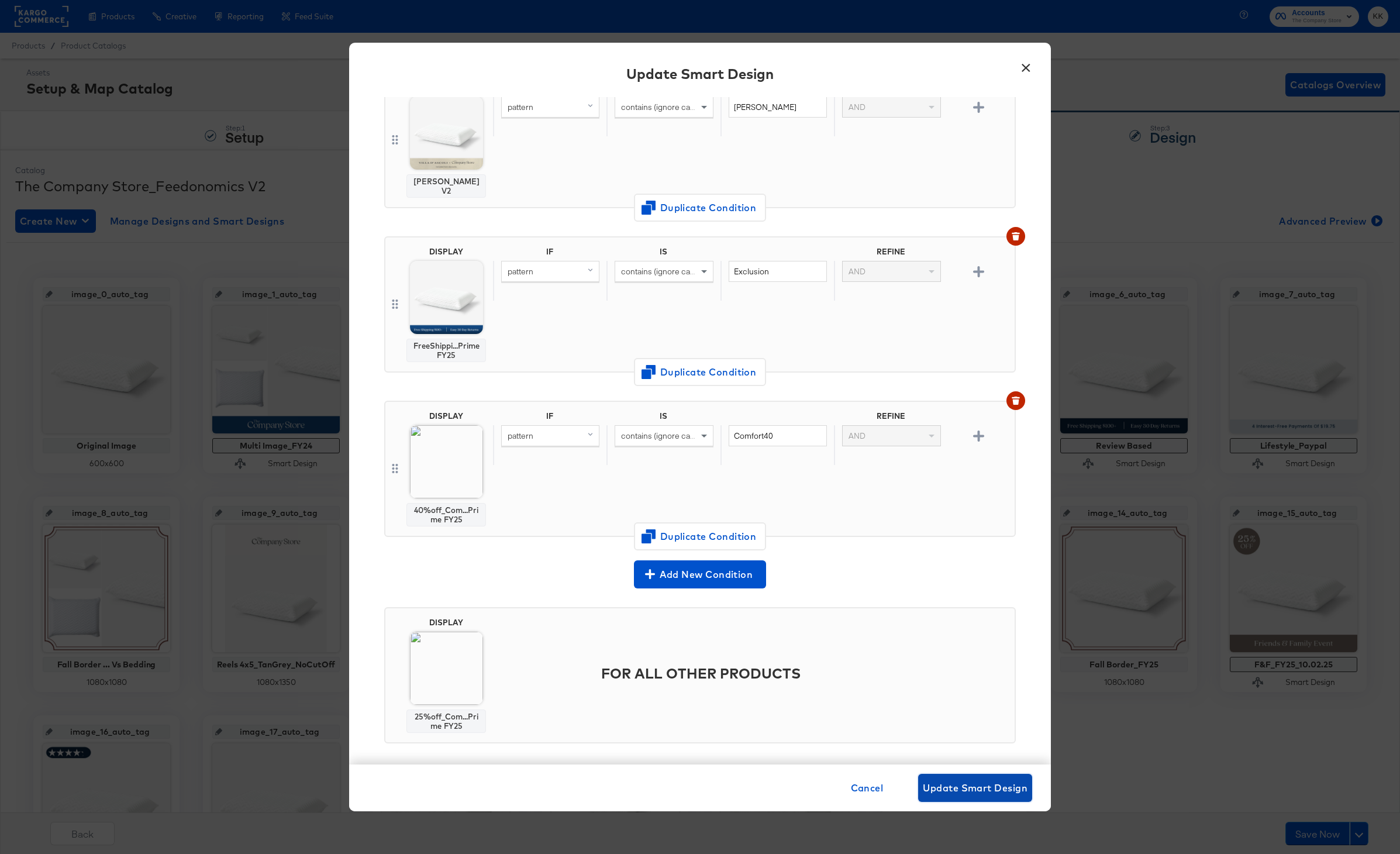
click at [987, 786] on span "Update Smart Design" at bounding box center [976, 788] width 105 height 17
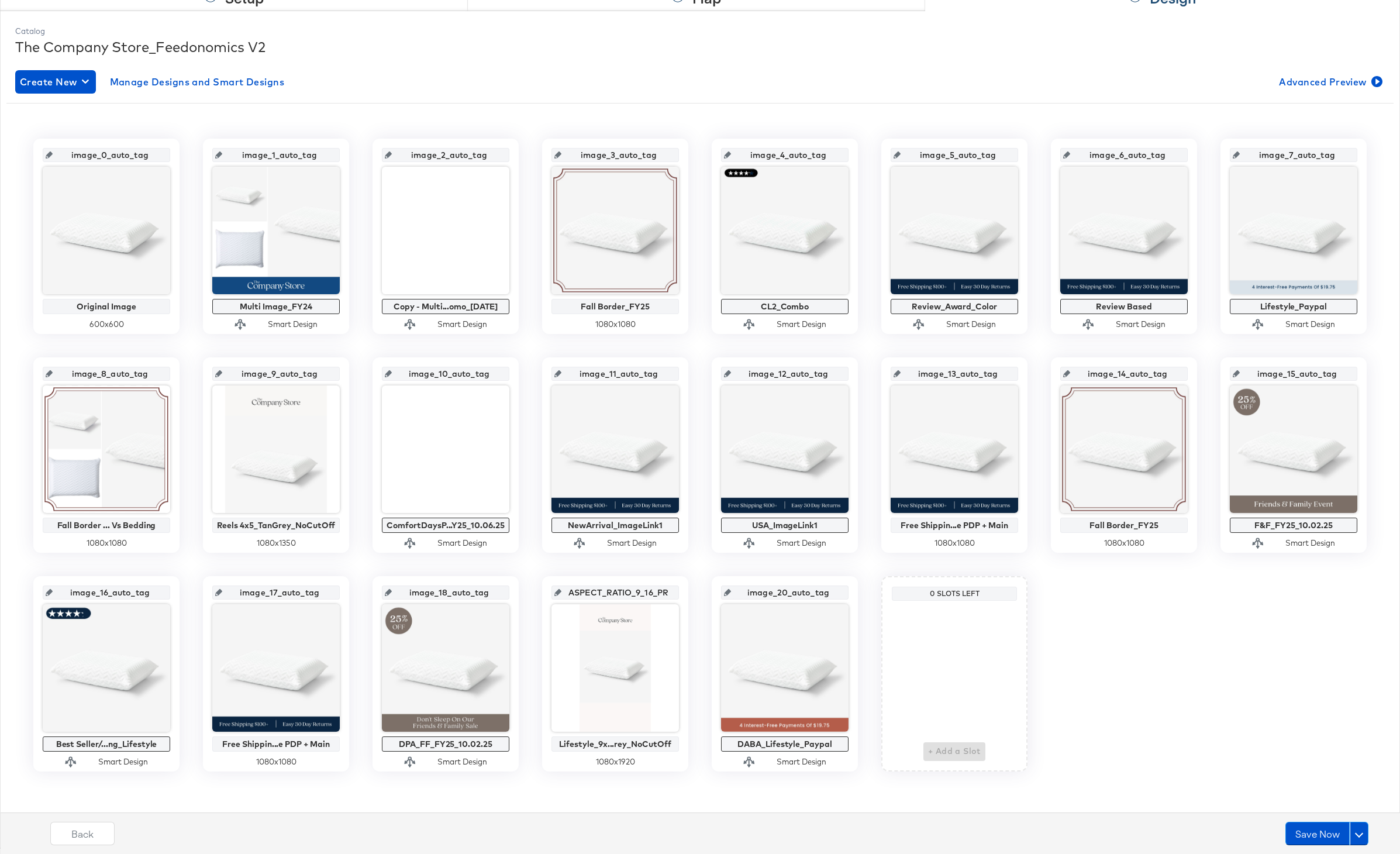
scroll to position [141, 0]
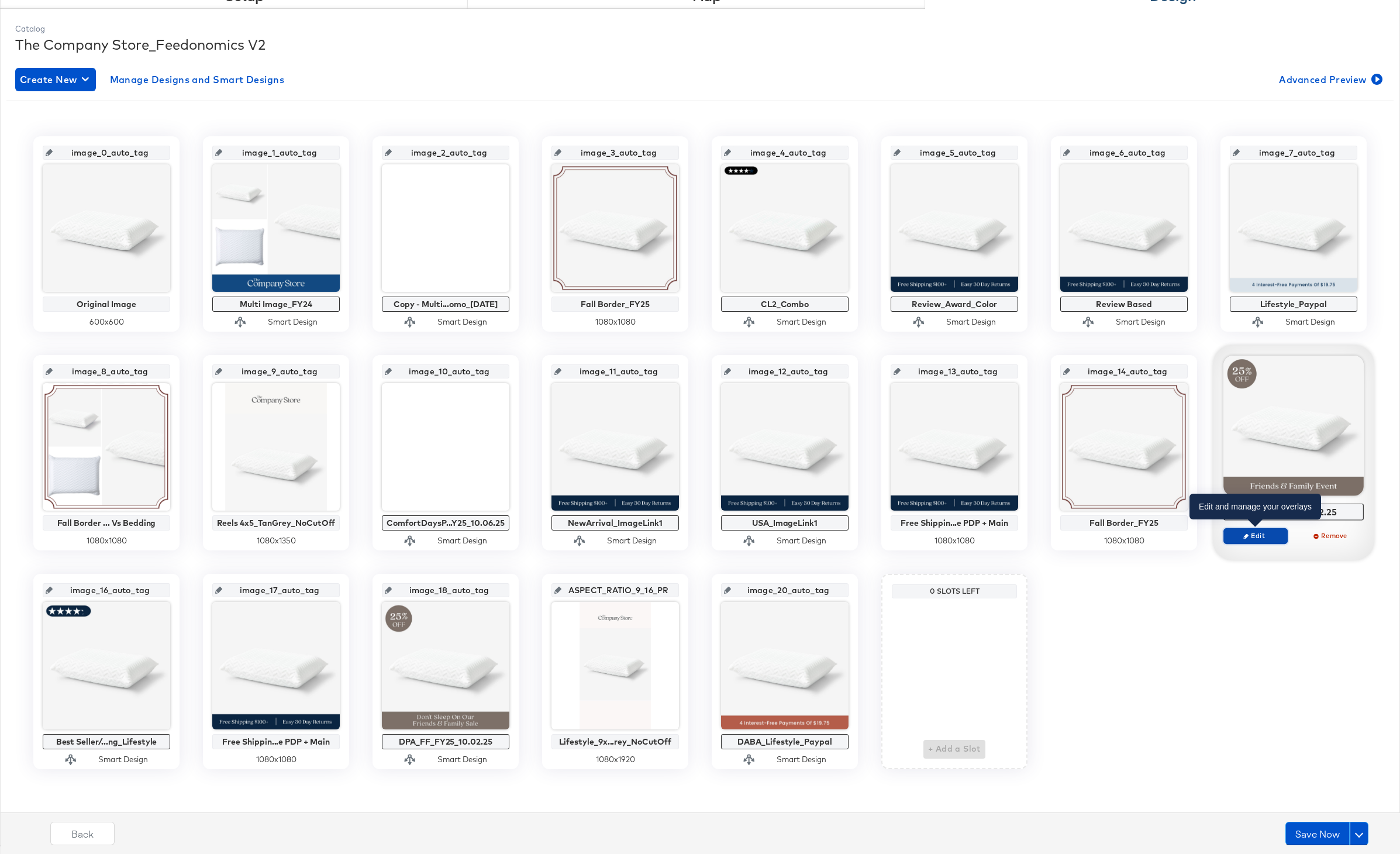
click at [1253, 530] on button "Edit" at bounding box center [1256, 536] width 65 height 17
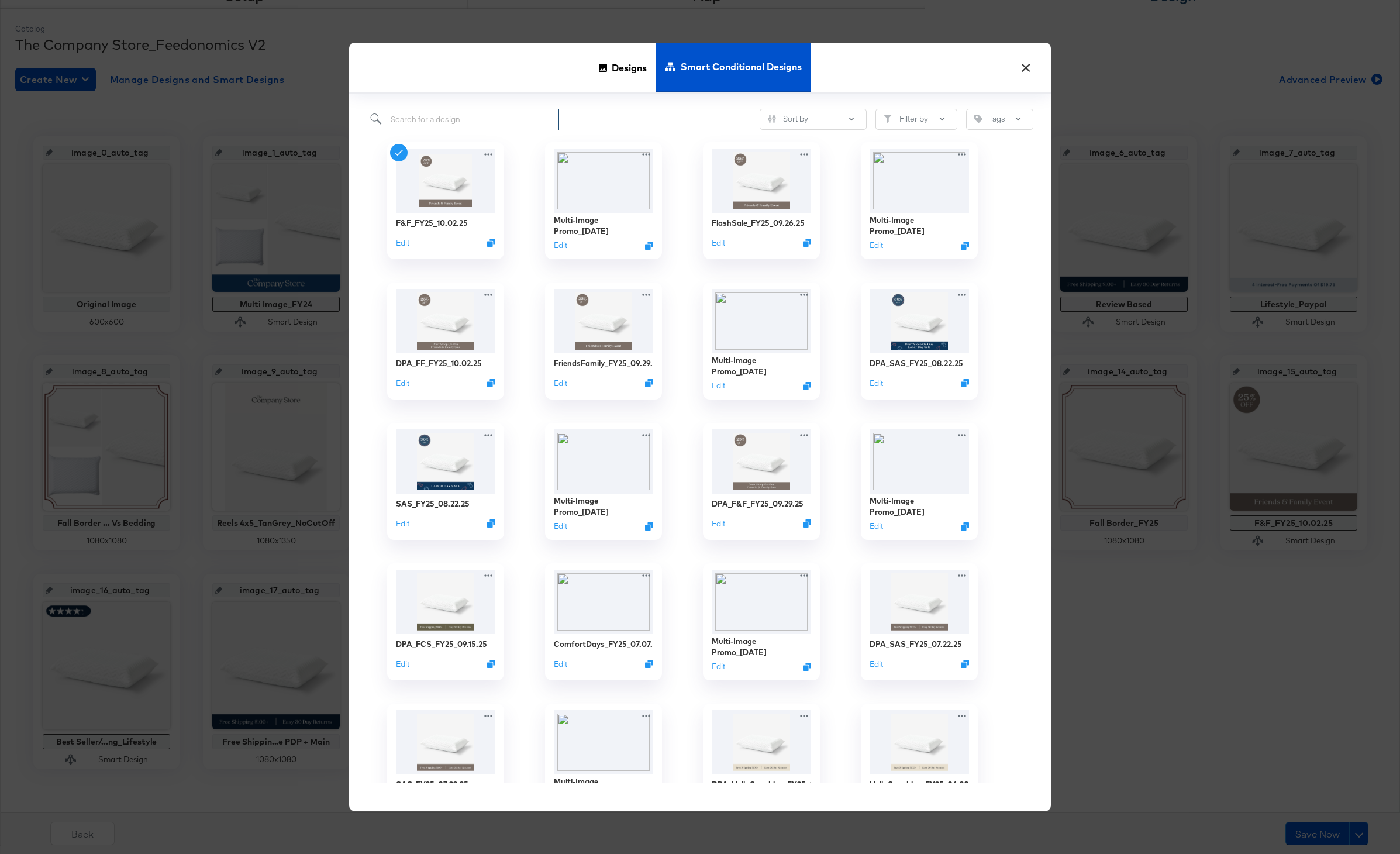
click at [462, 113] on input "search" at bounding box center [462, 119] width 192 height 22
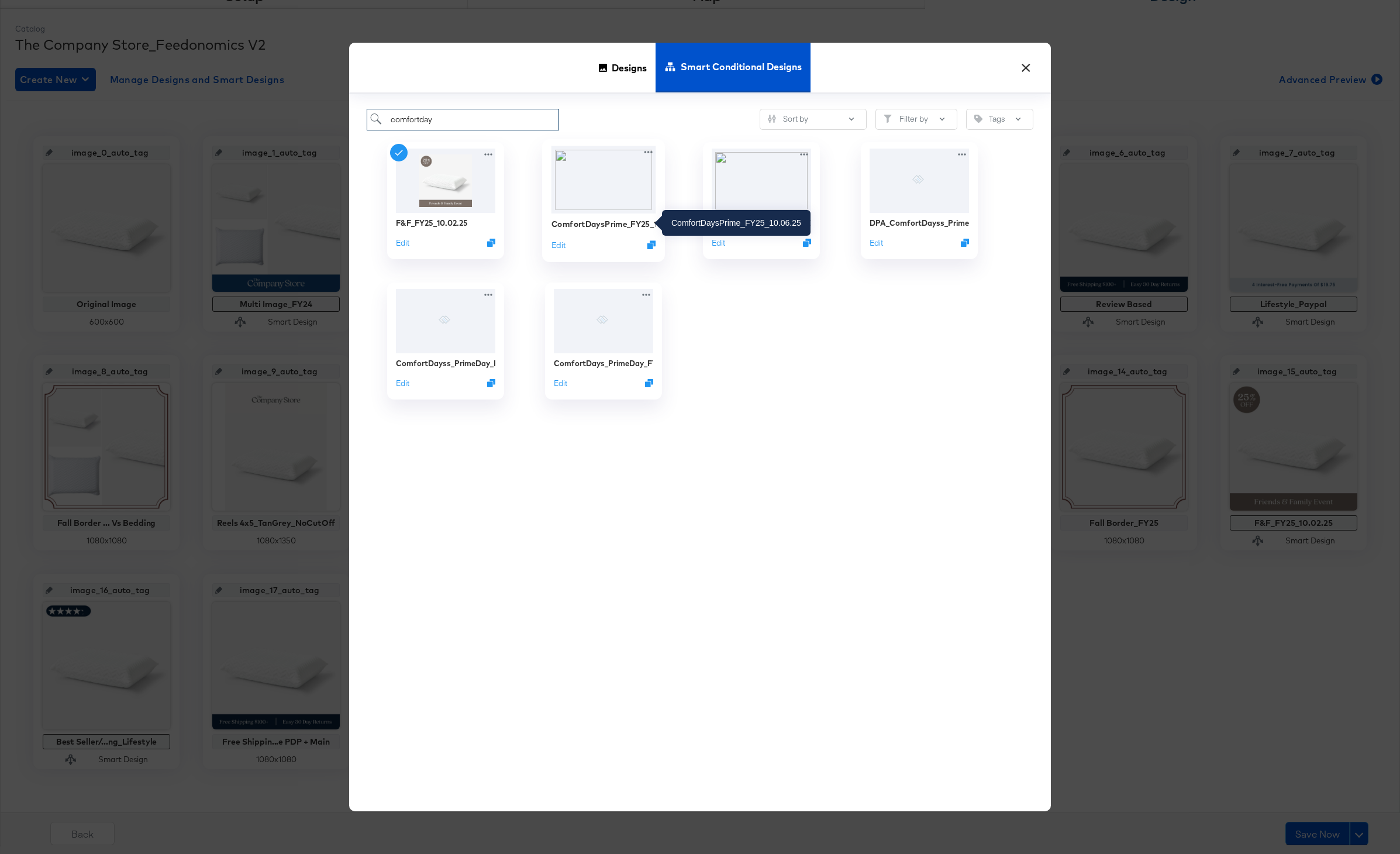
type input "comfortday"
click at [602, 224] on div "ComfortDaysPrime_FY25_10.06.25" at bounding box center [604, 223] width 105 height 11
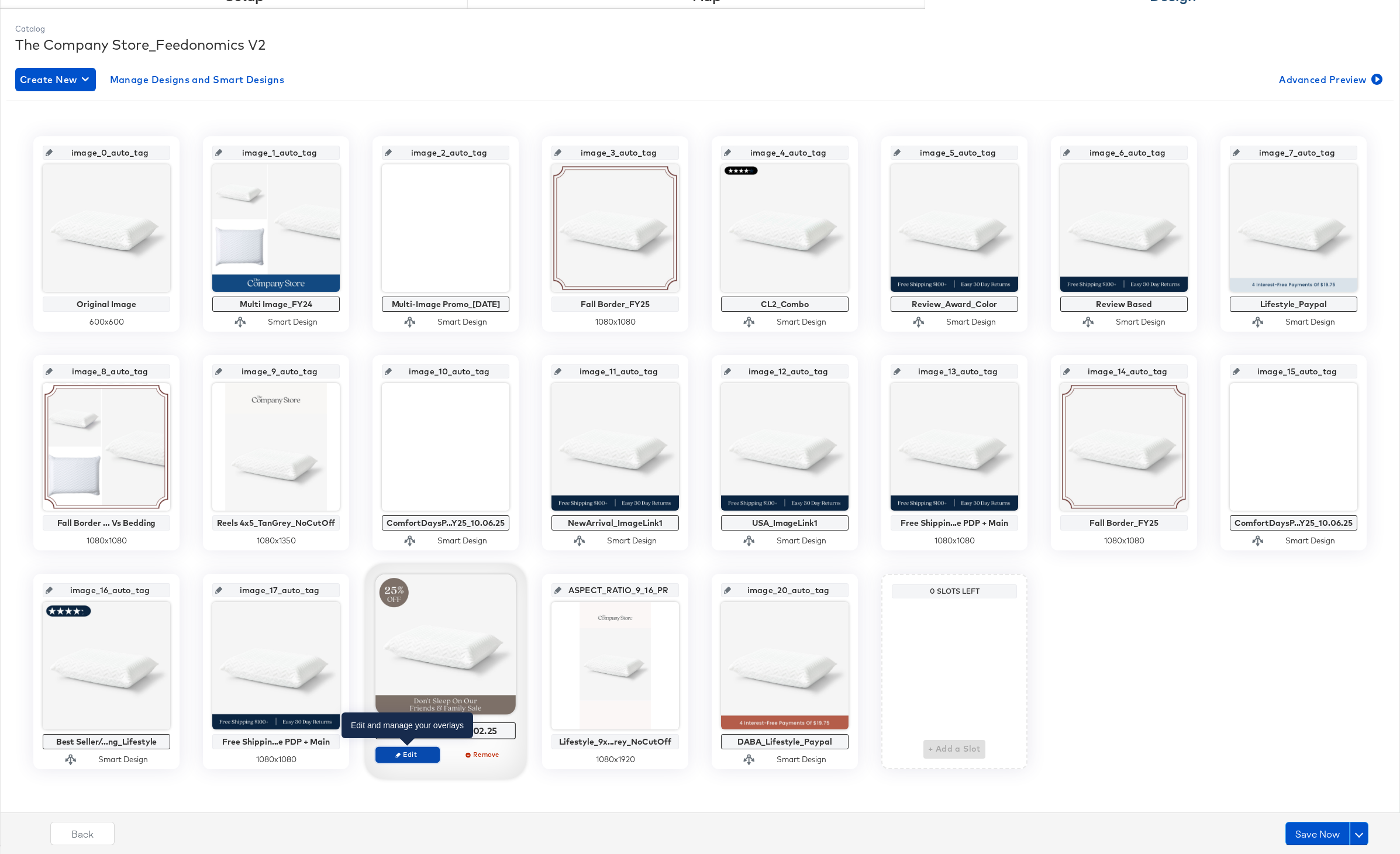
click at [415, 752] on span "Edit" at bounding box center [408, 755] width 54 height 9
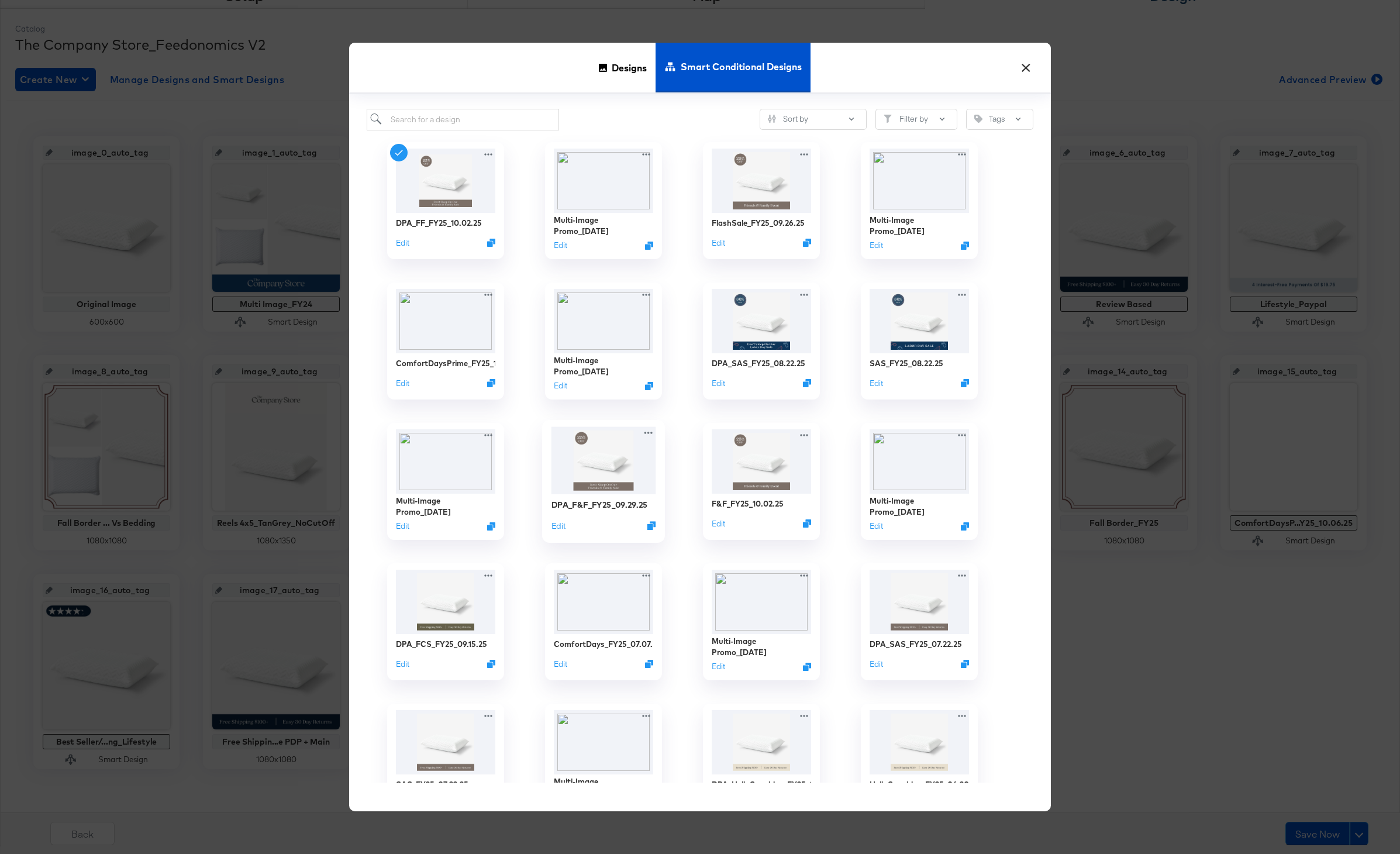
click at [613, 451] on img at bounding box center [604, 460] width 105 height 68
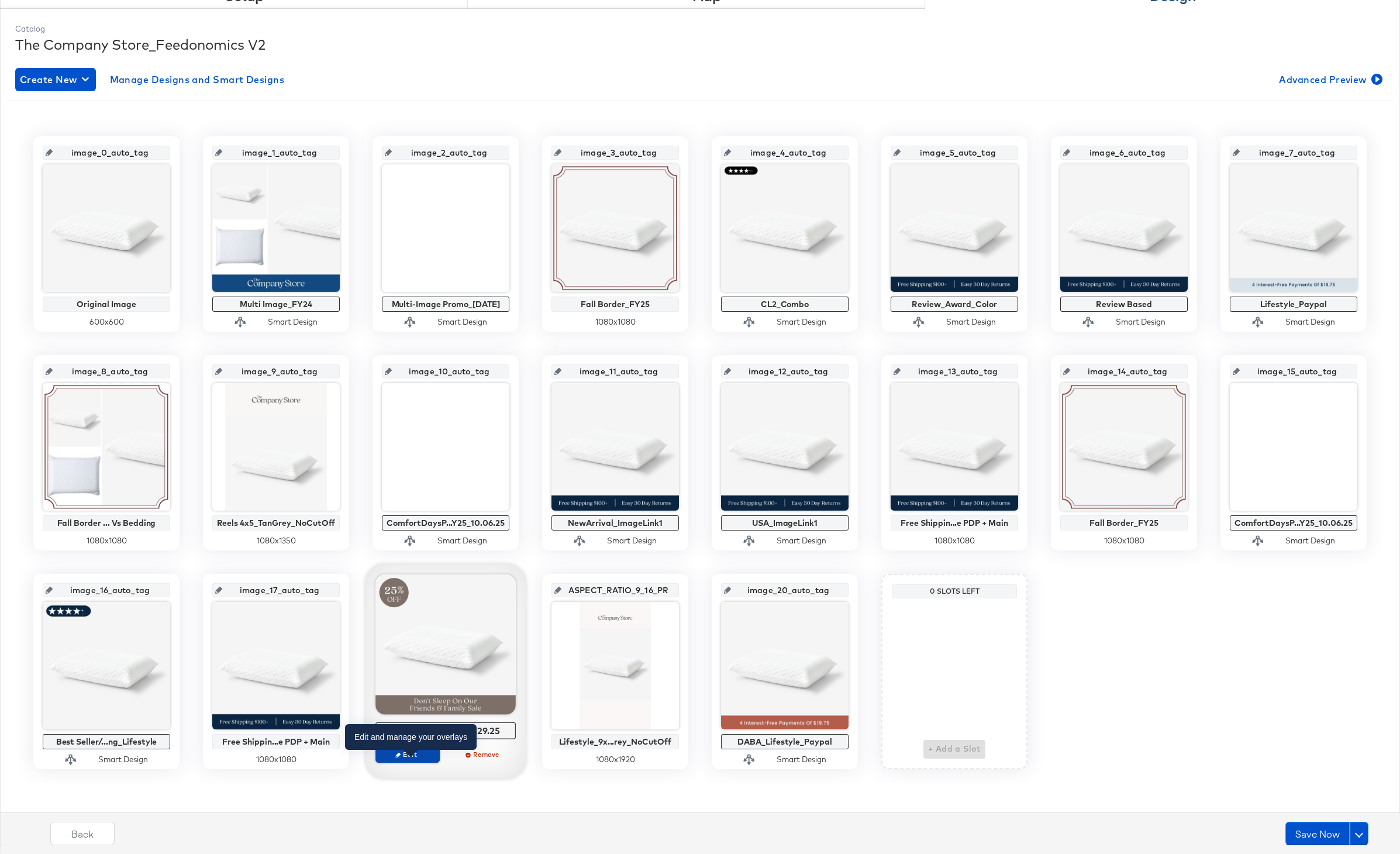
click at [411, 754] on span "Edit" at bounding box center [408, 755] width 54 height 9
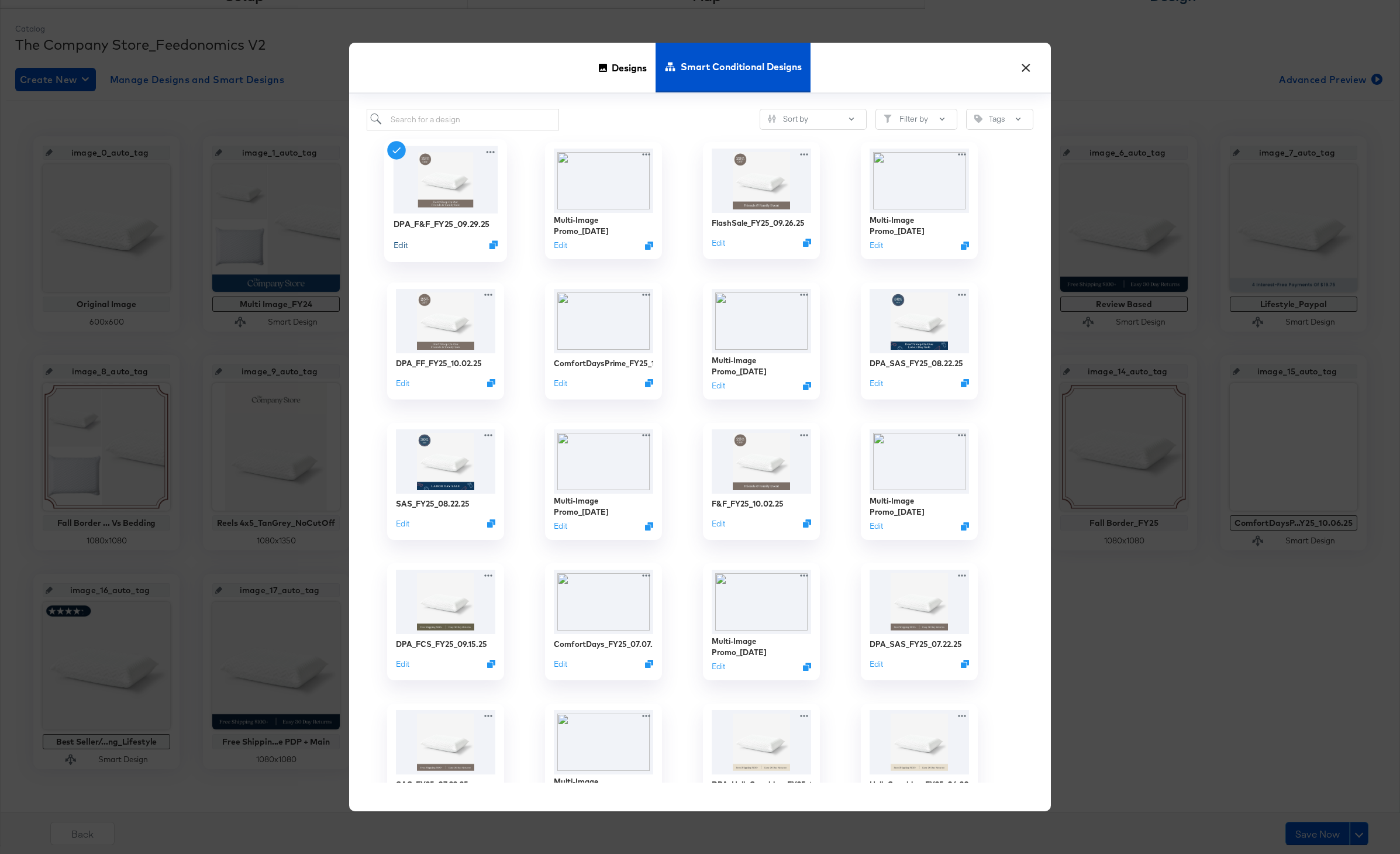
click at [403, 244] on button "Edit" at bounding box center [401, 244] width 14 height 11
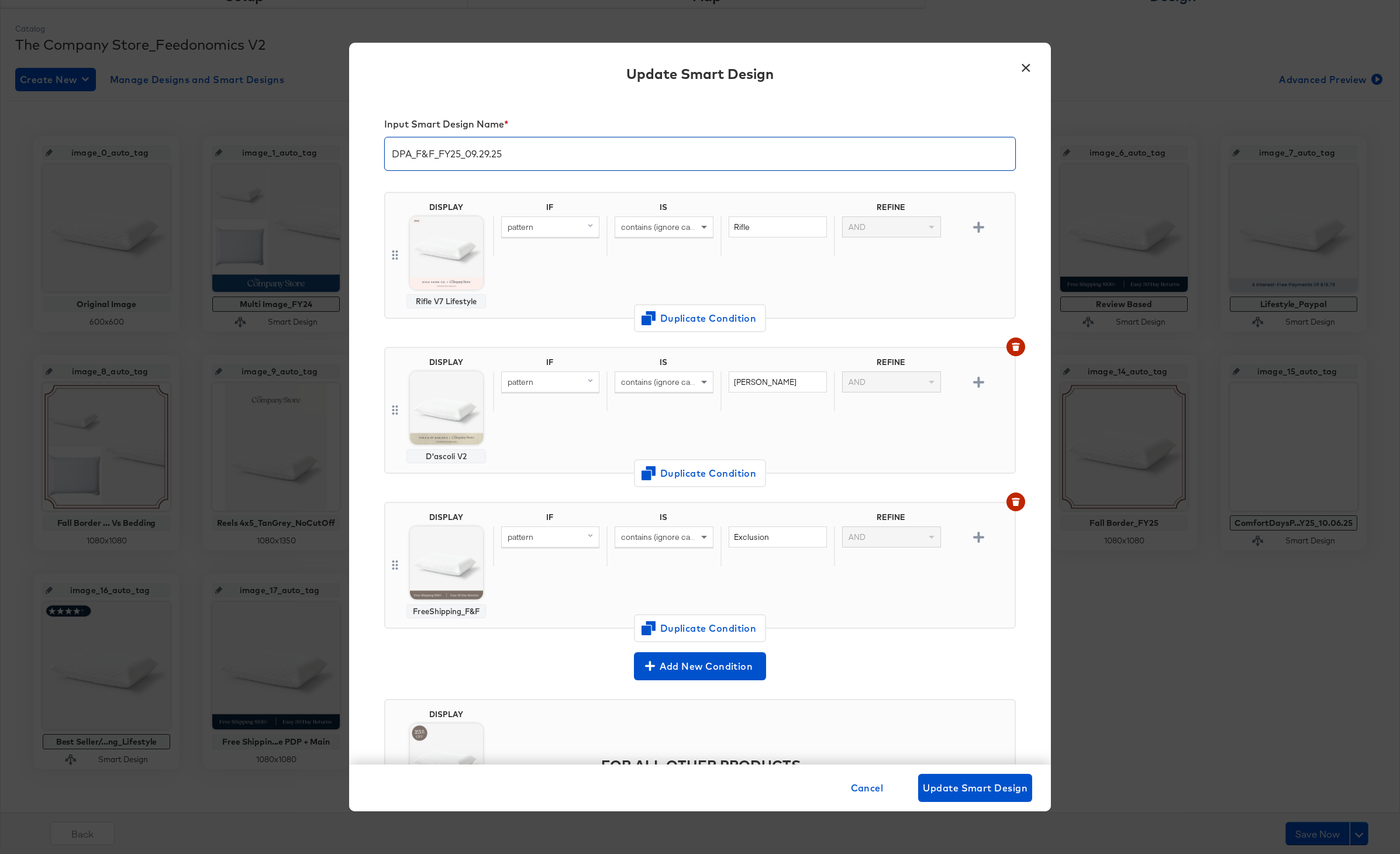
click at [475, 156] on input "DPA_F&F_FY25_09.29.25" at bounding box center [700, 149] width 631 height 33
type input "DPA_F&F_FY25_10.06.25"
click at [445, 639] on span "Change Design" at bounding box center [446, 644] width 124 height 14
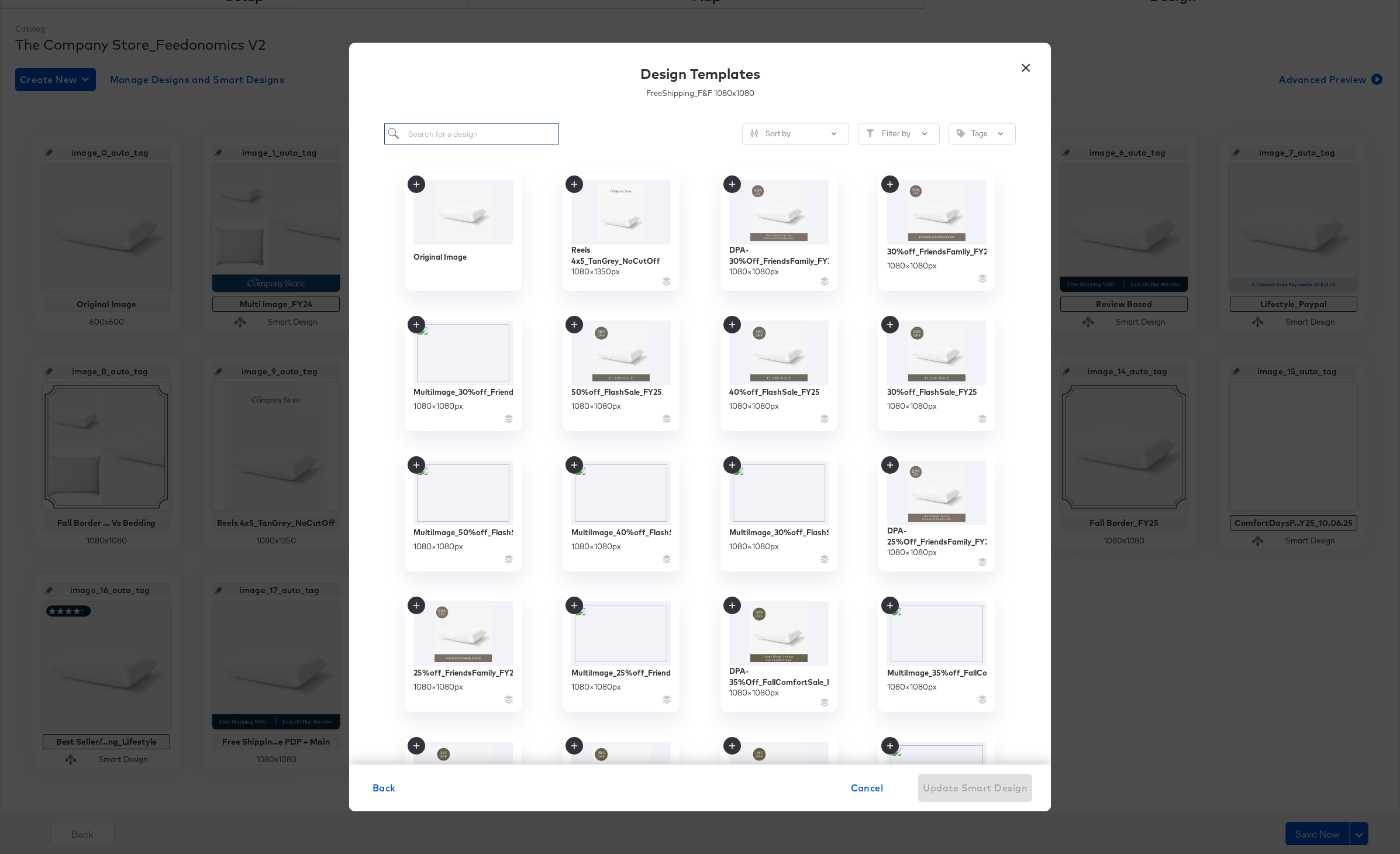
click at [439, 134] on input "search" at bounding box center [471, 134] width 175 height 22
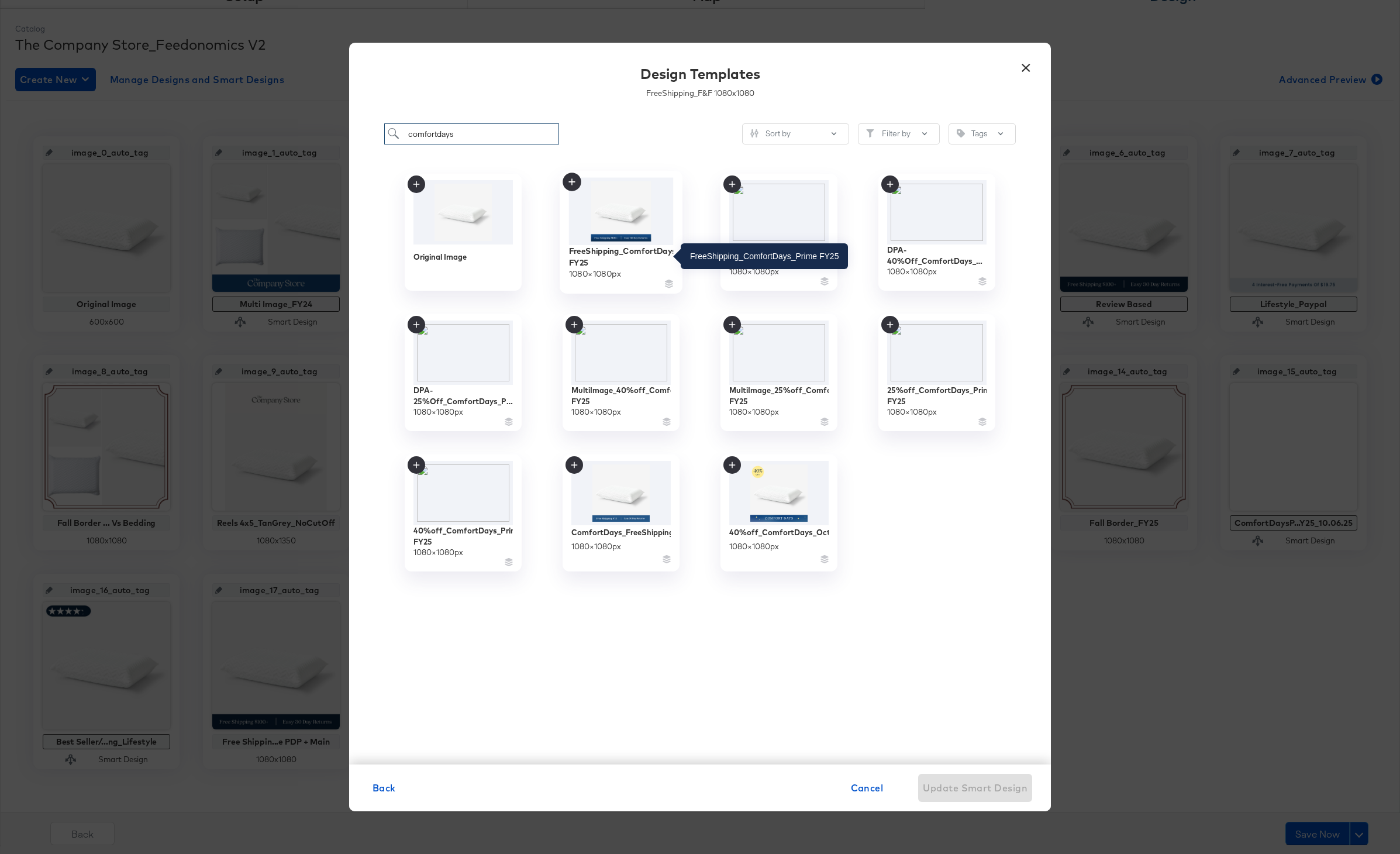
type input "comfortdays"
click at [632, 249] on div "FreeShipping_ComfortDays_Prime FY25" at bounding box center [622, 257] width 105 height 23
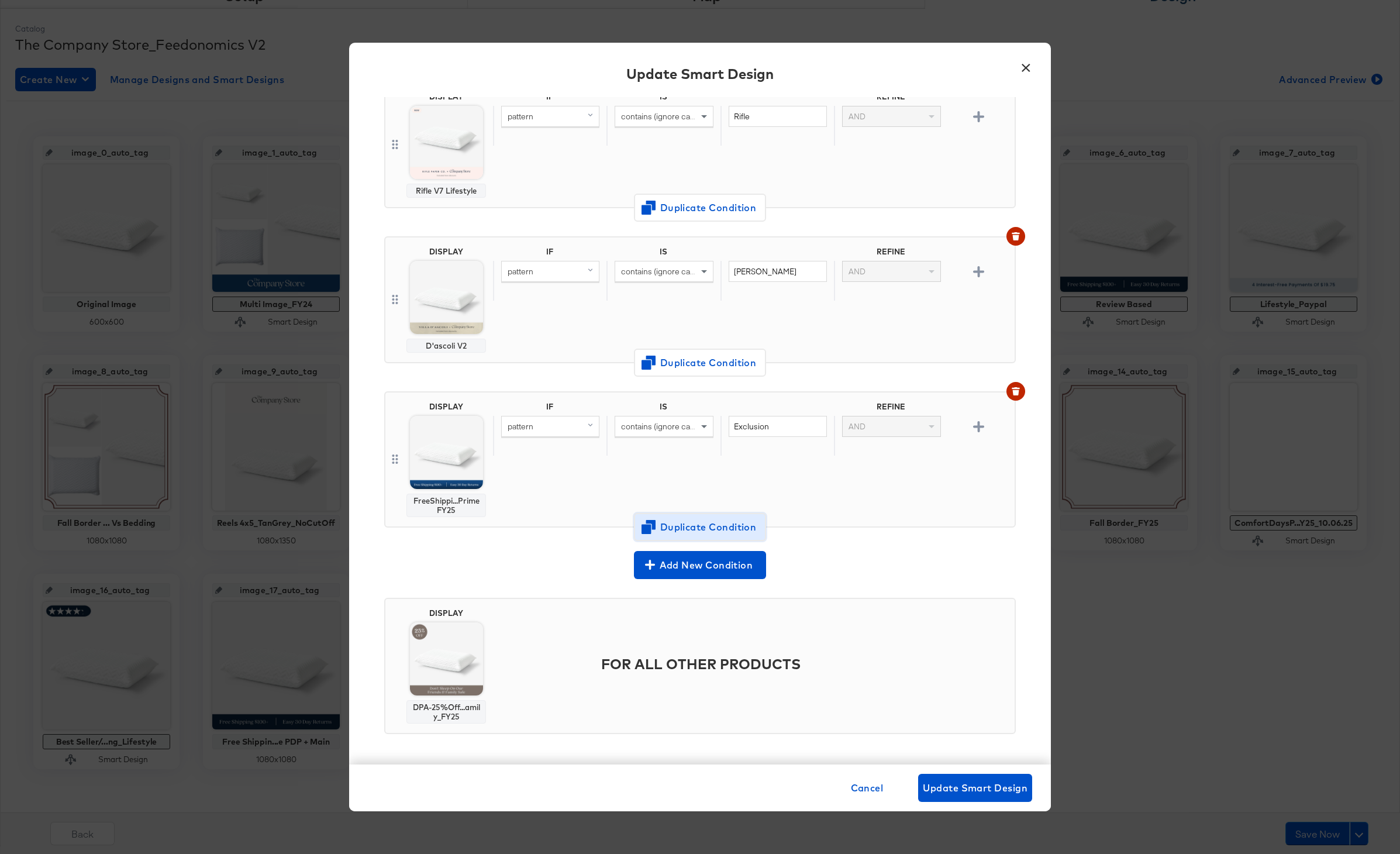
click at [694, 518] on span "Duplicate Condition" at bounding box center [699, 527] width 113 height 17
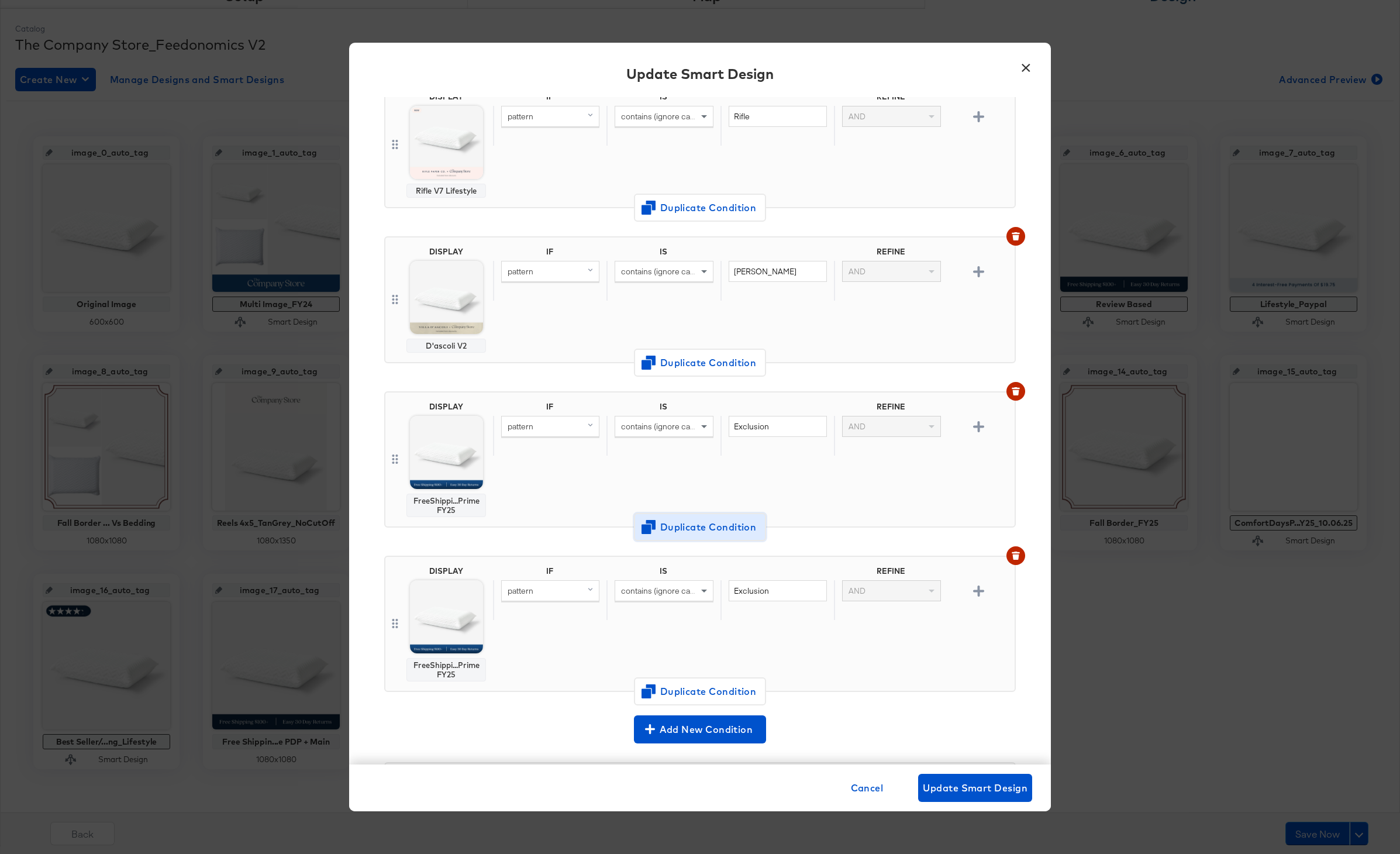
scroll to position [275, 0]
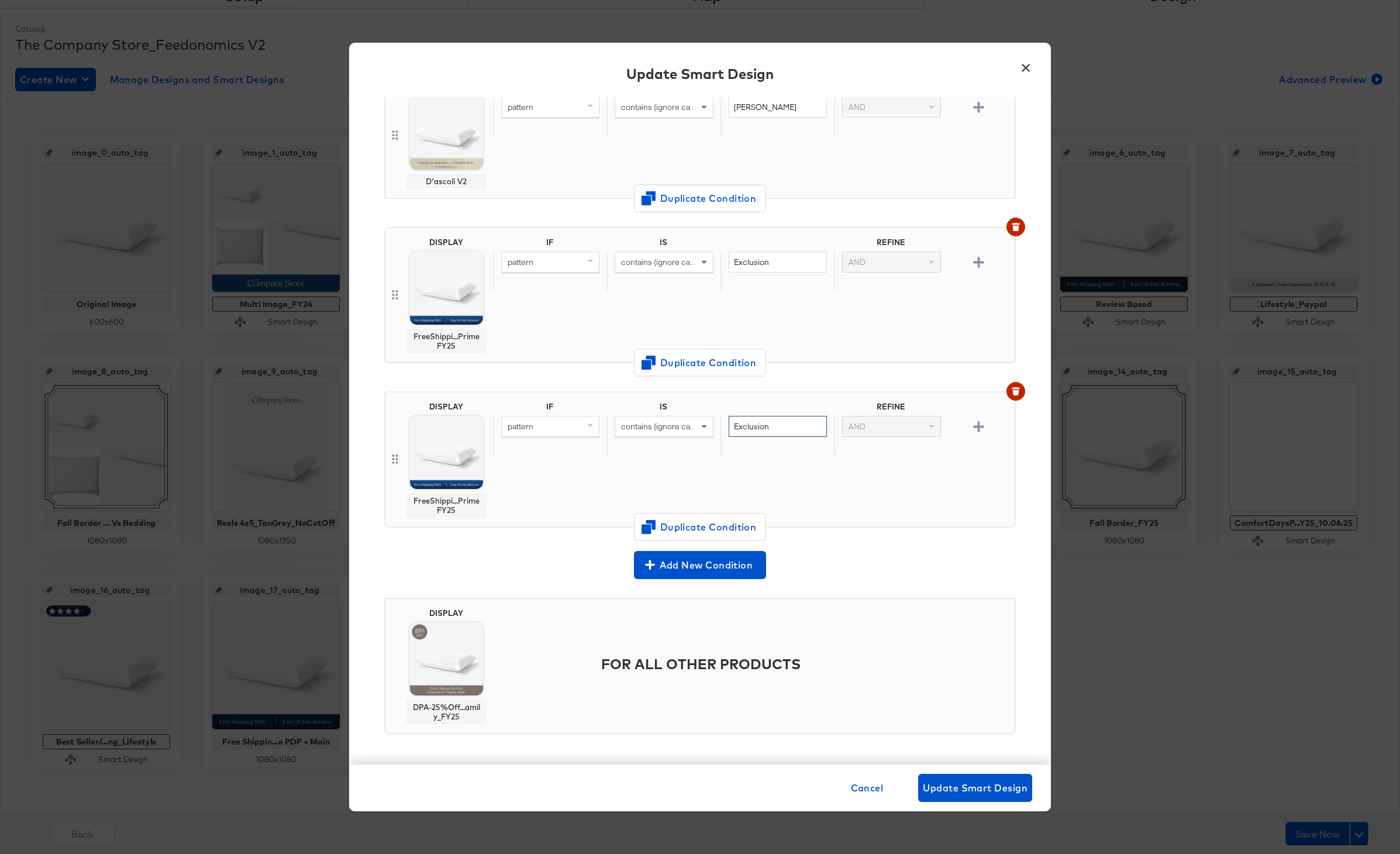
drag, startPoint x: 799, startPoint y: 420, endPoint x: 689, endPoint y: 420, distance: 110.0
click at [689, 420] on div "pattern contains (ignore case) Exclusion AND" at bounding box center [751, 436] width 517 height 40
drag, startPoint x: 783, startPoint y: 430, endPoint x: 695, endPoint y: 406, distance: 91.2
click at [682, 427] on div "pattern contains (ignore case) Exclusion AND" at bounding box center [751, 436] width 517 height 40
type input "Comfort40"
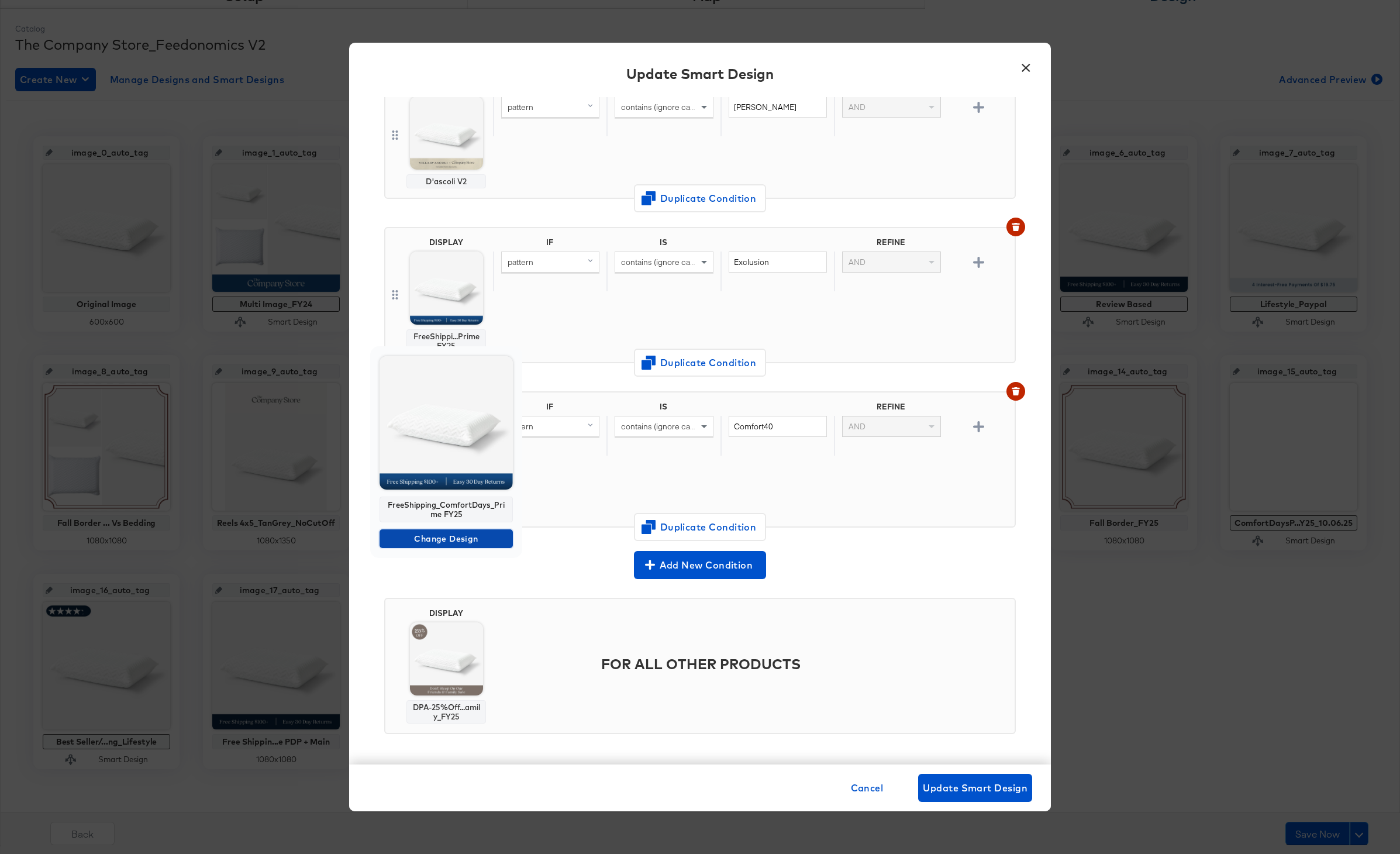
click at [452, 541] on span "Change Design" at bounding box center [446, 538] width 124 height 14
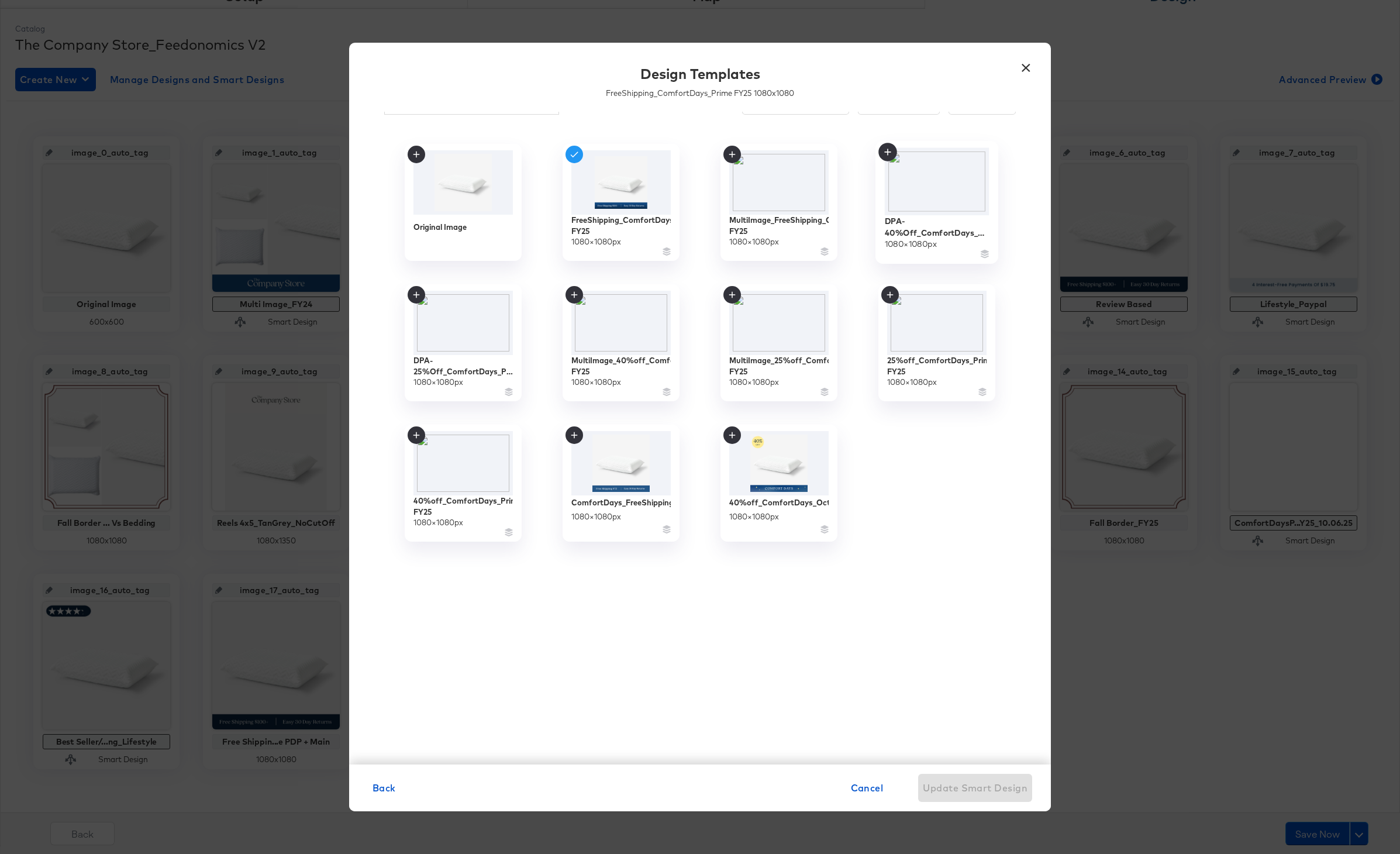
click at [923, 241] on div "1080 × 1080 px" at bounding box center [911, 244] width 52 height 11
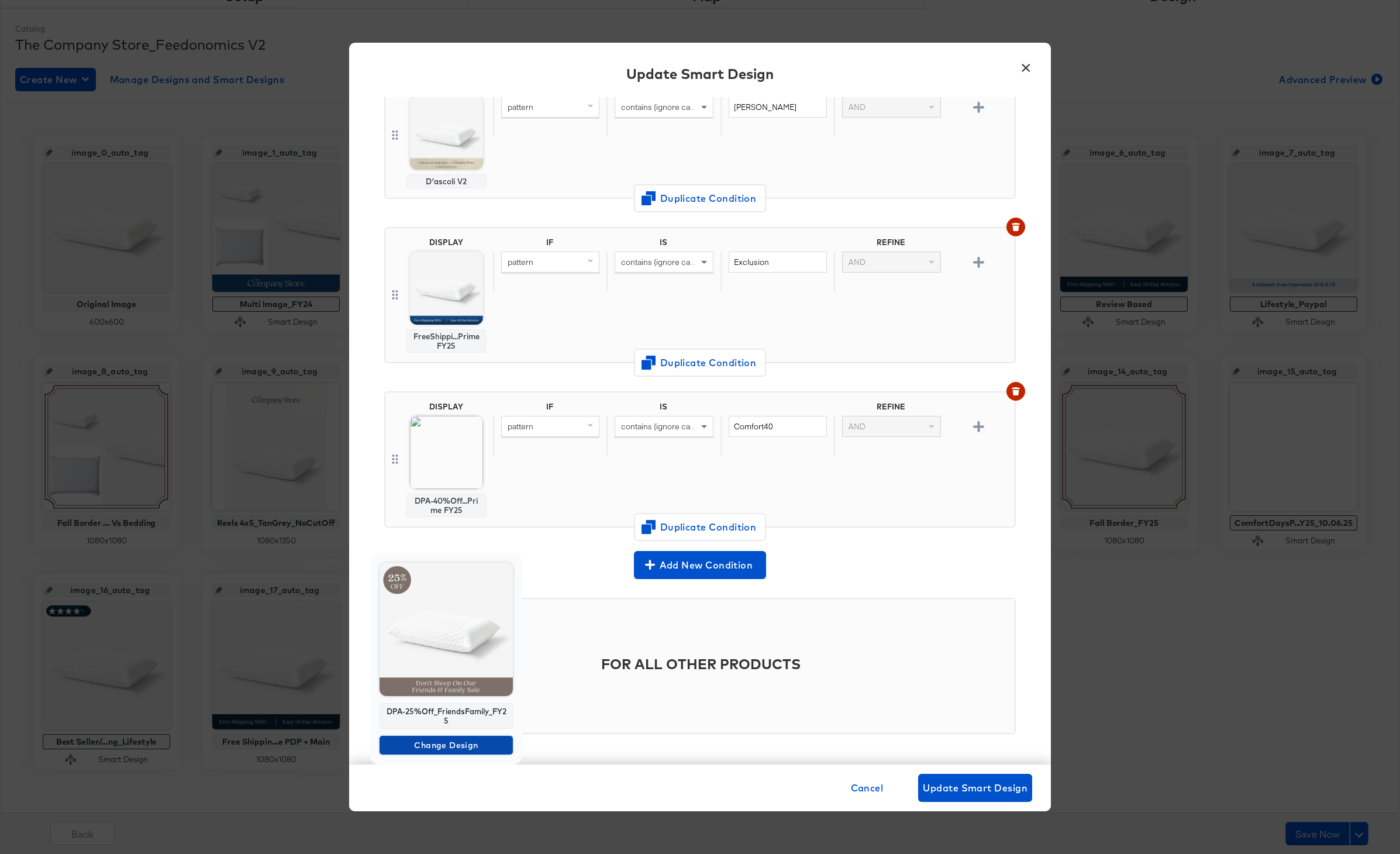
click at [446, 742] on span "Change Design" at bounding box center [446, 745] width 124 height 14
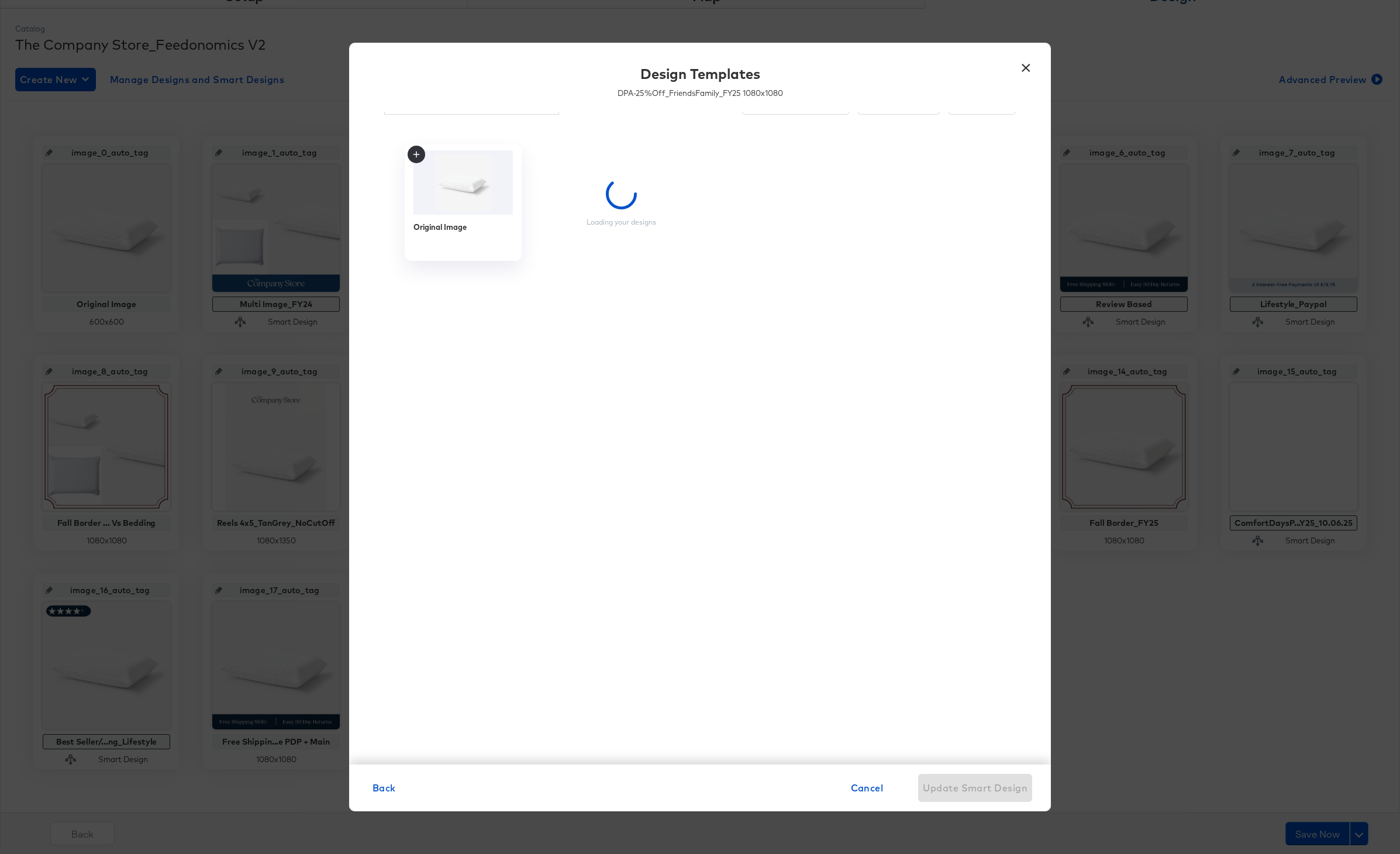
scroll to position [0, 0]
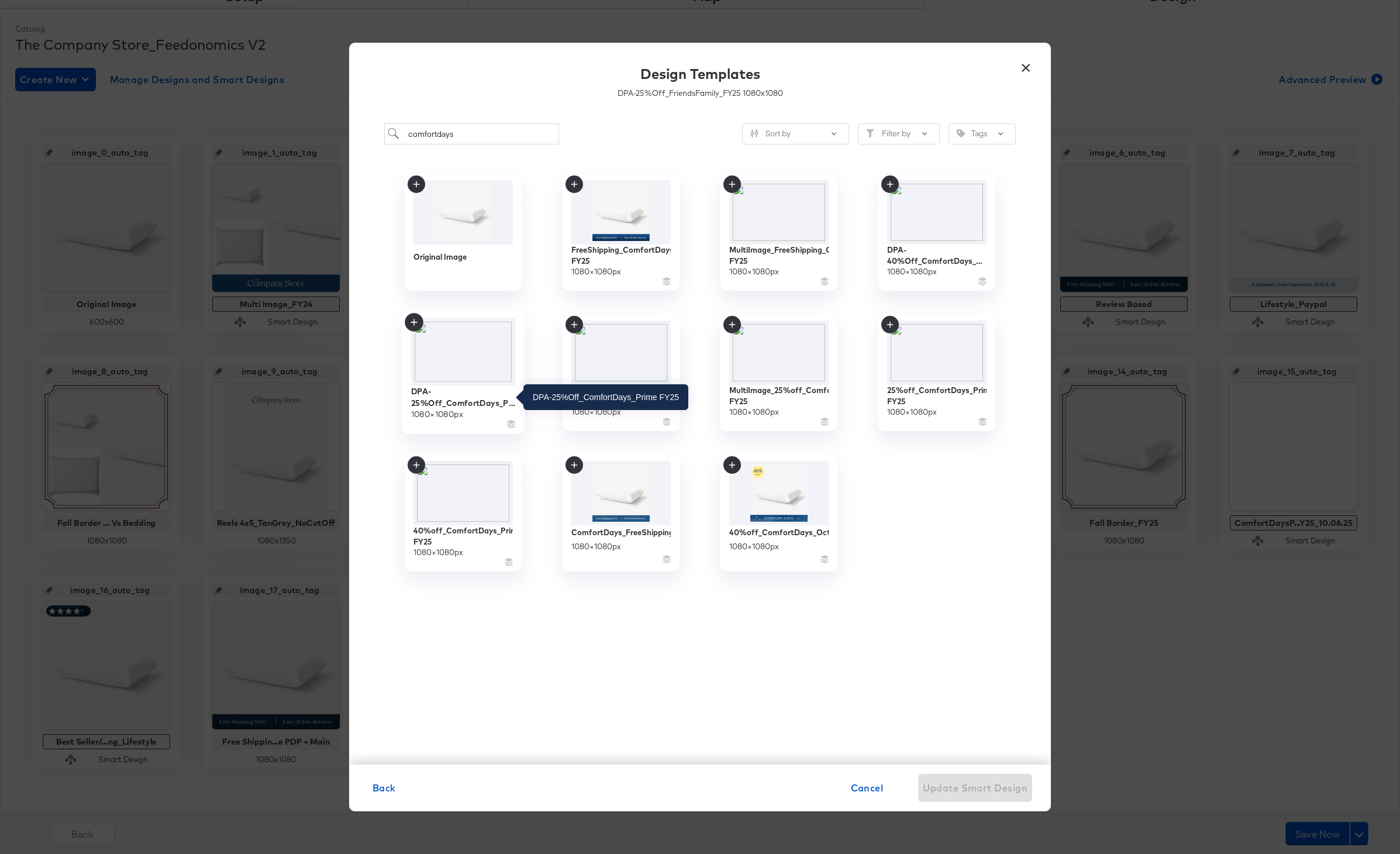
click at [461, 399] on div "DPA-25%Off_ComfortDays_Prime FY25" at bounding box center [464, 397] width 105 height 23
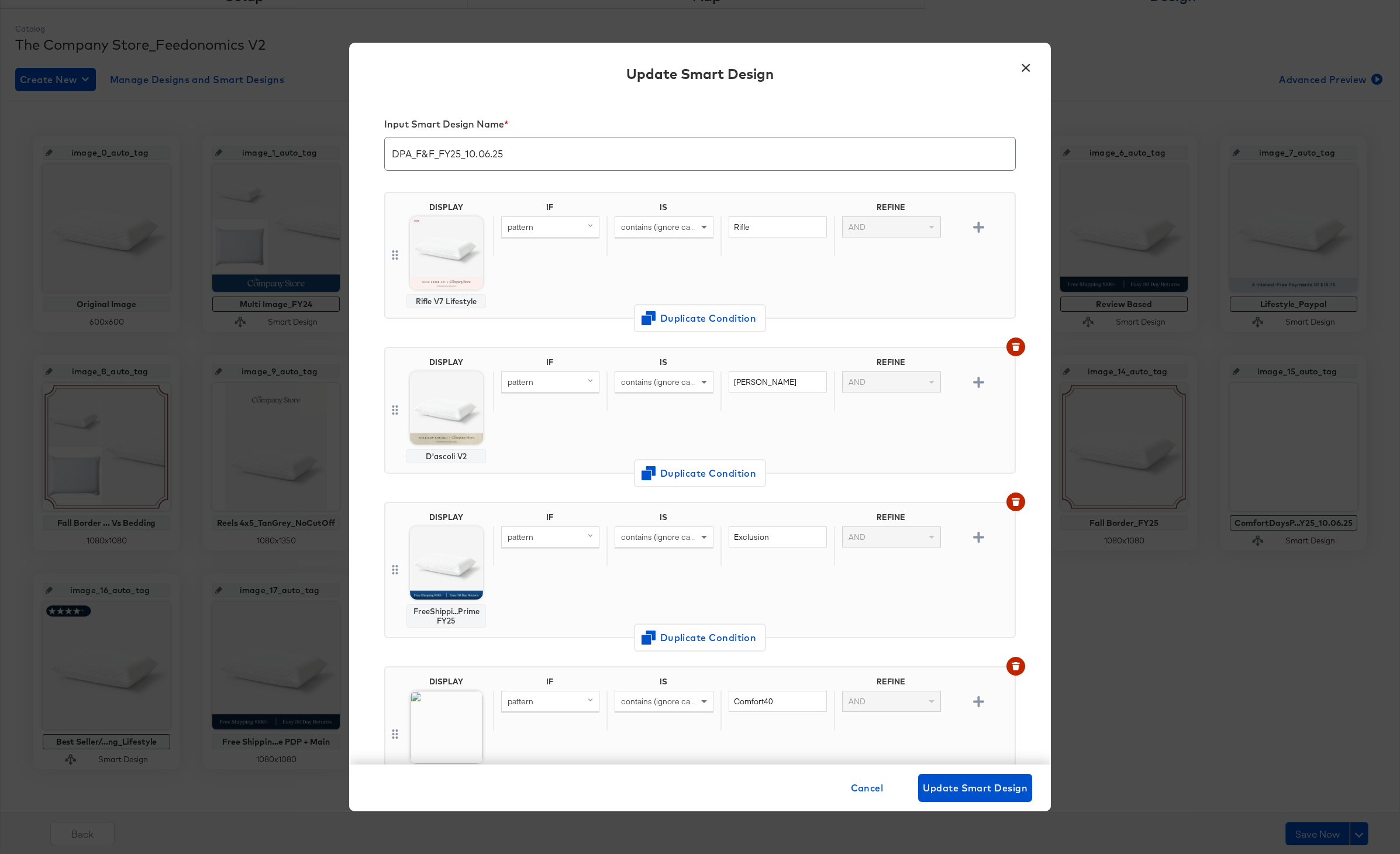
scroll to position [275, 0]
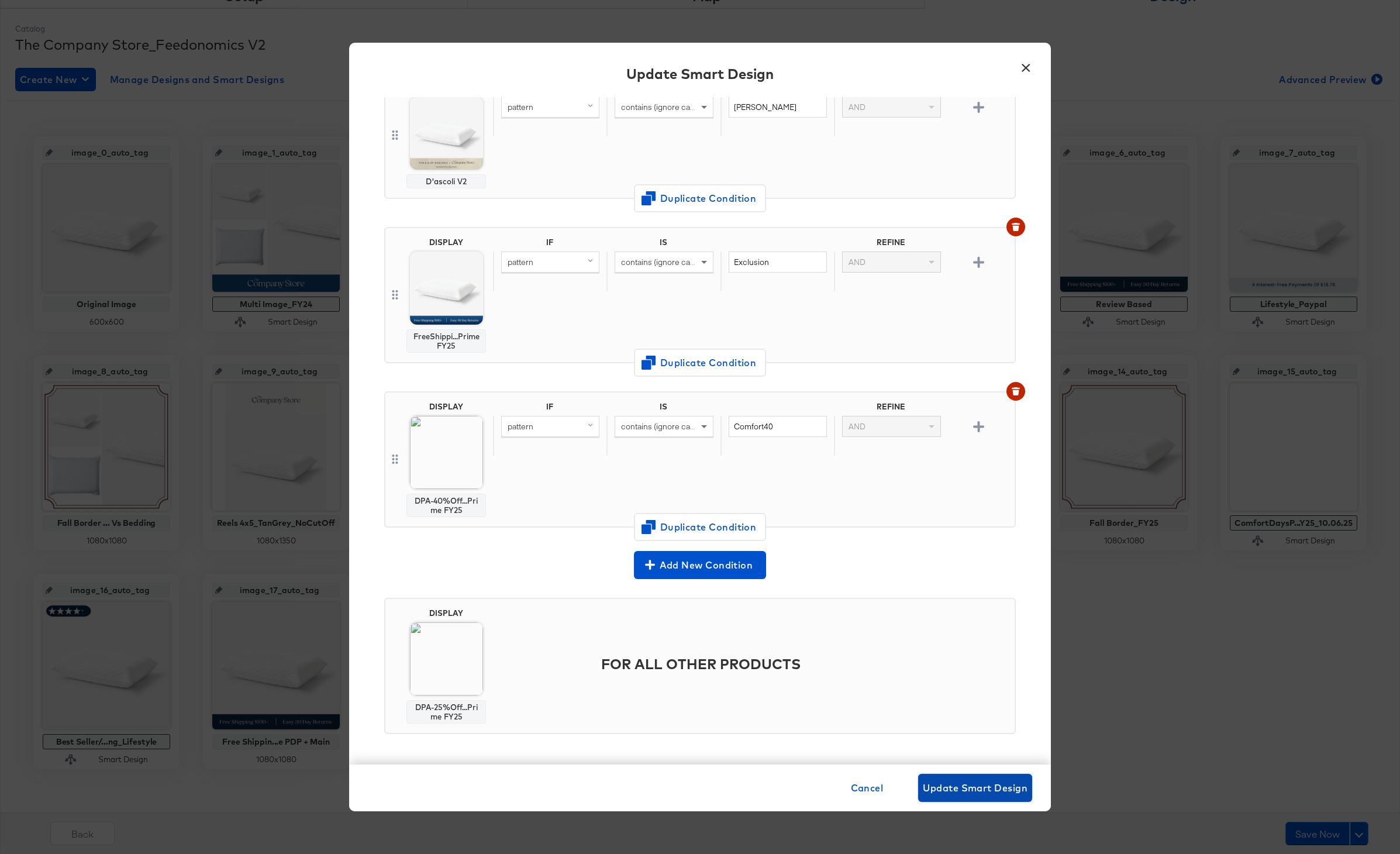
click at [995, 787] on span "Update Smart Design" at bounding box center [976, 788] width 105 height 17
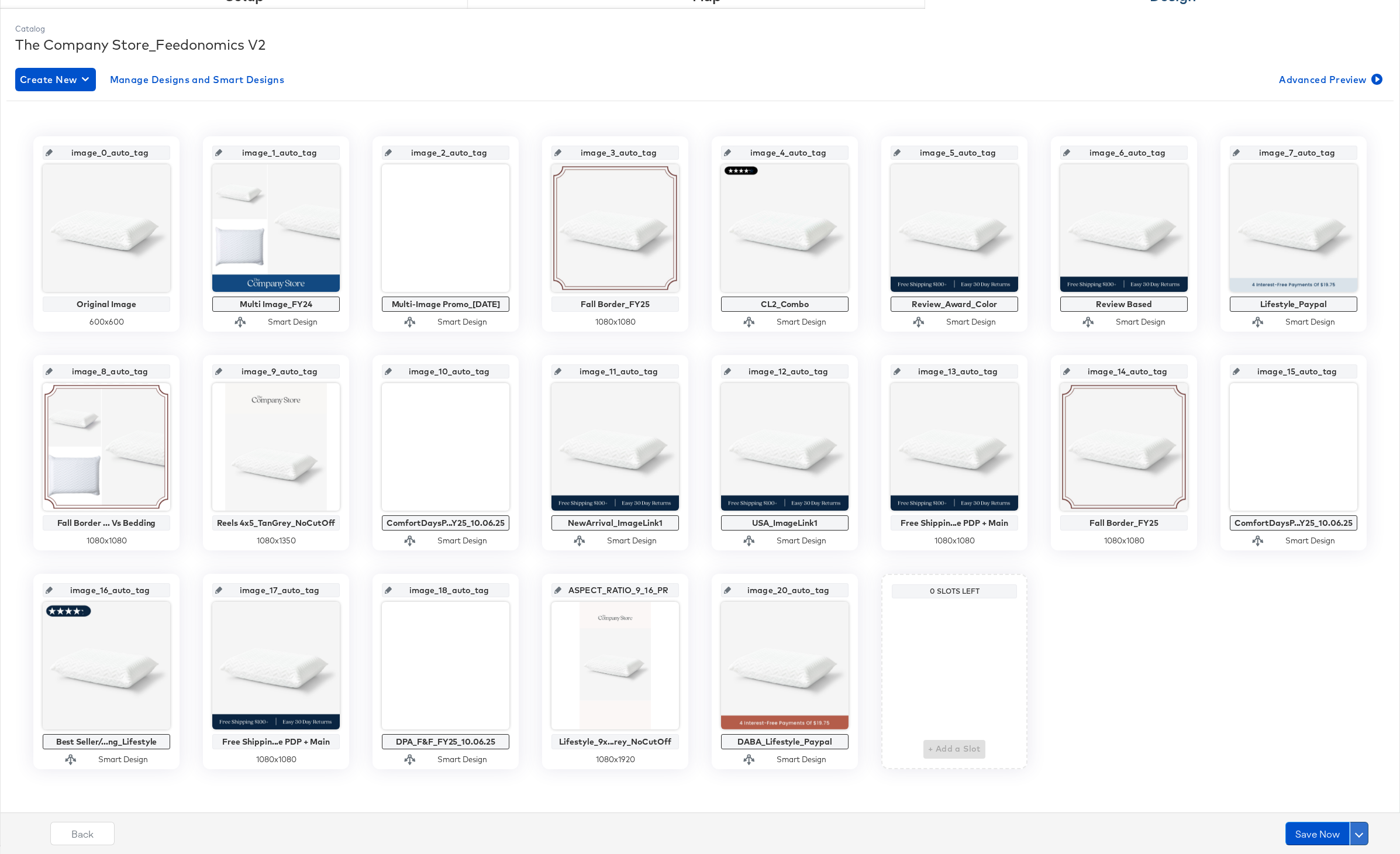
click at [1359, 829] on span at bounding box center [1359, 833] width 8 height 8
click at [1332, 811] on div "Schedule Save" at bounding box center [1332, 811] width 53 height 11
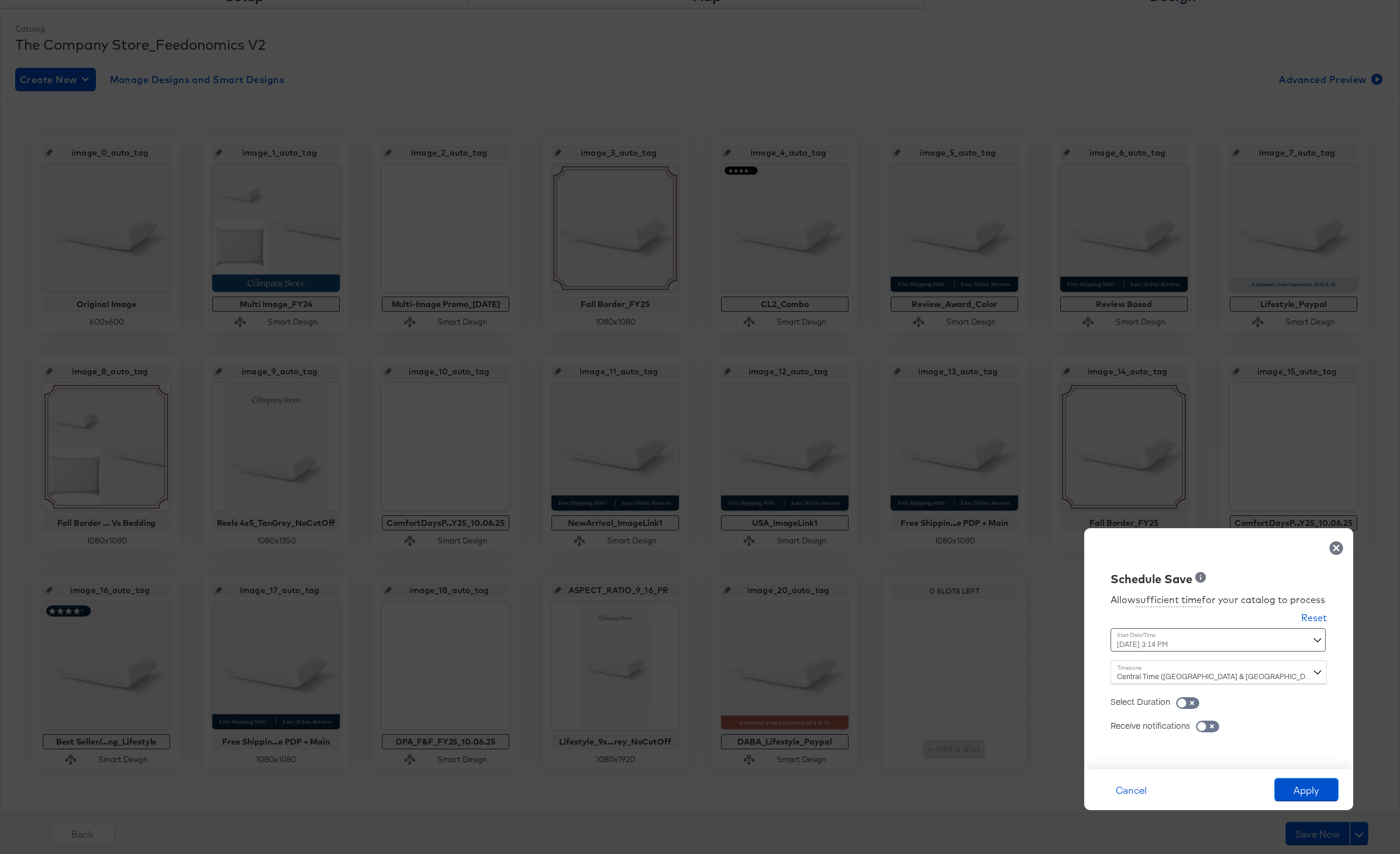
click at [1151, 650] on div "October 7th 2025 3:14 PM ‹ October 2025 › Su Mo Tu We Th Fr Sa 28 29 30 1 2 3 4…" at bounding box center [1190, 639] width 159 height 24
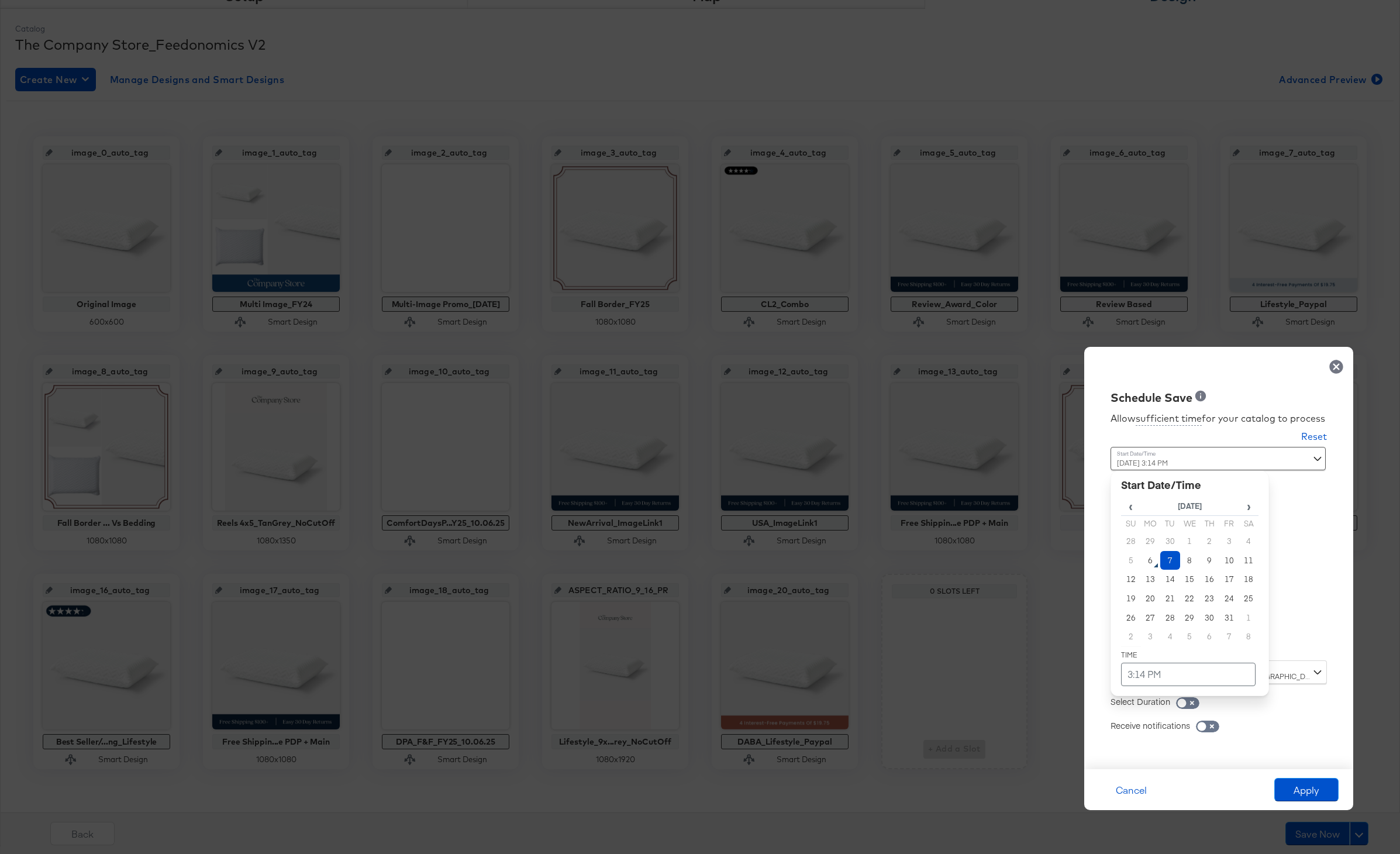
click at [1170, 554] on td "7" at bounding box center [1171, 560] width 20 height 19
click at [1170, 676] on td "3:14 PM" at bounding box center [1188, 674] width 134 height 24
click at [1171, 600] on td "▲ 3 ▼ : ▲ 14 ▼ ▲ PM ▼" at bounding box center [1190, 570] width 73 height 62
click at [1171, 592] on span "▼" at bounding box center [1165, 586] width 24 height 24
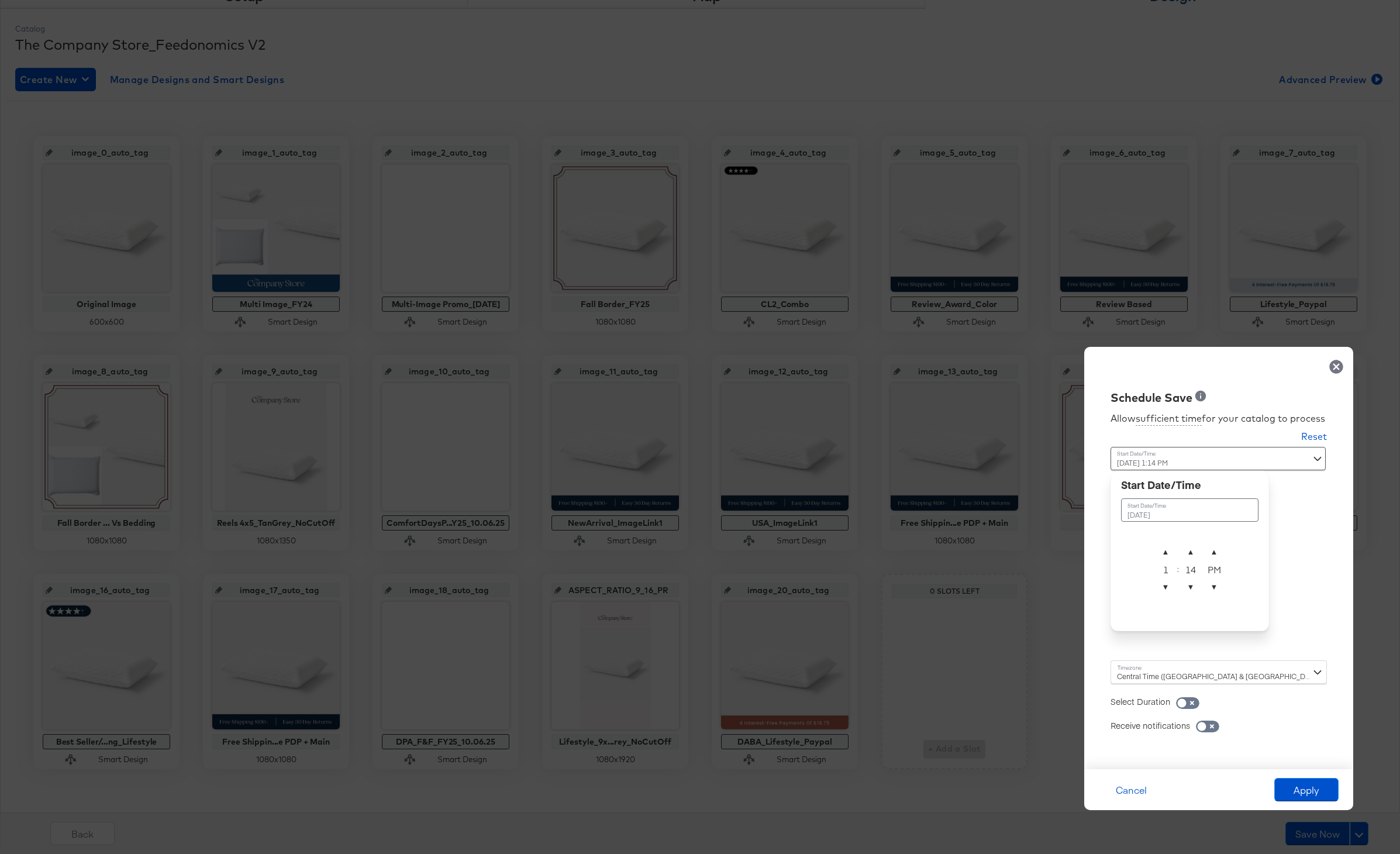
click at [1171, 528] on table "October 7th 2025 ▲ 1 ▼ : ▲ 14 ▼ ▲ PM ▼" at bounding box center [1190, 547] width 137 height 109
click at [1171, 540] on span "▲" at bounding box center [1165, 551] width 24 height 24
click at [1171, 543] on span "▲" at bounding box center [1165, 551] width 24 height 24
click at [1203, 597] on span "▼" at bounding box center [1214, 586] width 24 height 24
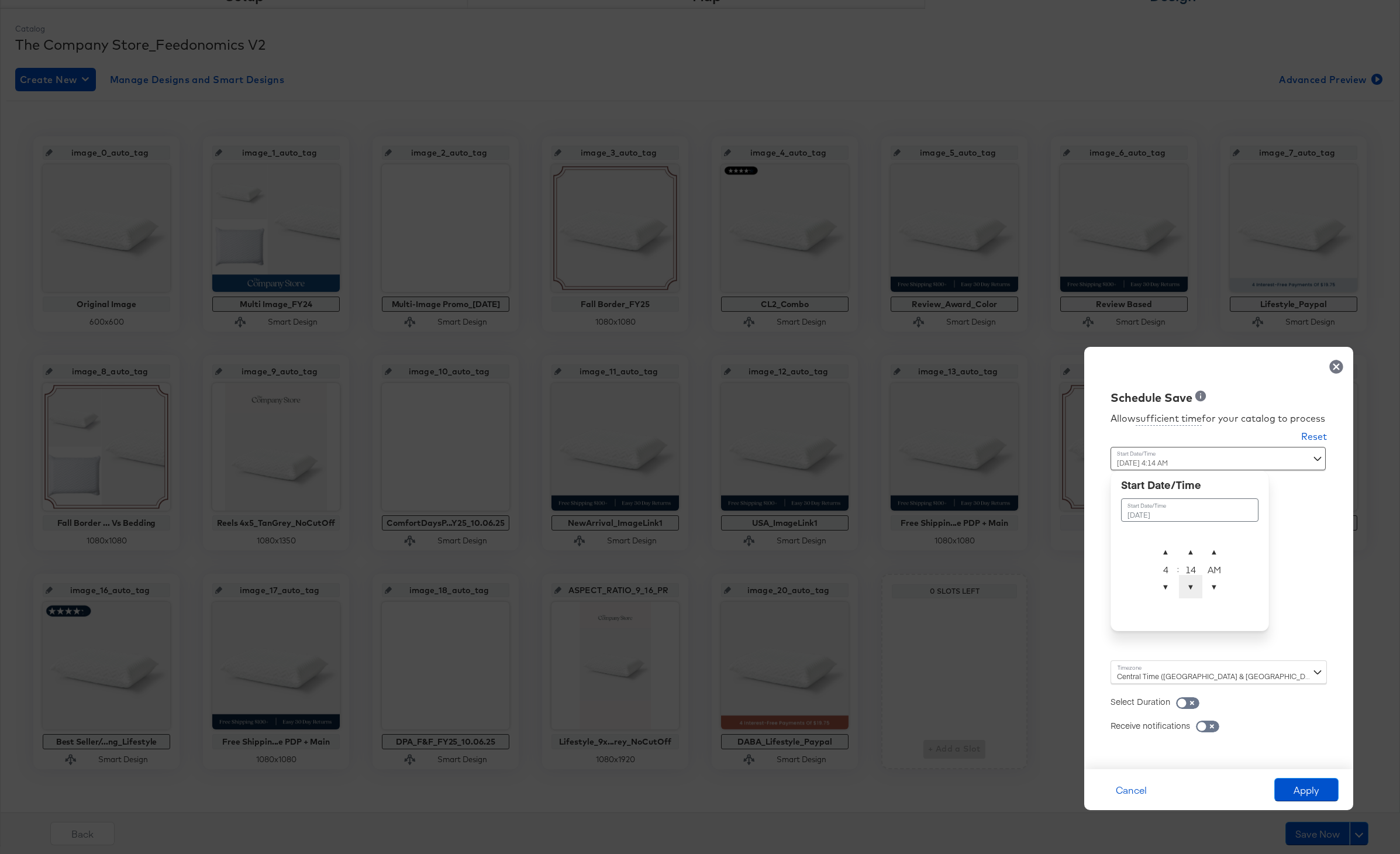
click at [1194, 592] on span "▼" at bounding box center [1190, 586] width 24 height 24
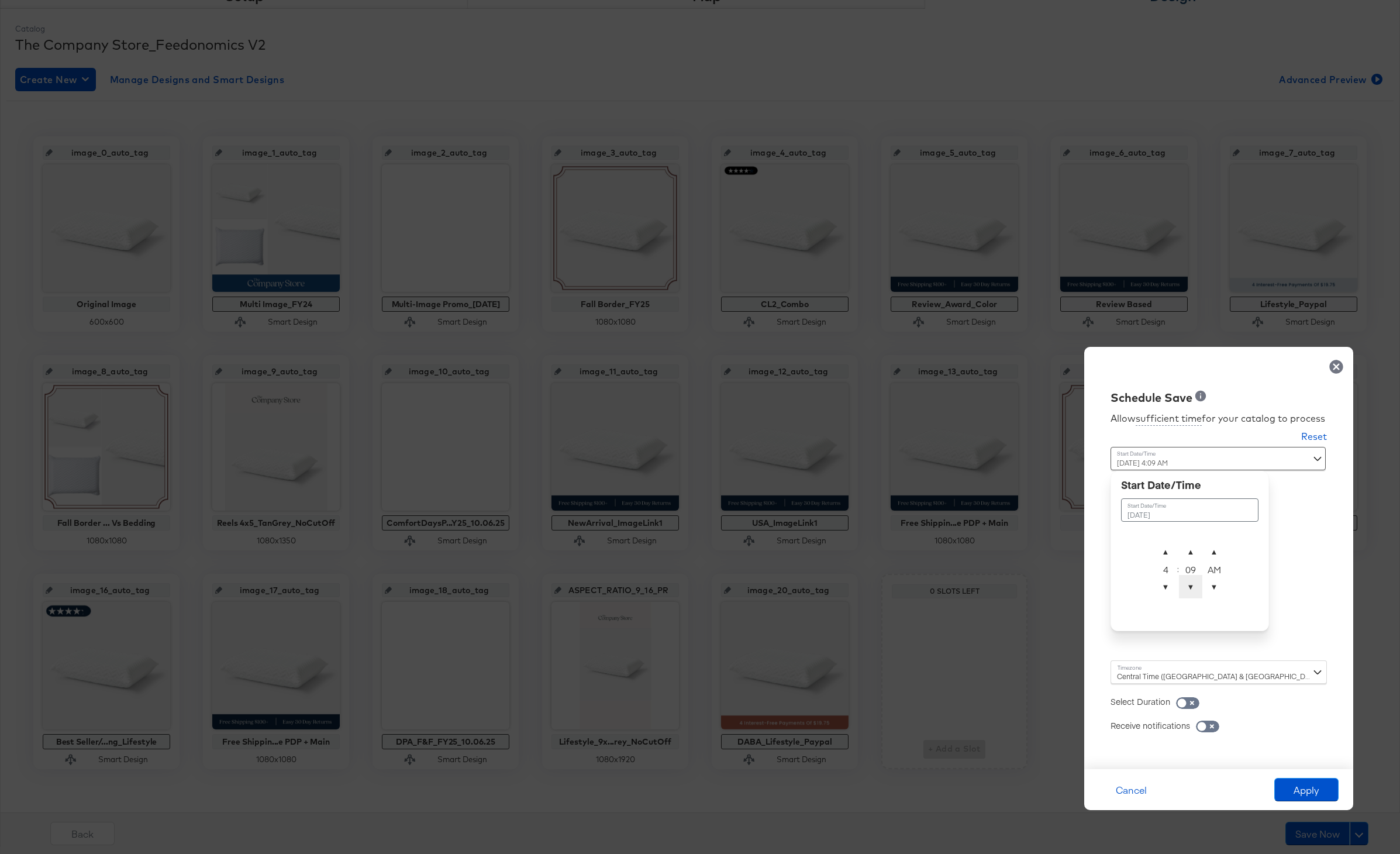
click at [1194, 592] on span "▼" at bounding box center [1190, 586] width 24 height 24
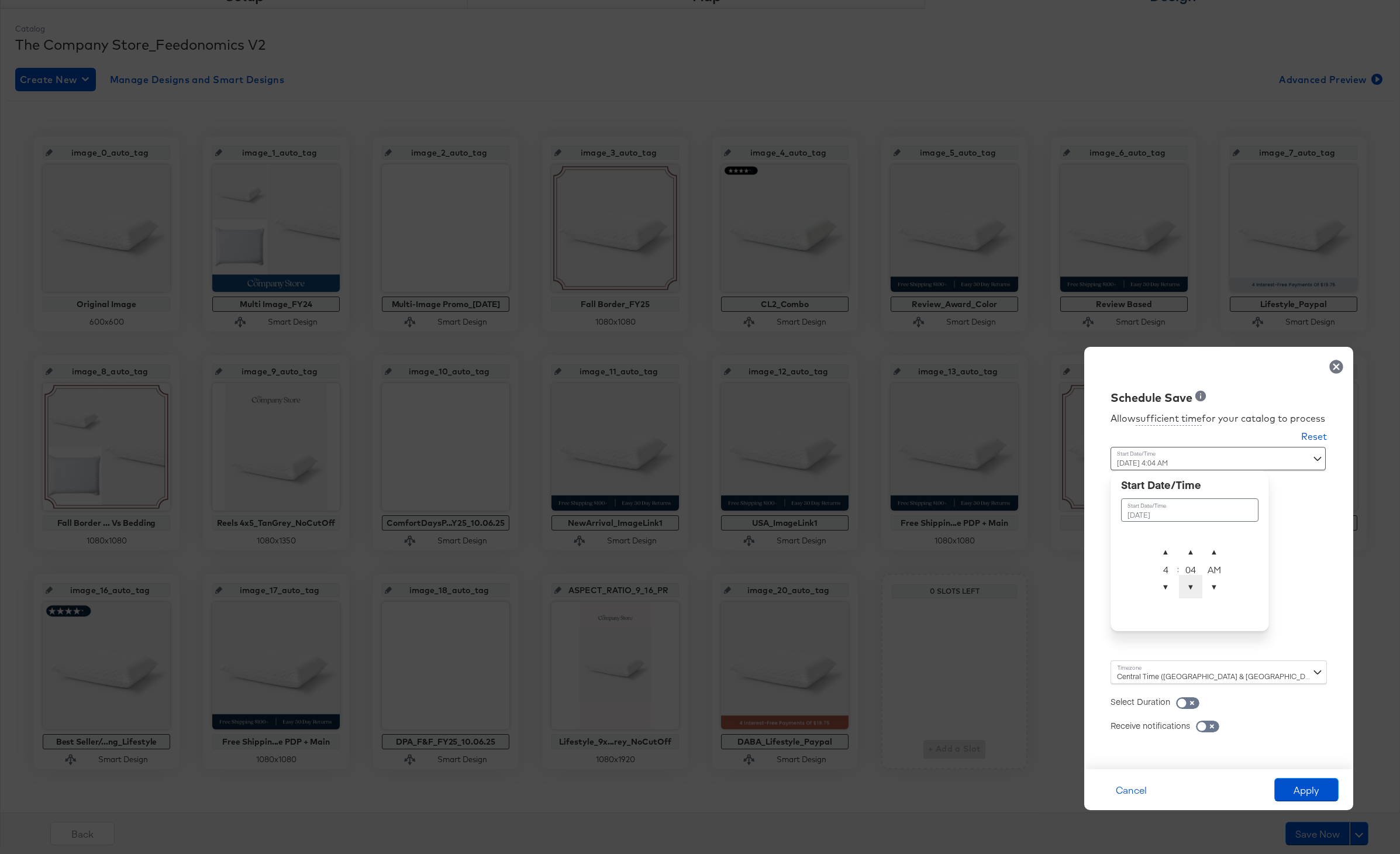
click at [1193, 595] on span "▼" at bounding box center [1190, 586] width 24 height 24
click at [1189, 605] on div "October 7th 2025 ▲ 4 ▼ : ▲ 01 ▼ ▲ AM ▼" at bounding box center [1190, 550] width 159 height 160
click at [1189, 590] on span "▼" at bounding box center [1190, 586] width 24 height 24
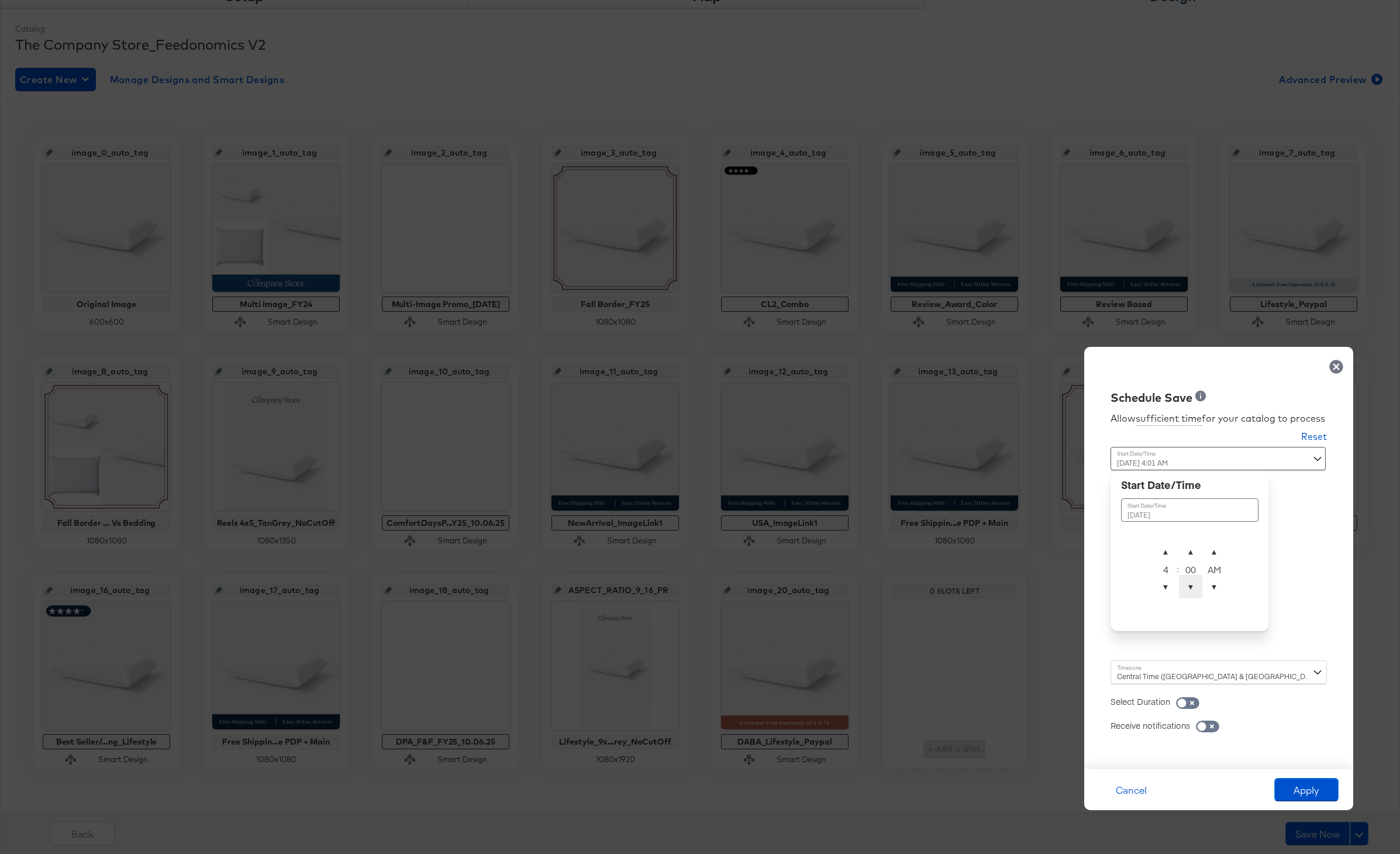
type input "October 7th 2025 4:00 AM"
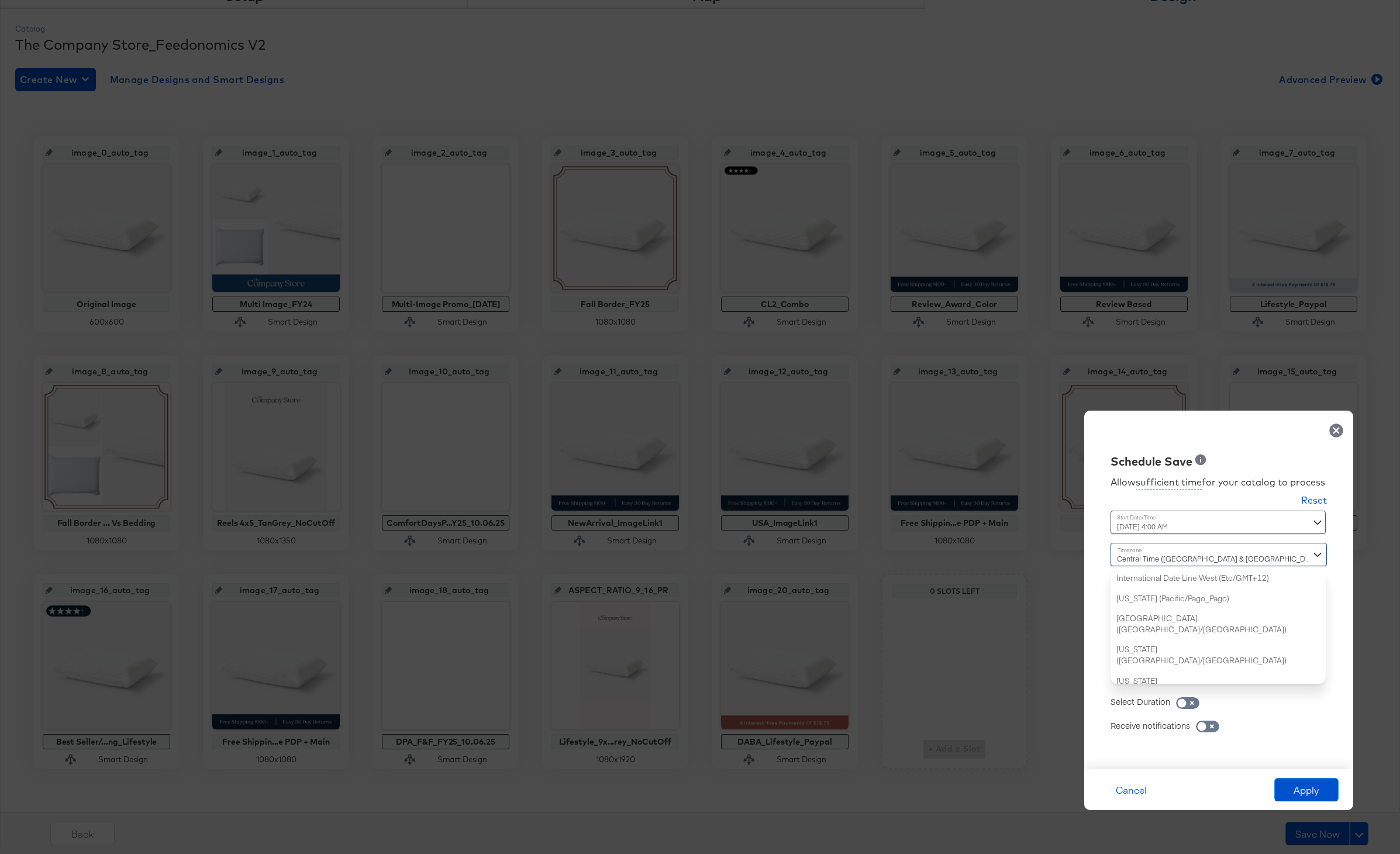
click at [1145, 660] on div "Central Time (US & Canada) (America/Chicago) International Date Line West (Etc/…" at bounding box center [1219, 613] width 216 height 141
type input "new"
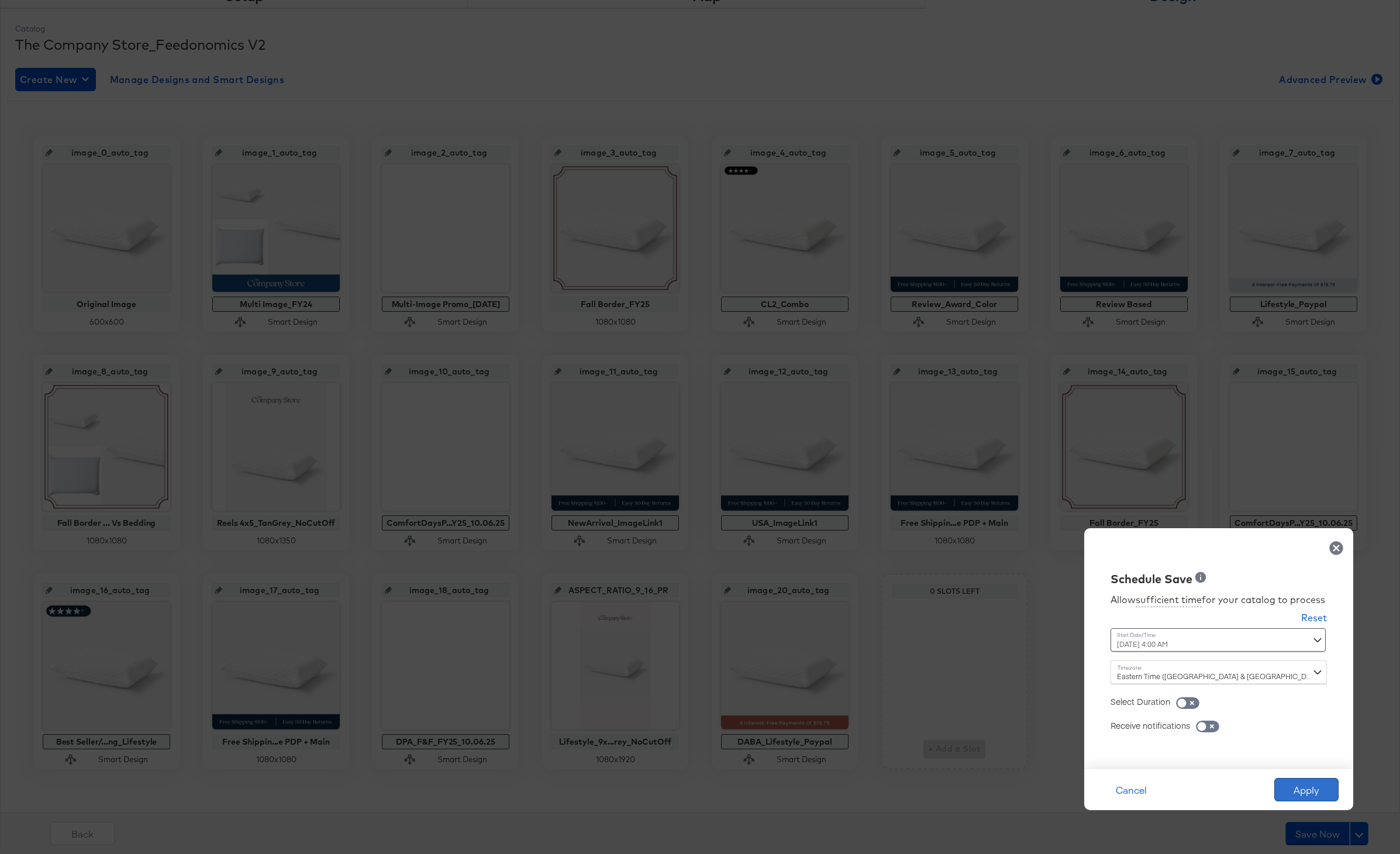
click at [1297, 785] on button "Apply" at bounding box center [1307, 789] width 65 height 24
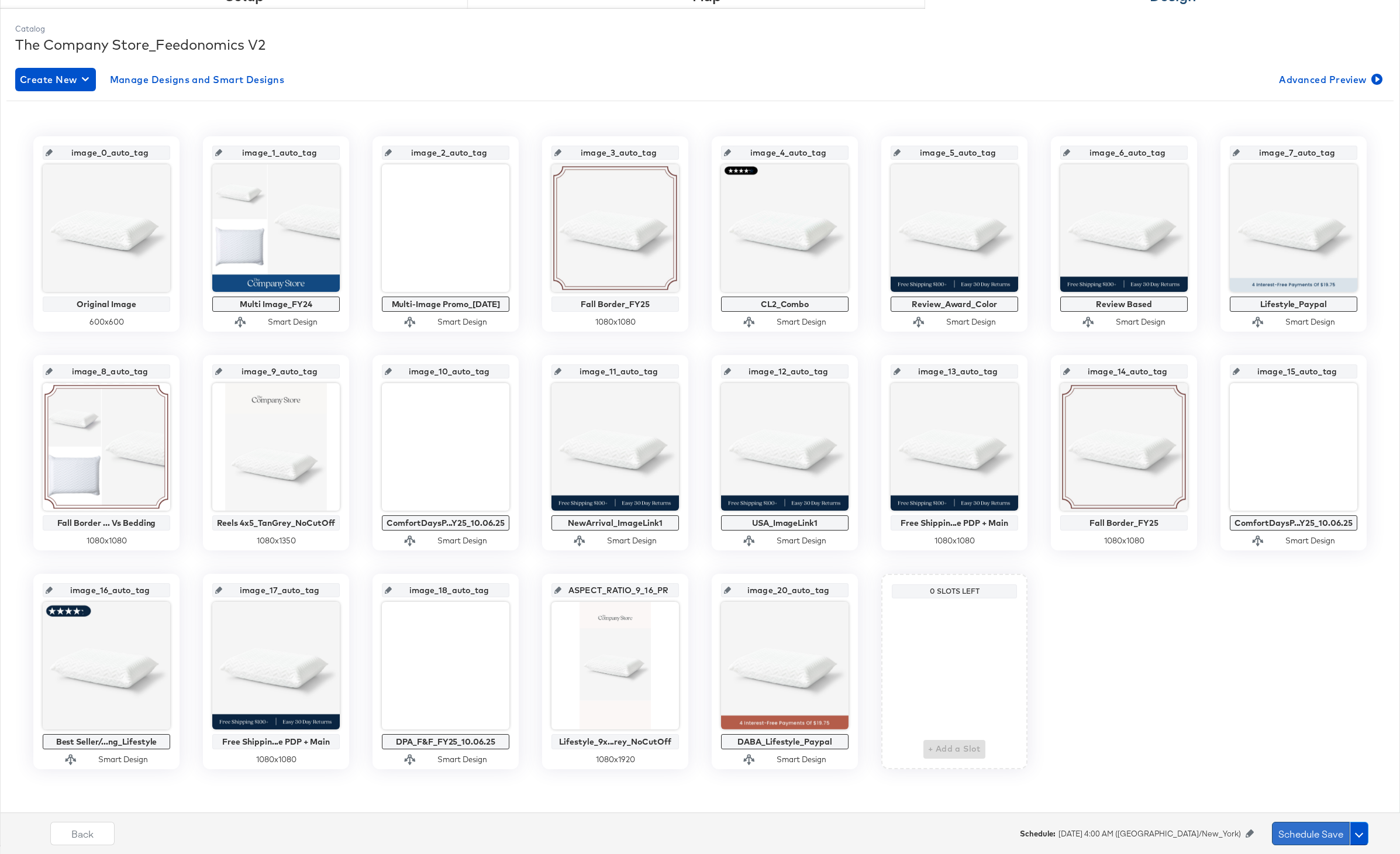
click at [1304, 821] on button "Schedule Save" at bounding box center [1311, 833] width 77 height 24
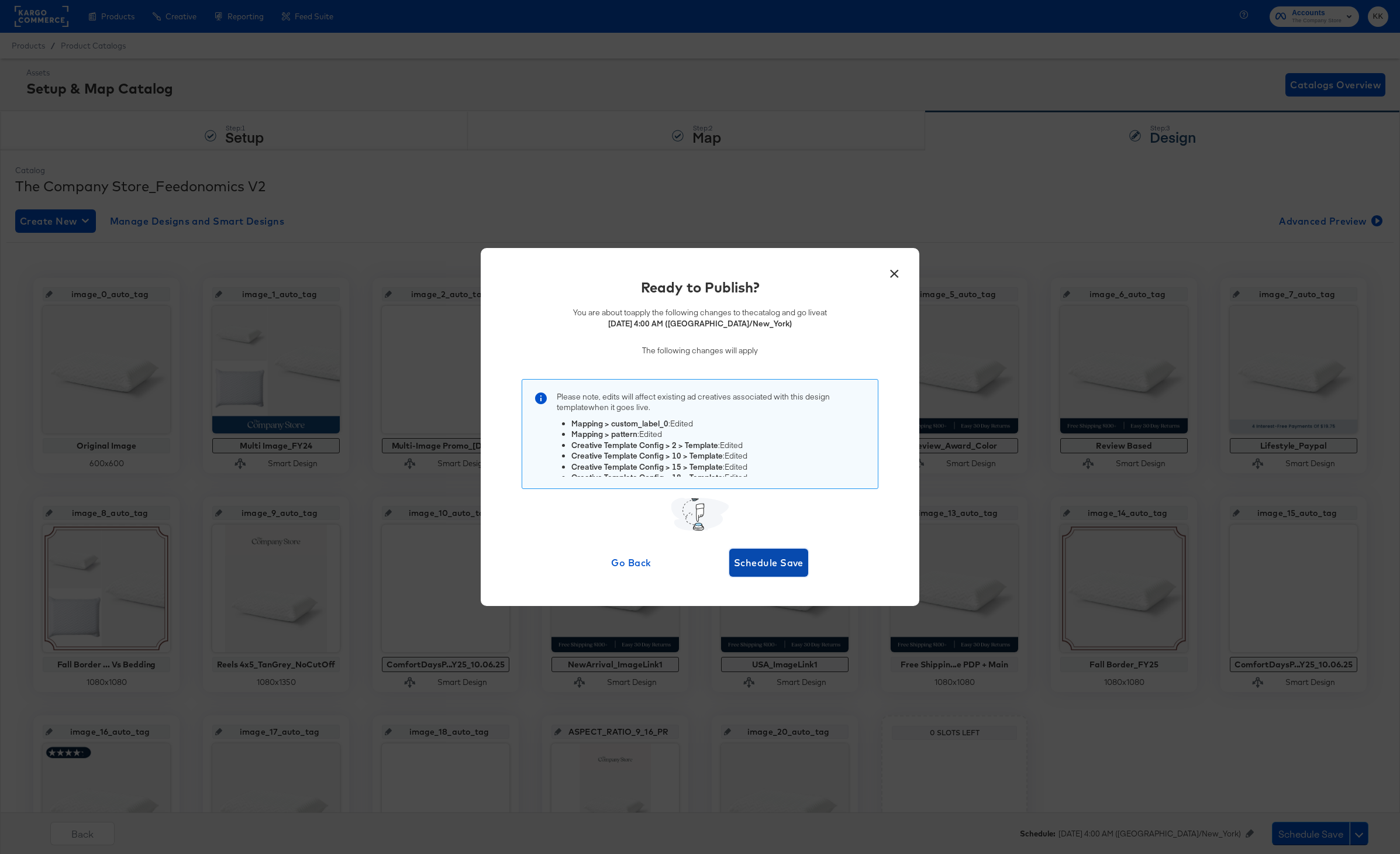
click at [784, 567] on span "Schedule Save" at bounding box center [769, 563] width 70 height 17
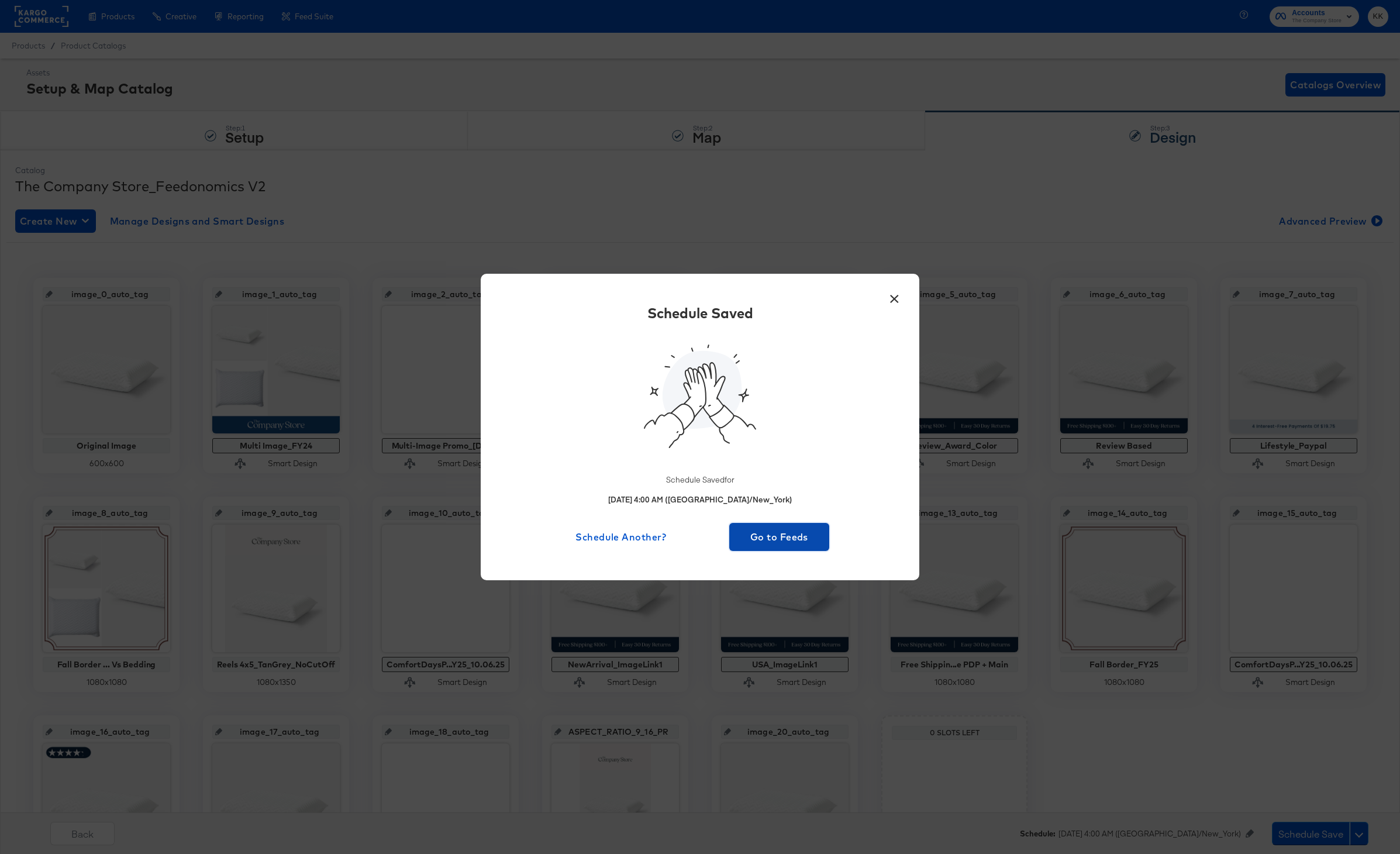
click at [796, 524] on button "Go to Feeds" at bounding box center [780, 537] width 100 height 28
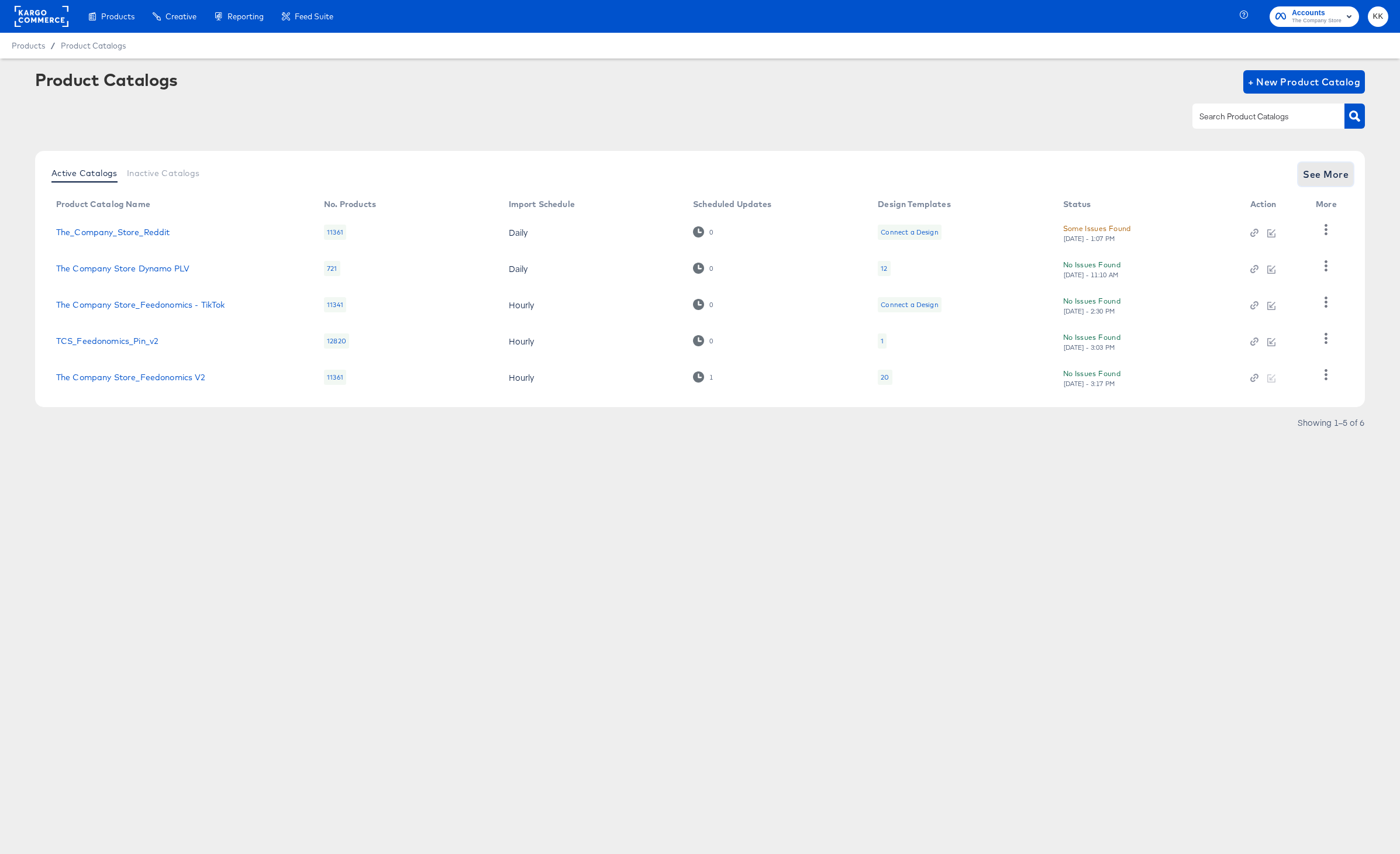
click at [1344, 167] on span "See More" at bounding box center [1326, 175] width 46 height 17
